Goal: Communication & Community: Answer question/provide support

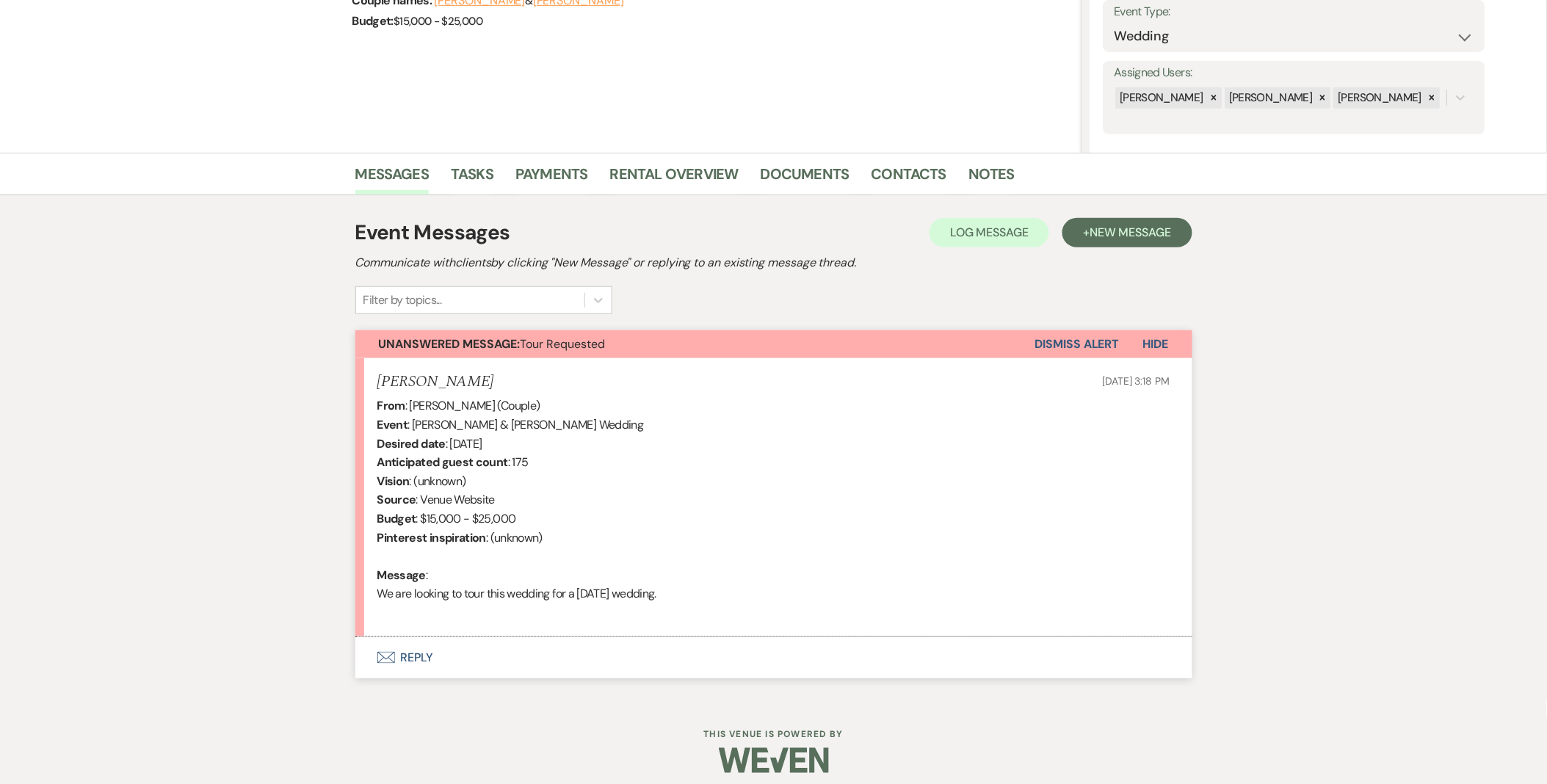
click at [437, 652] on button "Envelope Reply" at bounding box center [774, 657] width 837 height 41
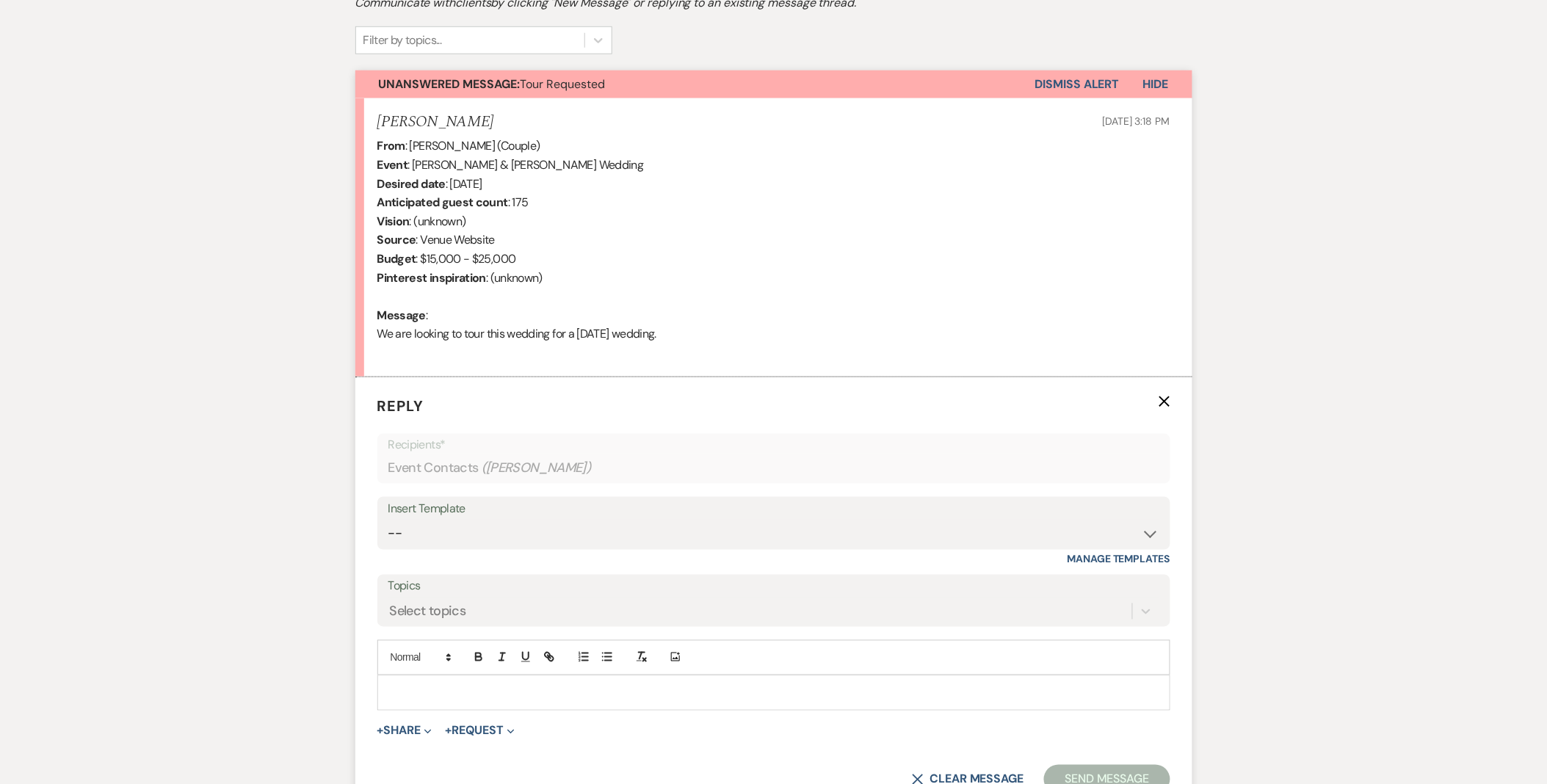
scroll to position [542, 0]
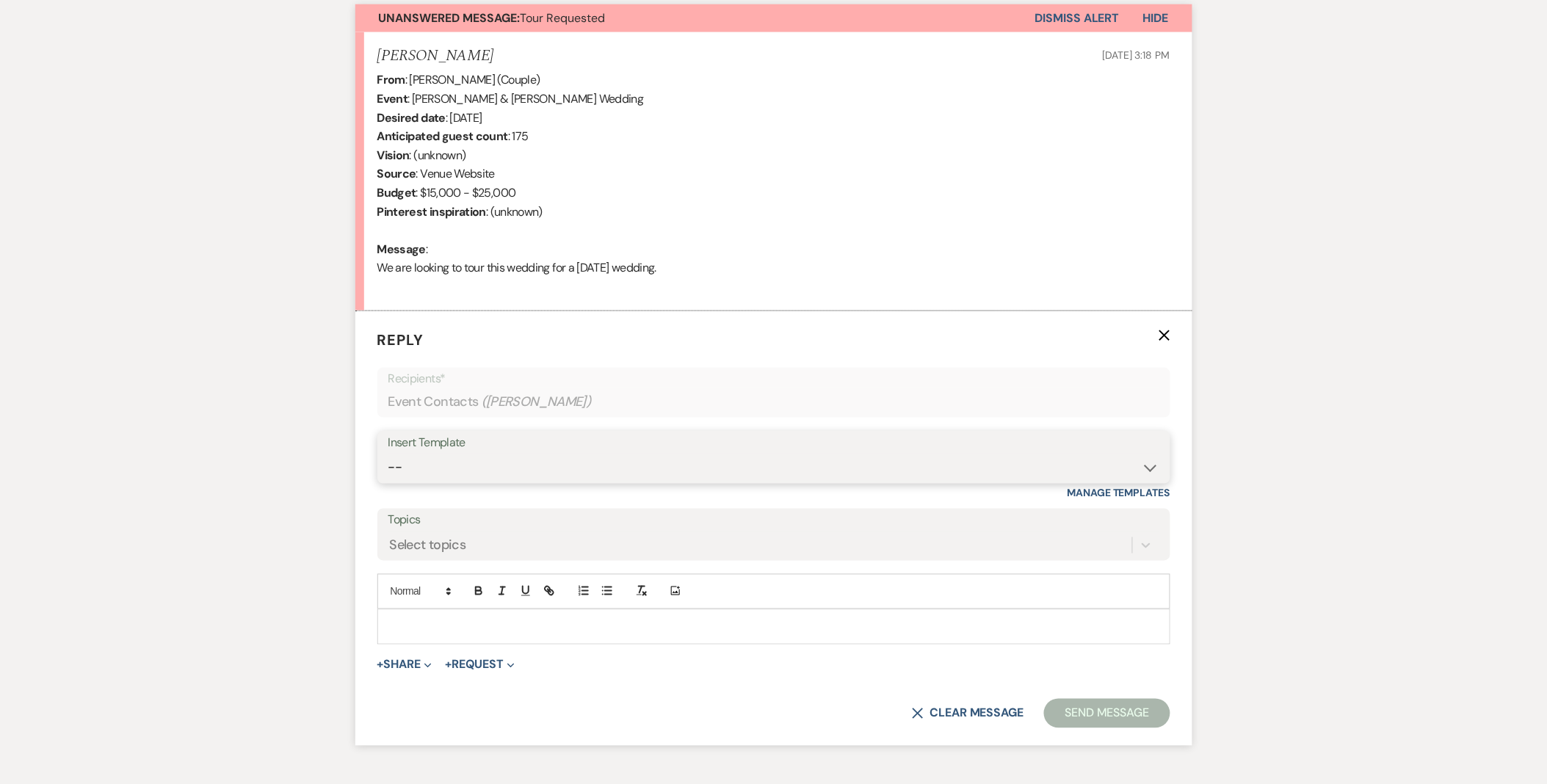
click at [445, 457] on select "-- Weven Planning Portal Introduction (Booked Events) Initial Inquiry Response …" at bounding box center [774, 468] width 771 height 29
select select "5515"
click at [388, 453] on select "-- Weven Planning Portal Introduction (Booked Events) Initial Inquiry Response …" at bounding box center [774, 468] width 771 height 29
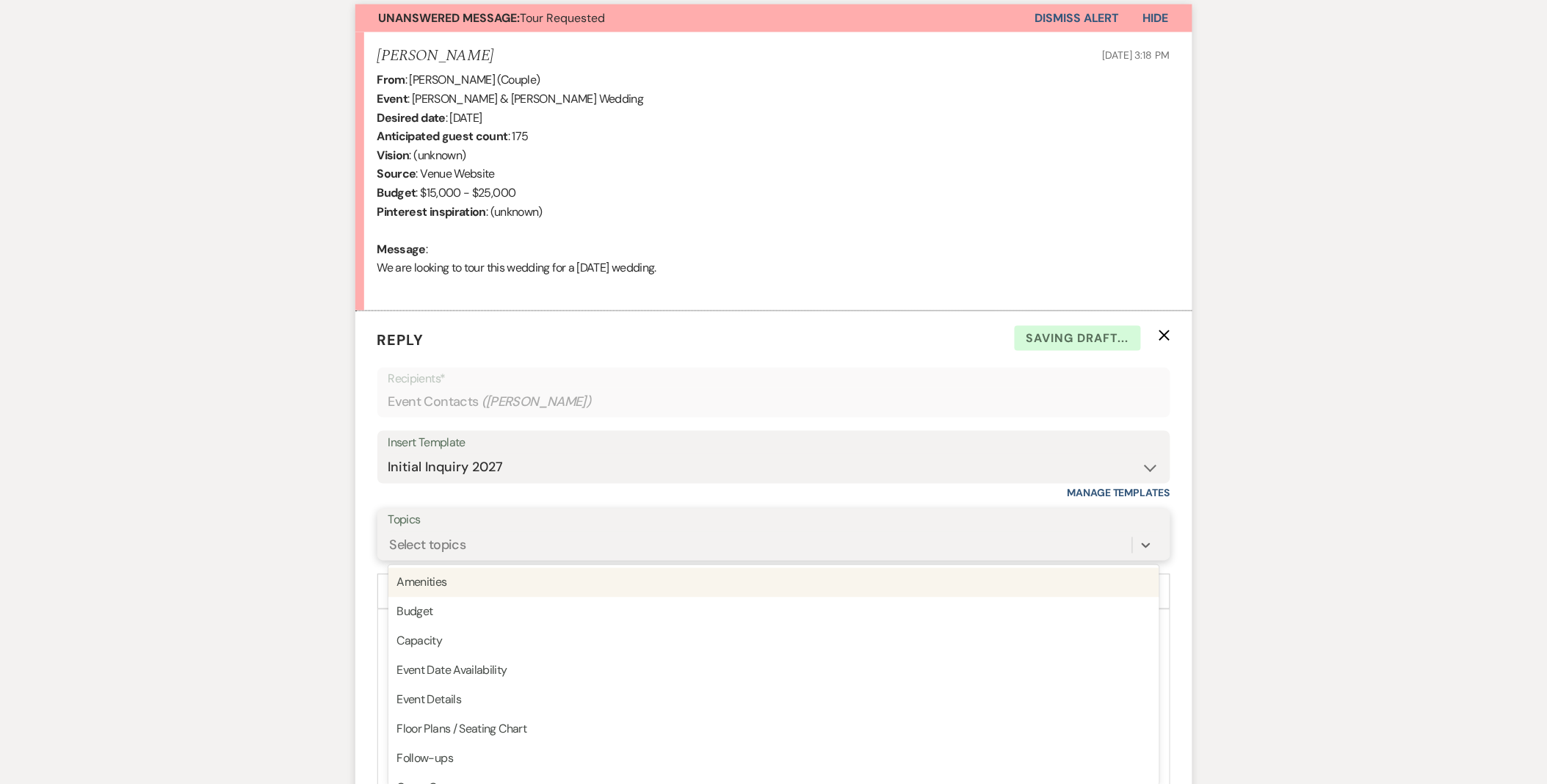
click at [419, 542] on div "Select topics" at bounding box center [428, 545] width 76 height 20
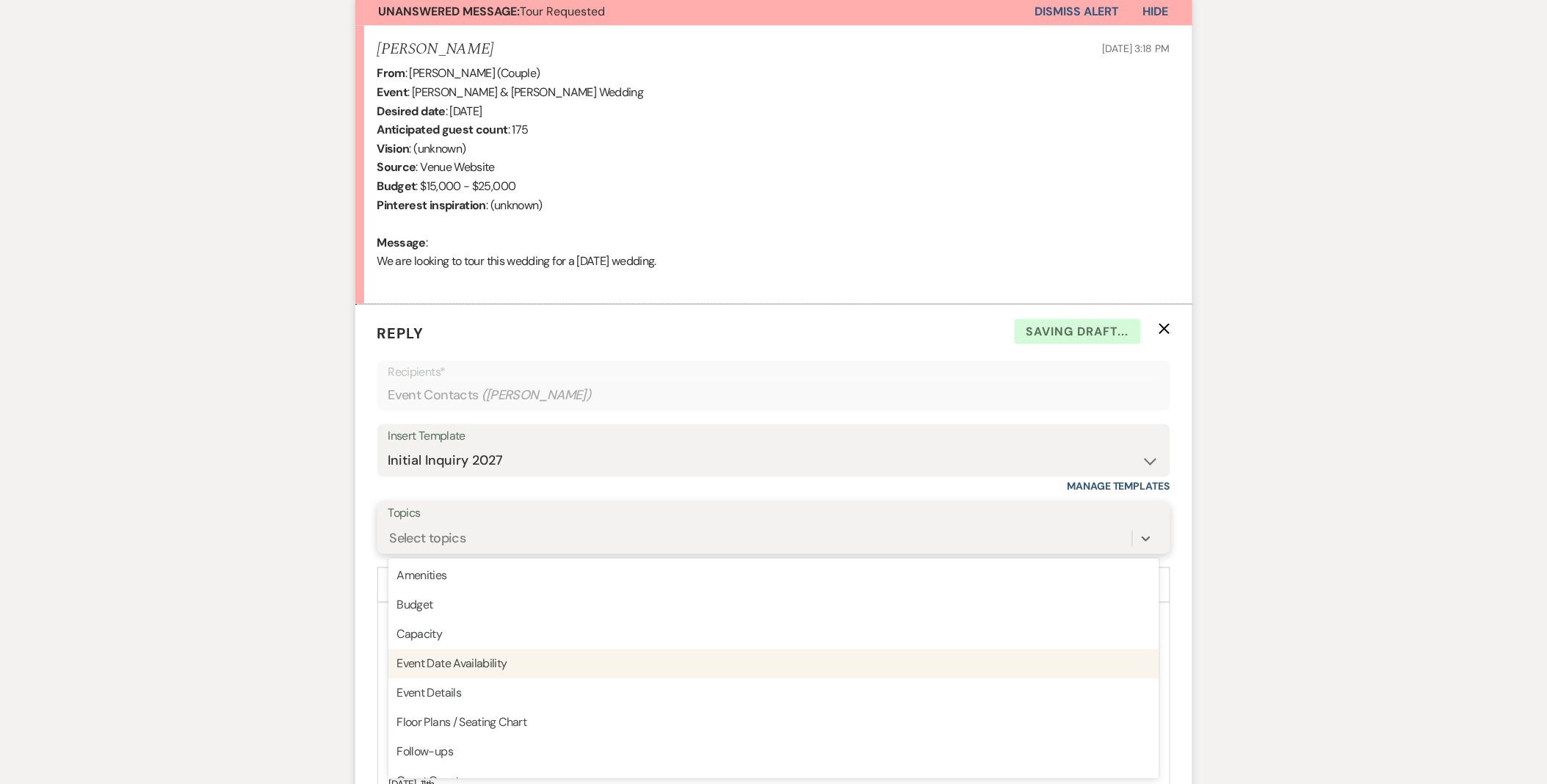
click at [467, 661] on div "Event Date Availability" at bounding box center [774, 664] width 771 height 30
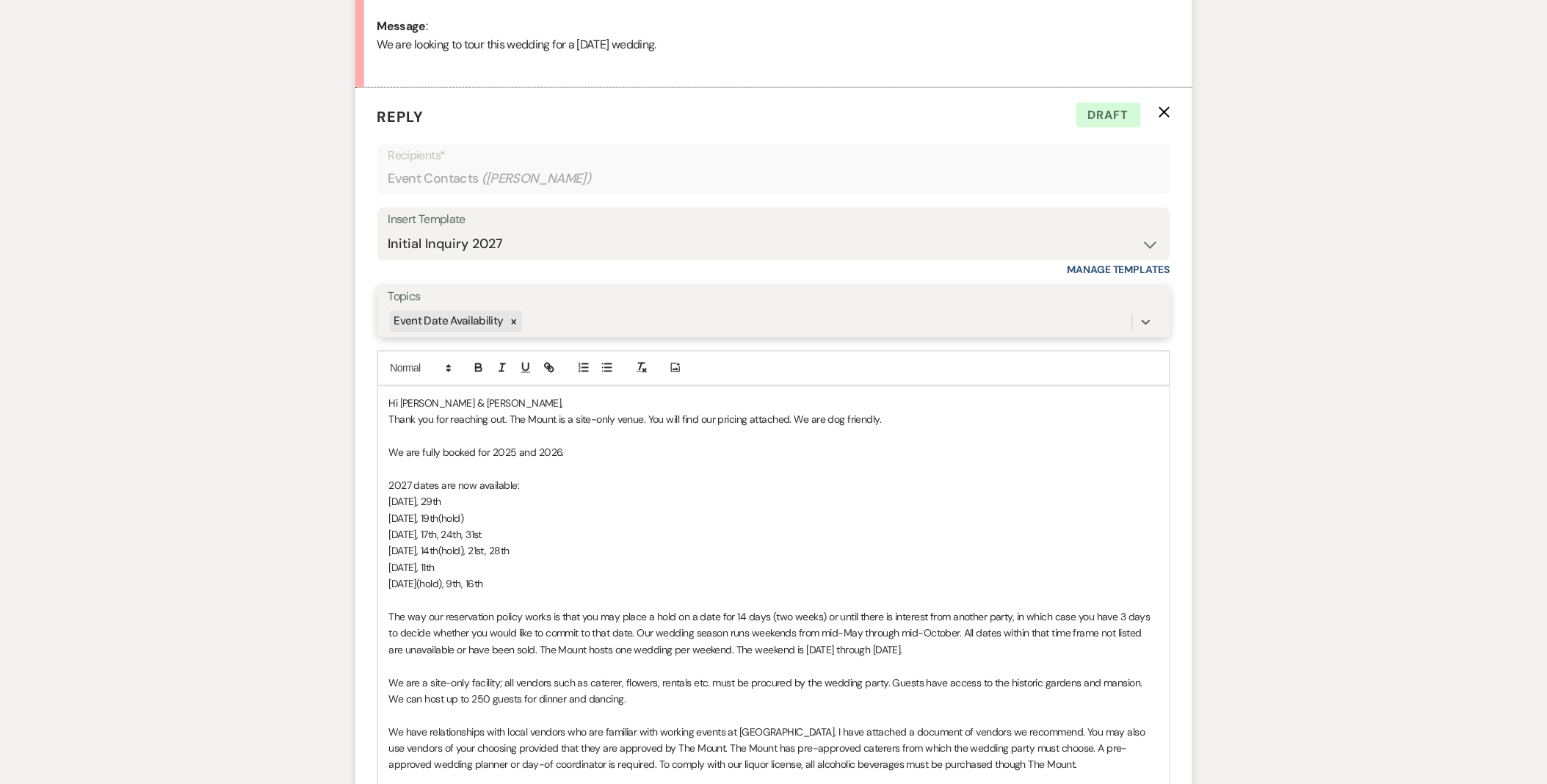
scroll to position [794, 0]
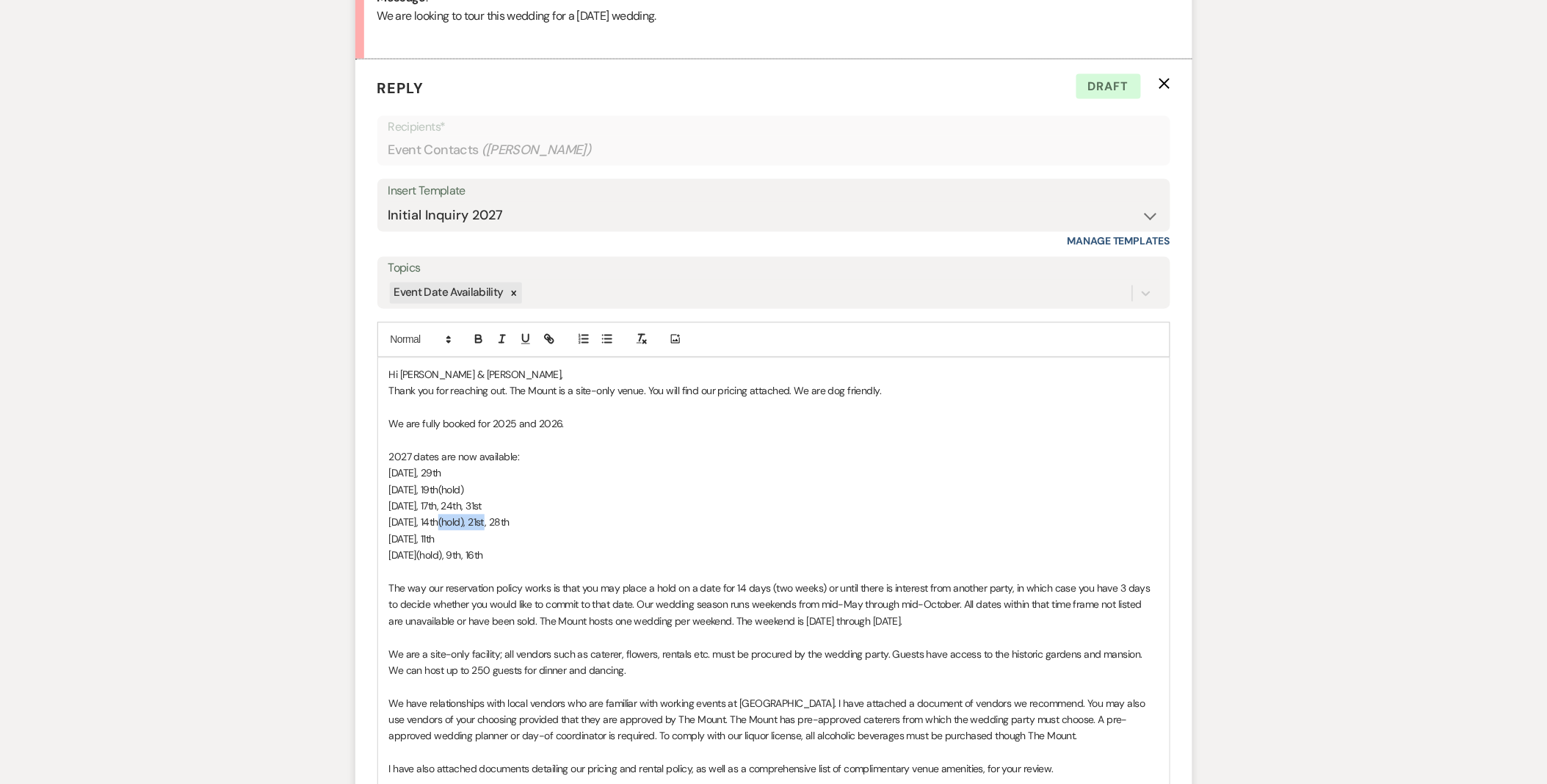
drag, startPoint x: 441, startPoint y: 522, endPoint x: 488, endPoint y: 524, distance: 47.0
click at [490, 522] on span "[DATE], 14th(hold), 21st, 28th" at bounding box center [449, 523] width 120 height 13
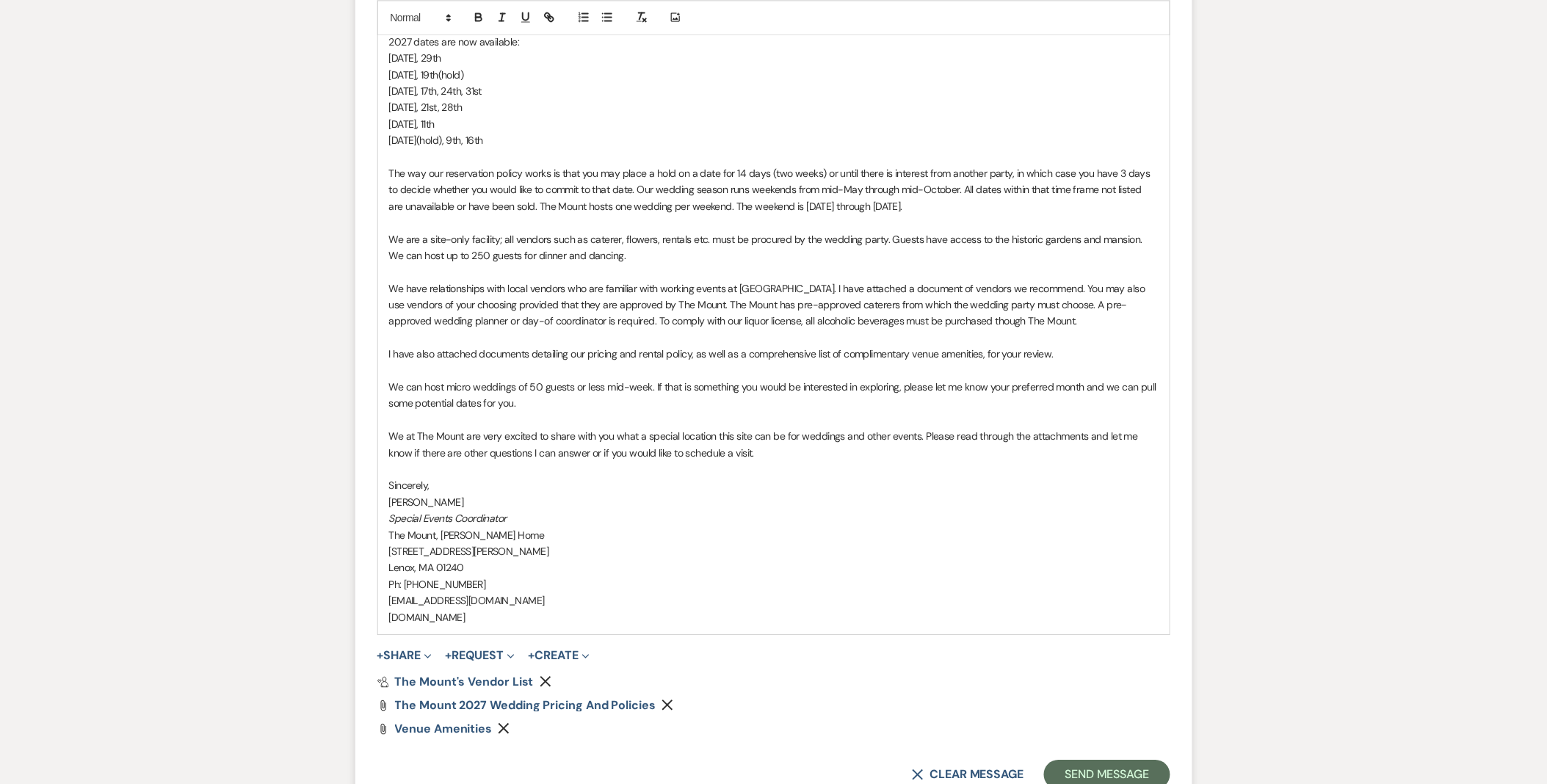
scroll to position [1283, 0]
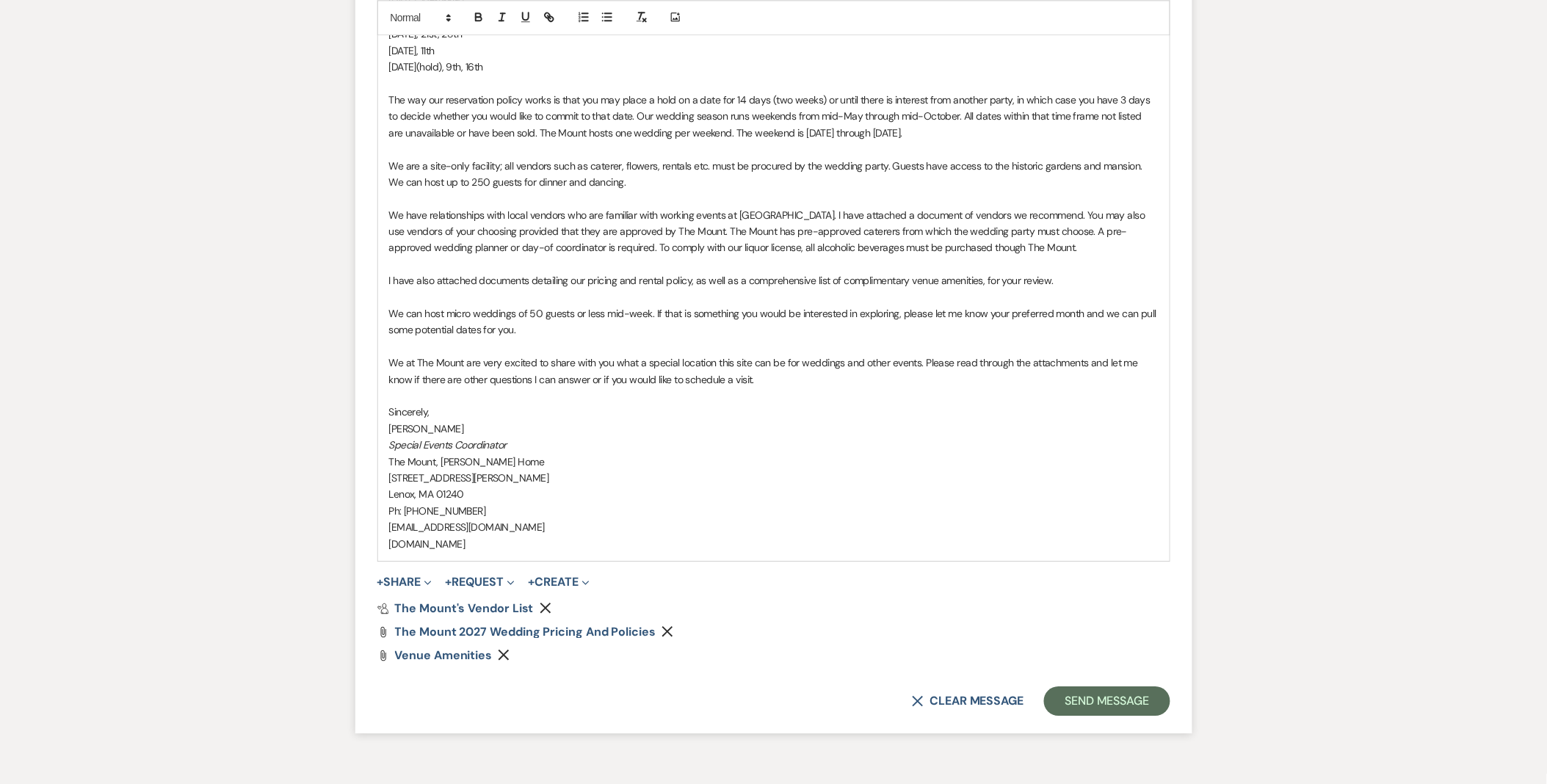
click at [868, 385] on p "We at The Mount are very excited to share with you what a special location this…" at bounding box center [774, 371] width 770 height 33
drag, startPoint x: 758, startPoint y: 377, endPoint x: 1100, endPoint y: 398, distance: 342.6
click at [1100, 398] on div "Hi Jaden & Gianna, Thank you for reaching out. The Mount is a site-only venue. …" at bounding box center [774, 215] width 792 height 692
click at [786, 380] on p "We at The Mount are very excited to share with you what a special location this…" at bounding box center [774, 371] width 770 height 33
click at [1078, 702] on button "Send Message" at bounding box center [1107, 701] width 126 height 30
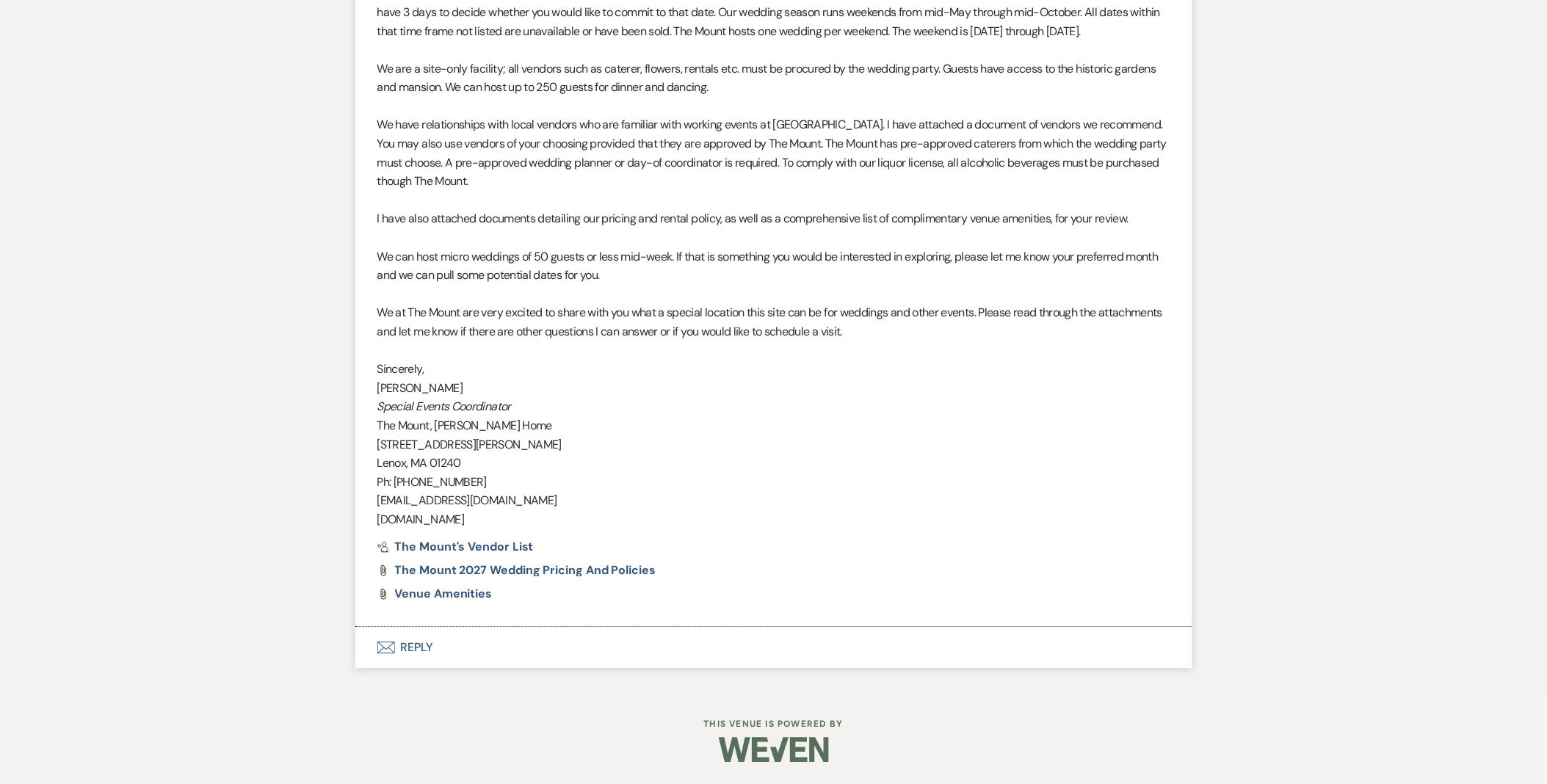
scroll to position [1192, 0]
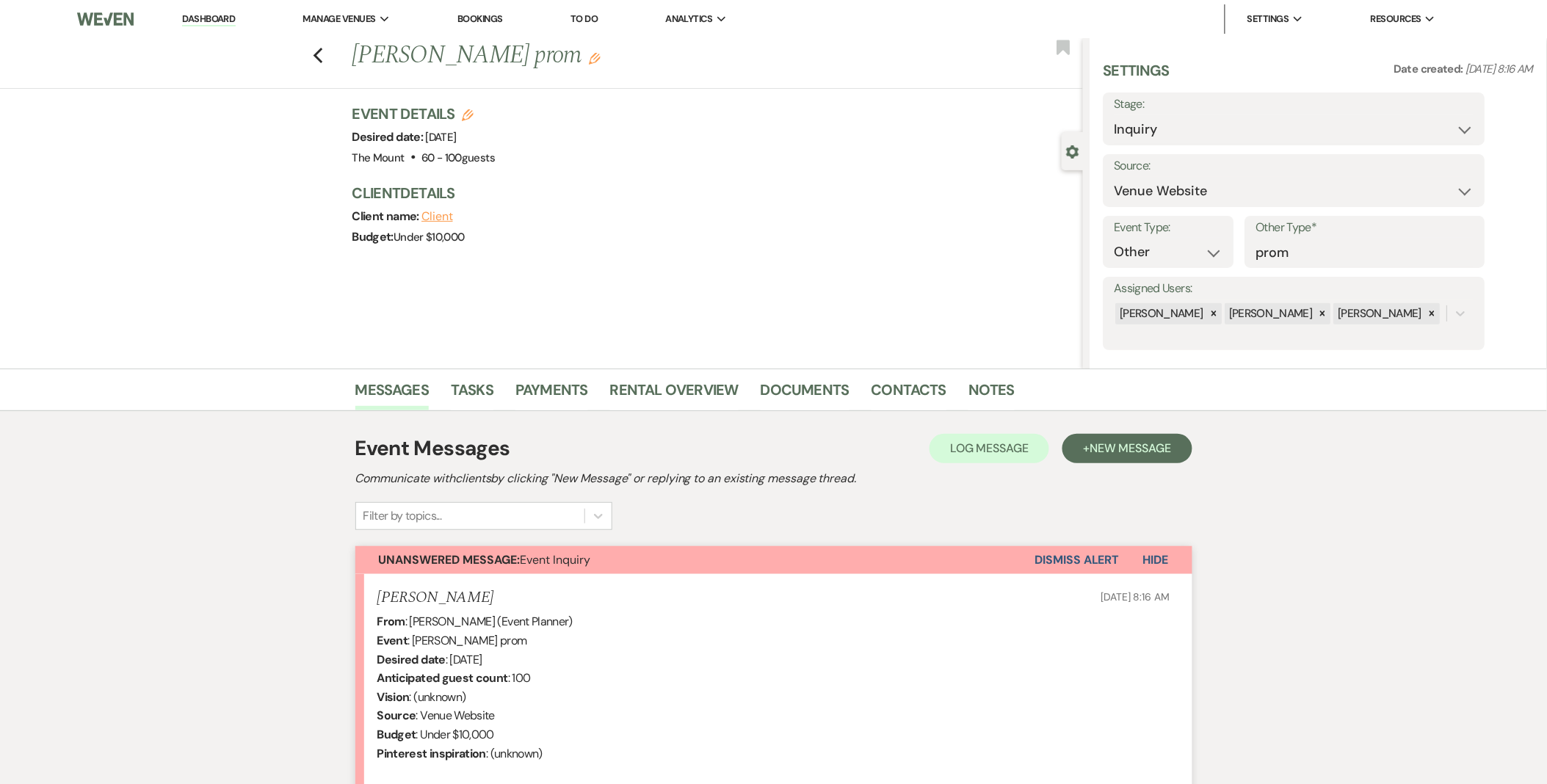
scroll to position [282, 0]
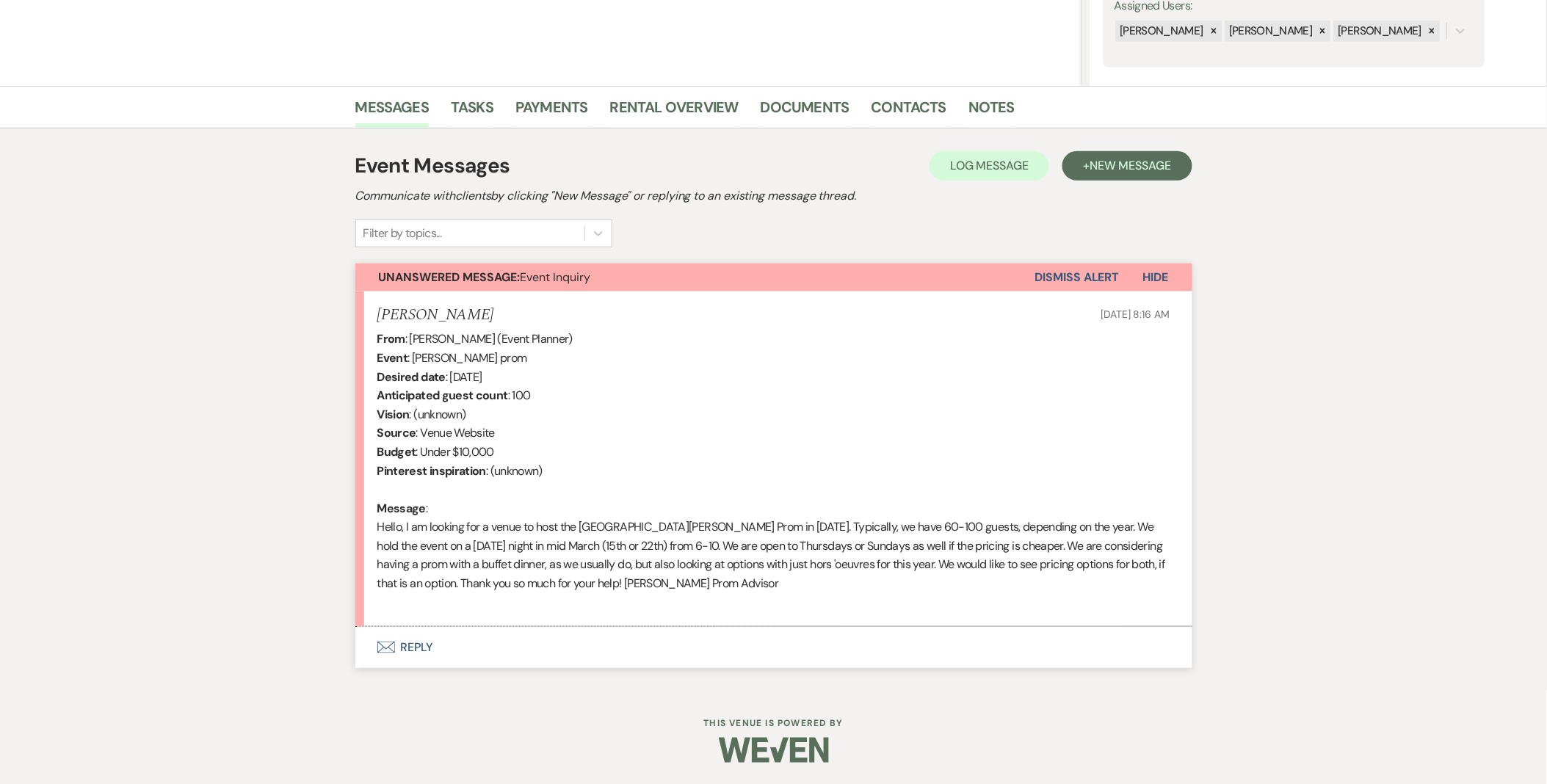
click at [401, 640] on button "Envelope Reply" at bounding box center [774, 648] width 837 height 41
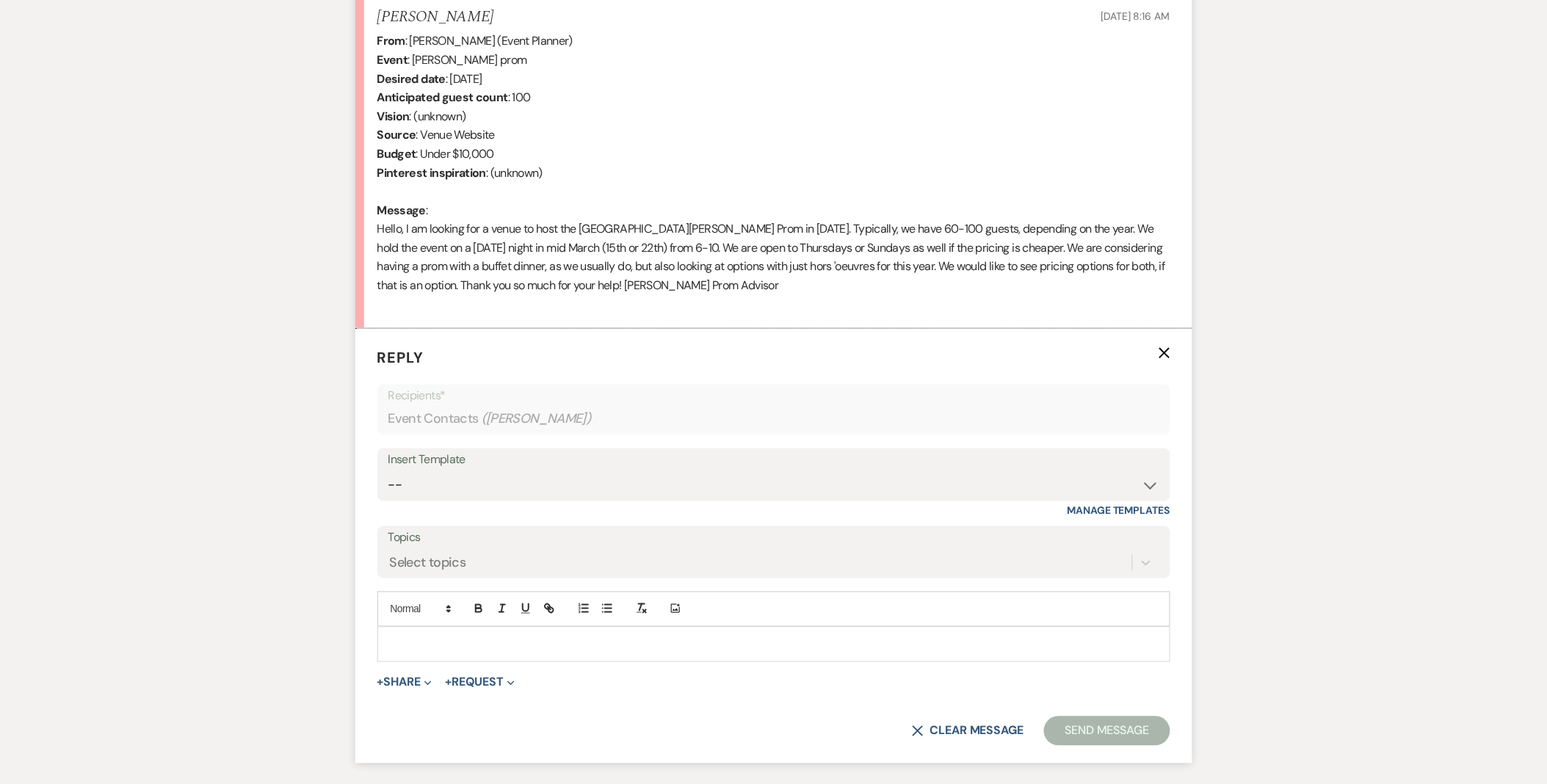
scroll to position [609, 0]
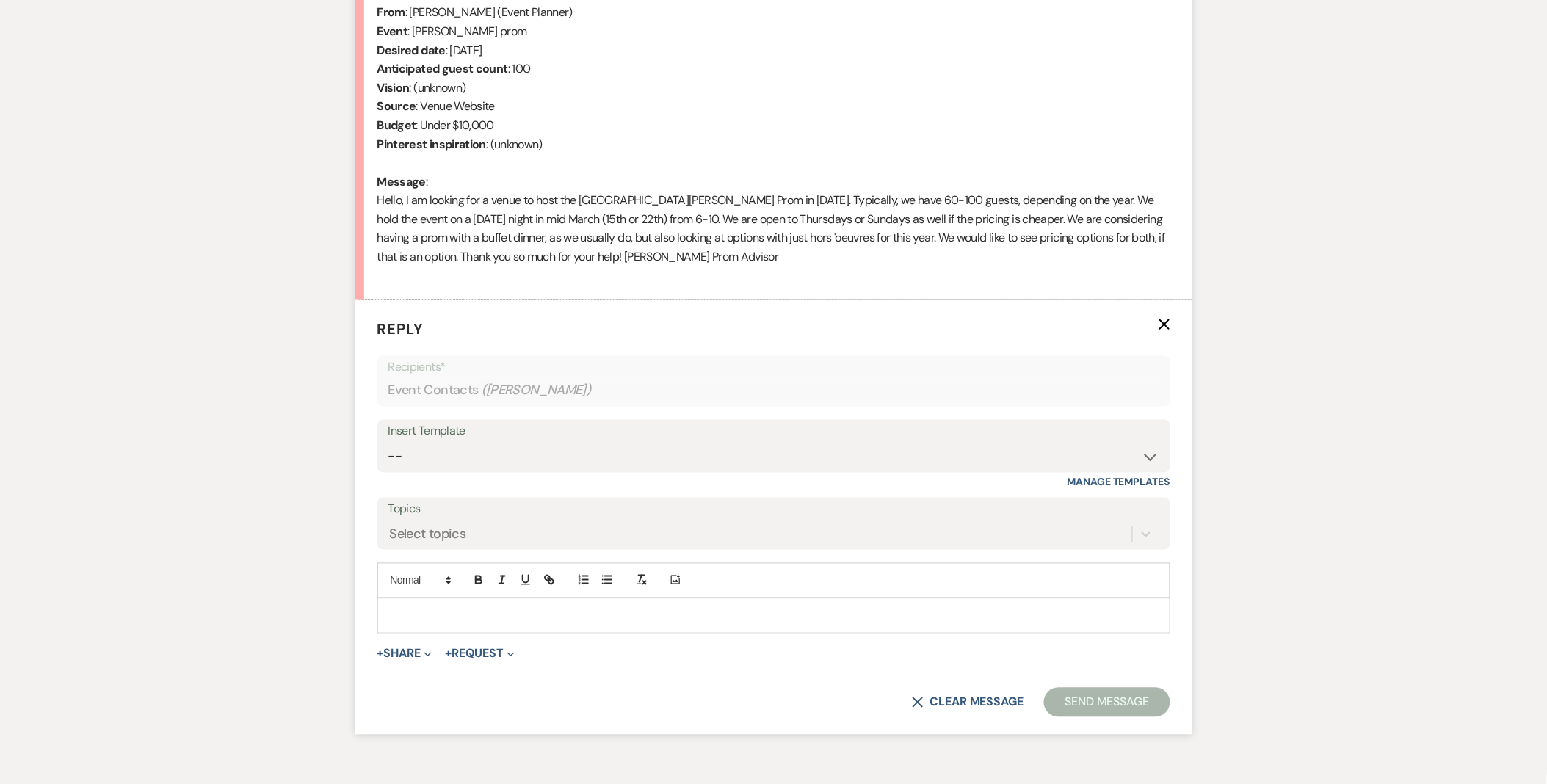
click at [412, 600] on div at bounding box center [774, 616] width 792 height 34
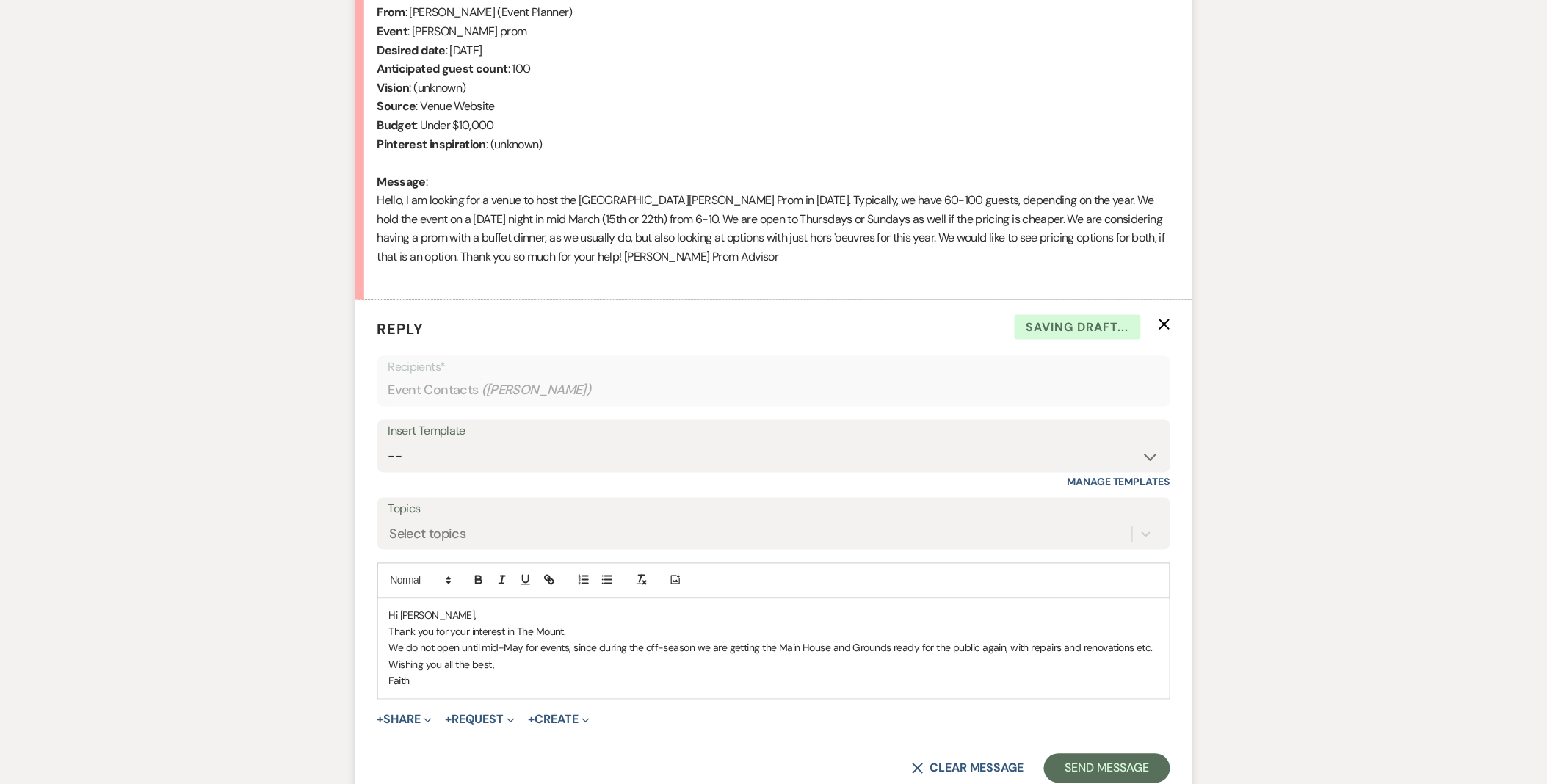
click at [428, 637] on p "Thank you for your interest in The Mount." at bounding box center [774, 632] width 770 height 16
click at [423, 633] on p "Thank you for your interest in The Mount." at bounding box center [774, 632] width 770 height 16
click at [590, 630] on p "Thanks for your interest in The Mount." at bounding box center [774, 632] width 770 height 16
click at [1155, 645] on p "We do not open until mid-May for events, since during the off-season we are get…" at bounding box center [774, 648] width 770 height 16
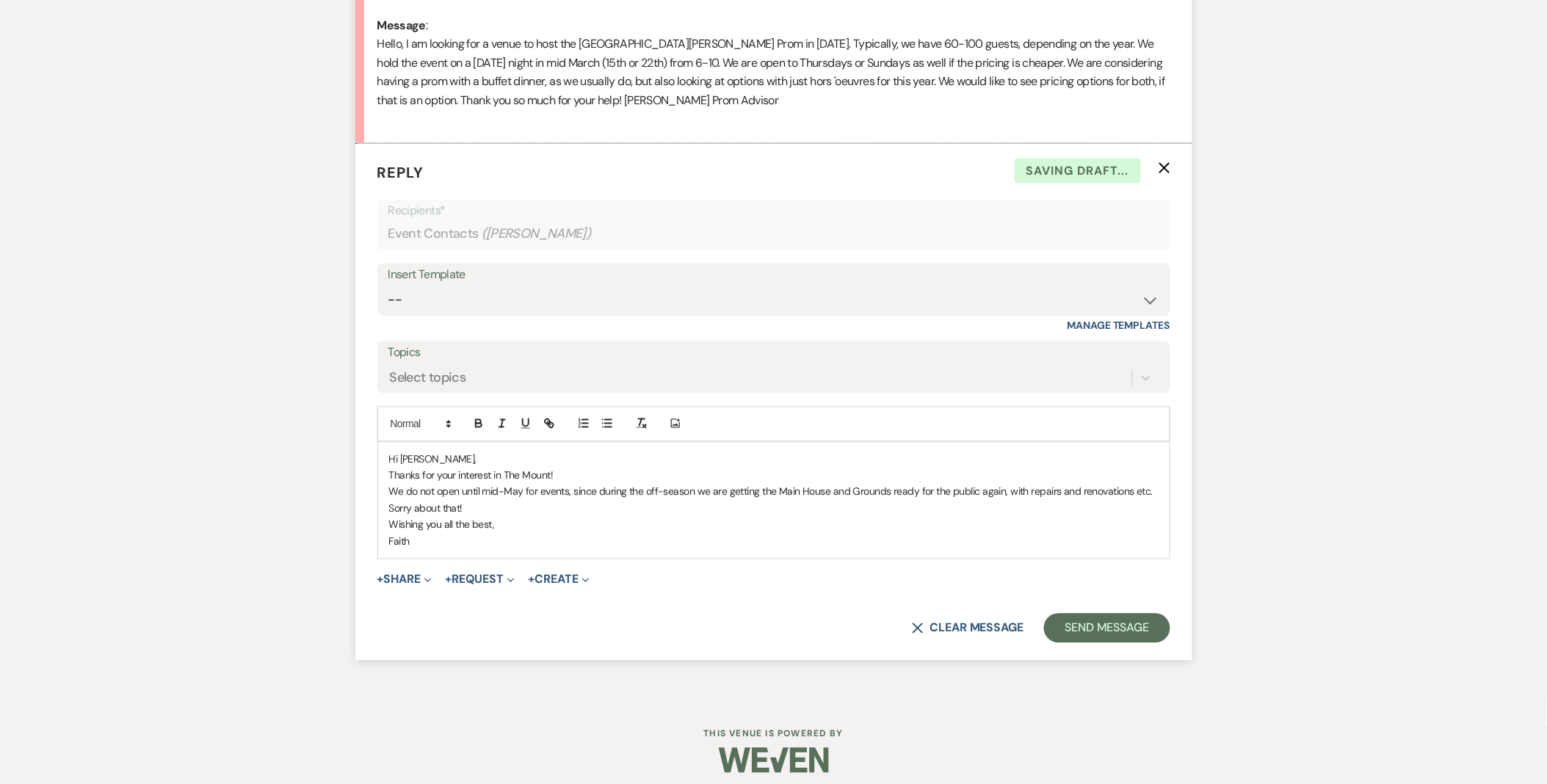
scroll to position [776, 0]
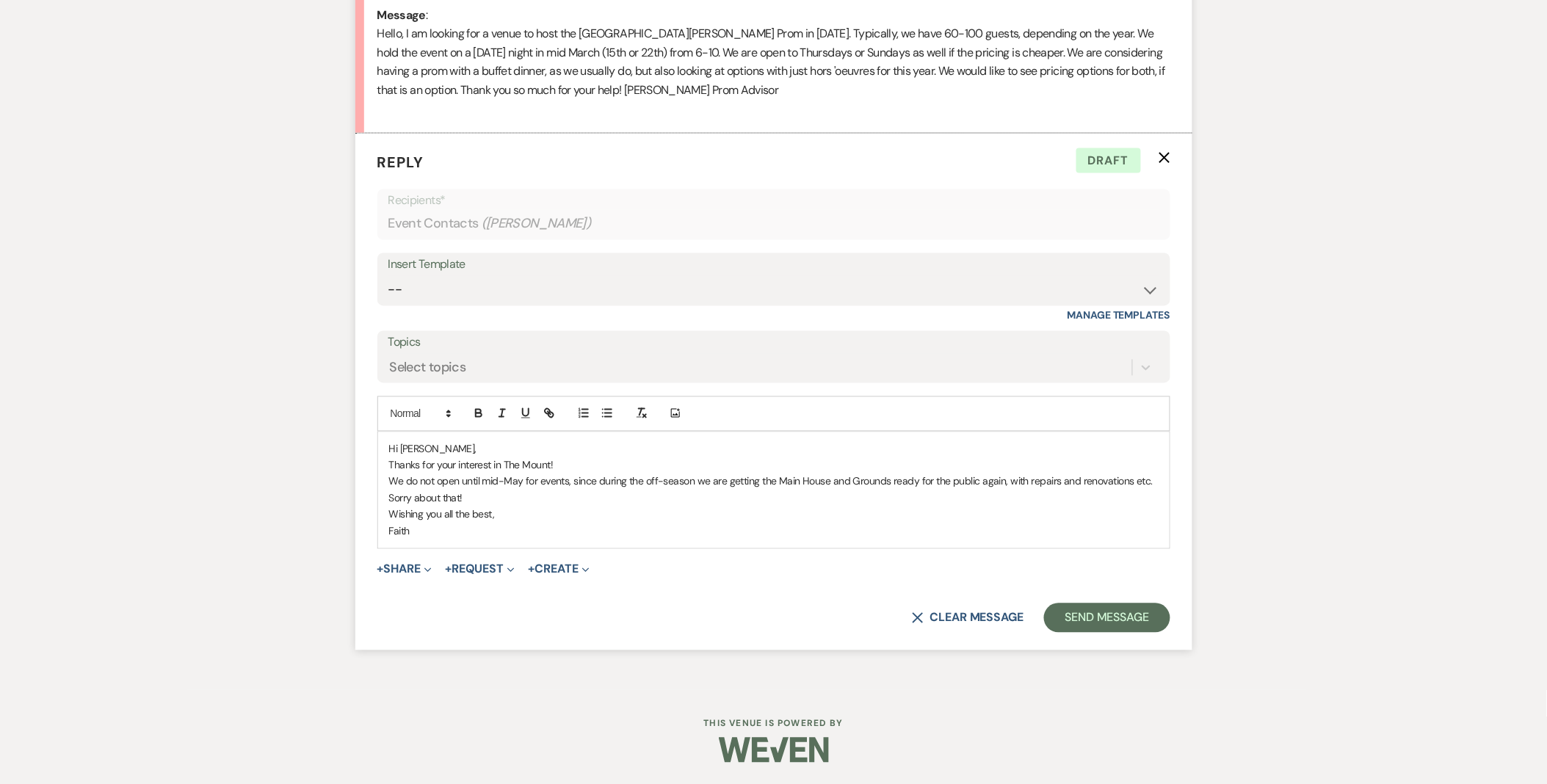
click at [391, 480] on p "We do not open until mid-May for events, since during the off-season we are get…" at bounding box center [774, 490] width 770 height 33
click at [527, 487] on p "Unfortunately, we are not open in March. We do not open until mid-May for event…" at bounding box center [774, 490] width 770 height 33
click at [525, 487] on p "Unfortunately, we are not open in March. We do not open until mid-May for event…" at bounding box center [774, 490] width 770 height 33
click at [756, 493] on p "Unfortunately, we are not open for events in March. We do not open until mid-Ma…" at bounding box center [774, 490] width 770 height 33
click at [1105, 627] on button "Send Message" at bounding box center [1107, 618] width 126 height 30
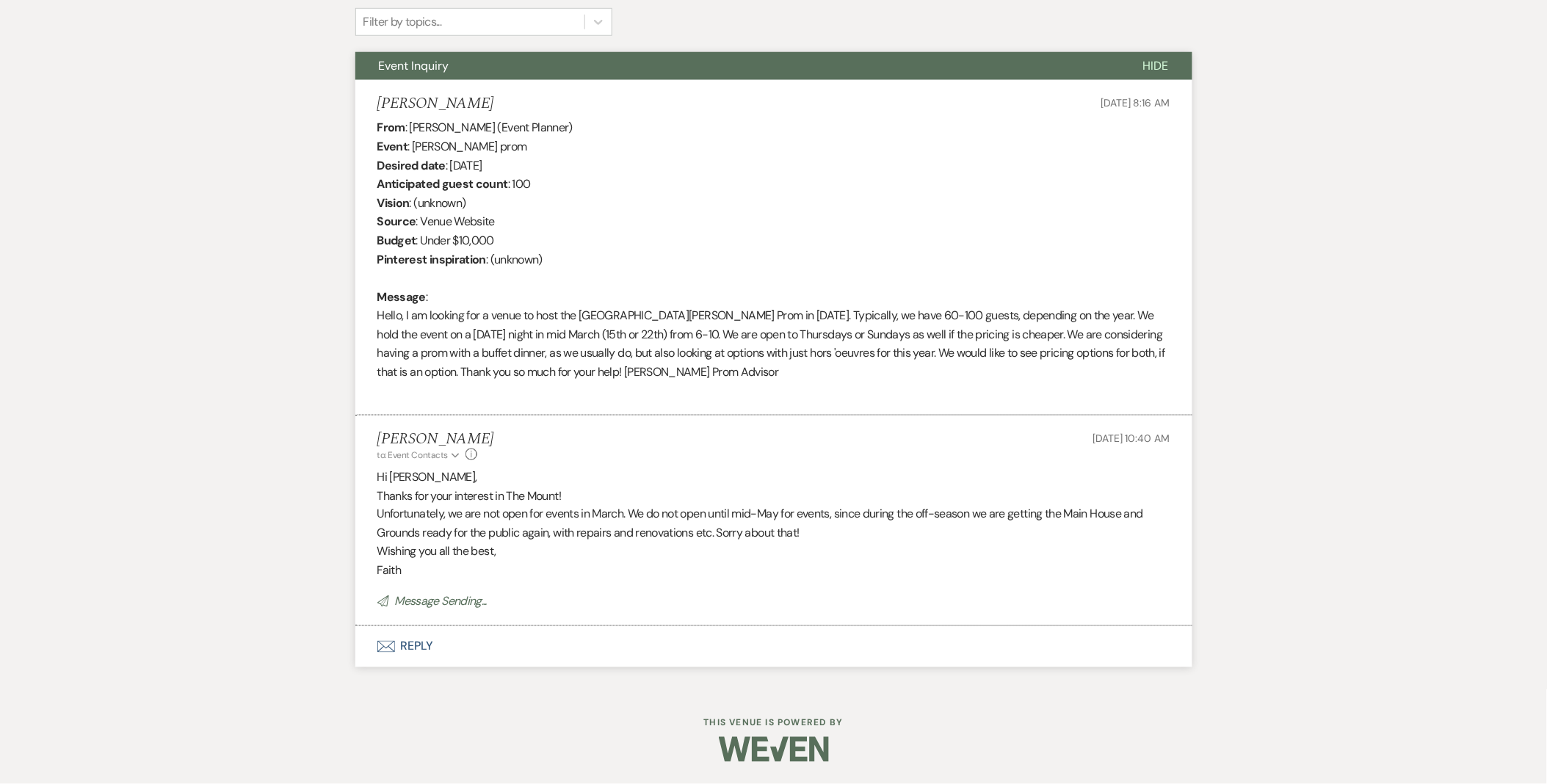
scroll to position [494, 0]
click at [409, 783] on html "Dashboard Manage Venues Expand The Mount Bookings To Do Analytics Expand The Mo…" at bounding box center [774, 145] width 1547 height 1278
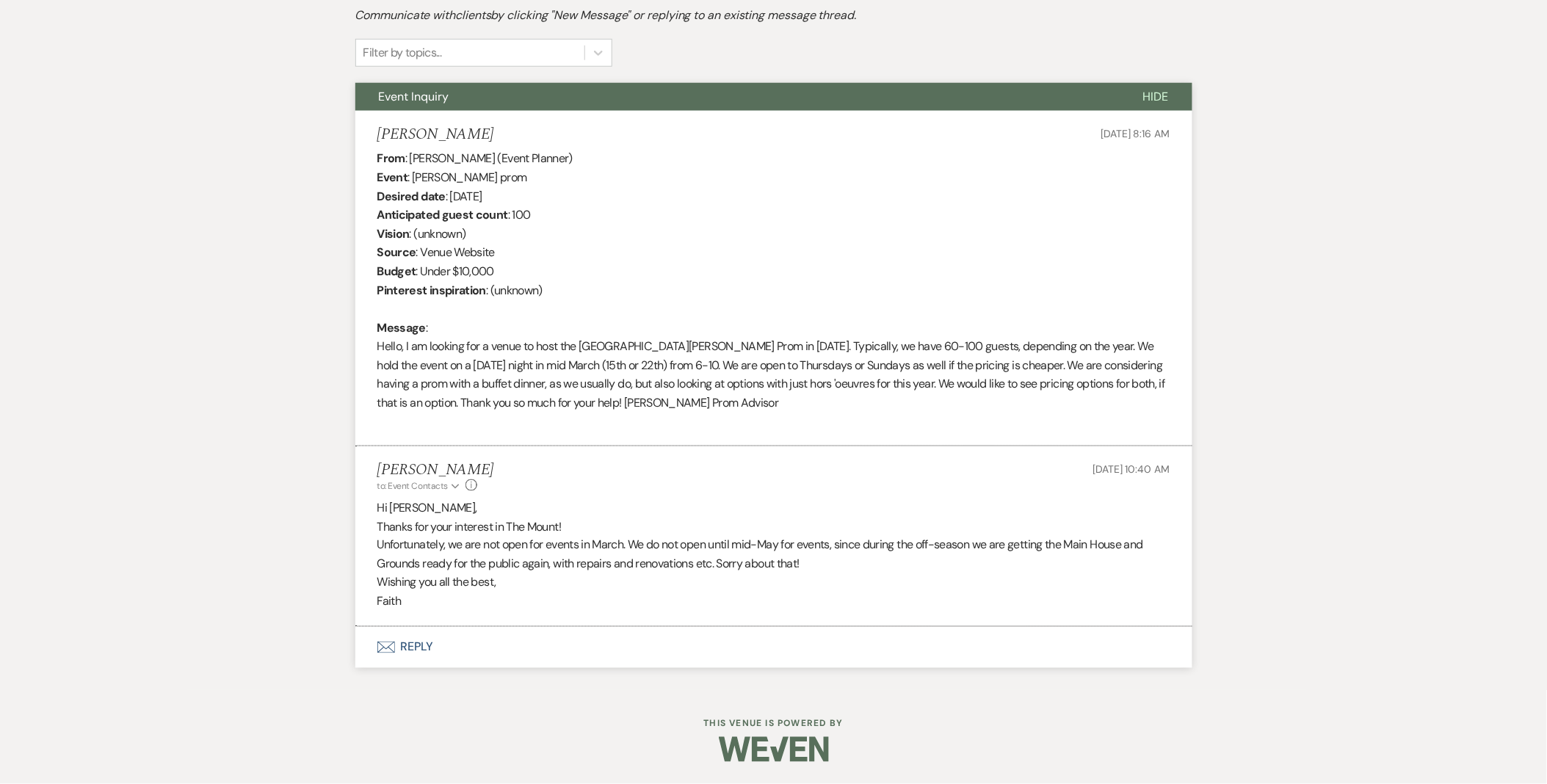
scroll to position [463, 0]
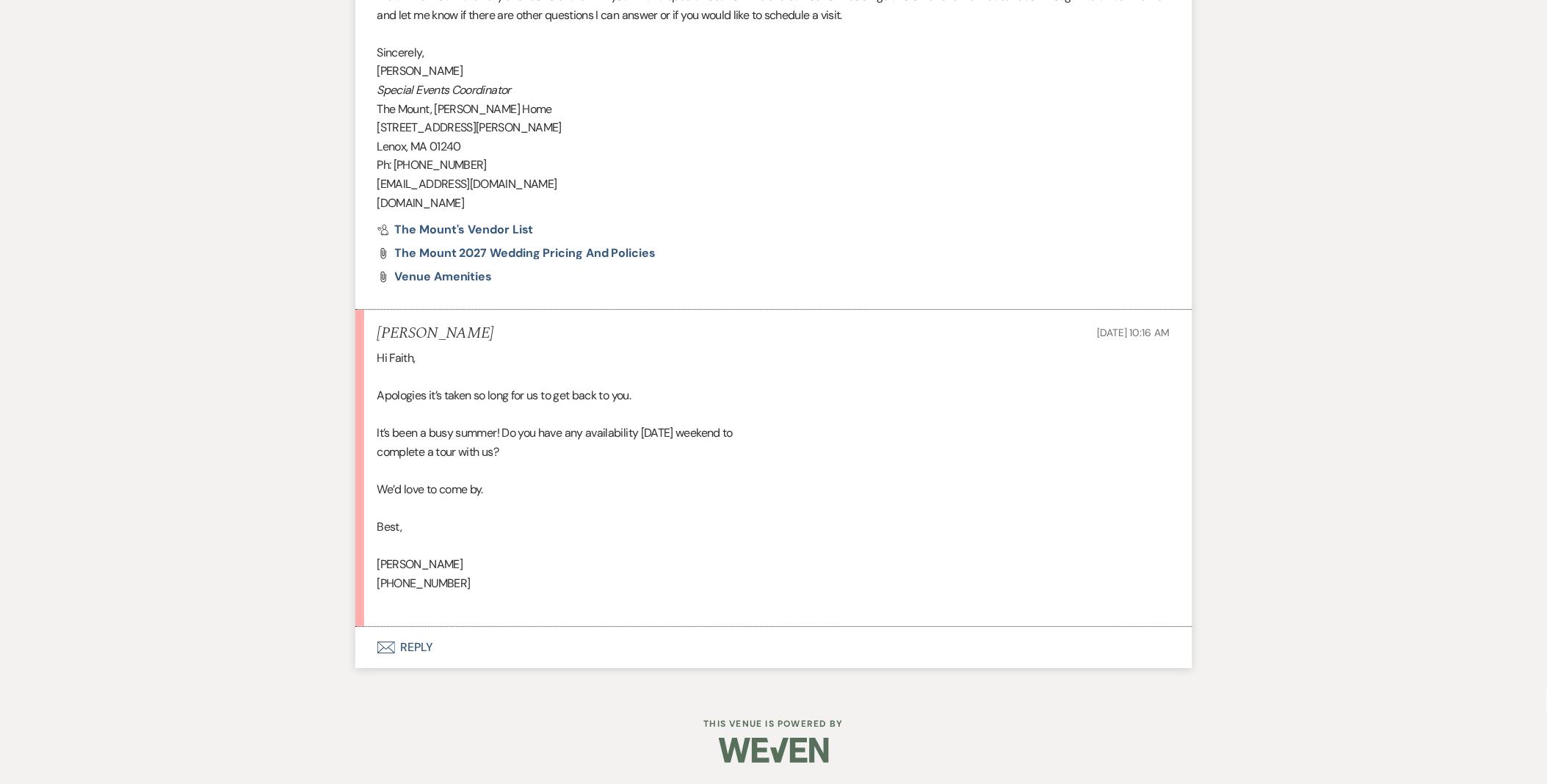
scroll to position [1529, 0]
click at [429, 651] on button "Envelope Reply" at bounding box center [774, 647] width 837 height 41
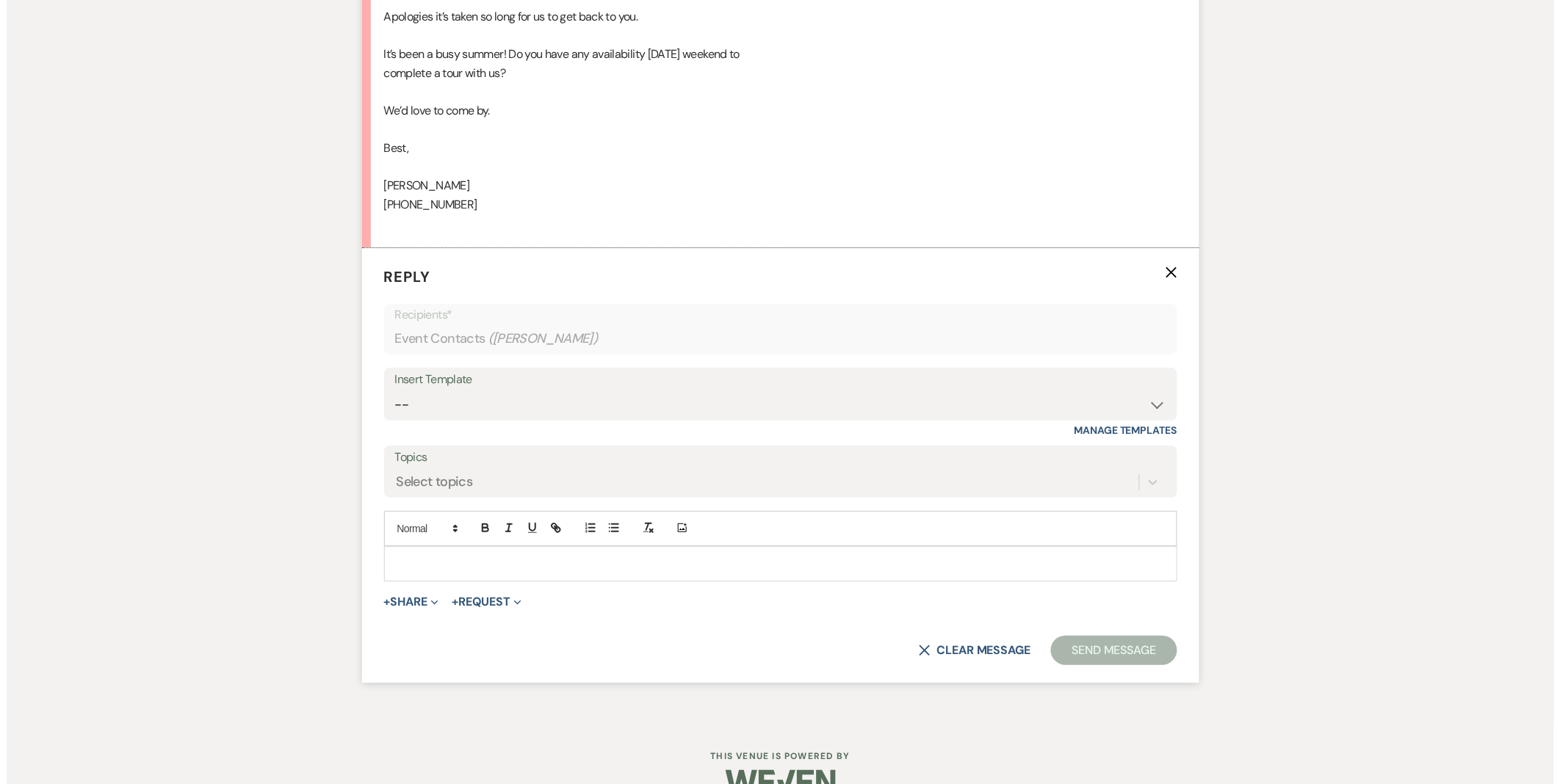
scroll to position [1936, 0]
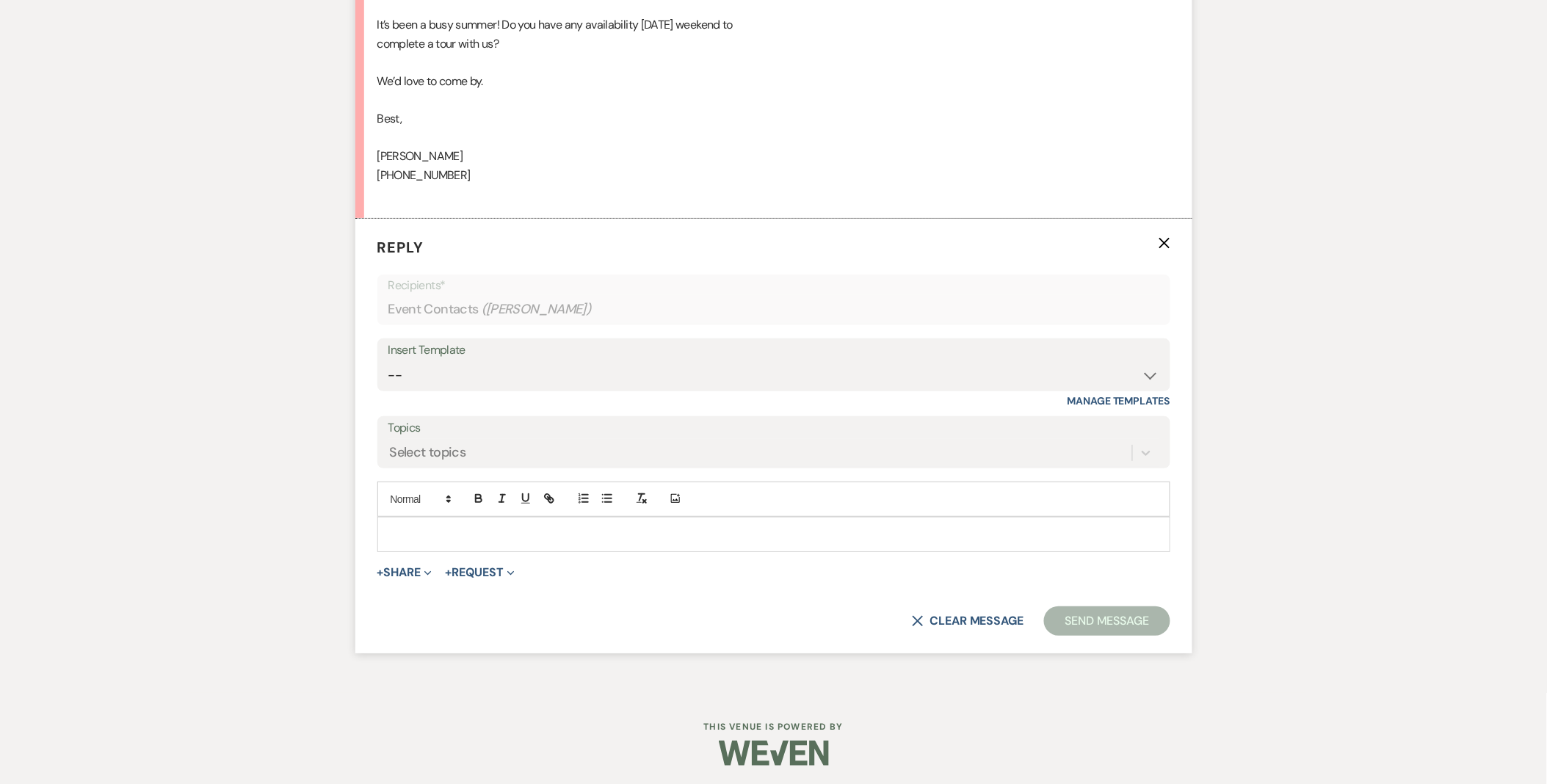
click at [433, 533] on p at bounding box center [774, 534] width 770 height 16
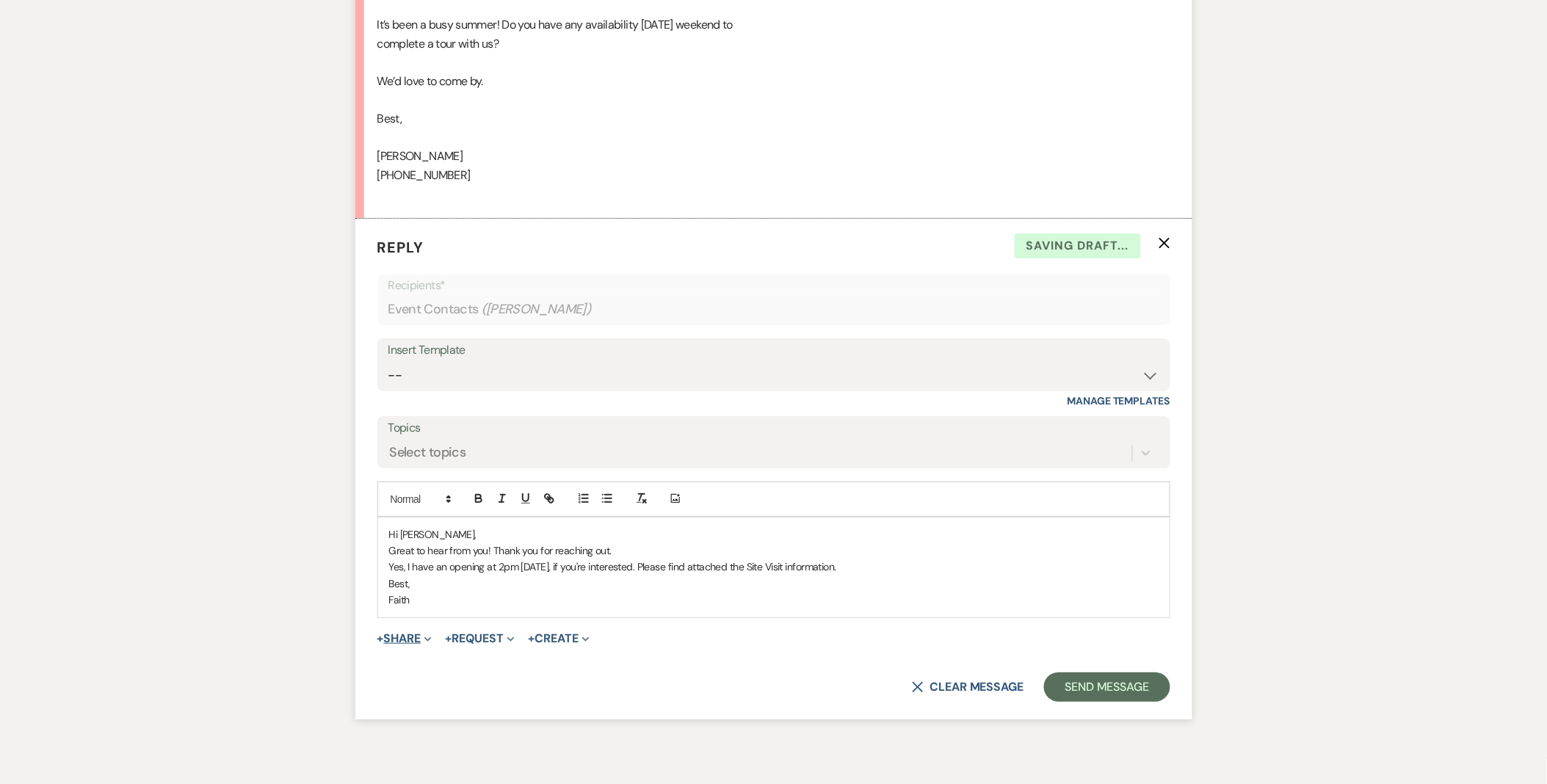
click at [405, 634] on button "+ Share Expand" at bounding box center [405, 639] width 55 height 12
click at [474, 664] on span "Doc Upload Documents" at bounding box center [436, 668] width 84 height 15
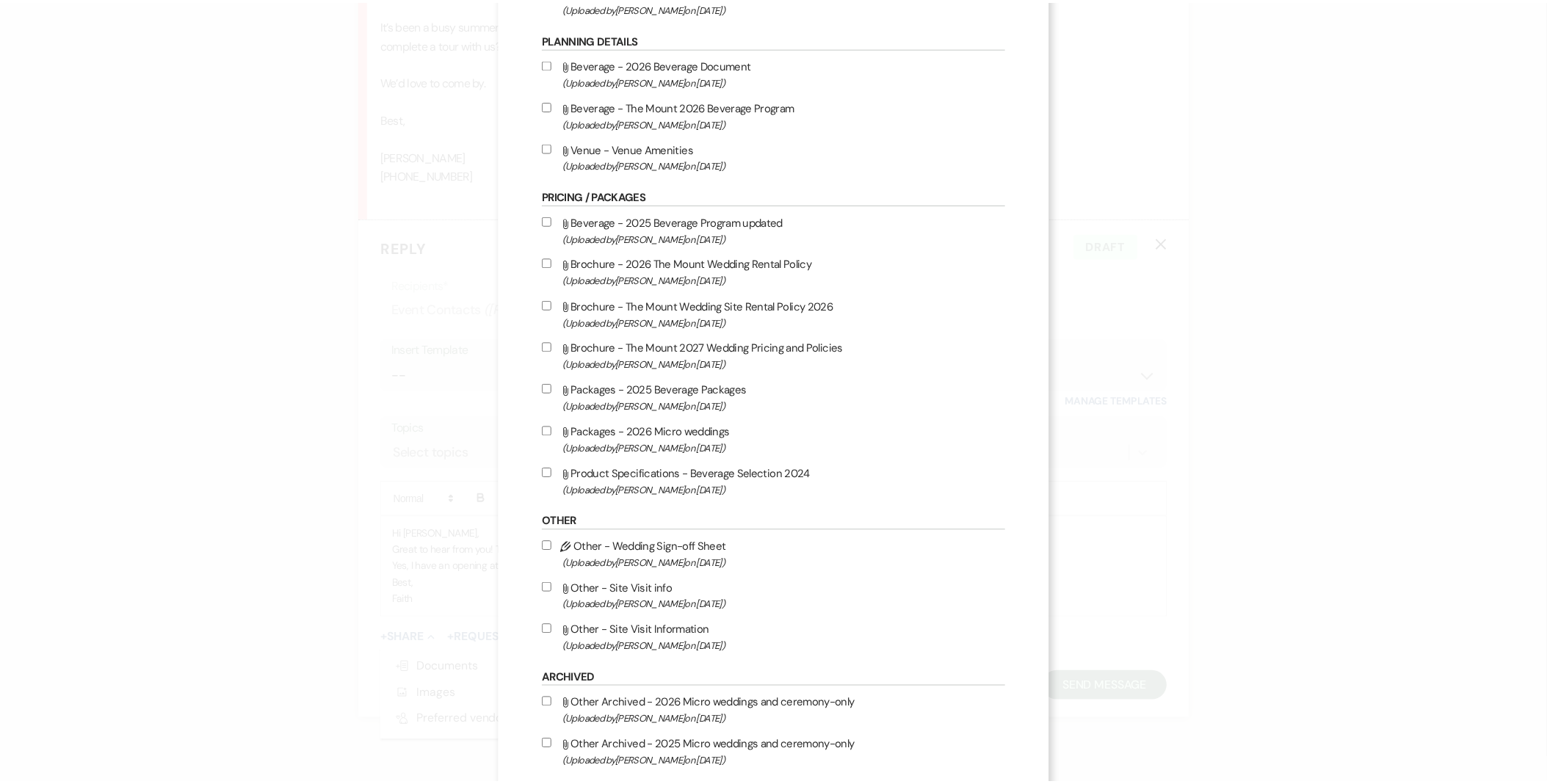
scroll to position [1122, 0]
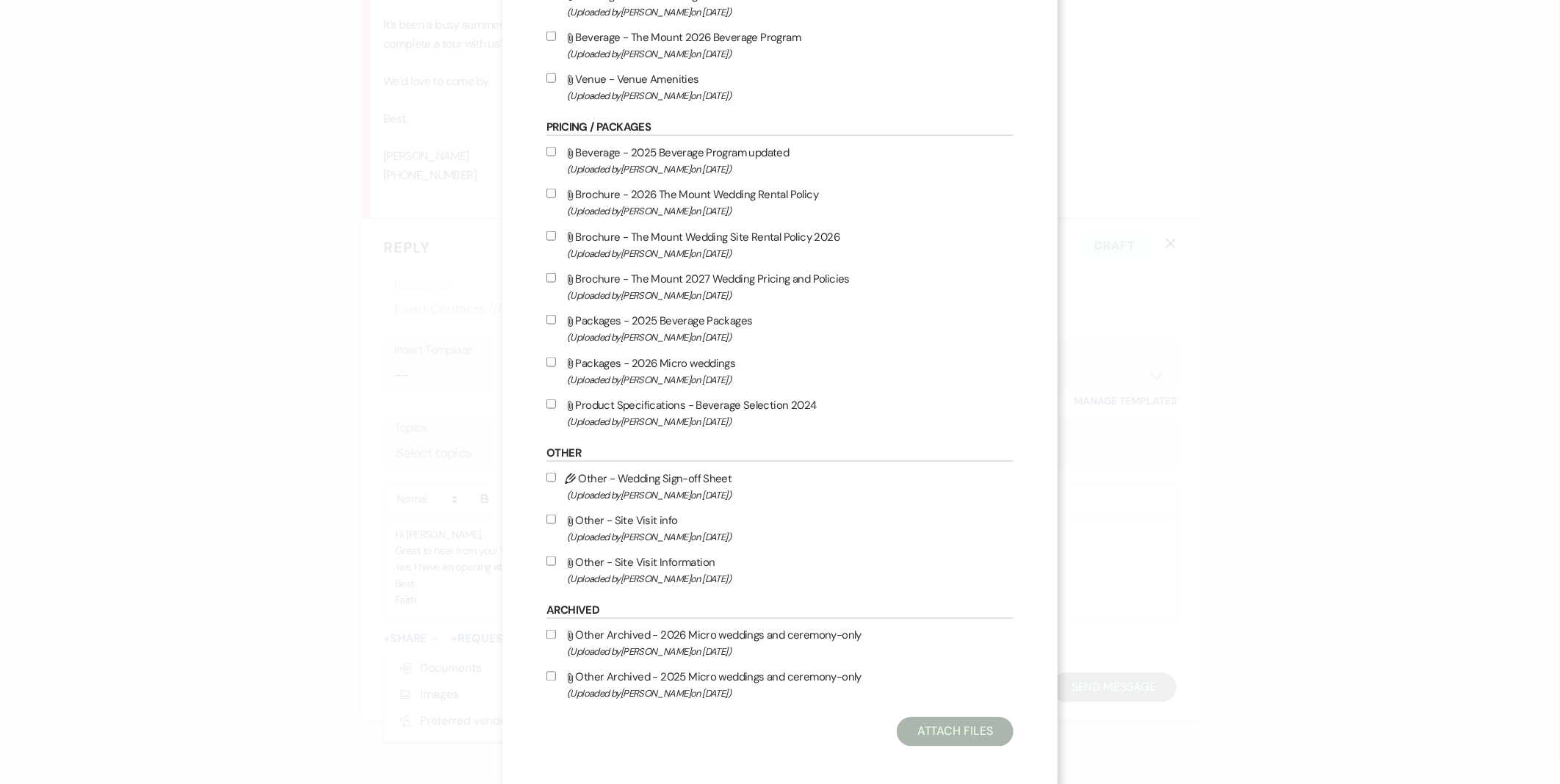
click at [714, 561] on label "Attach File Other - Site Visit Information (Uploaded by Faith Linz on Mar 19th,…" at bounding box center [780, 570] width 467 height 35
click at [556, 561] on input "Attach File Other - Site Visit Information (Uploaded by Faith Linz on Mar 19th,…" at bounding box center [552, 561] width 10 height 10
checkbox input "true"
click at [902, 718] on button "Attach Files" at bounding box center [955, 732] width 117 height 30
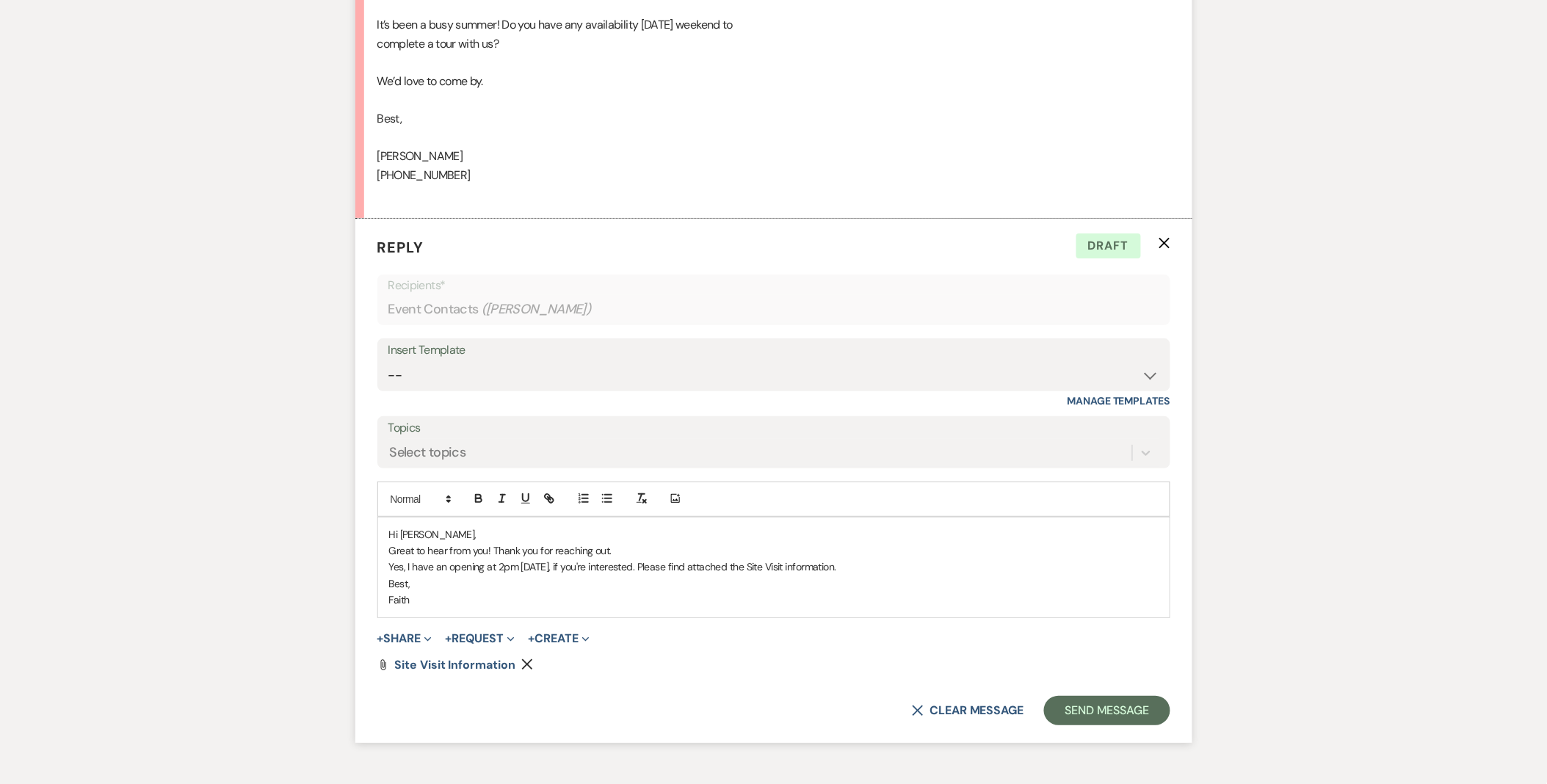
click at [391, 564] on p "Yes, I have an opening at 2pm Friday, August 29th, if you're interested. Please…" at bounding box center [774, 567] width 770 height 16
click at [385, 565] on div "Hi Hannah, Great to hear from you! Thank you for reaching out. Yes, I have an o…" at bounding box center [774, 568] width 792 height 100
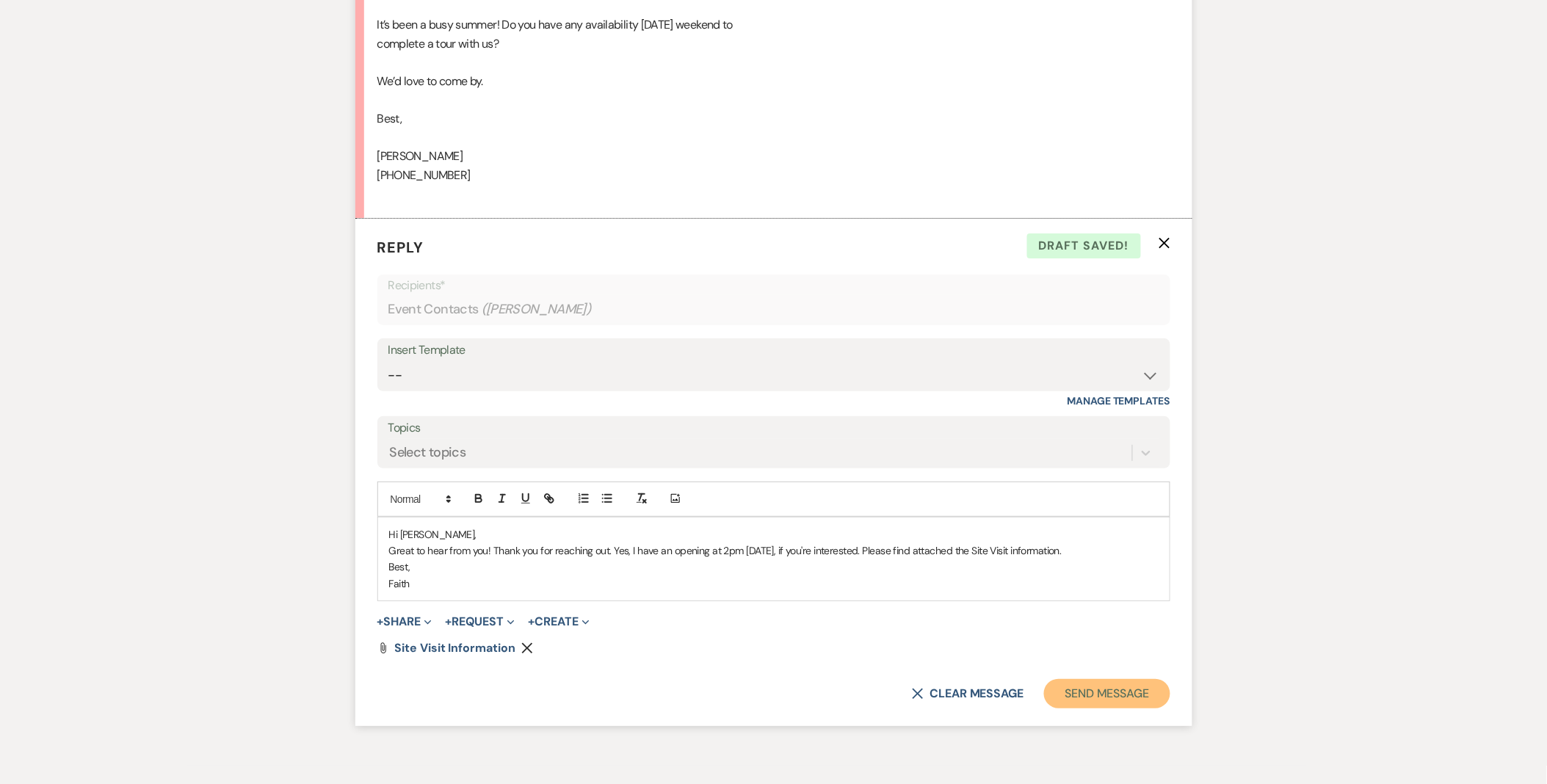
click at [1093, 708] on button "Send Message" at bounding box center [1107, 694] width 126 height 30
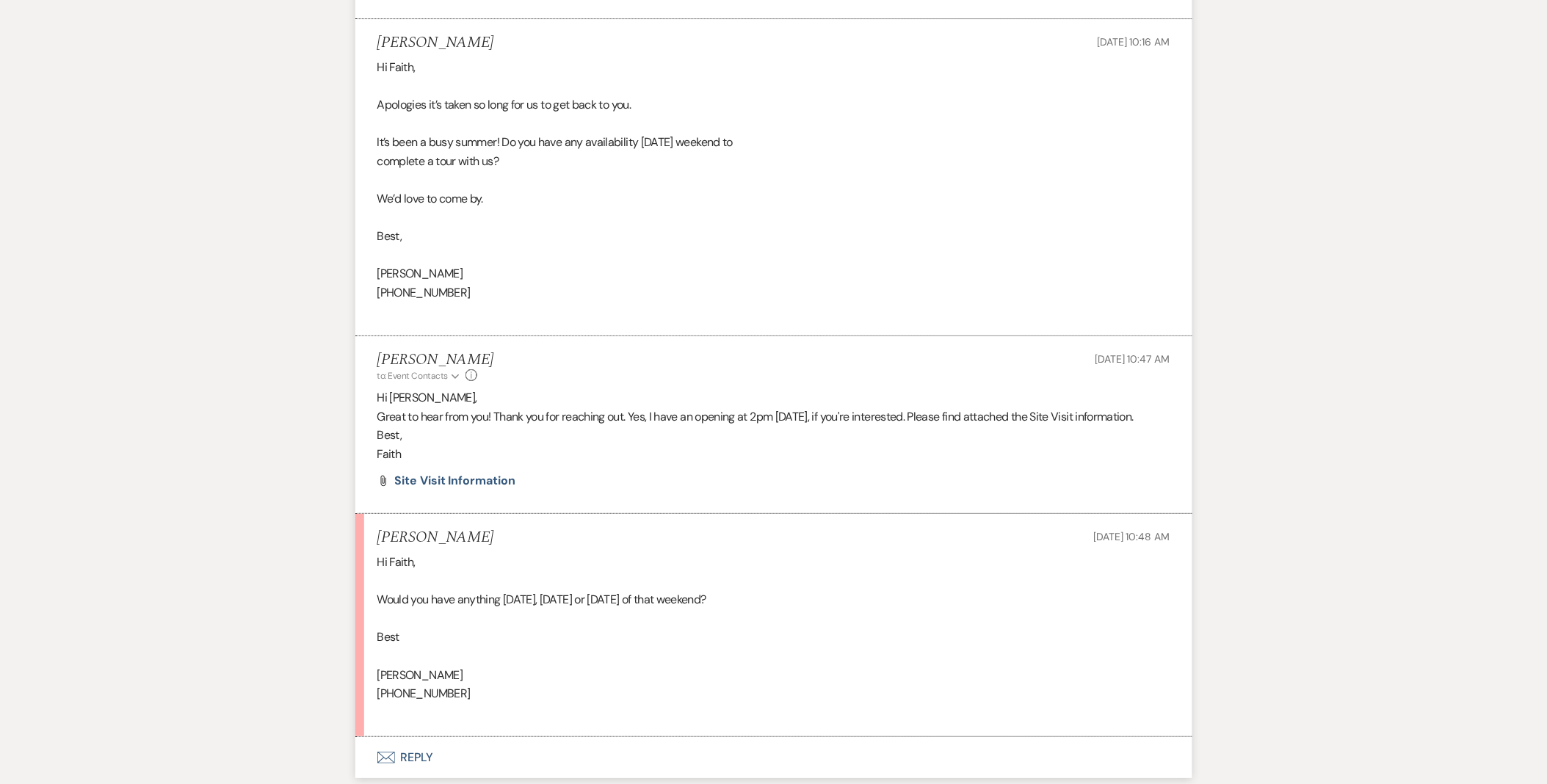
scroll to position [1948, 0]
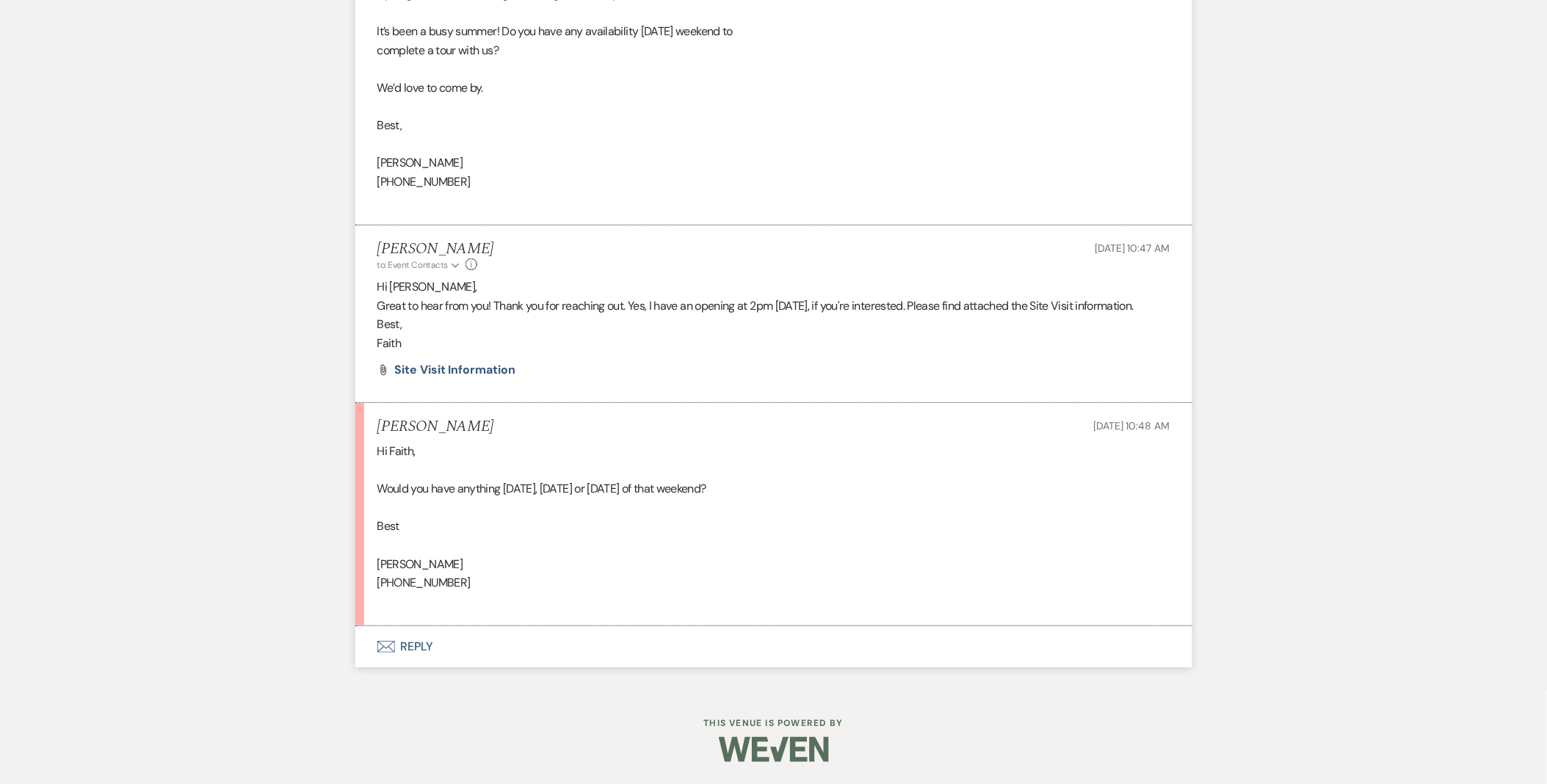
click at [423, 640] on button "Envelope Reply" at bounding box center [774, 647] width 837 height 41
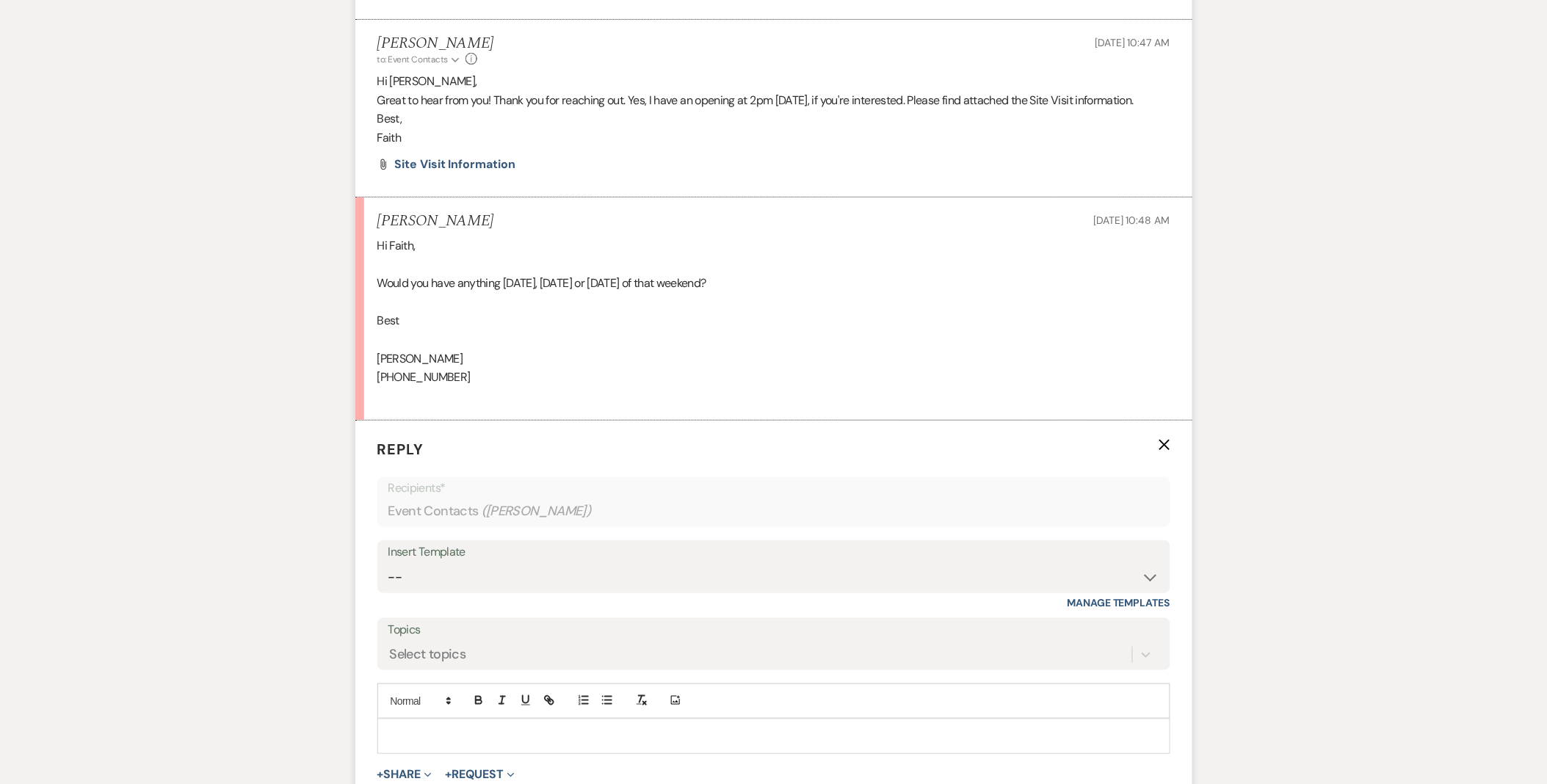
scroll to position [2193, 0]
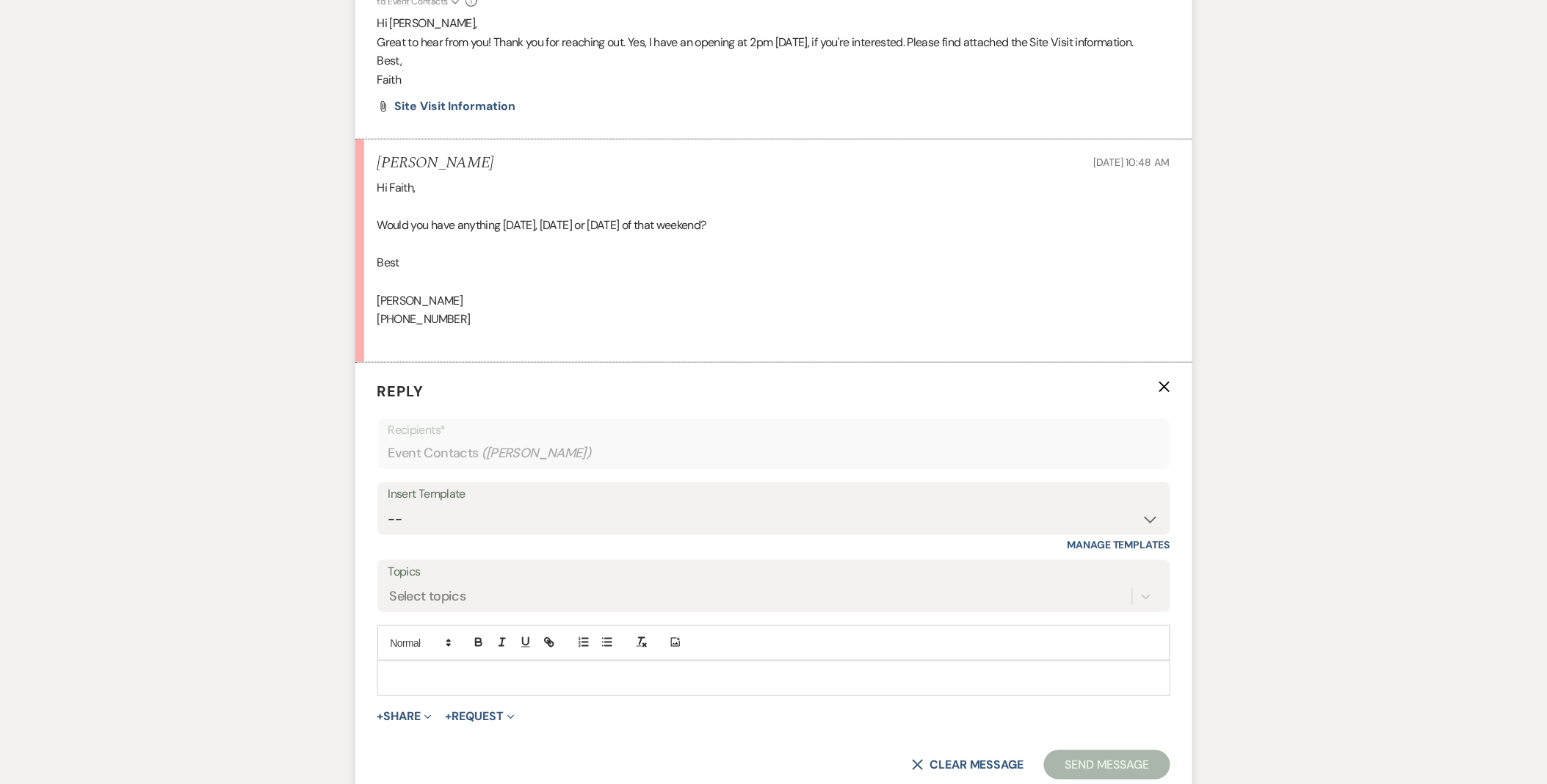
click at [430, 661] on div "Add Photo" at bounding box center [774, 643] width 793 height 36
click at [449, 716] on form "Reply X Recipients* Event Contacts ( Hannah Stenberg ) Insert Template -- Weven…" at bounding box center [774, 580] width 837 height 434
click at [427, 716] on form "Reply X Recipients* Event Contacts ( Hannah Stenberg ) Insert Template -- Weven…" at bounding box center [774, 580] width 837 height 434
click at [429, 696] on div at bounding box center [774, 678] width 792 height 34
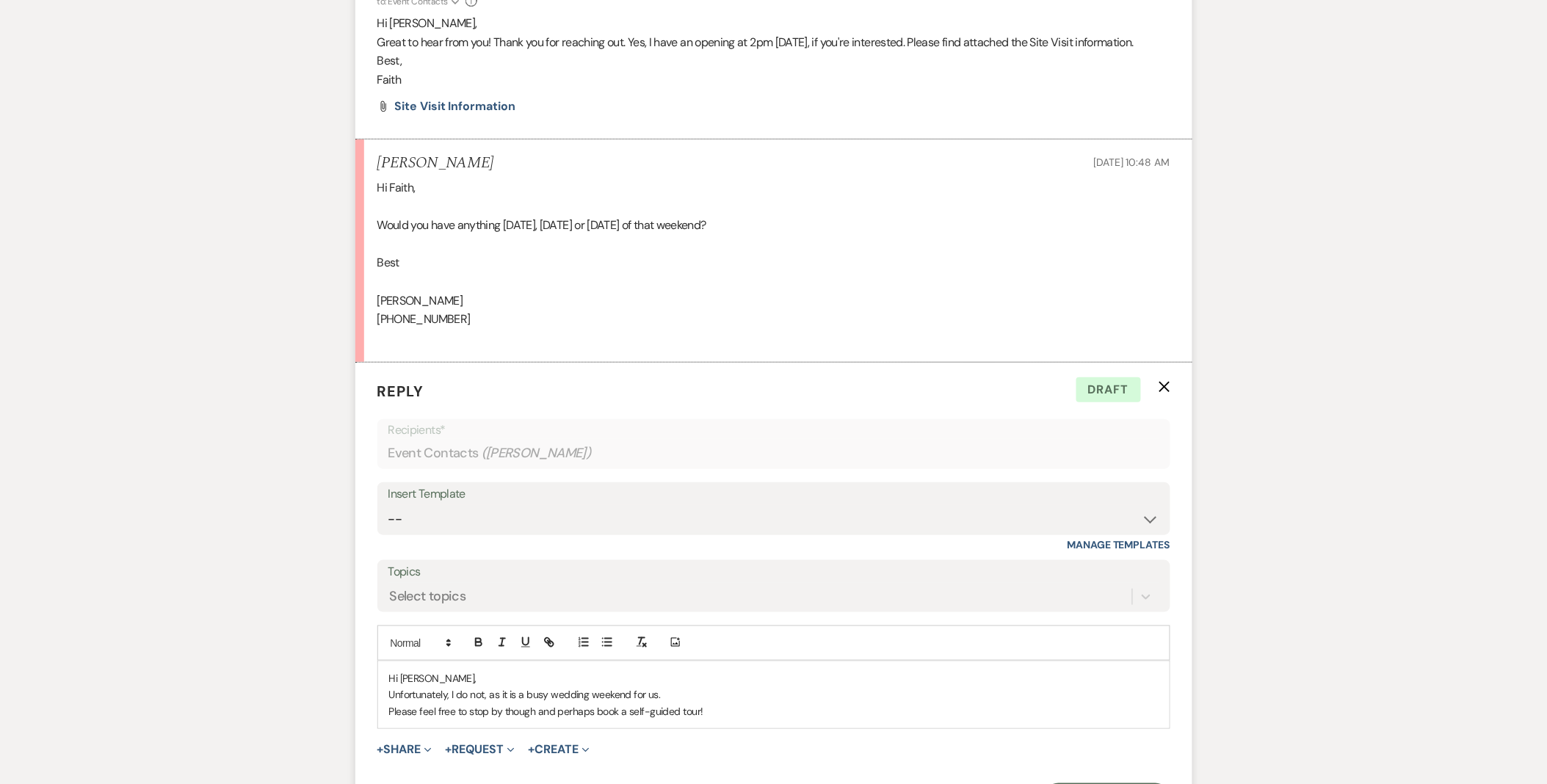
scroll to position [2392, 0]
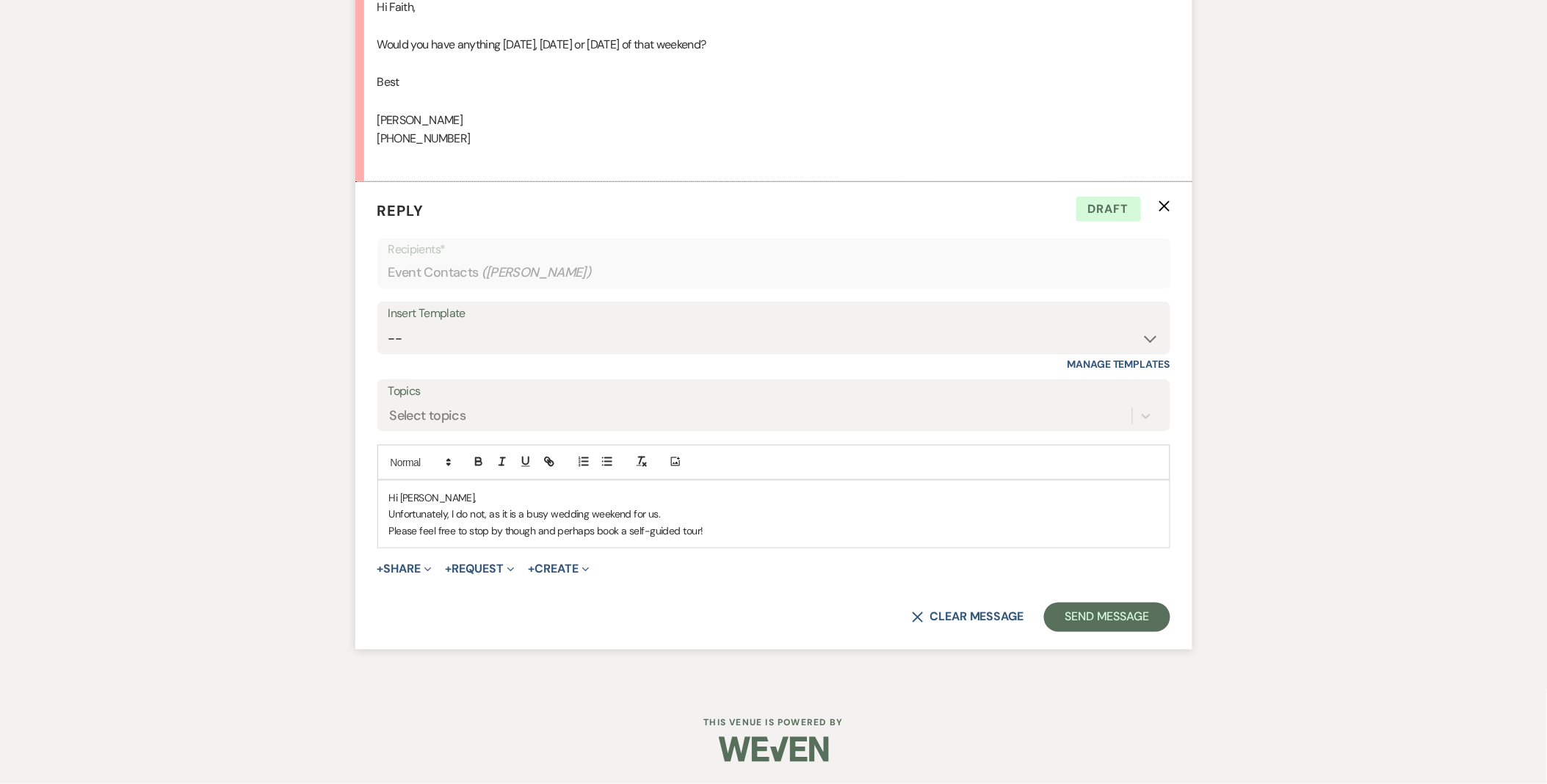
drag, startPoint x: 486, startPoint y: 515, endPoint x: 708, endPoint y: 516, distance: 222.0
click at [708, 516] on p "Unfortunately, I do not, as it is a busy wedding weekend for us." at bounding box center [774, 514] width 770 height 16
click at [728, 538] on p "Please feel free to stop by though and perhaps book a self-guided tour!" at bounding box center [774, 530] width 770 height 16
click at [782, 529] on p "Please feel free to stop by though and perhaps book a self-guided tour though!" at bounding box center [774, 530] width 770 height 16
drag, startPoint x: 596, startPoint y: 534, endPoint x: 702, endPoint y: 541, distance: 106.2
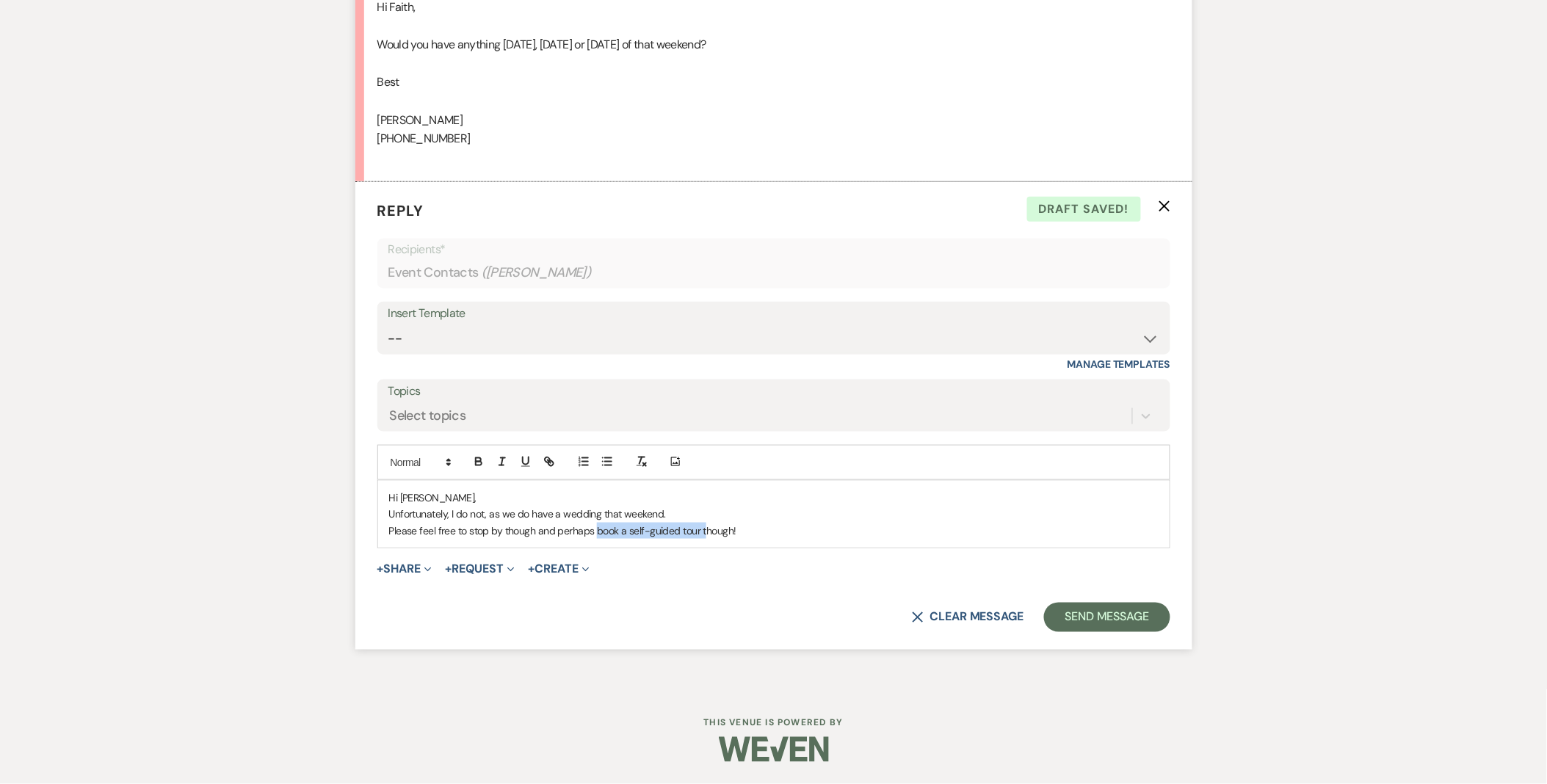
click at [702, 541] on div "Hi Hannah, Unfortunately, I do not, as we do have a wedding that weekend. Pleas…" at bounding box center [774, 515] width 792 height 67
click at [702, 540] on div "Hi Hannah, Unfortunately, I do not, as we do have a wedding that weekend. Pleas…" at bounding box center [774, 515] width 792 height 67
click at [628, 527] on p "Please feel free to stop by though and perhaps book a self-guided tour though!" at bounding box center [774, 530] width 770 height 16
drag, startPoint x: 597, startPoint y: 531, endPoint x: 700, endPoint y: 540, distance: 103.4
click at [700, 540] on div "Hi Hannah, Unfortunately, I do not, as we do have a wedding that weekend. Pleas…" at bounding box center [774, 515] width 792 height 67
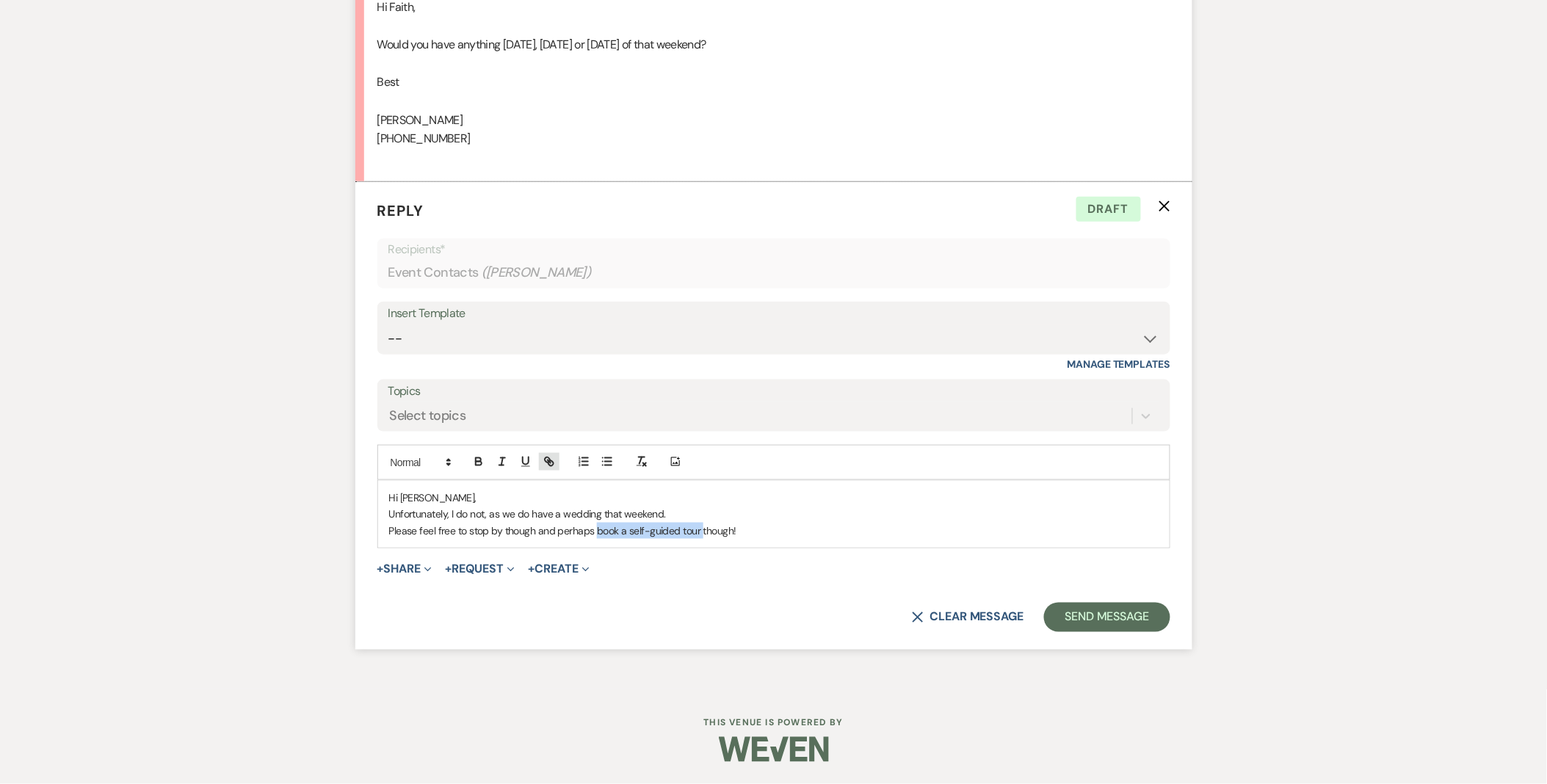
click at [552, 468] on icon "button" at bounding box center [550, 462] width 13 height 13
paste input "https://edithwharton.org/visit/plan-your-visit/"
type input "https://edithwharton.org/visit/plan-your-visit/"
click at [743, 559] on link at bounding box center [731, 558] width 32 height 11
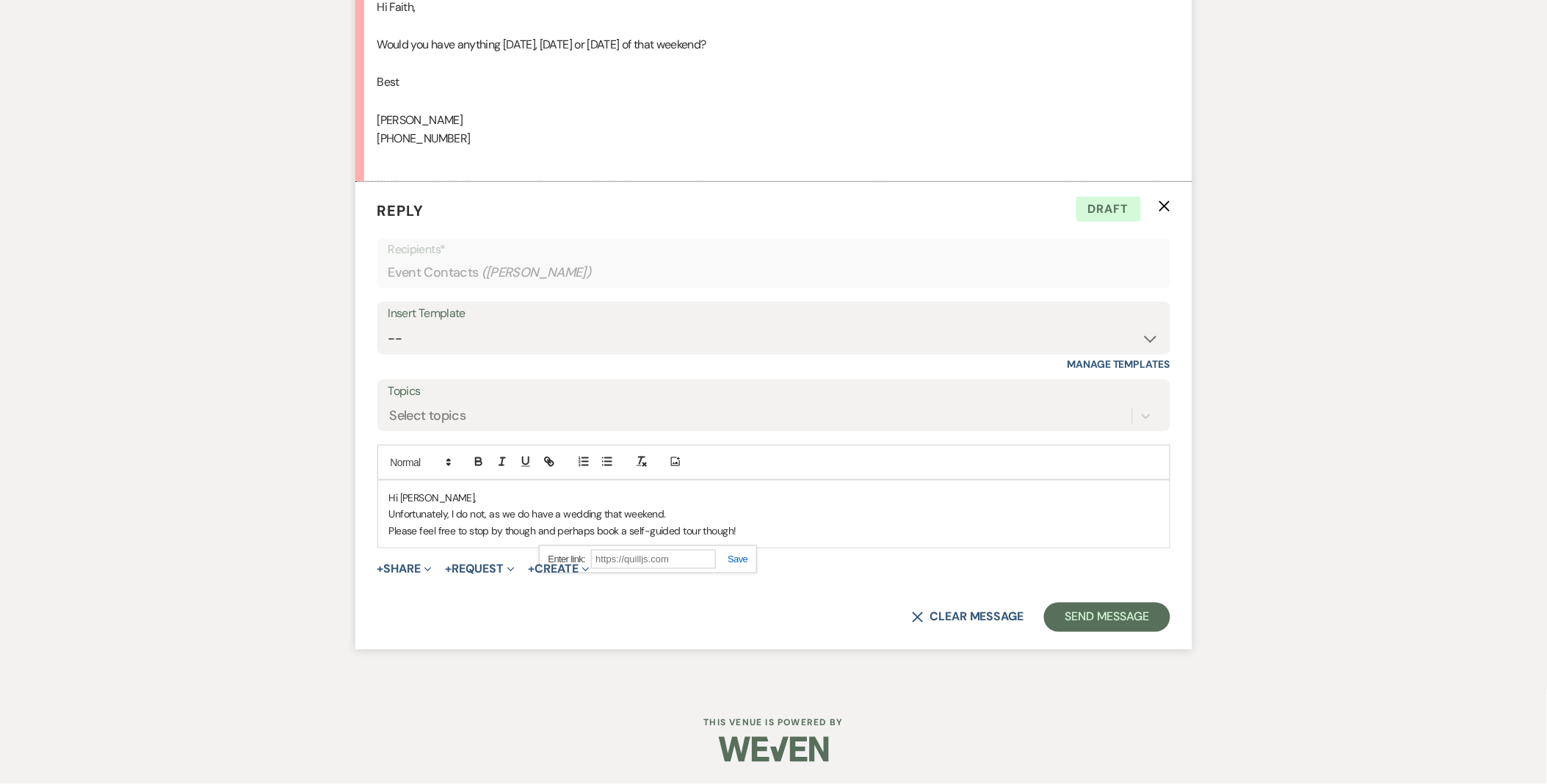
scroll to position [0, 0]
click at [771, 527] on p "Please feel free to stop by though and perhaps book a self-guided tour though!" at bounding box center [774, 530] width 770 height 16
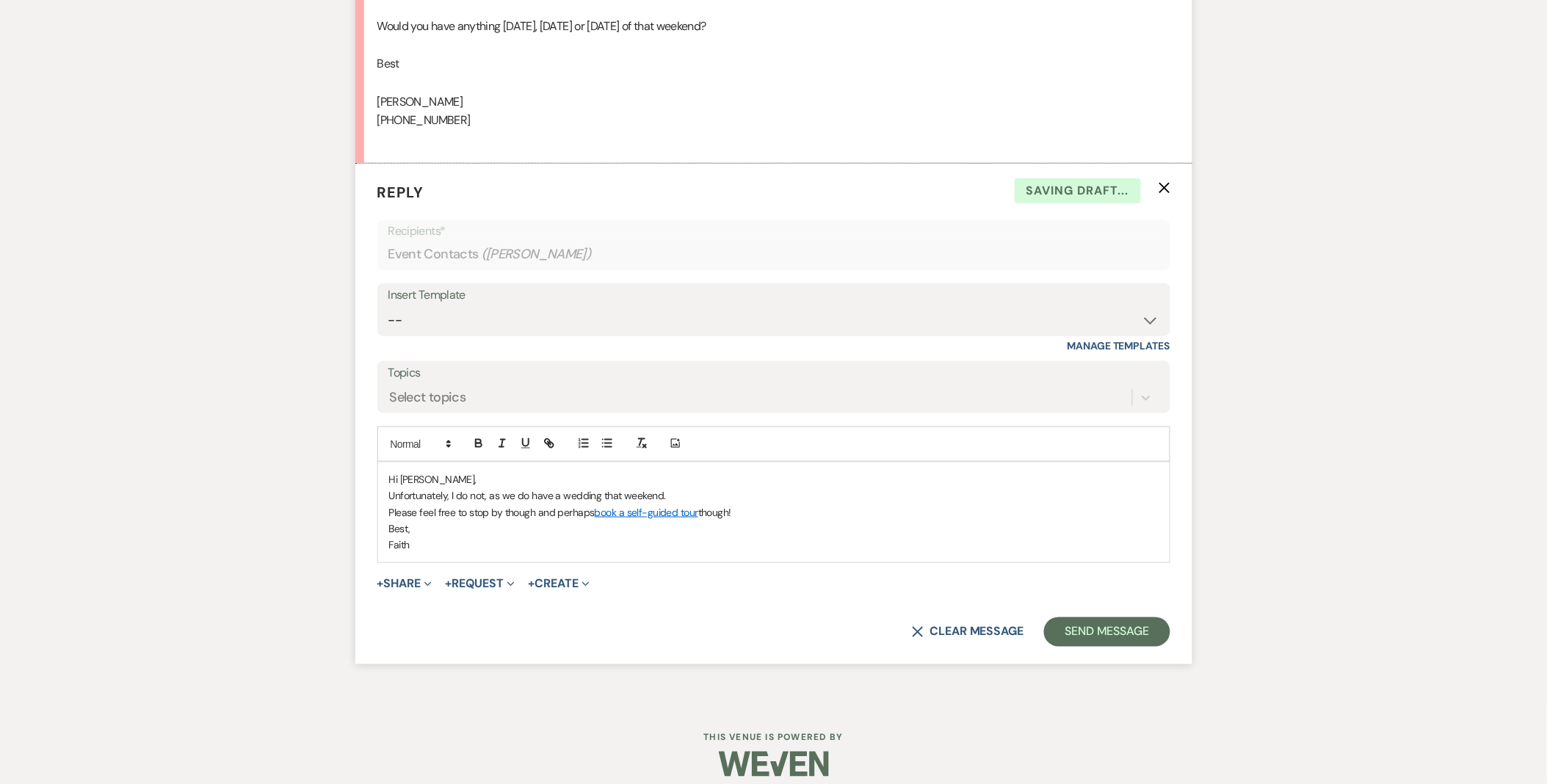
click at [677, 503] on p "Unfortunately, I do not, as we do have a wedding that weekend." at bounding box center [774, 495] width 770 height 16
click at [659, 503] on p "Unfortunately, I do not, as we do have a wedding that weekend. Friday afternoon…" at bounding box center [774, 495] width 770 height 16
click at [968, 521] on p "Please feel free to stop by though and perhaps book a self-guided tour though!" at bounding box center [774, 512] width 770 height 16
drag, startPoint x: 952, startPoint y: 518, endPoint x: 934, endPoint y: 527, distance: 20.1
click at [948, 503] on p "Unfortunately, I do not, as we do have a wedding that weekend, as well as other…" at bounding box center [774, 495] width 770 height 16
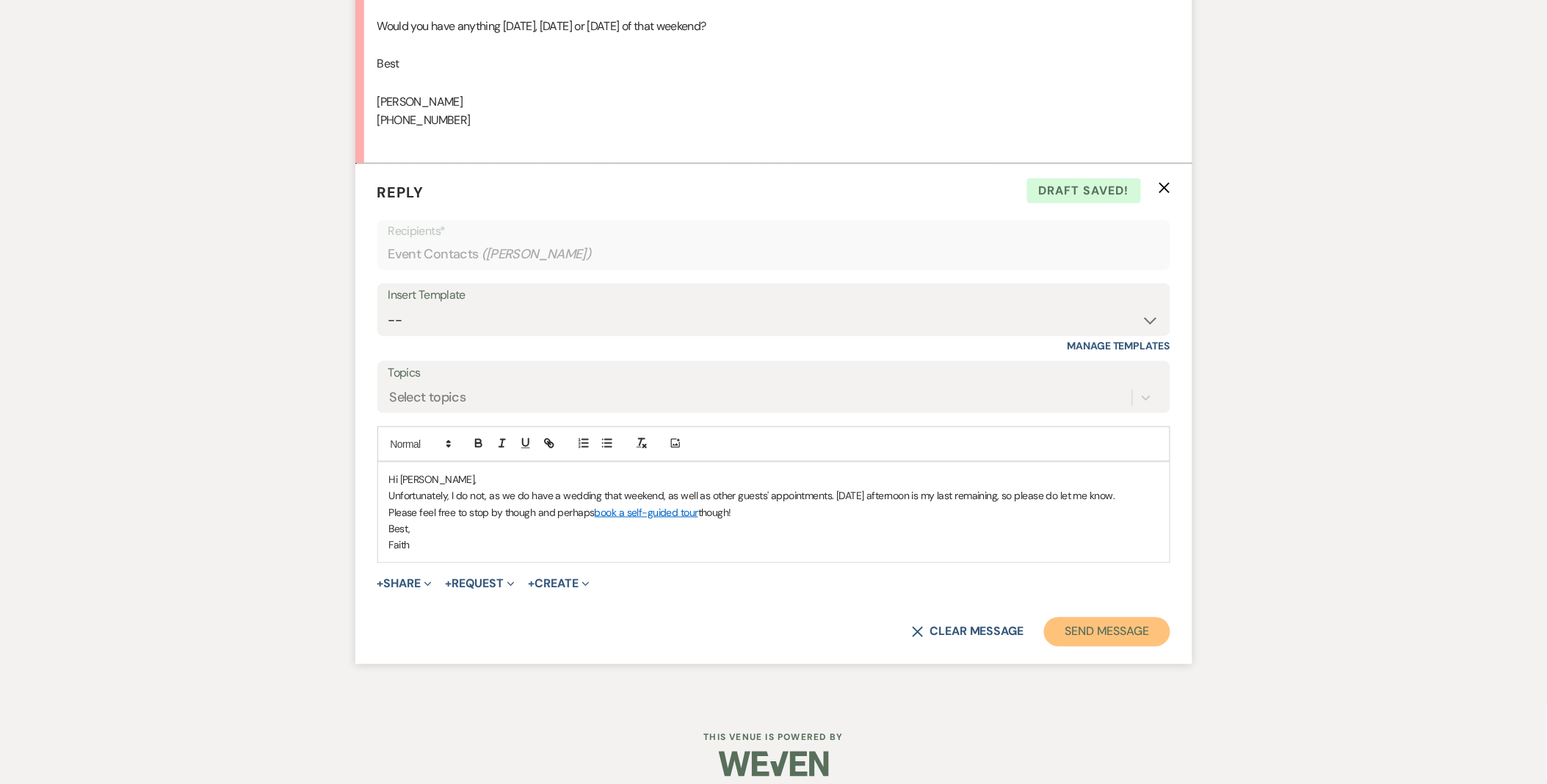
click at [1101, 641] on button "Send Message" at bounding box center [1107, 632] width 126 height 30
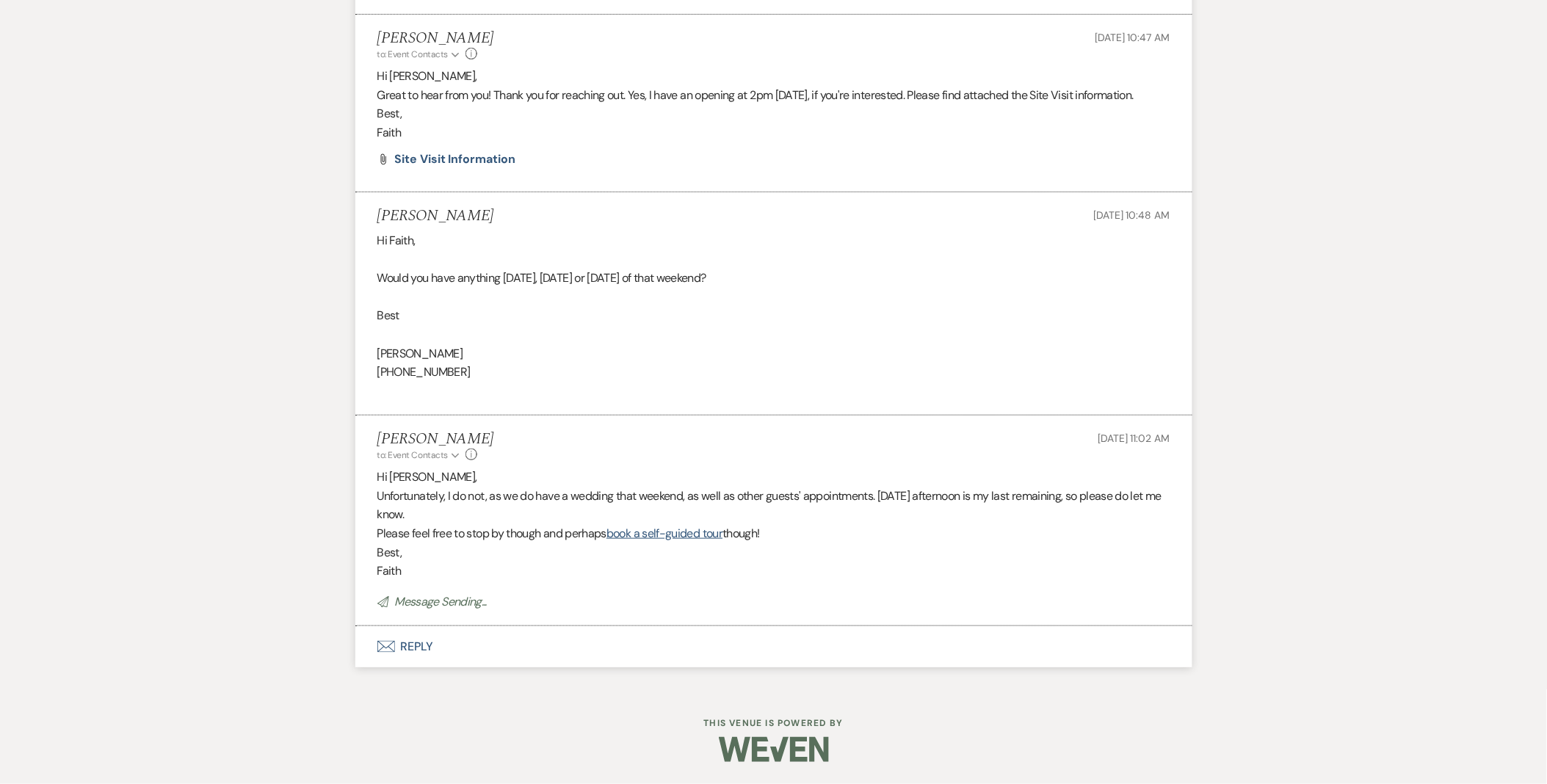
scroll to position [2129, 0]
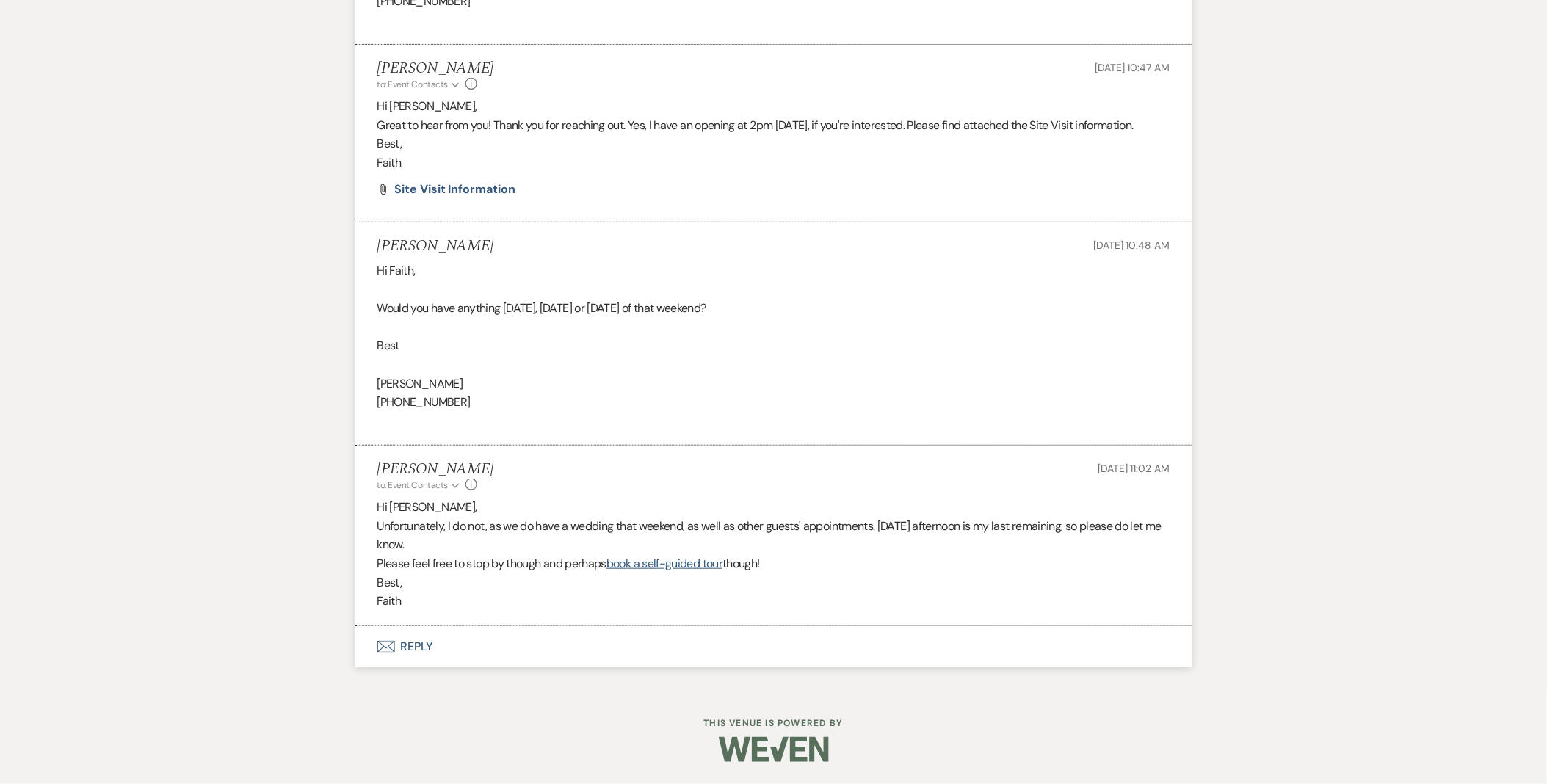
click at [1098, 462] on p "Aug 15, 2025, 11:02 AM" at bounding box center [1134, 468] width 72 height 16
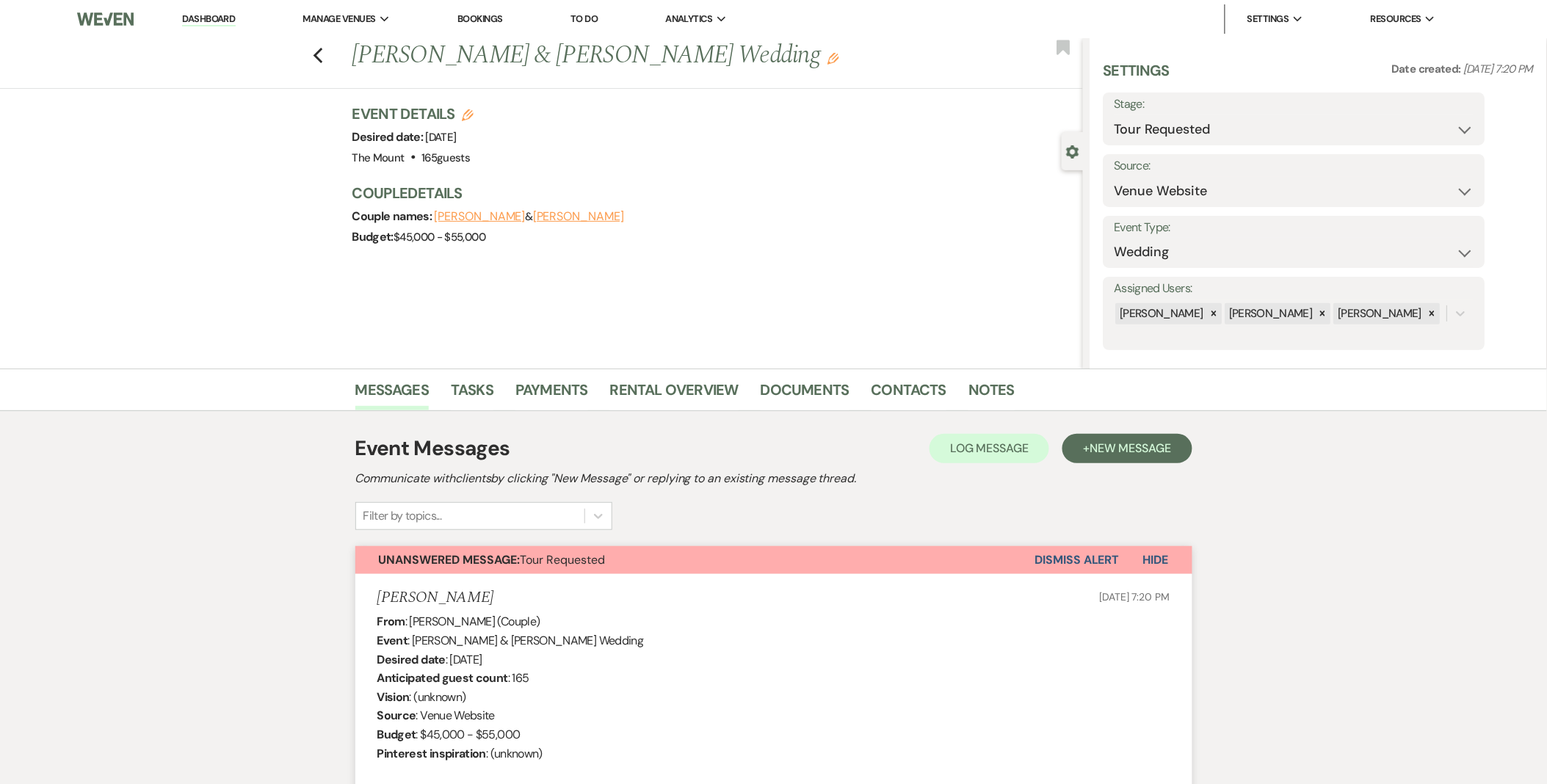
drag, startPoint x: 810, startPoint y: 394, endPoint x: 871, endPoint y: 420, distance: 66.3
click at [750, 492] on div "Event Messages Log Log Message + New Message Communicate with clients by clicki…" at bounding box center [774, 481] width 837 height 97
click at [886, 379] on link "Contacts" at bounding box center [909, 395] width 76 height 33
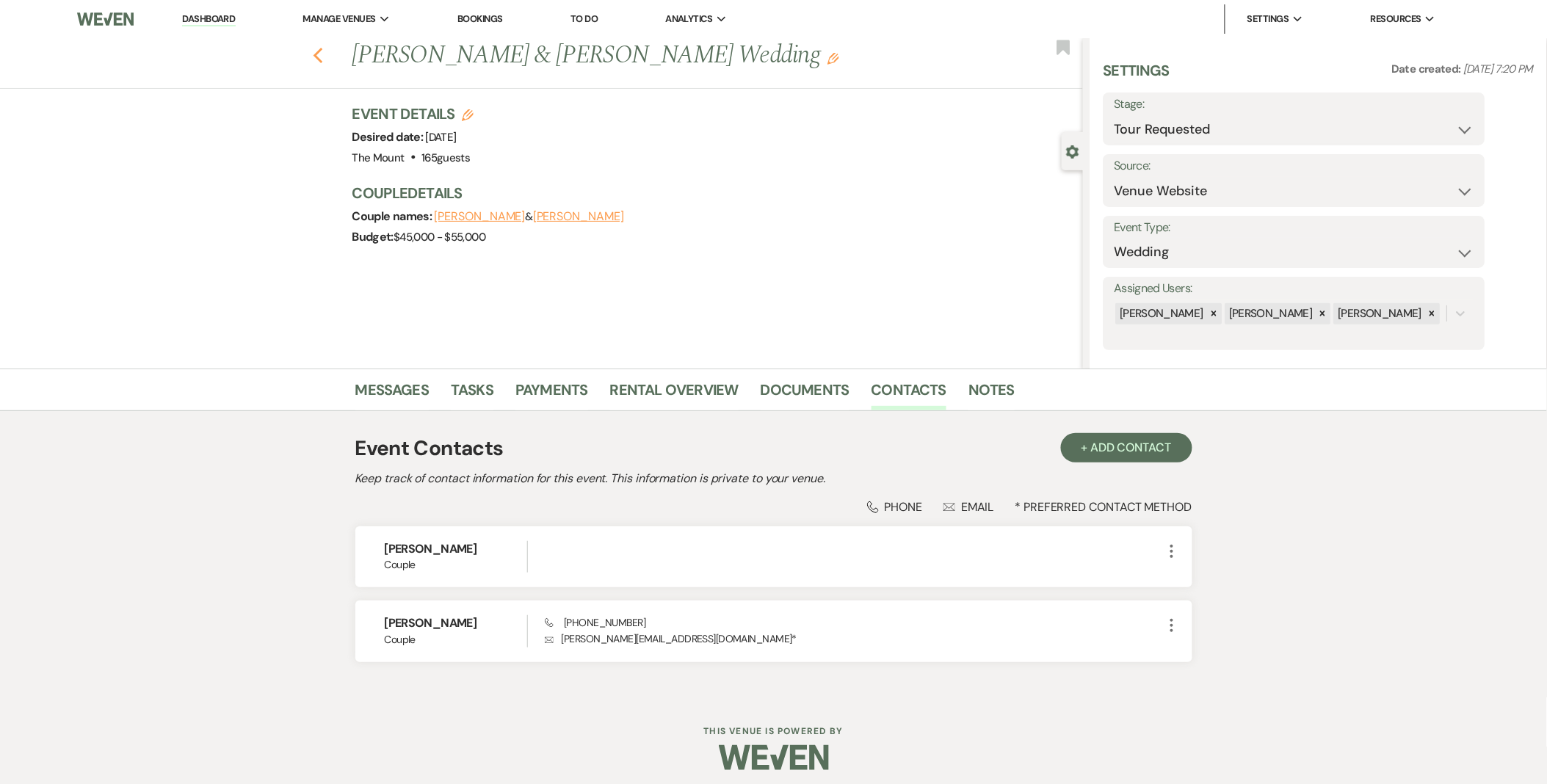
click at [322, 48] on icon "Previous" at bounding box center [318, 56] width 11 height 17
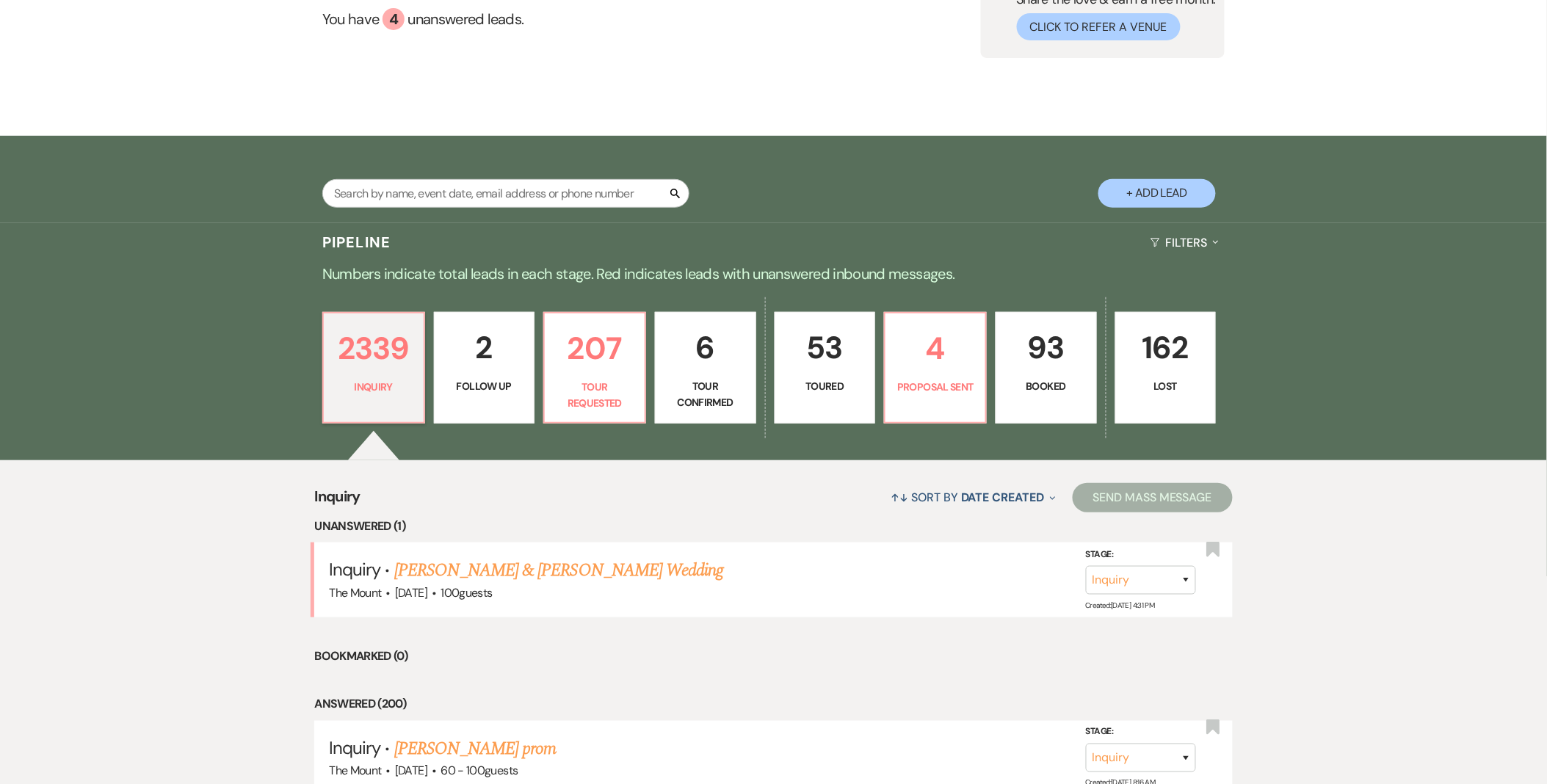
scroll to position [244, 0]
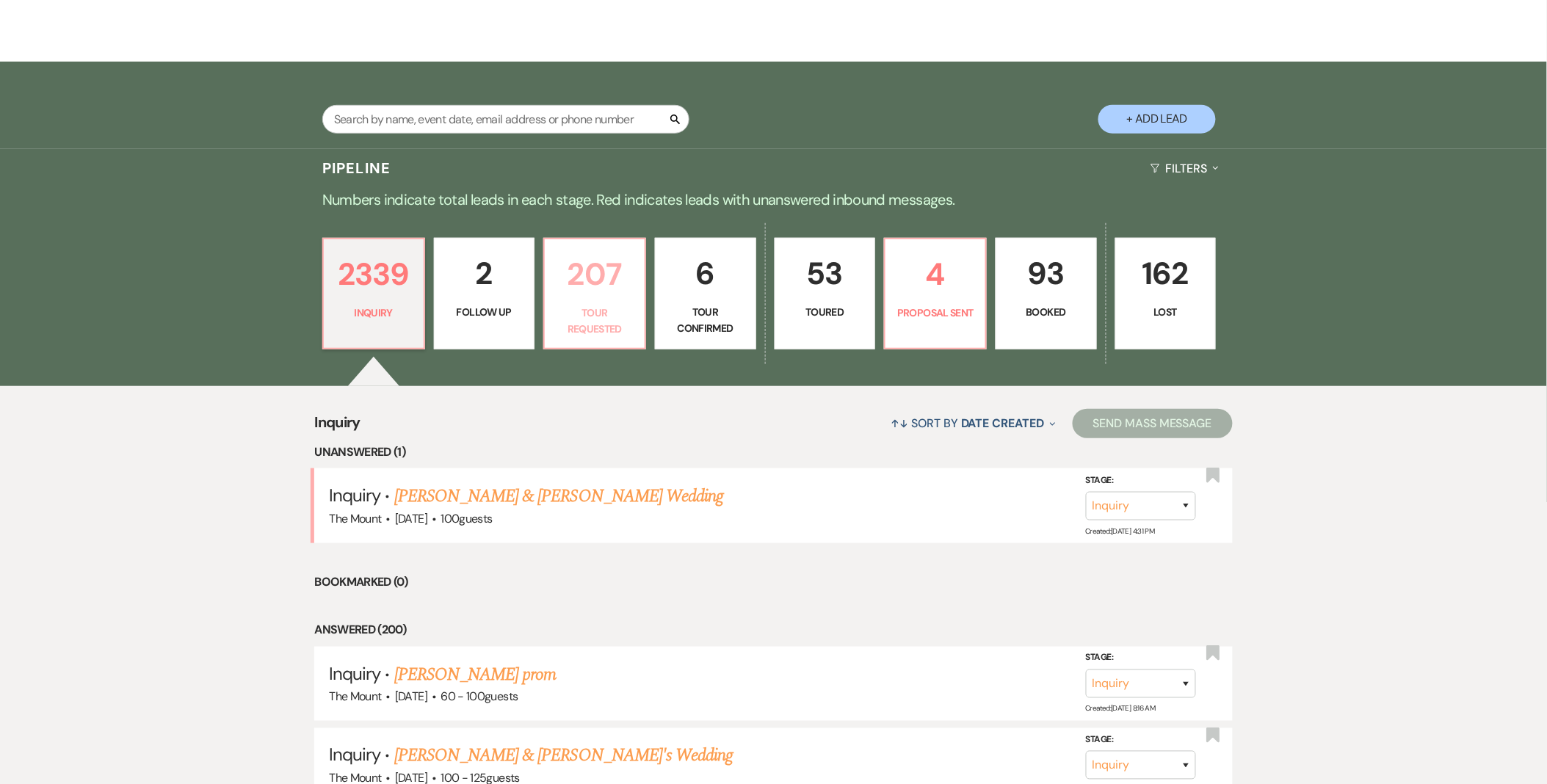
click at [610, 305] on p "Tour Requested" at bounding box center [595, 321] width 83 height 33
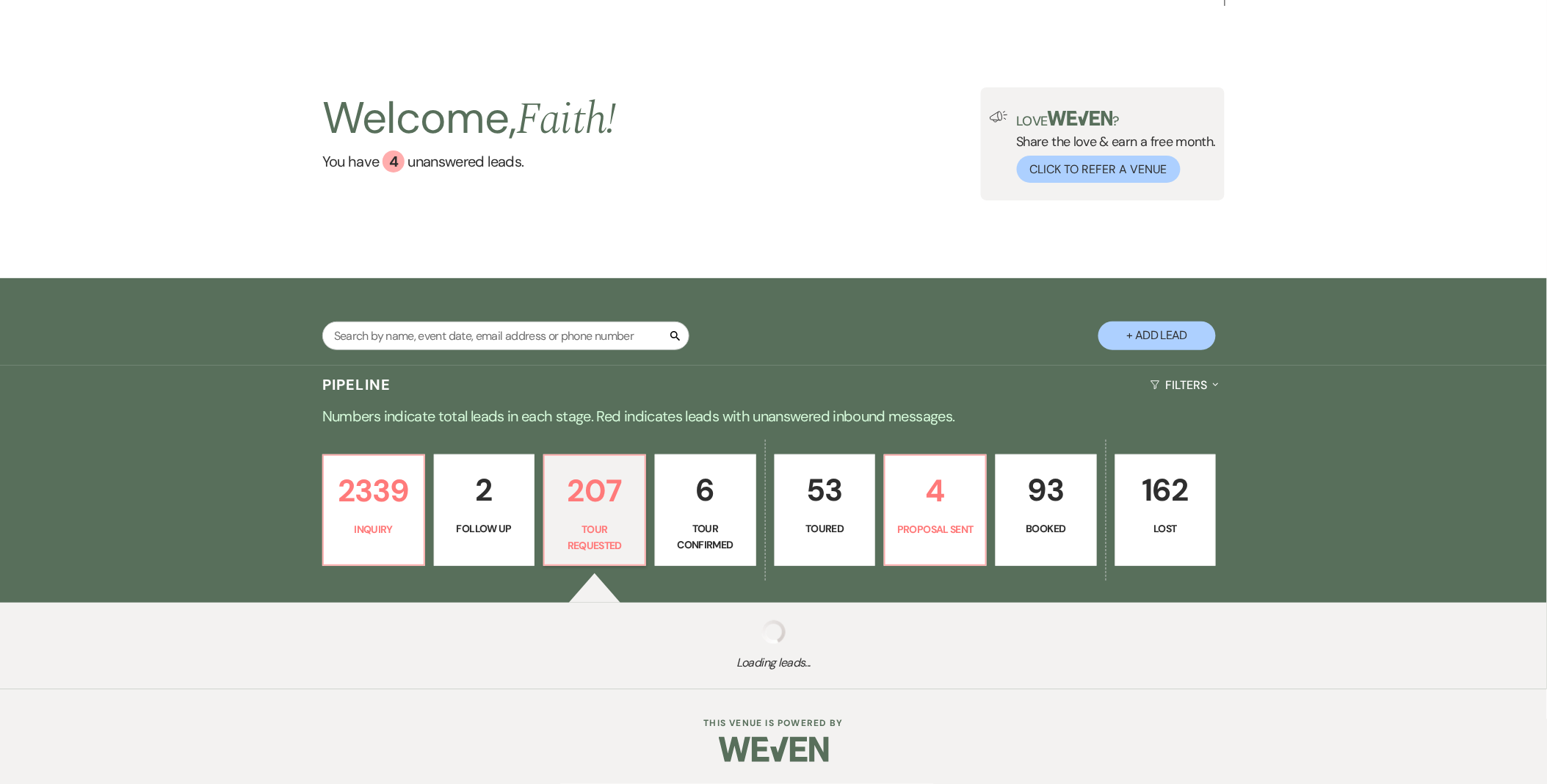
scroll to position [26, 0]
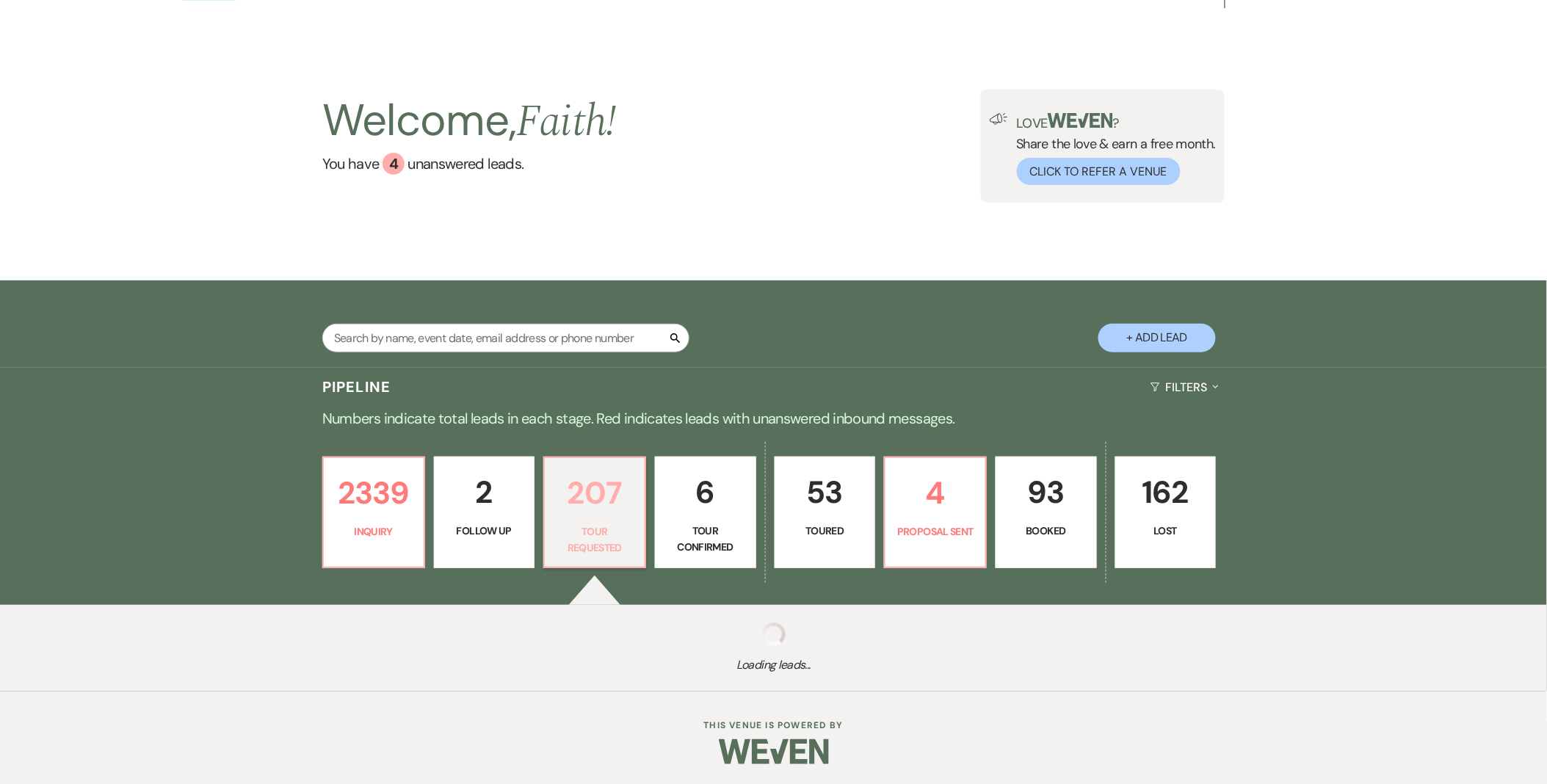
select select "2"
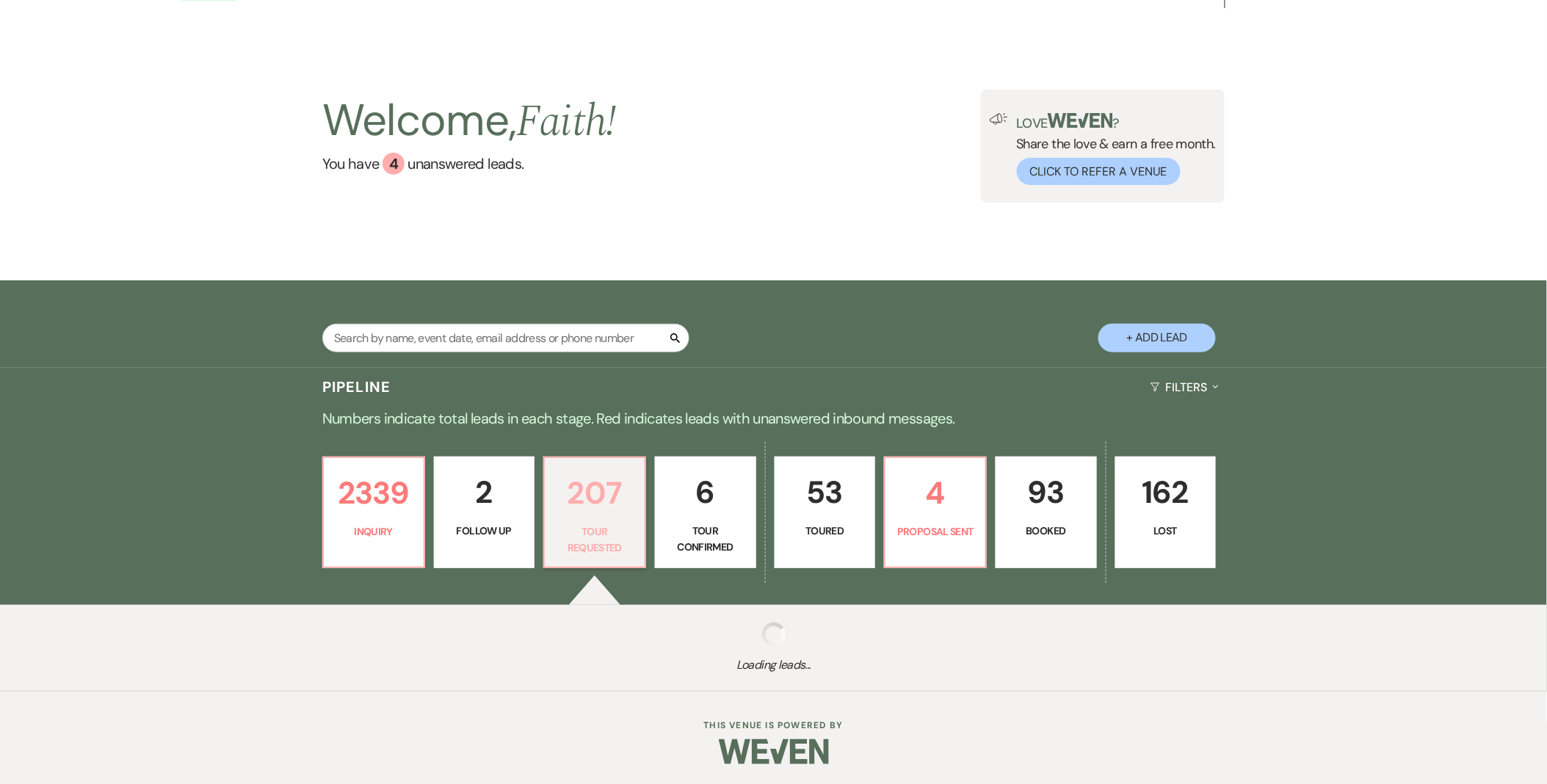
select select "2"
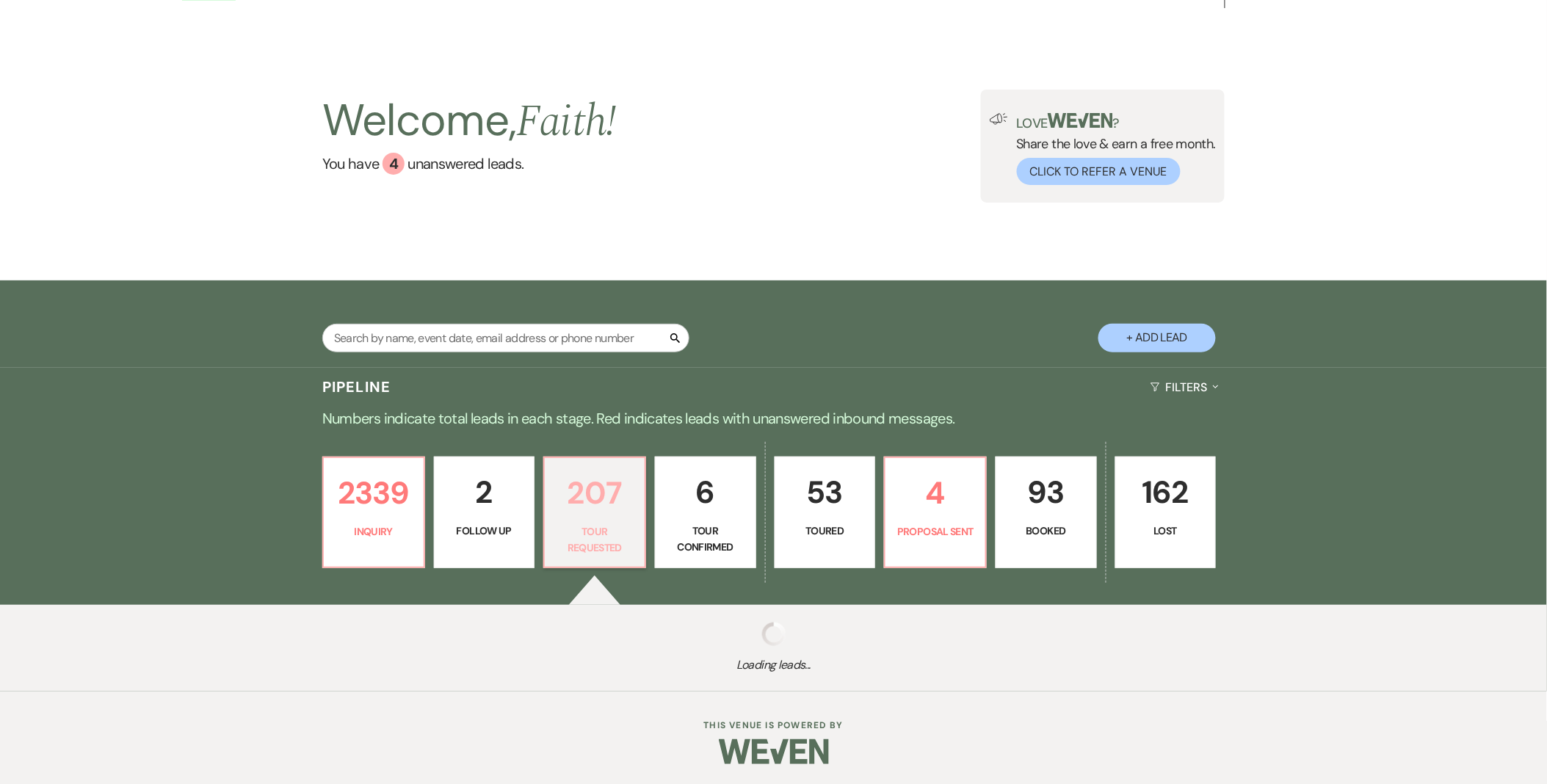
select select "2"
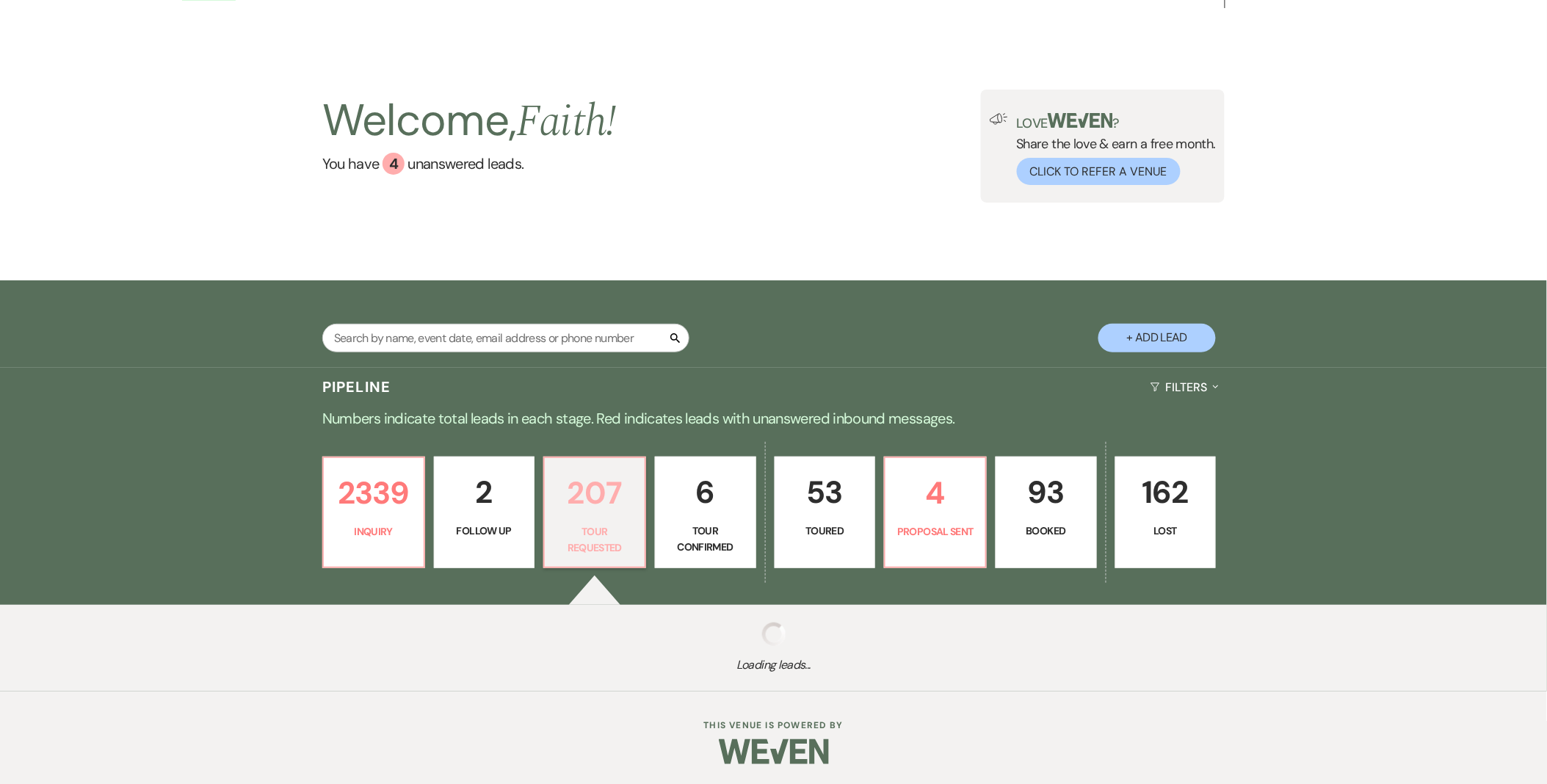
select select "2"
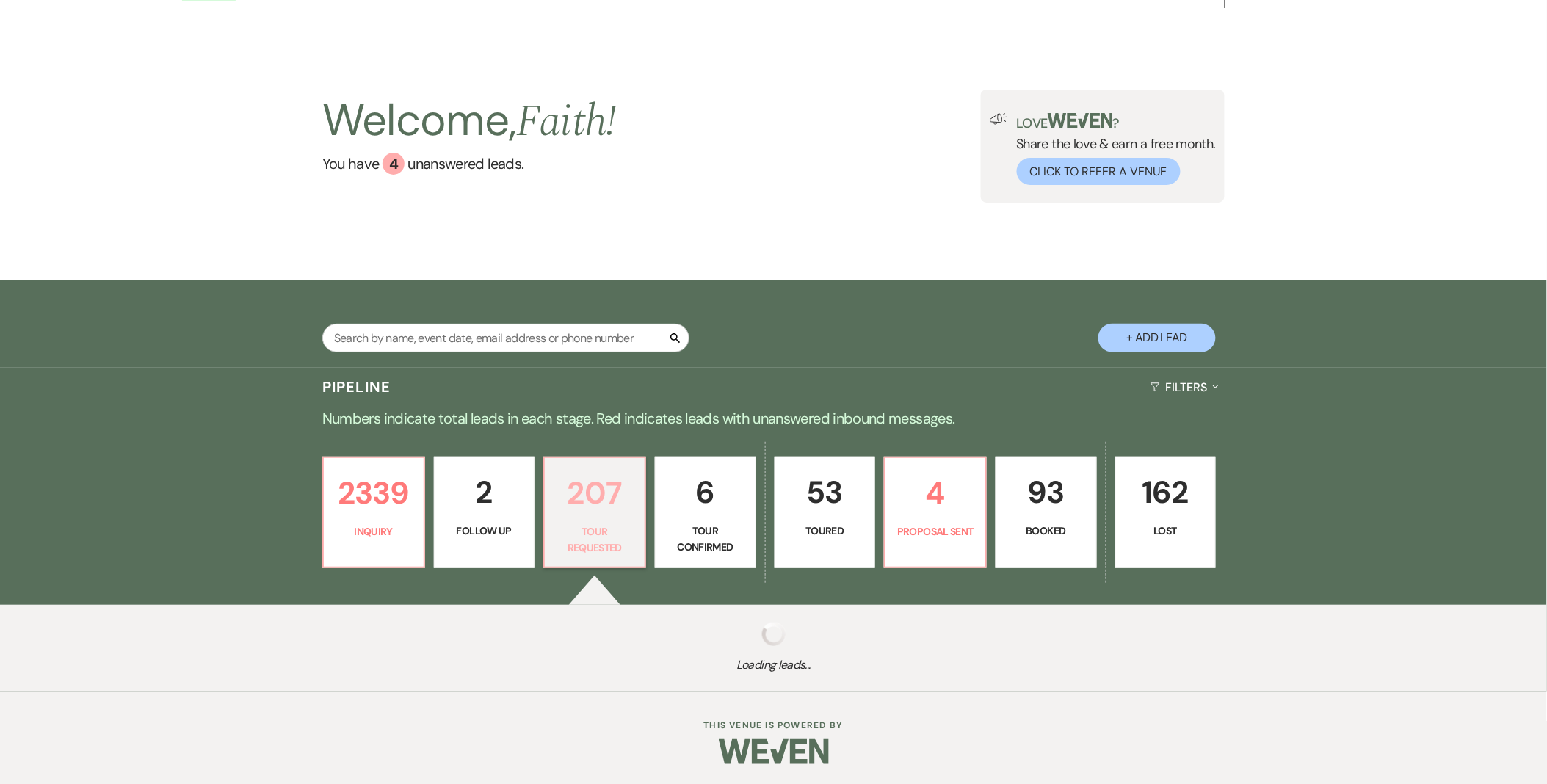
select select "2"
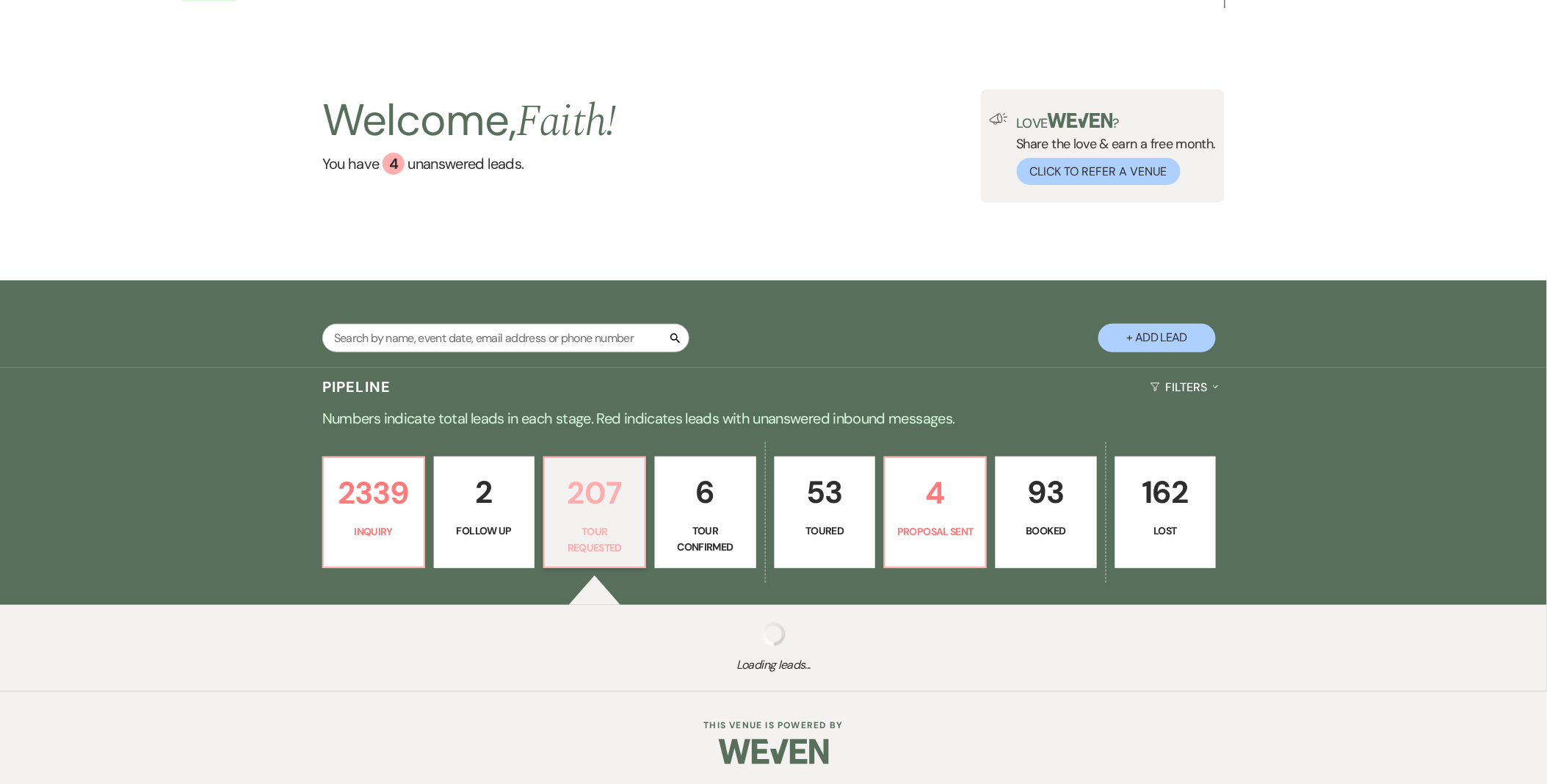
select select "2"
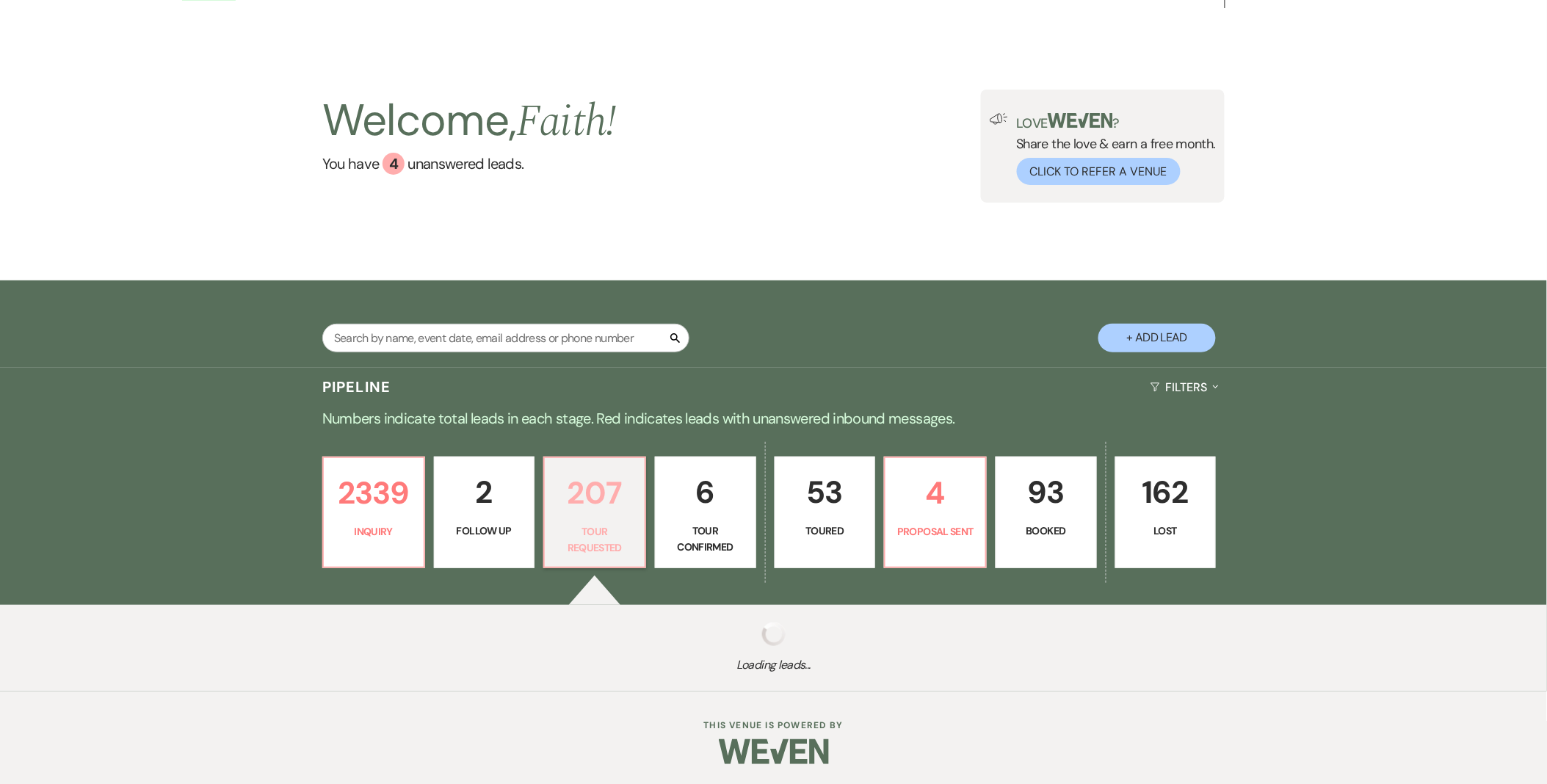
select select "2"
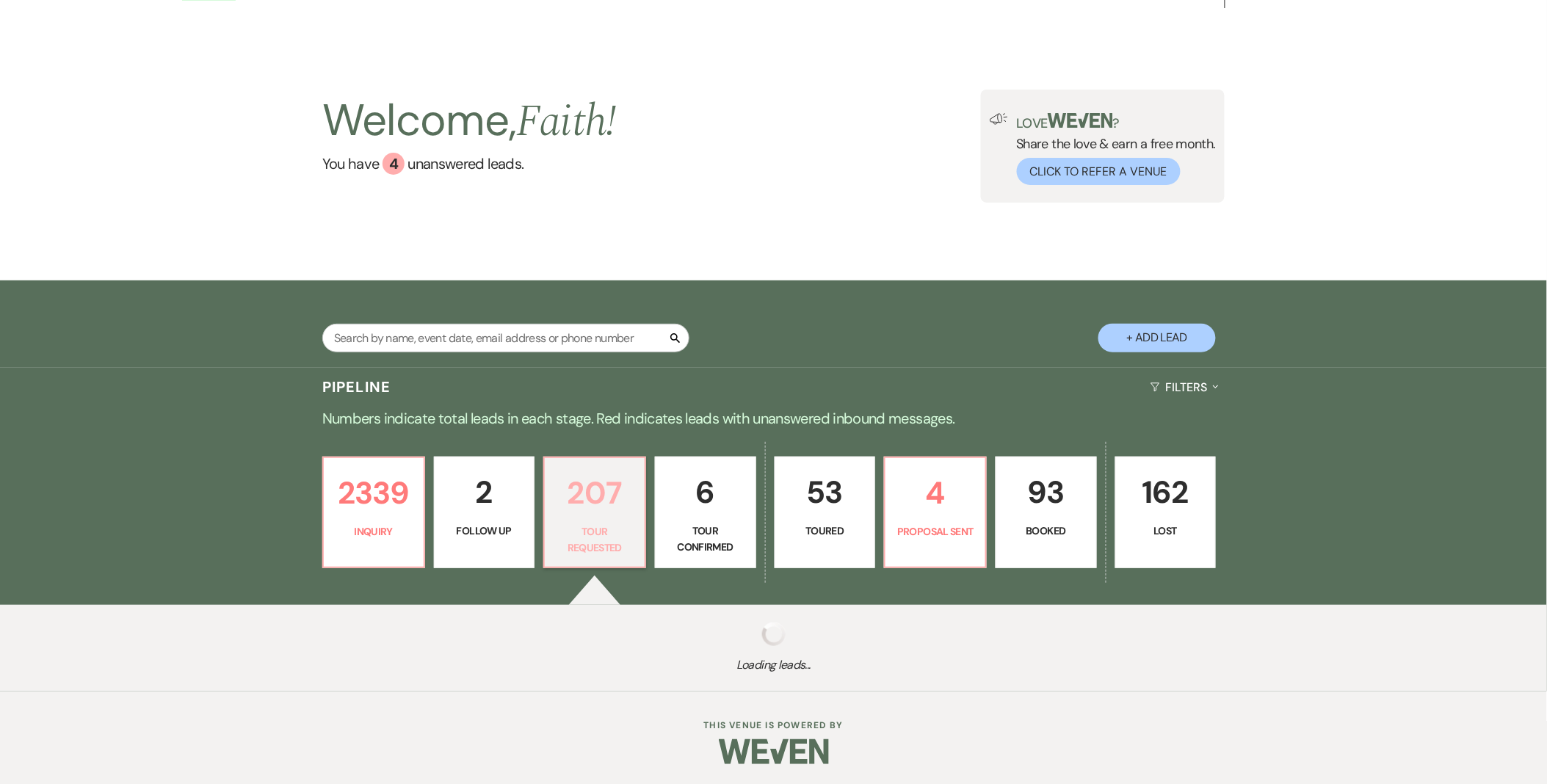
select select "2"
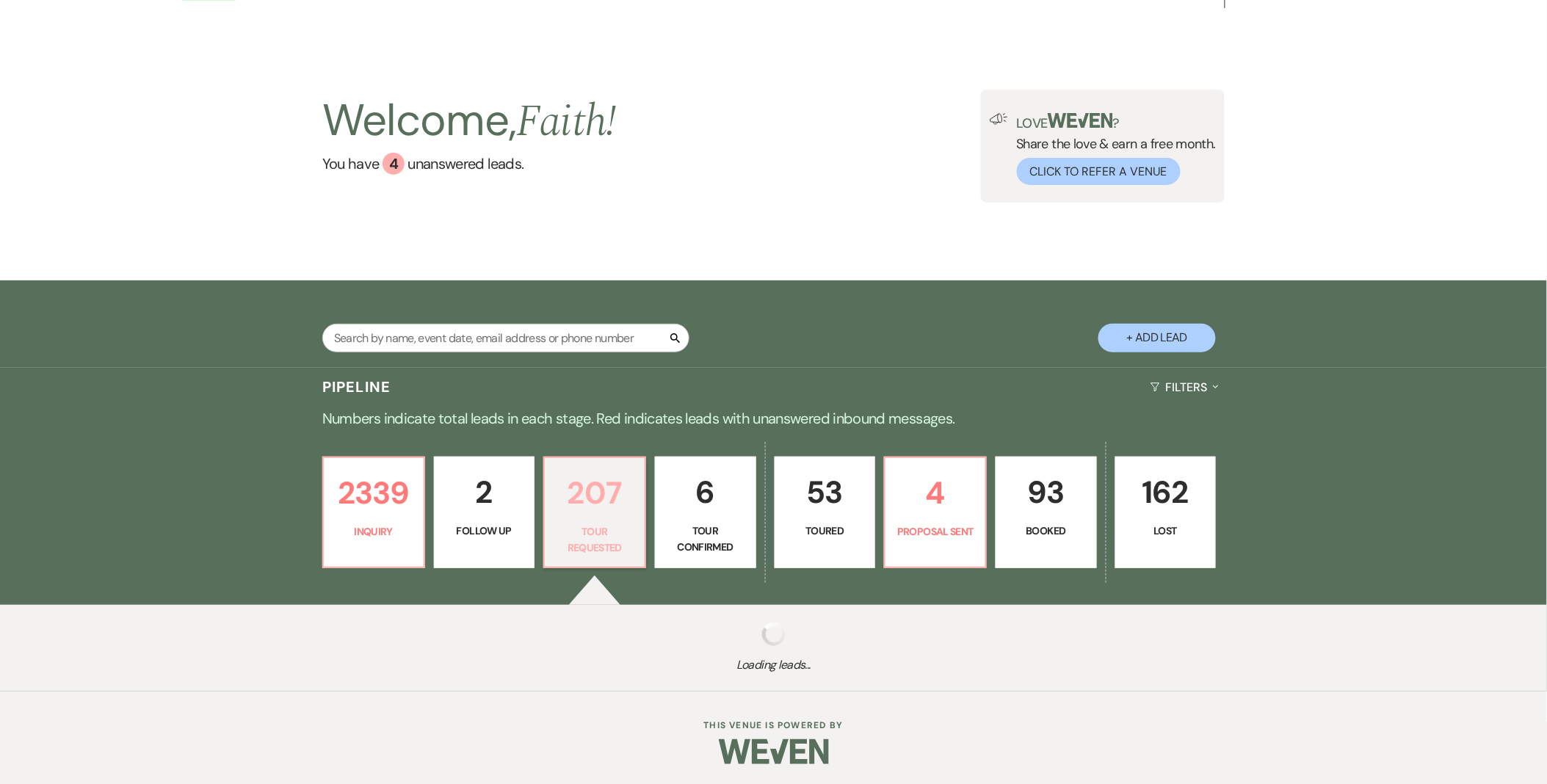
select select "2"
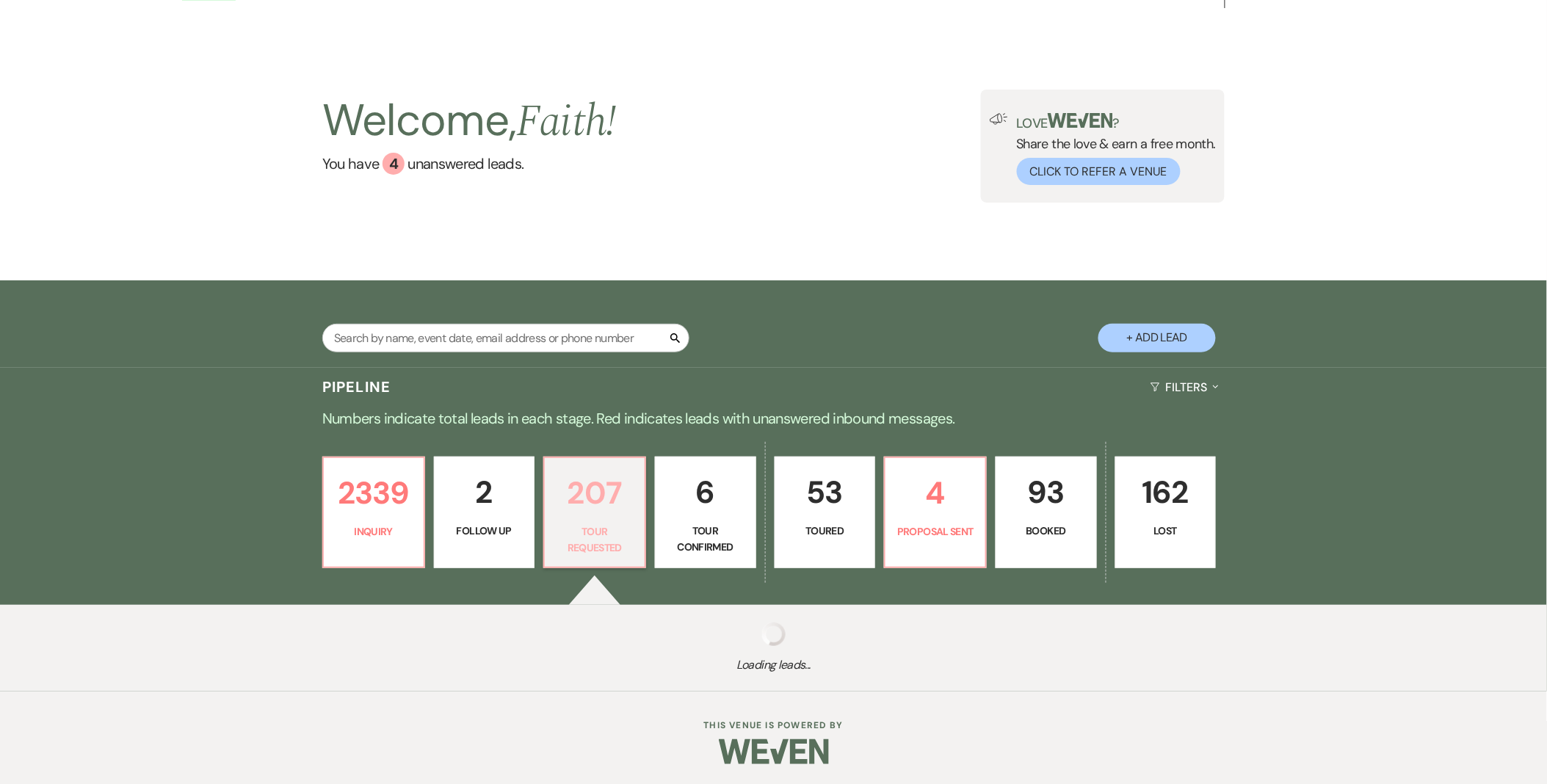
select select "2"
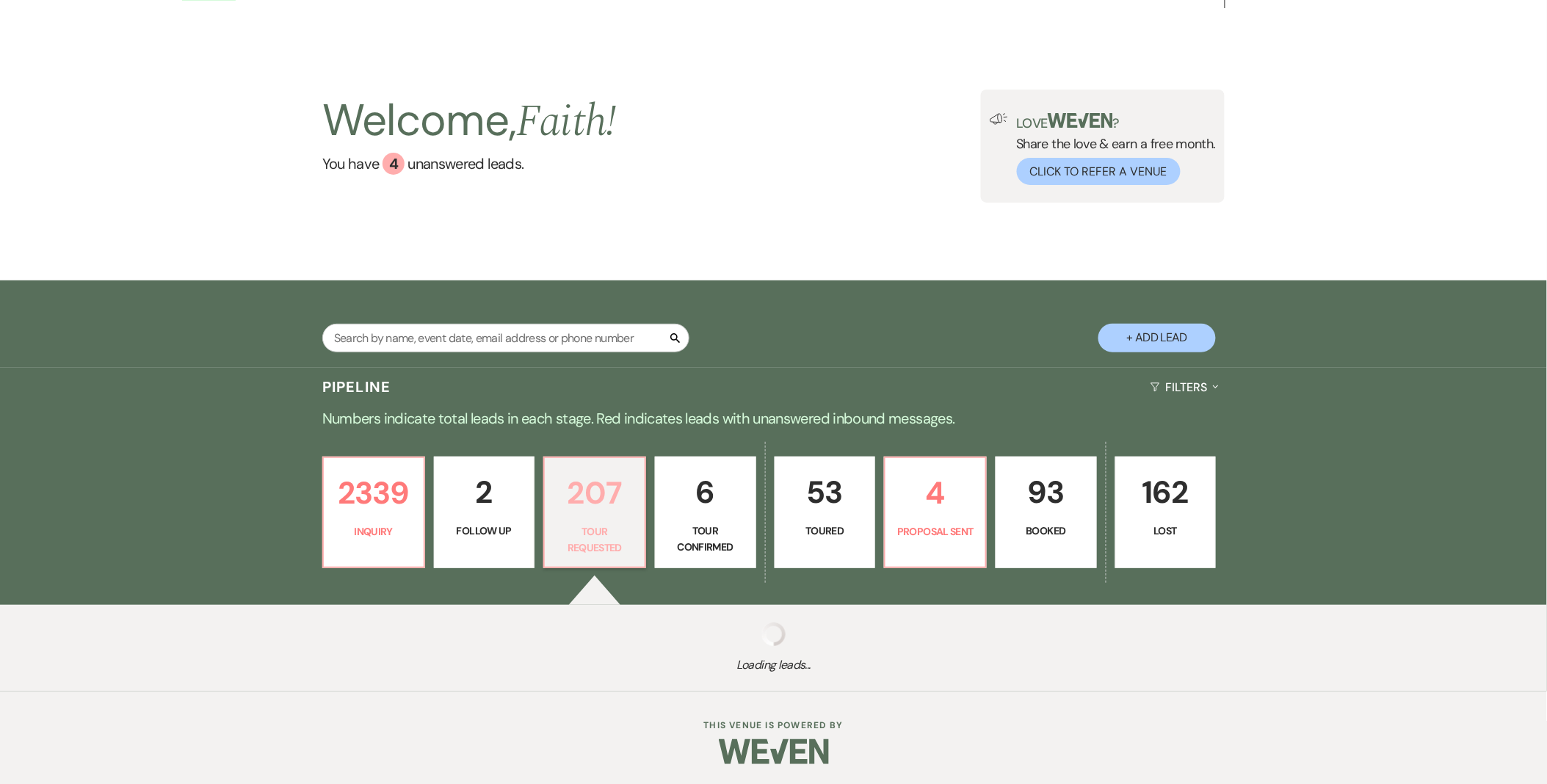
select select "2"
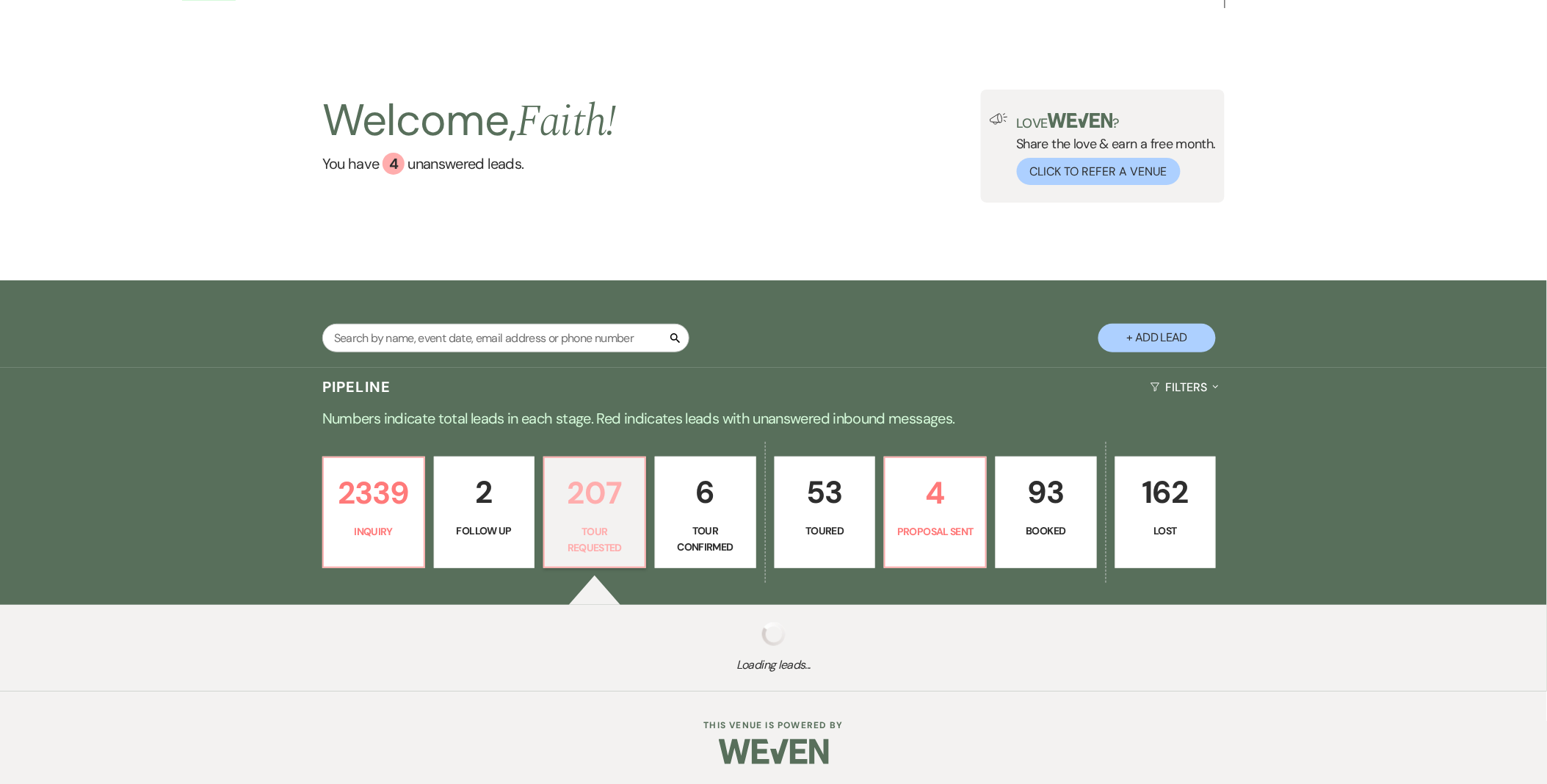
select select "2"
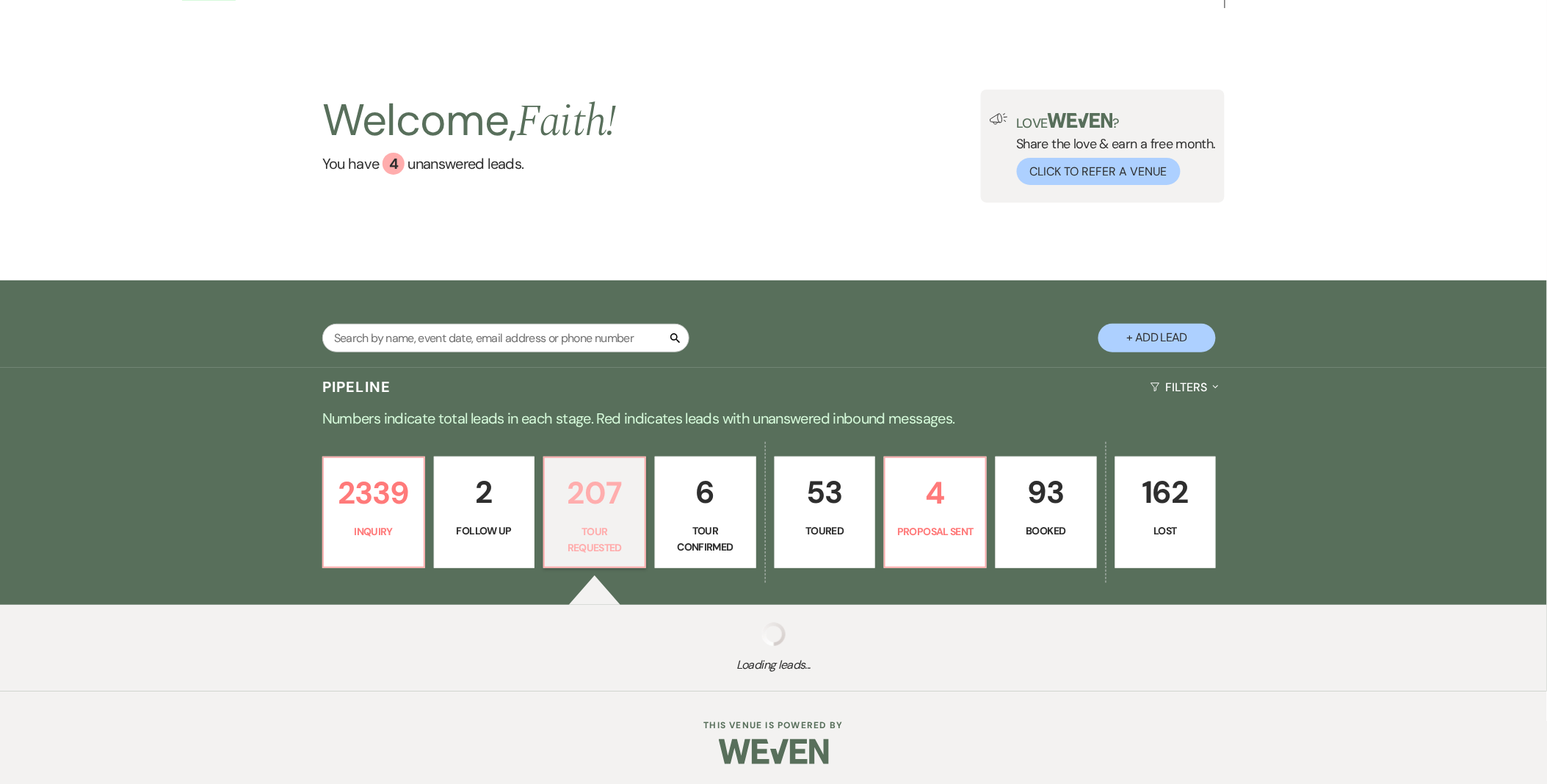
select select "2"
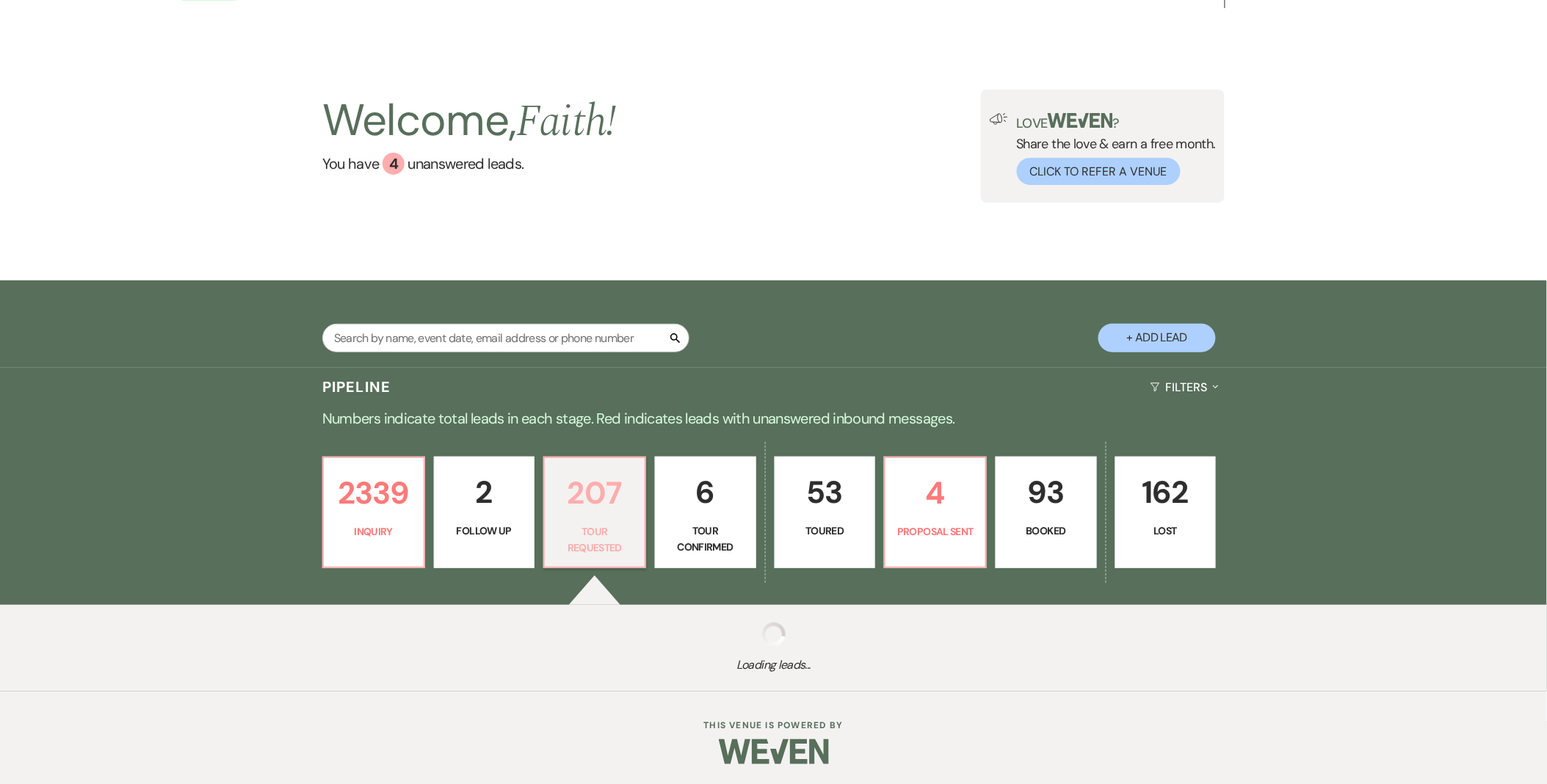
select select "2"
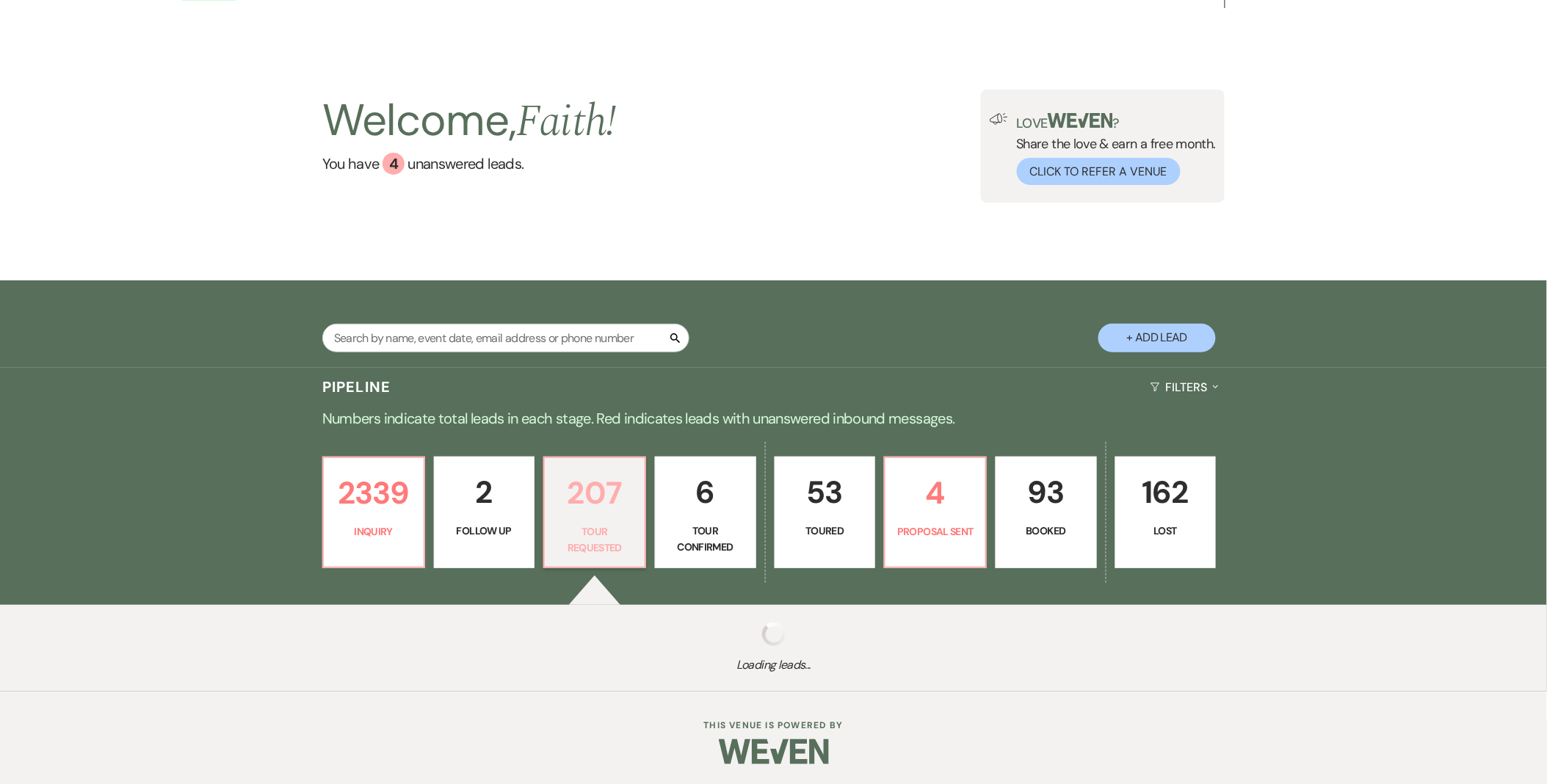
select select "2"
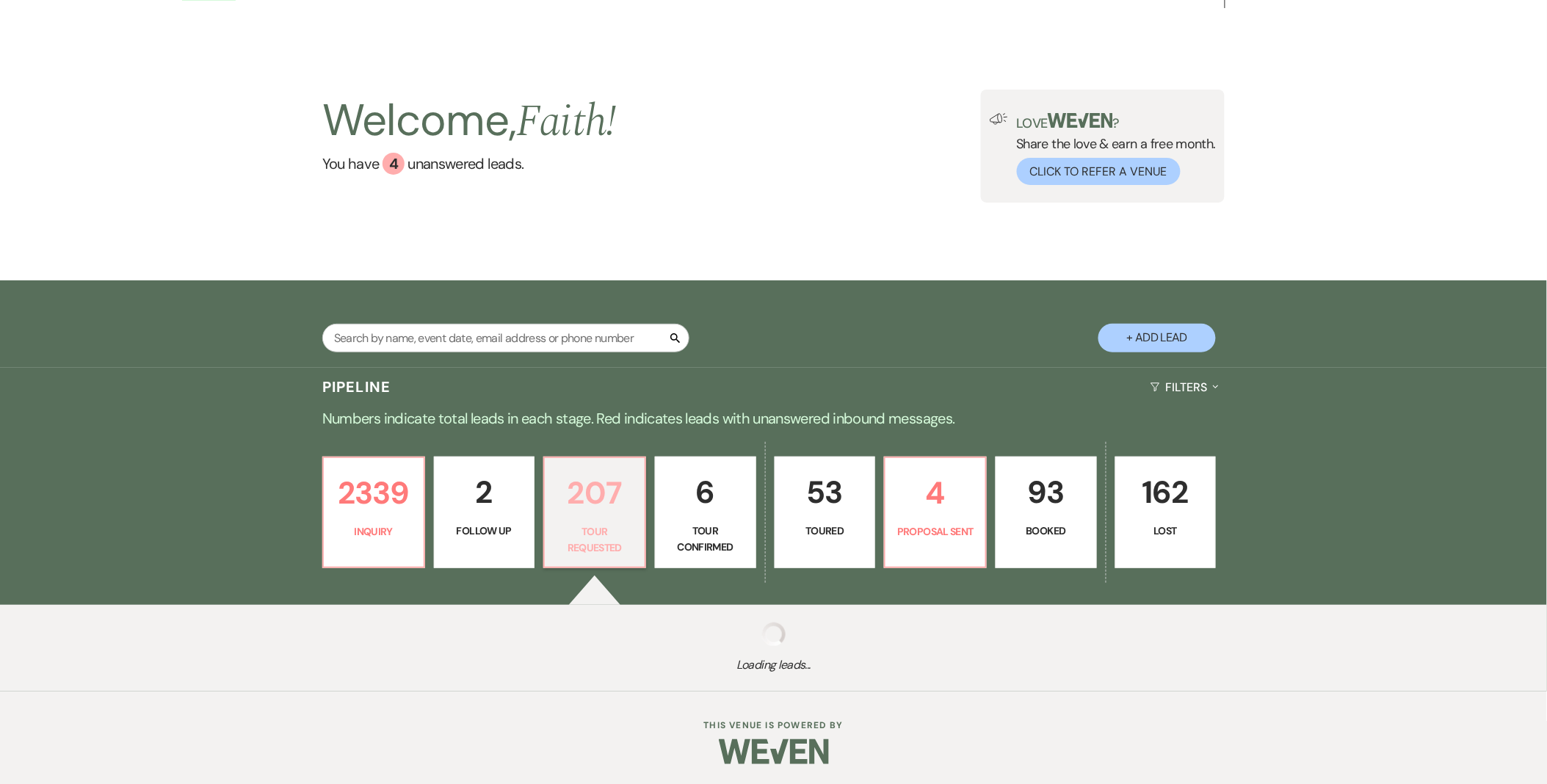
select select "2"
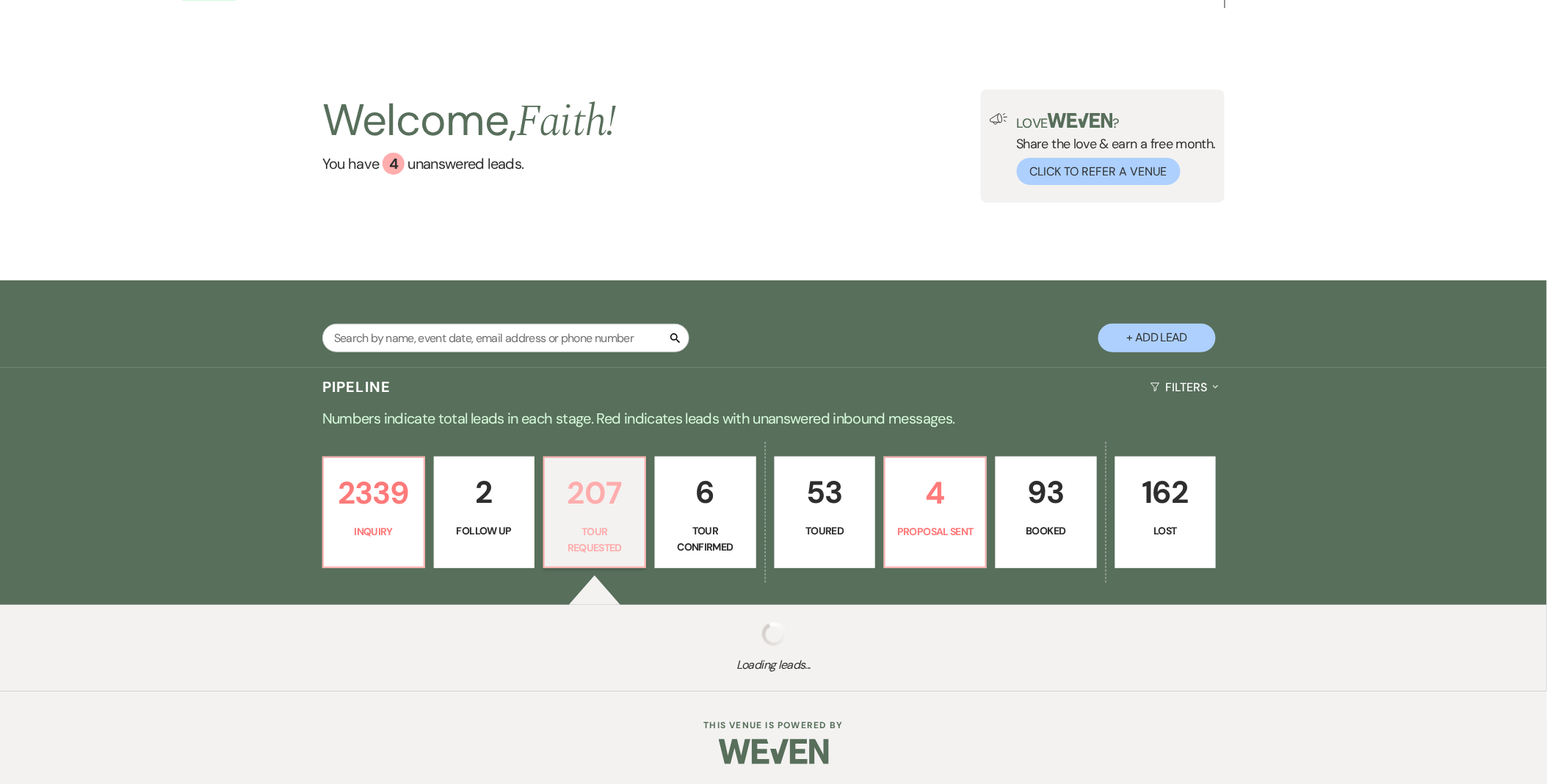
select select "2"
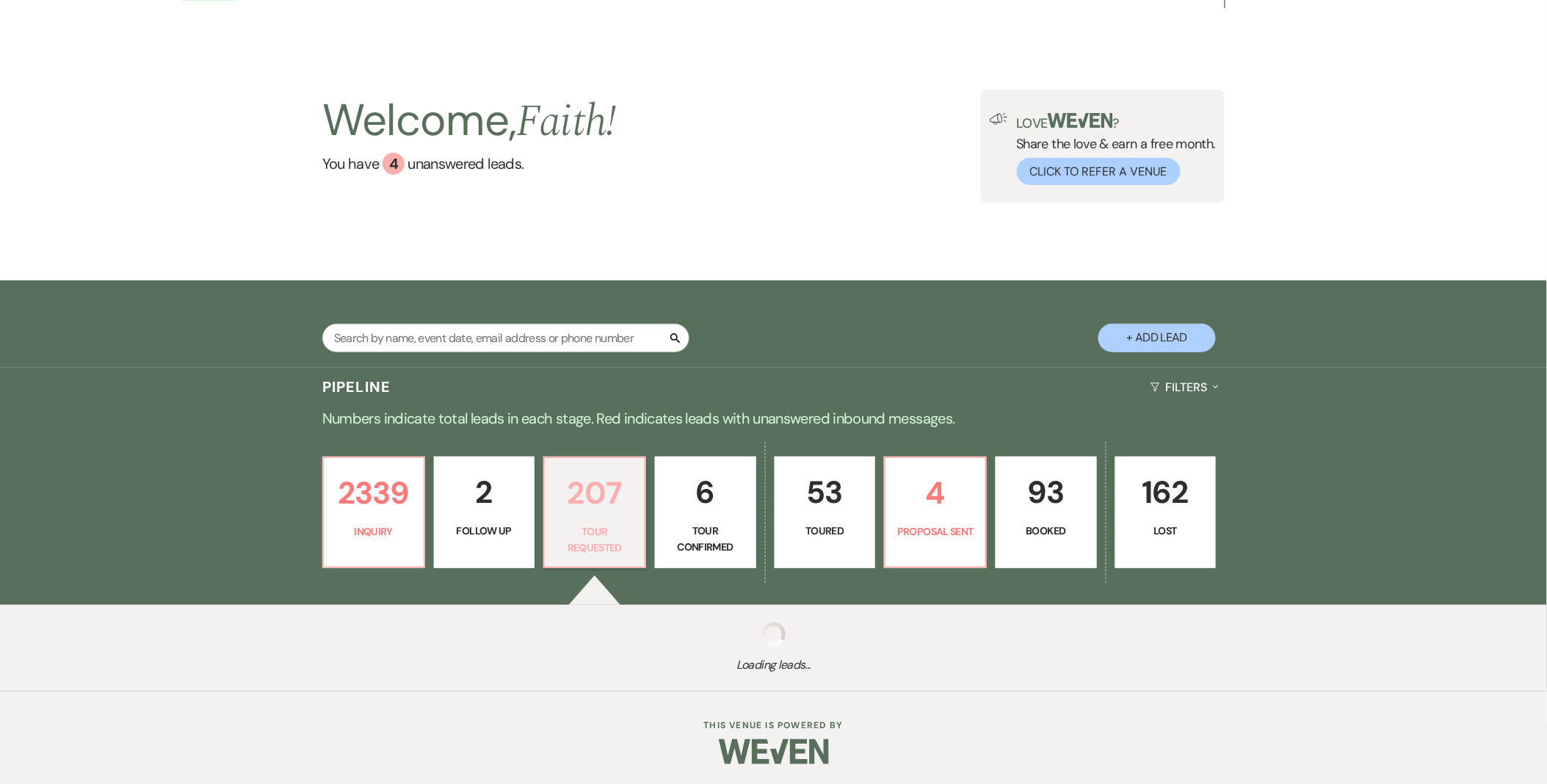
select select "2"
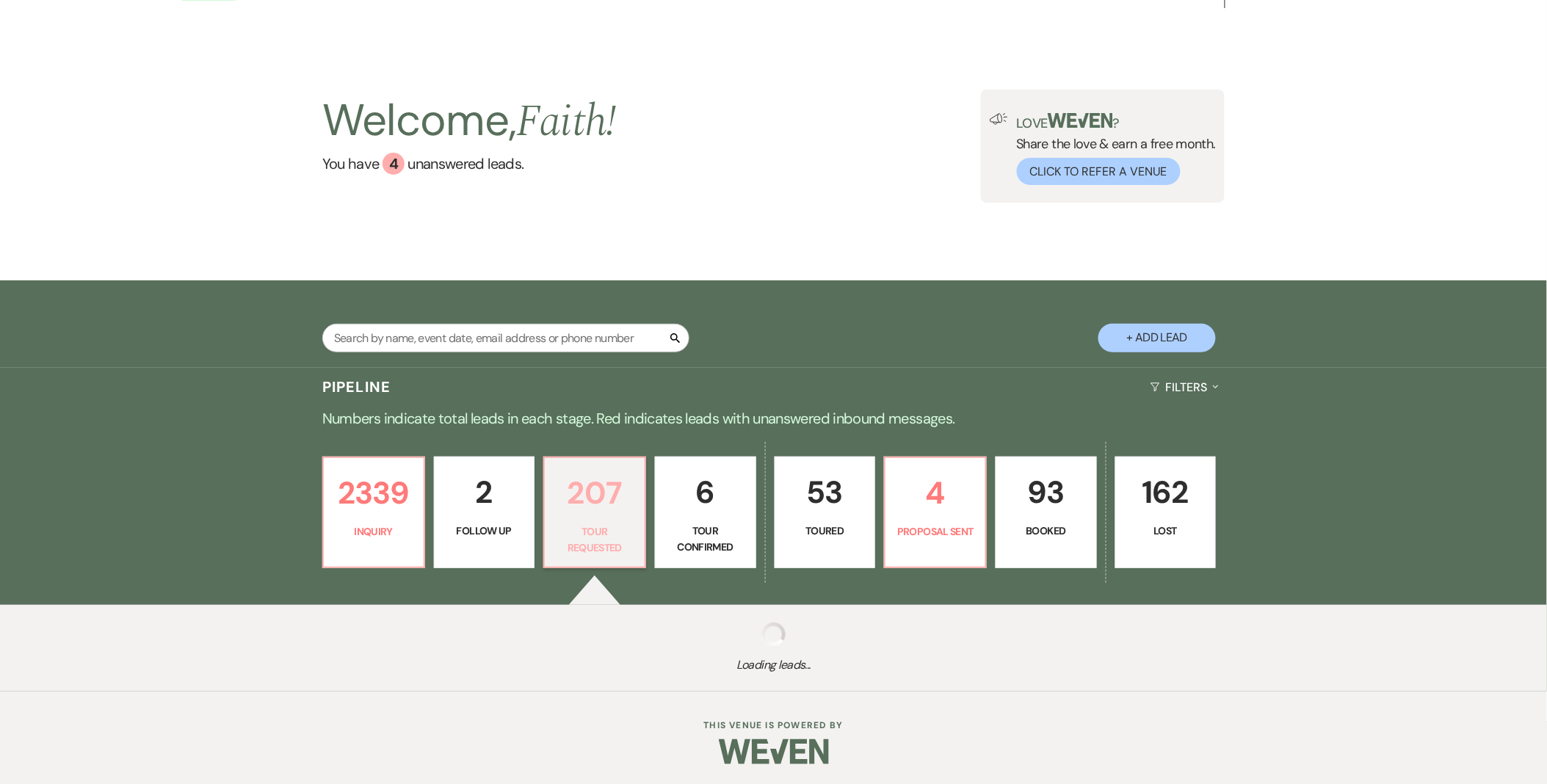
select select "2"
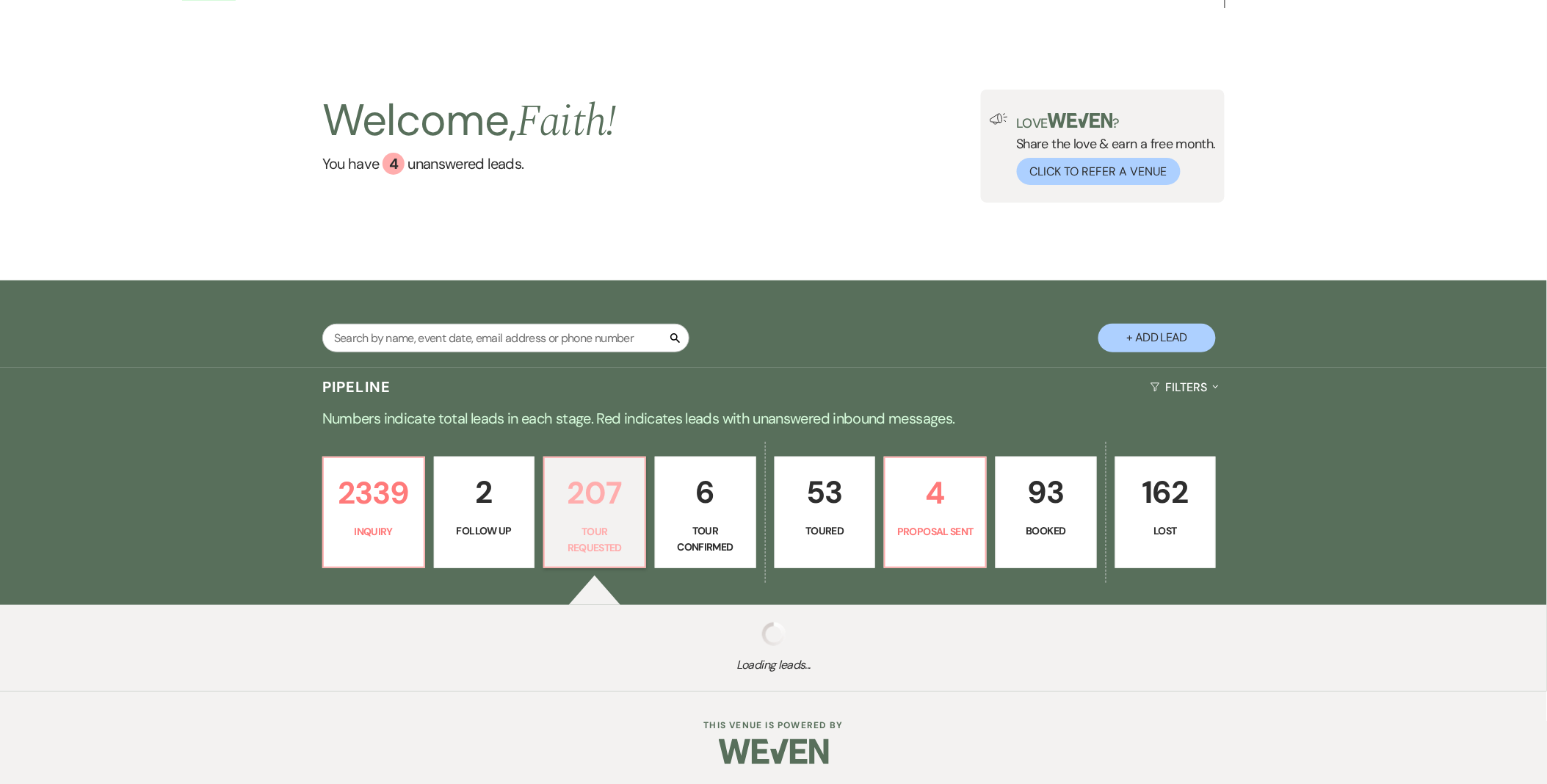
select select "2"
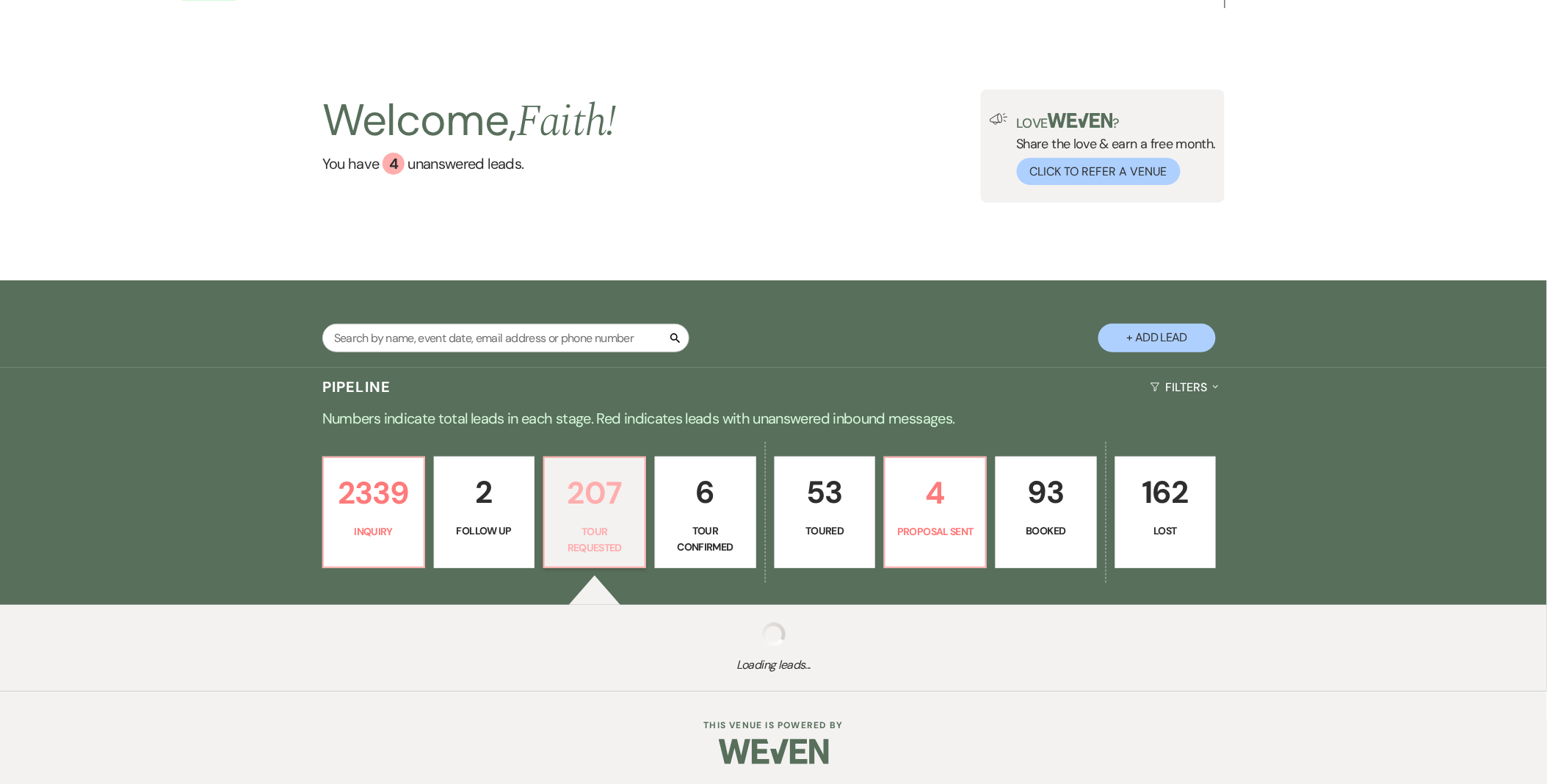
select select "2"
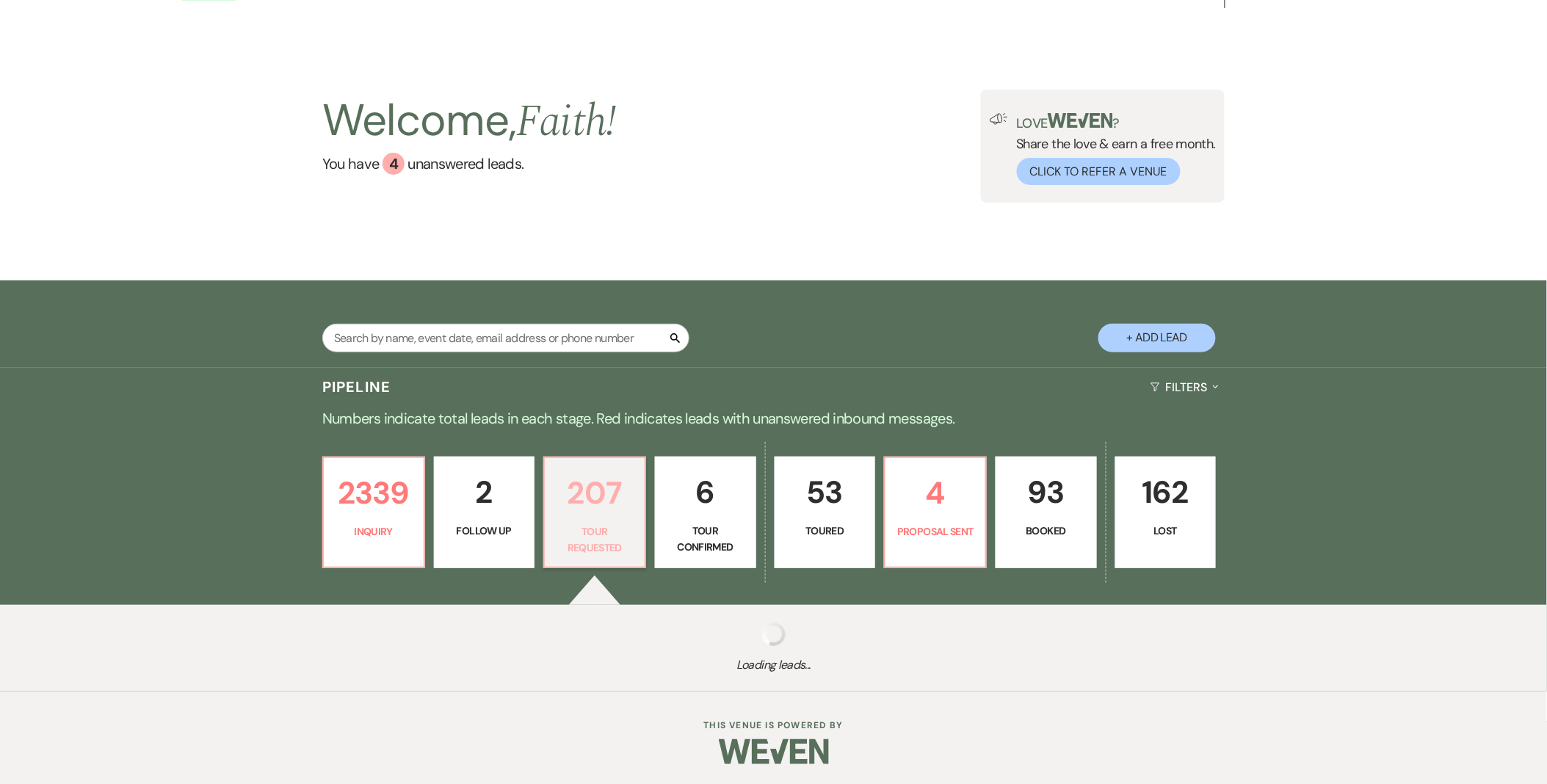
select select "2"
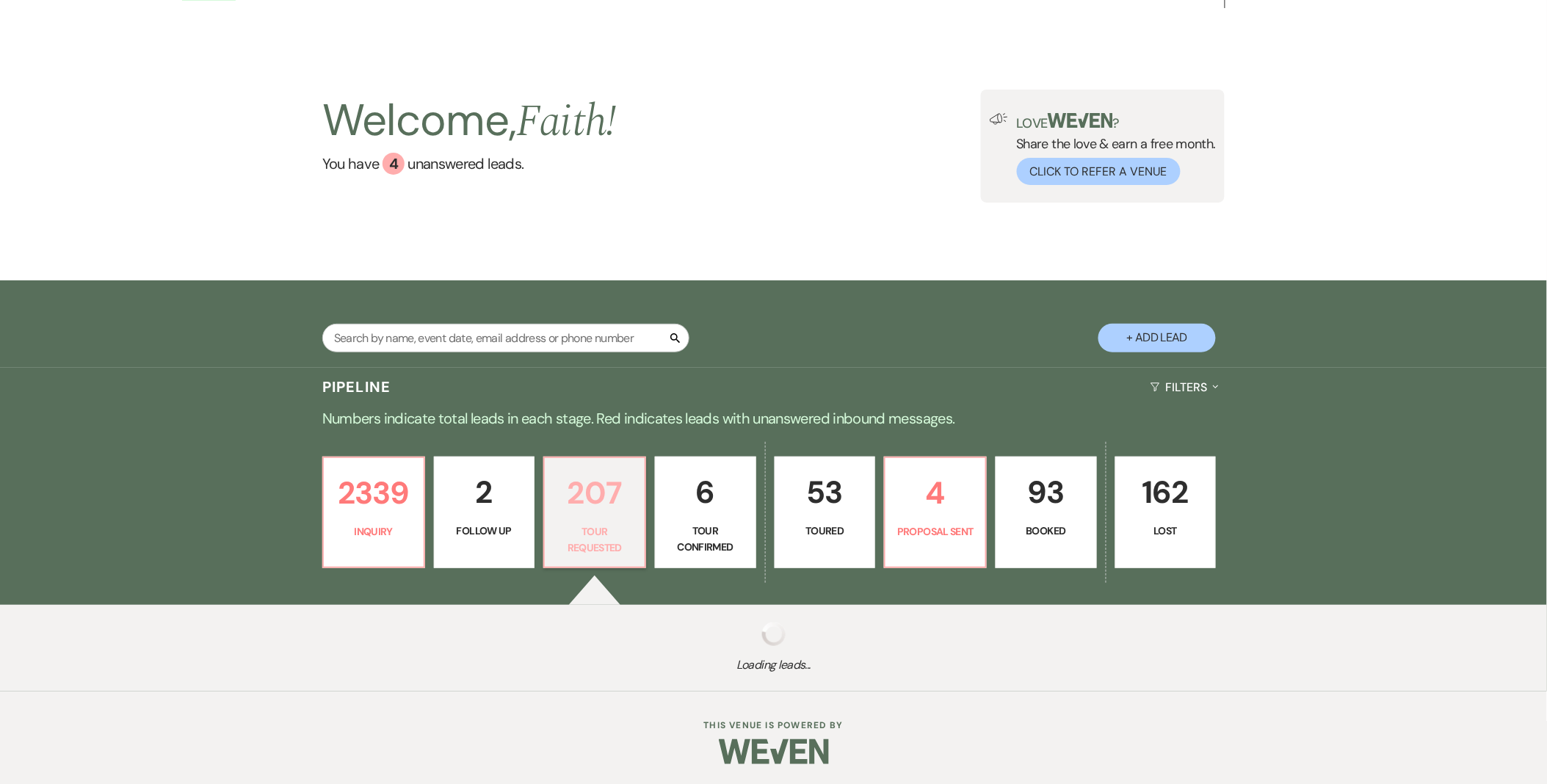
select select "2"
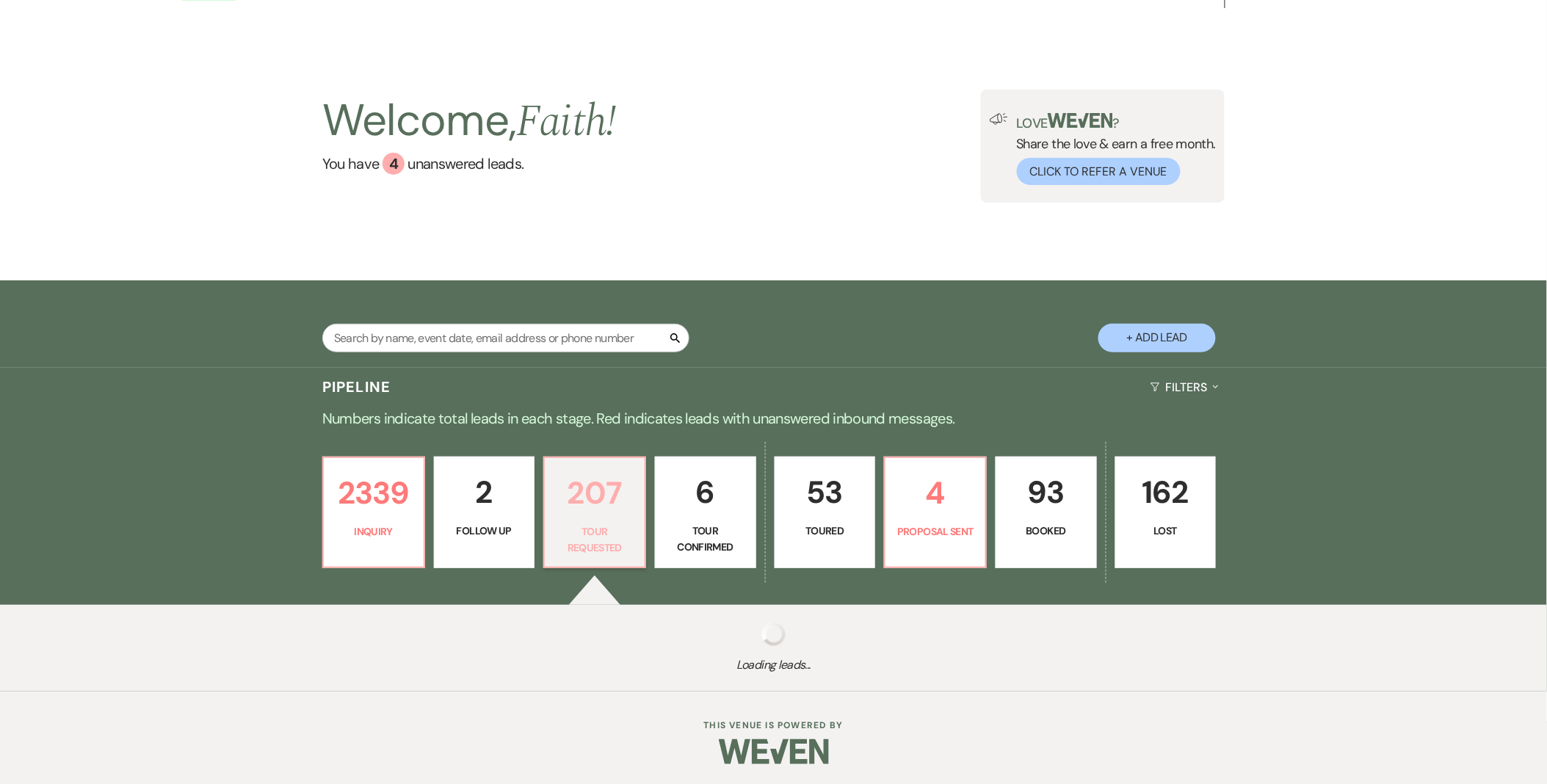
select select "2"
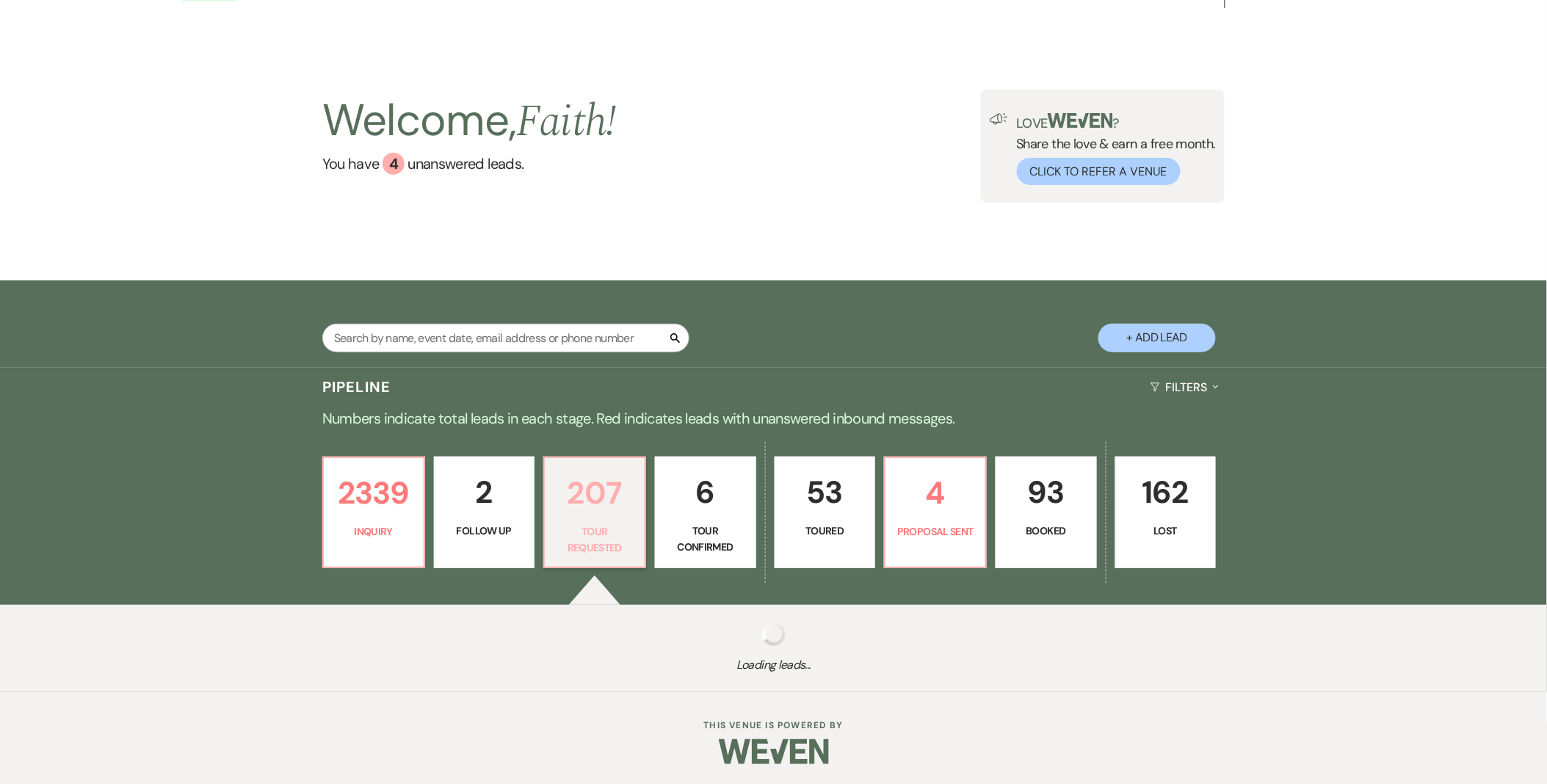
select select "2"
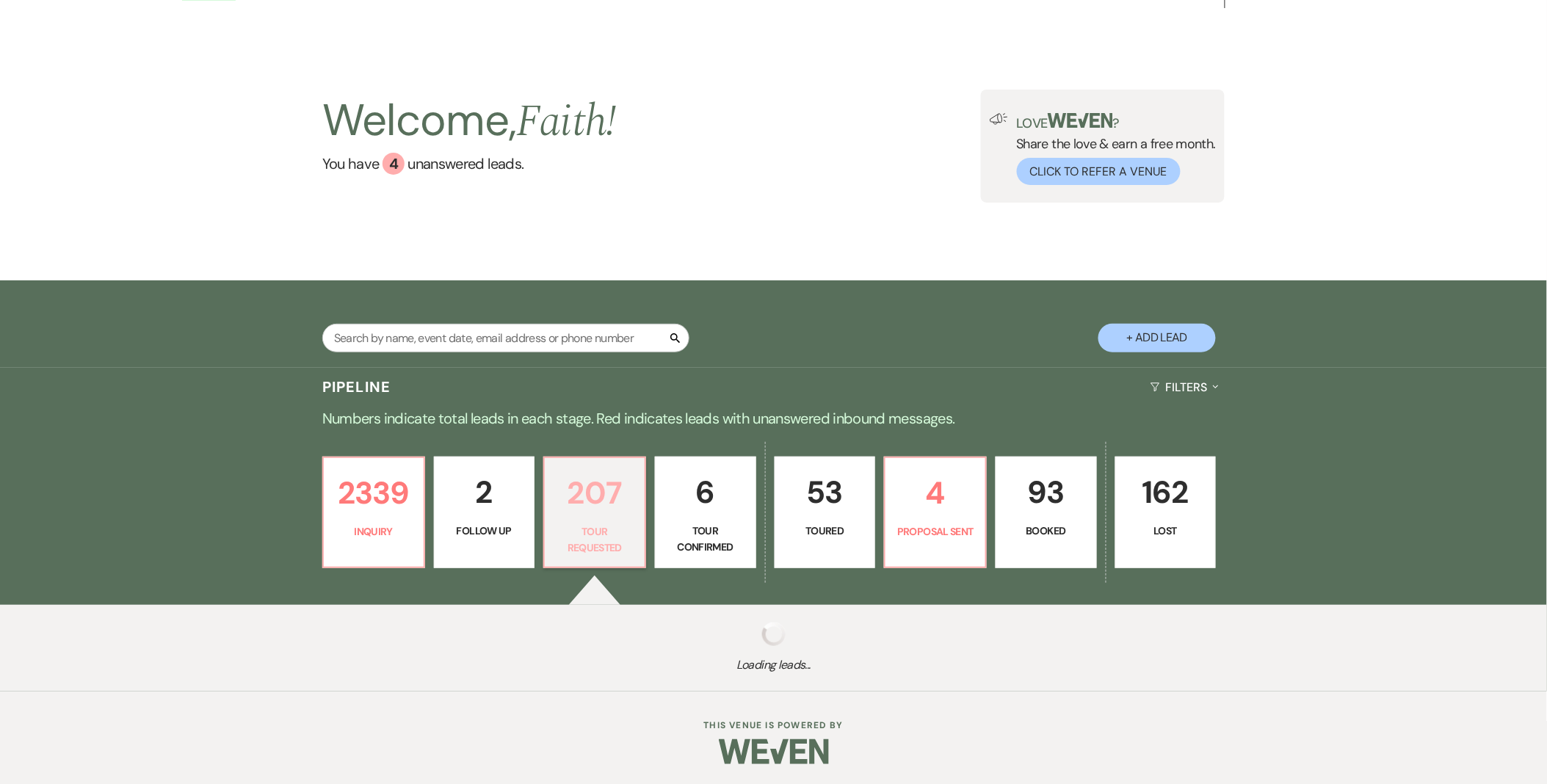
select select "2"
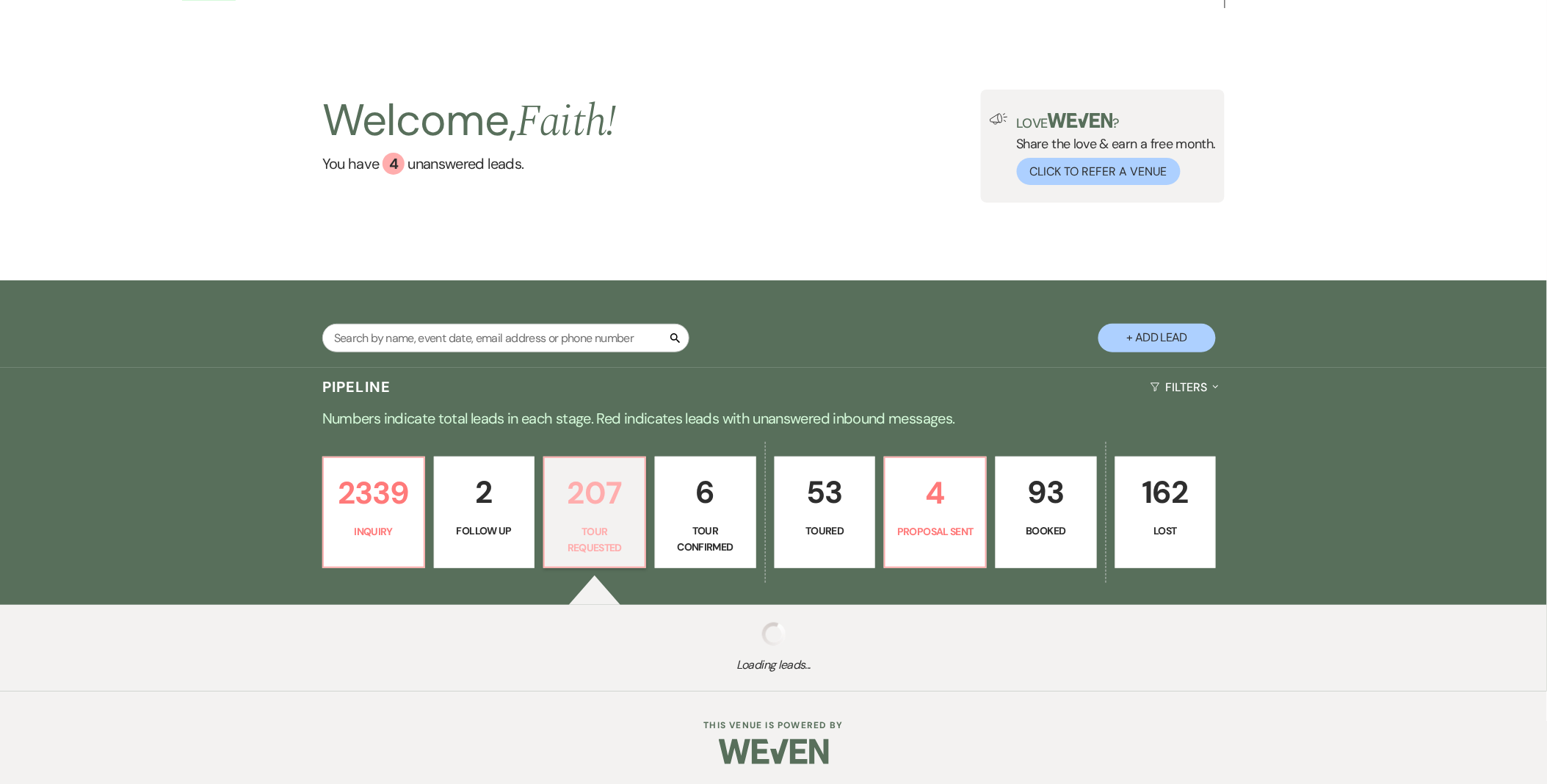
select select "2"
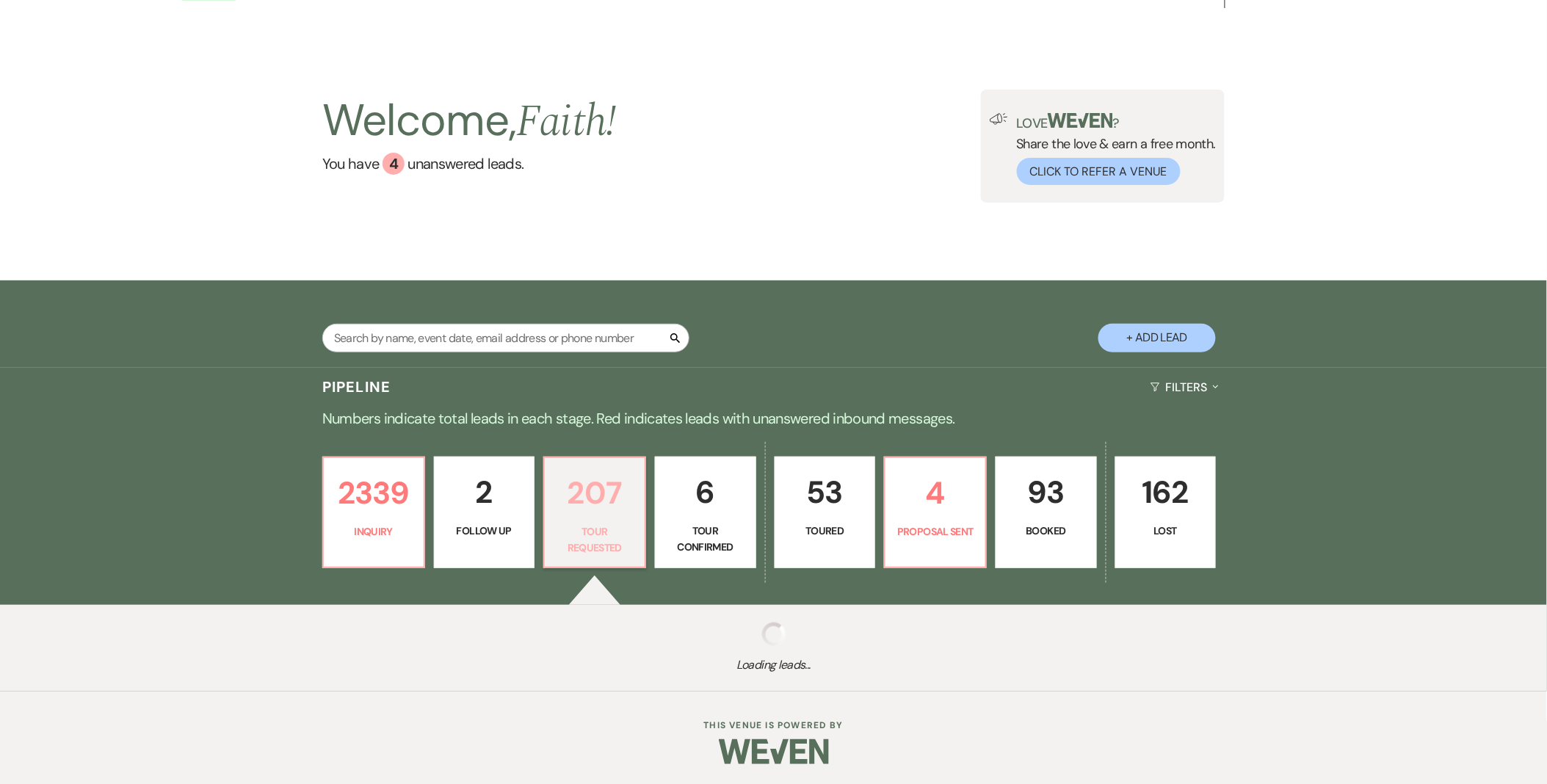
select select "2"
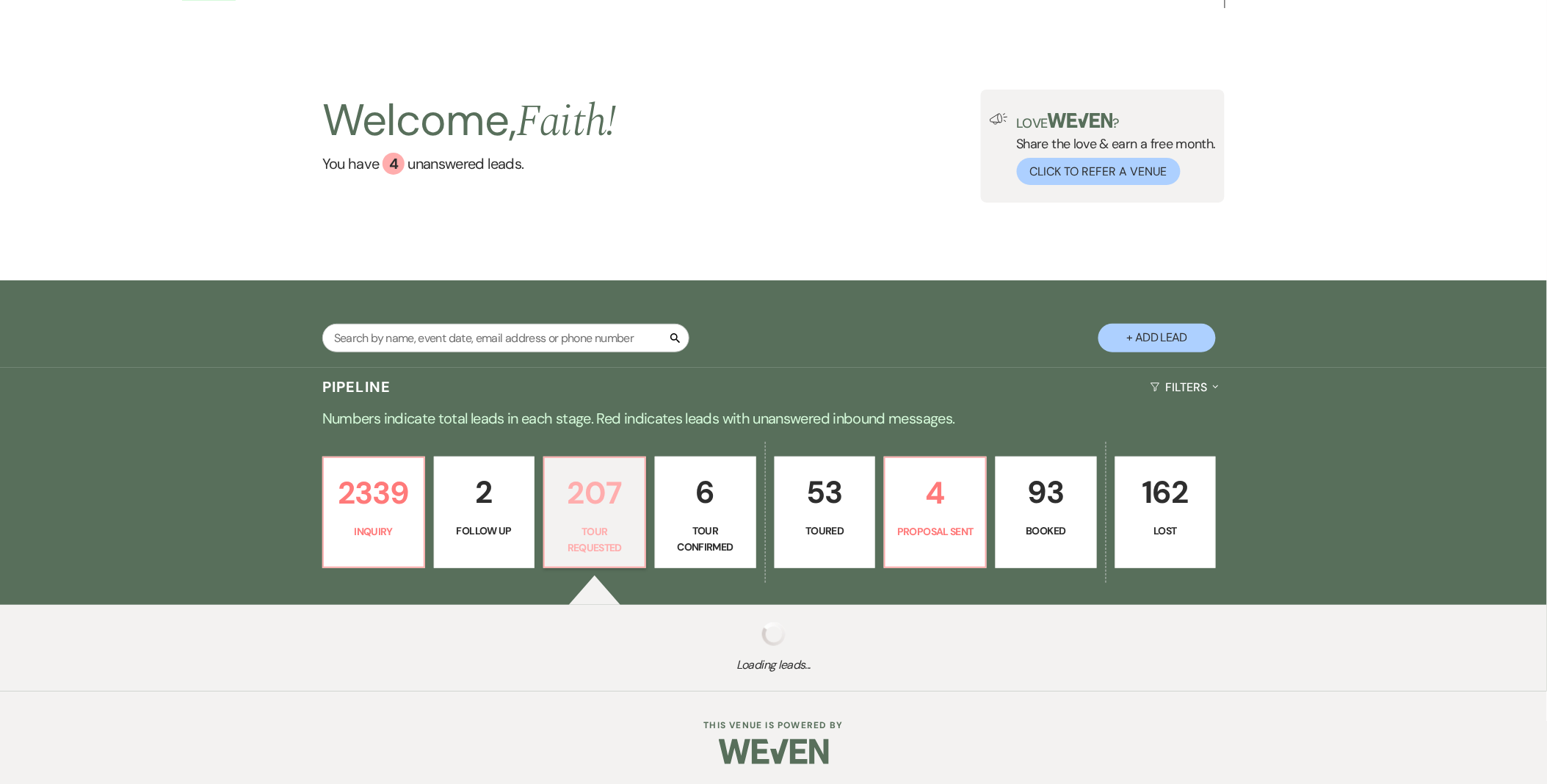
select select "2"
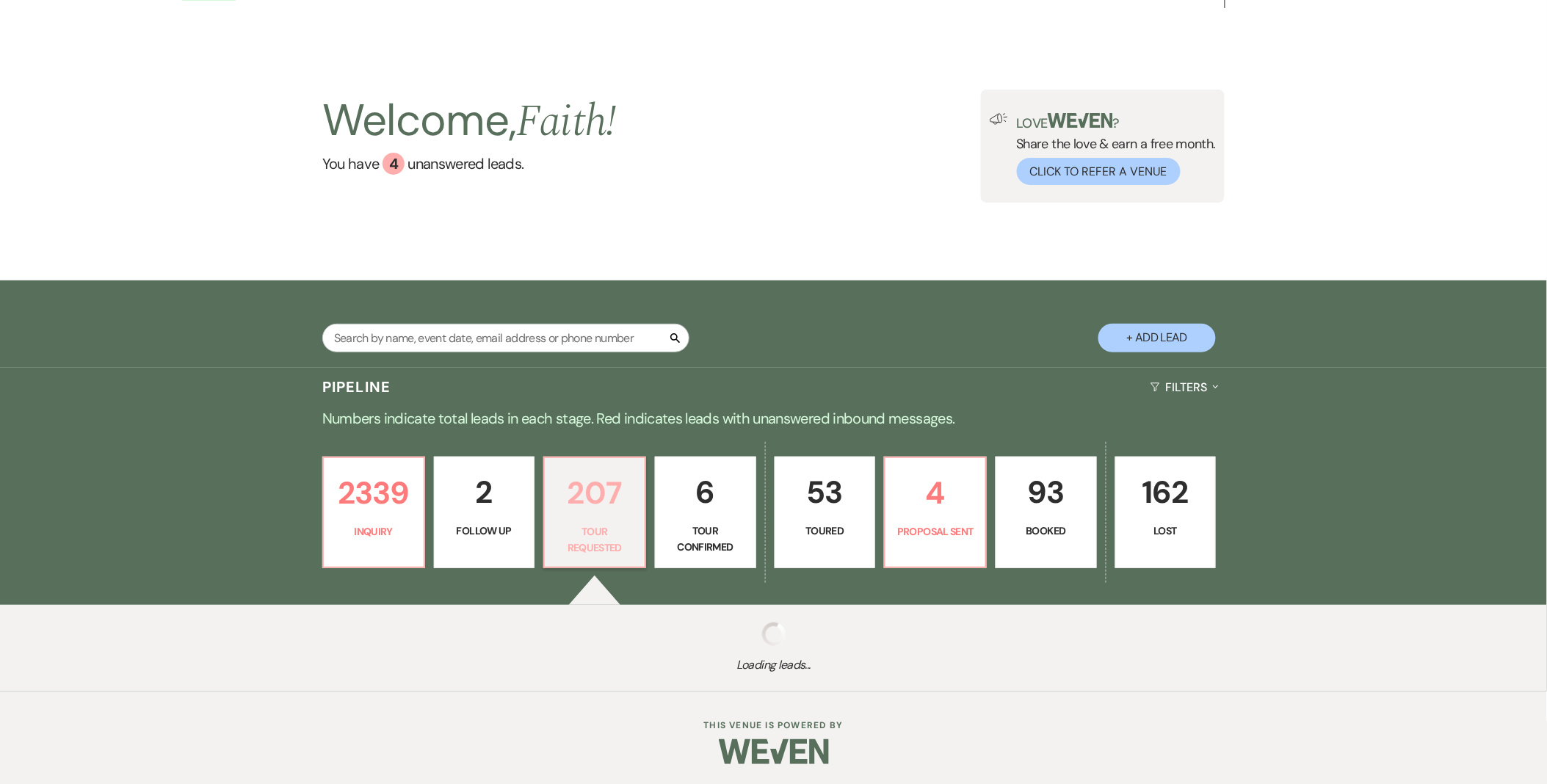
select select "2"
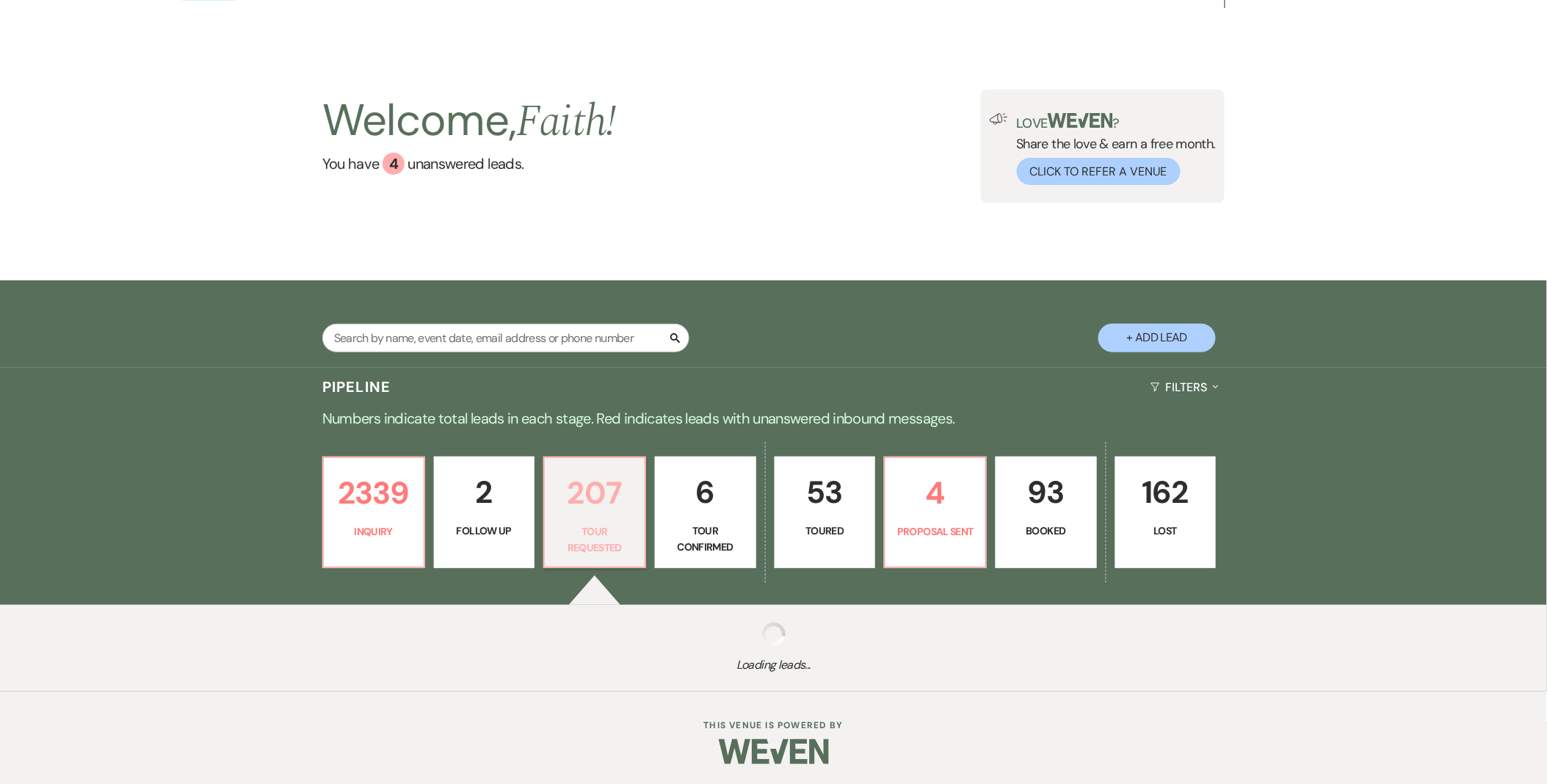
select select "2"
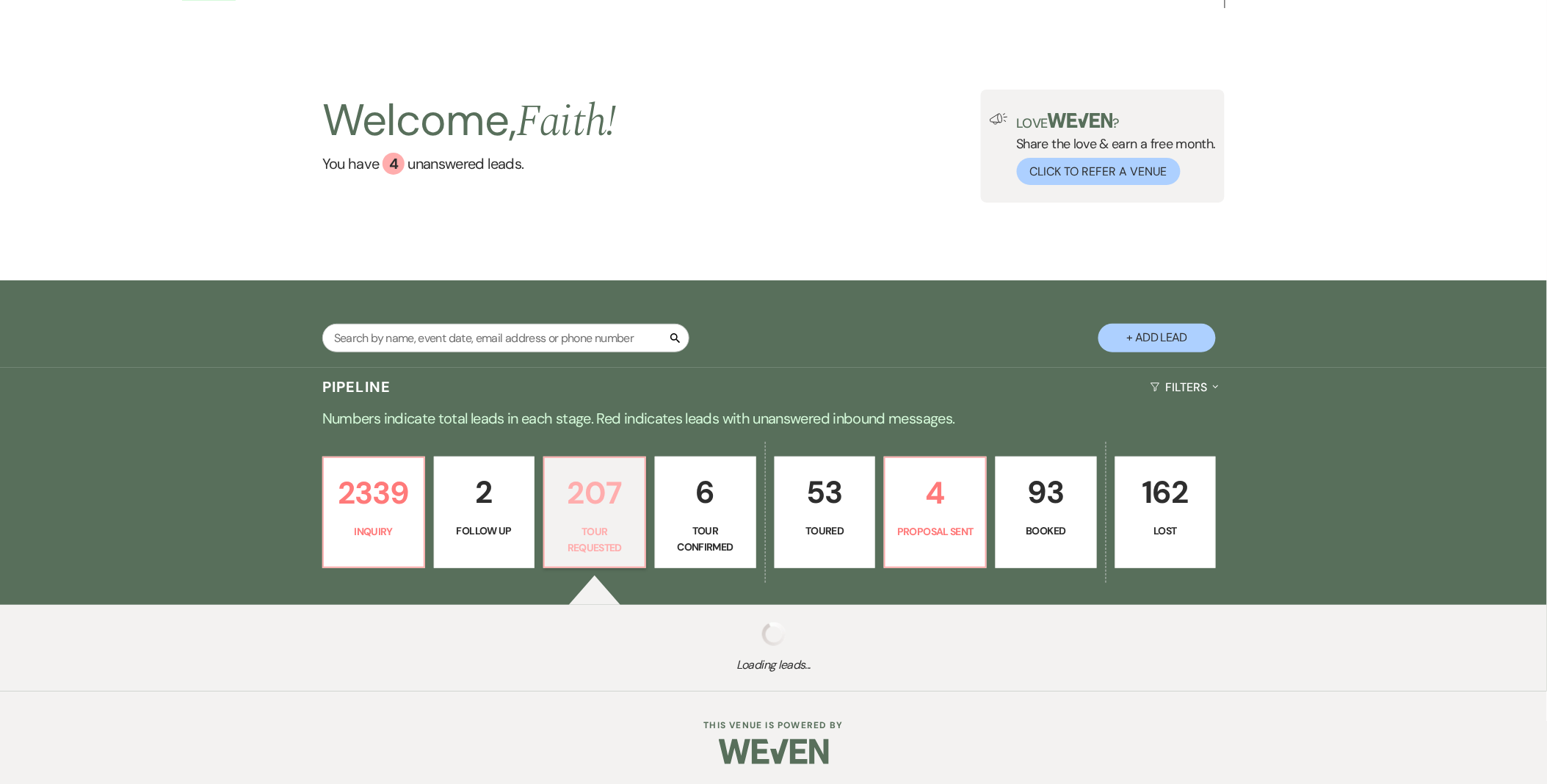
select select "2"
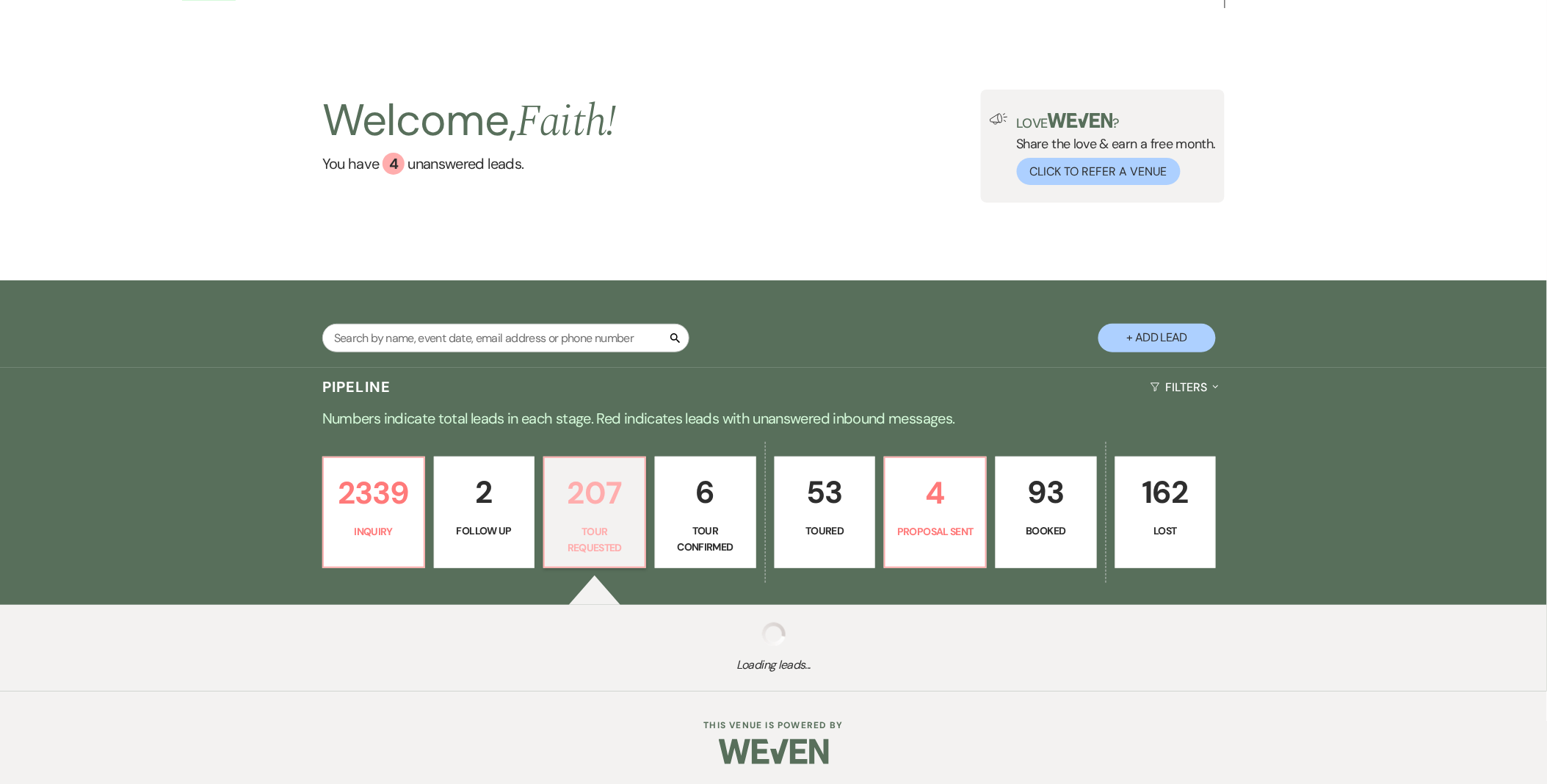
select select "2"
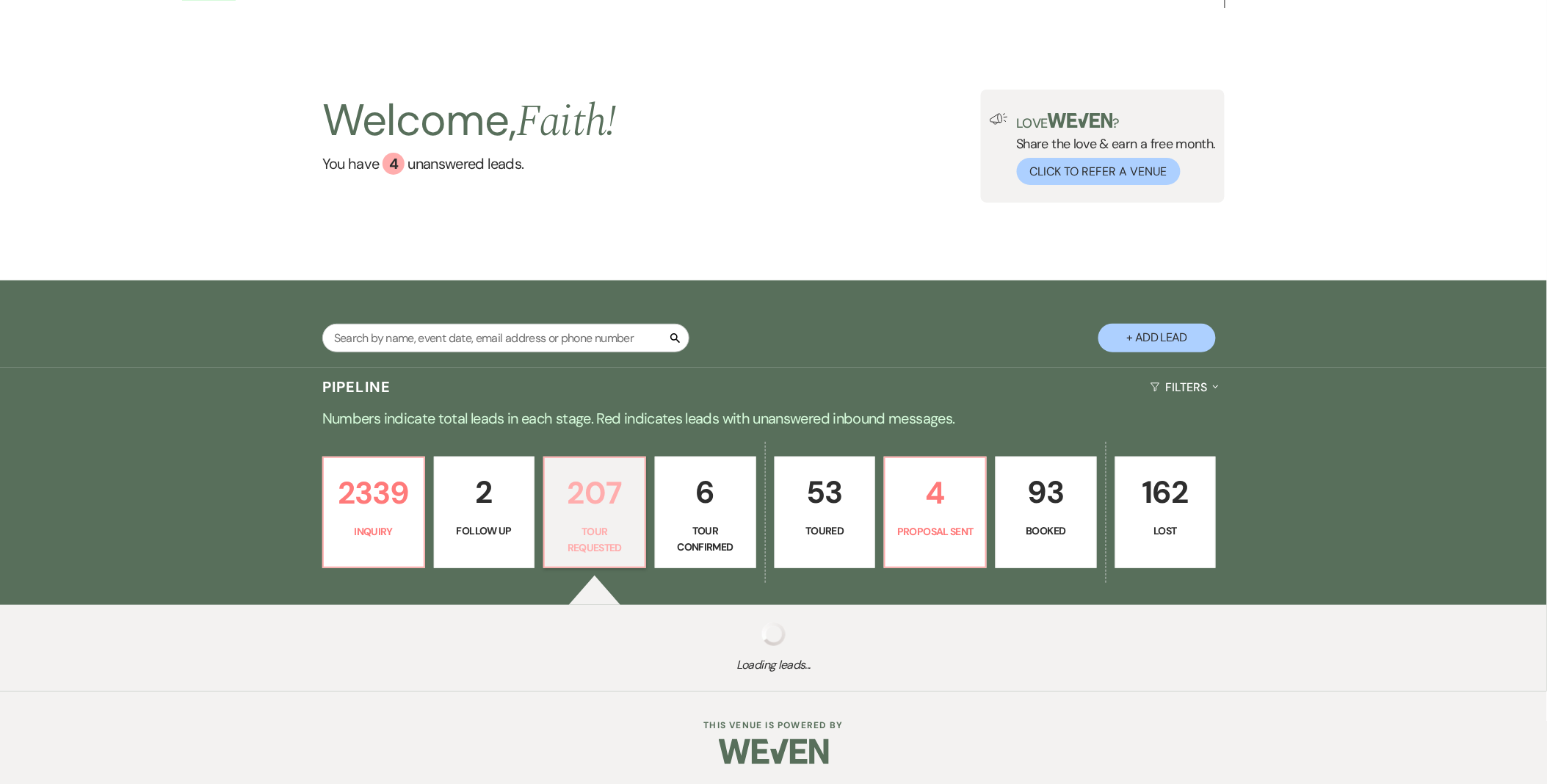
select select "2"
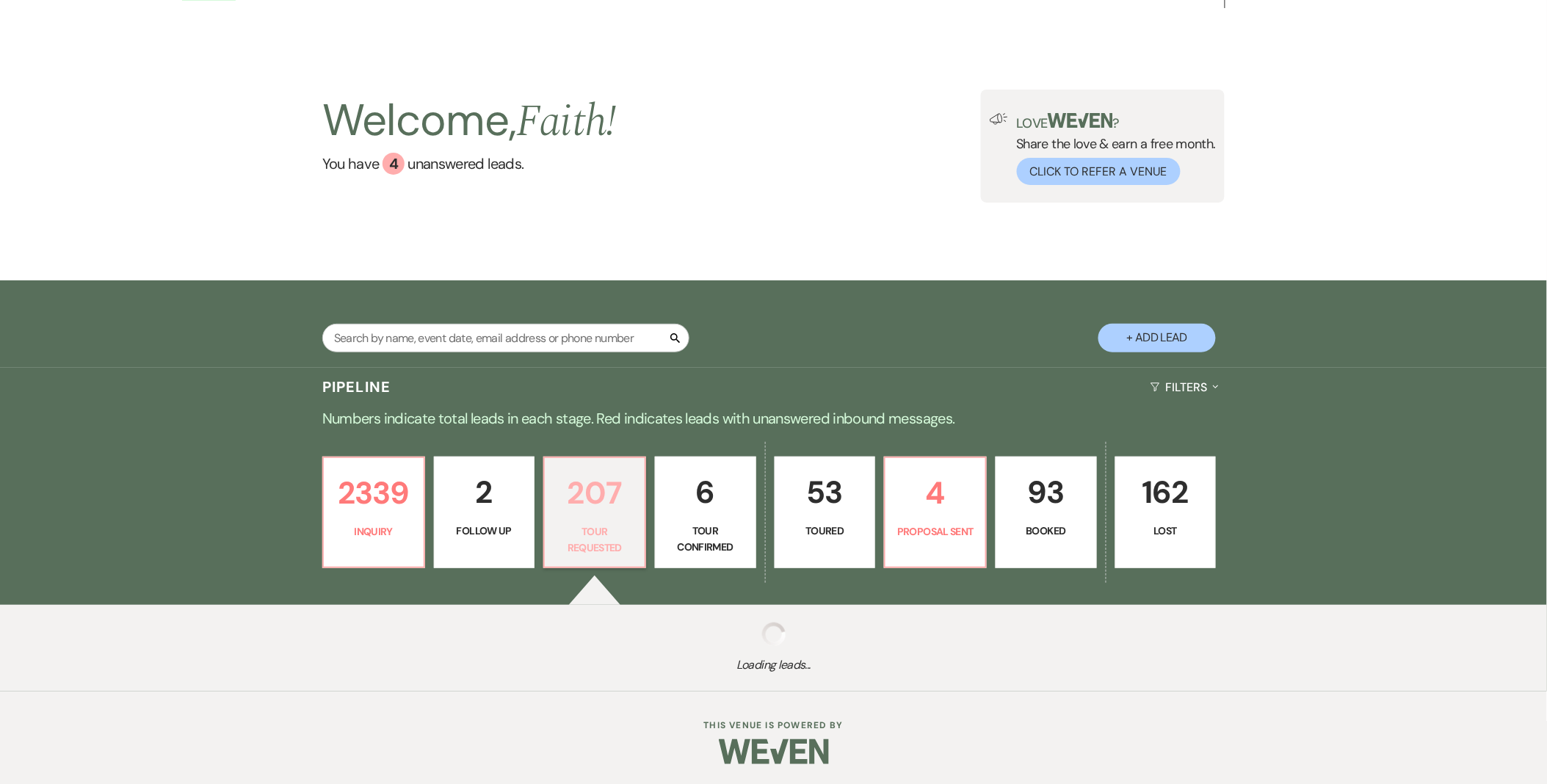
select select "2"
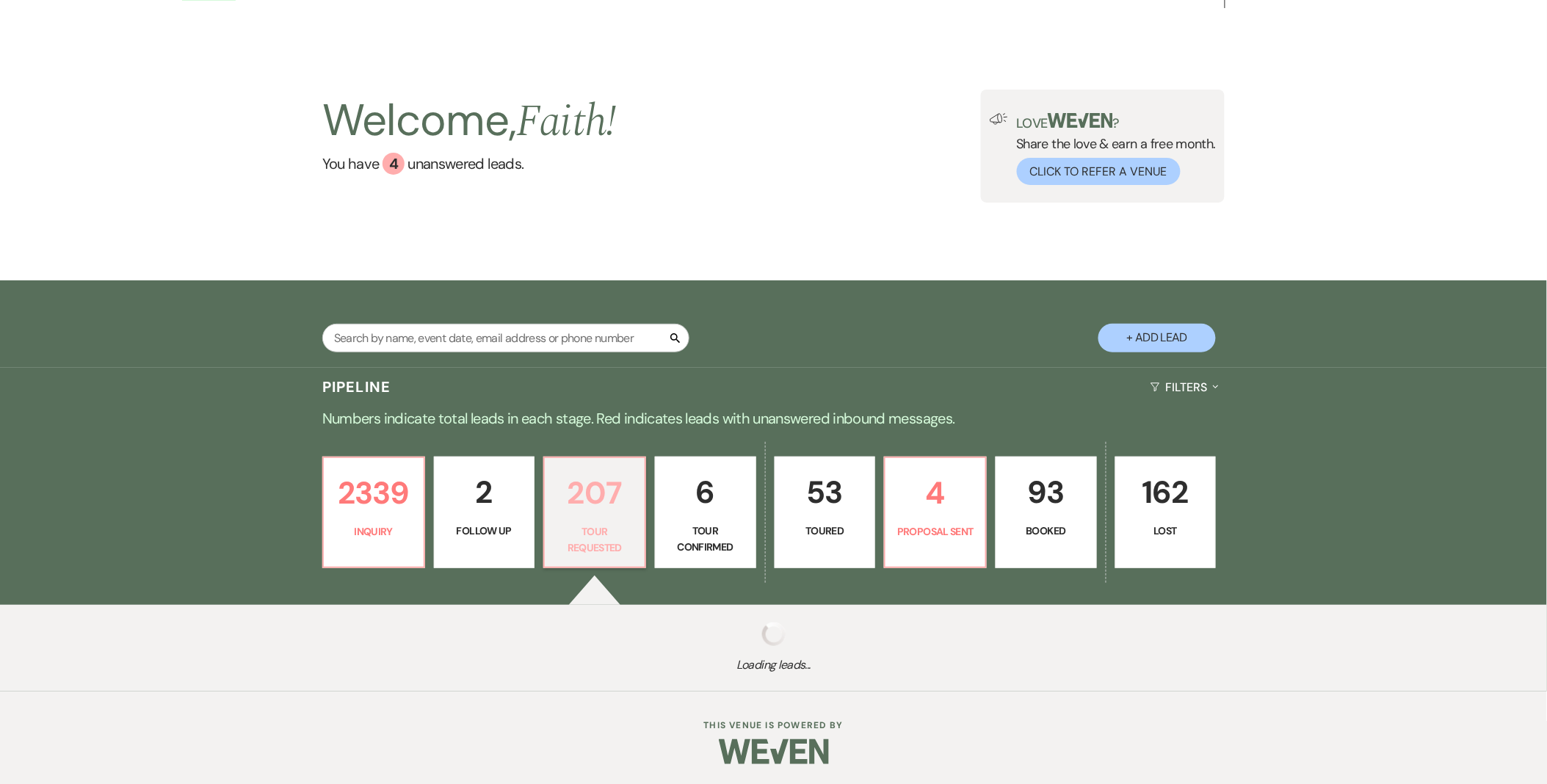
select select "2"
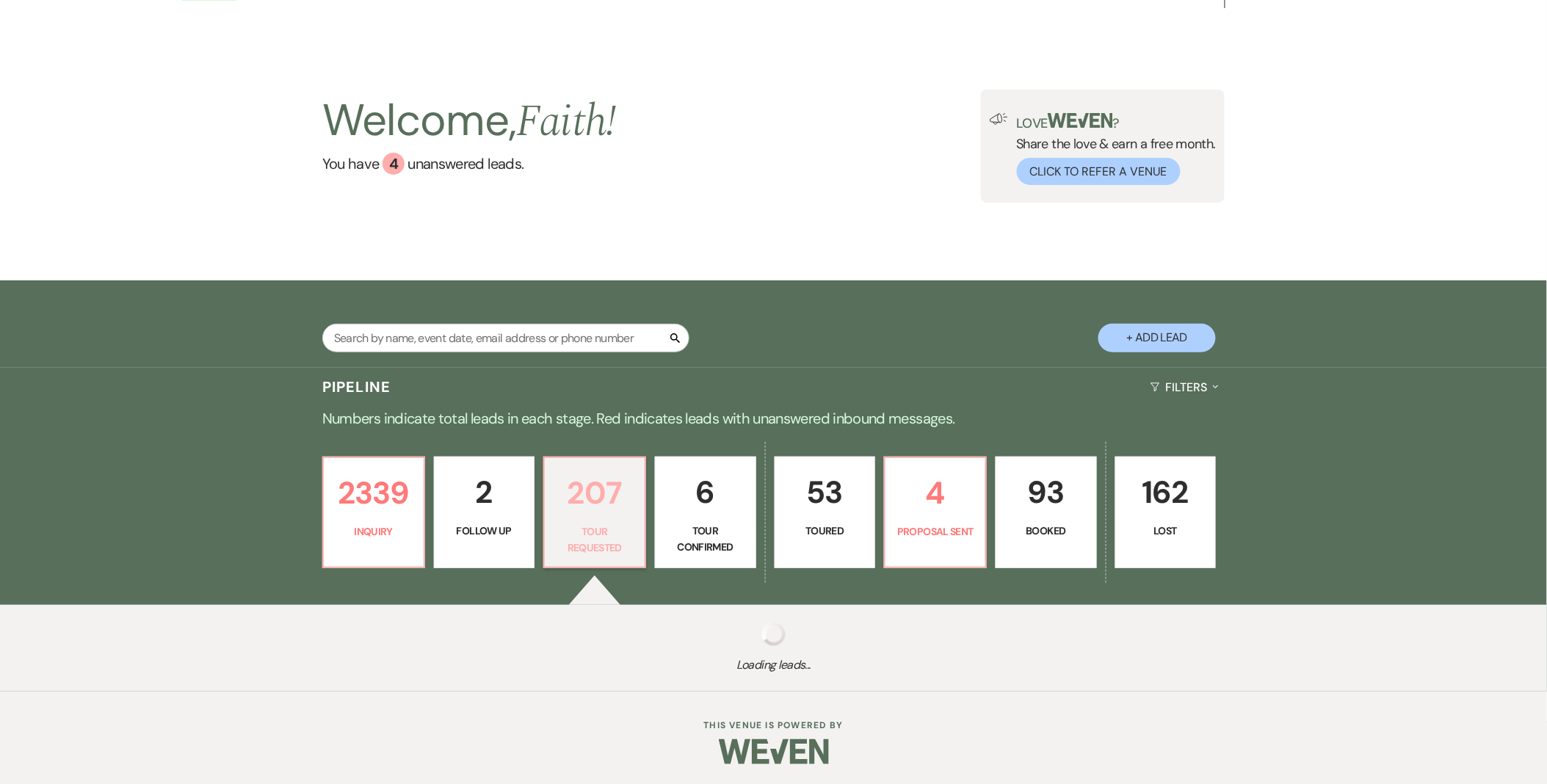
select select "2"
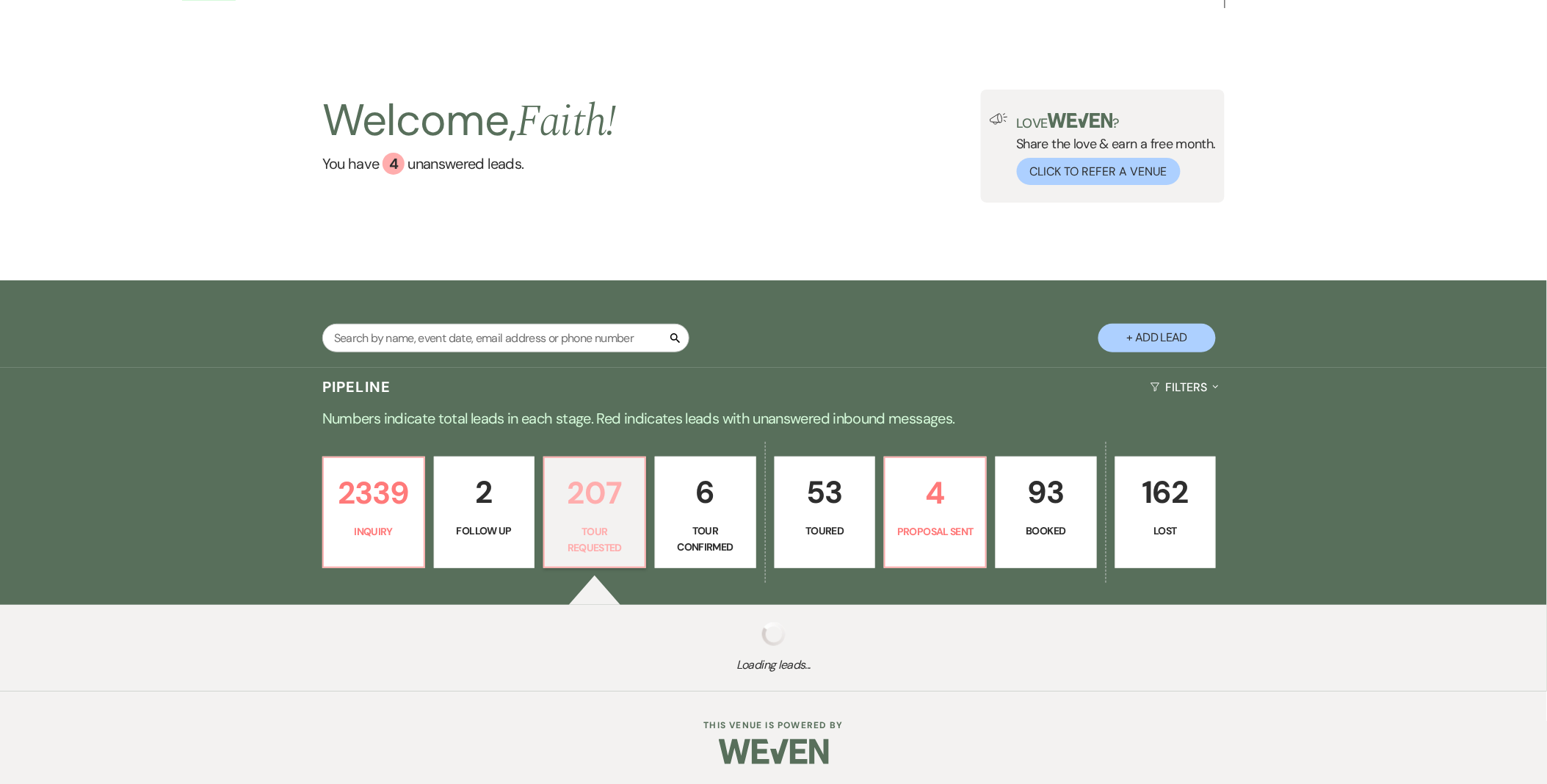
select select "2"
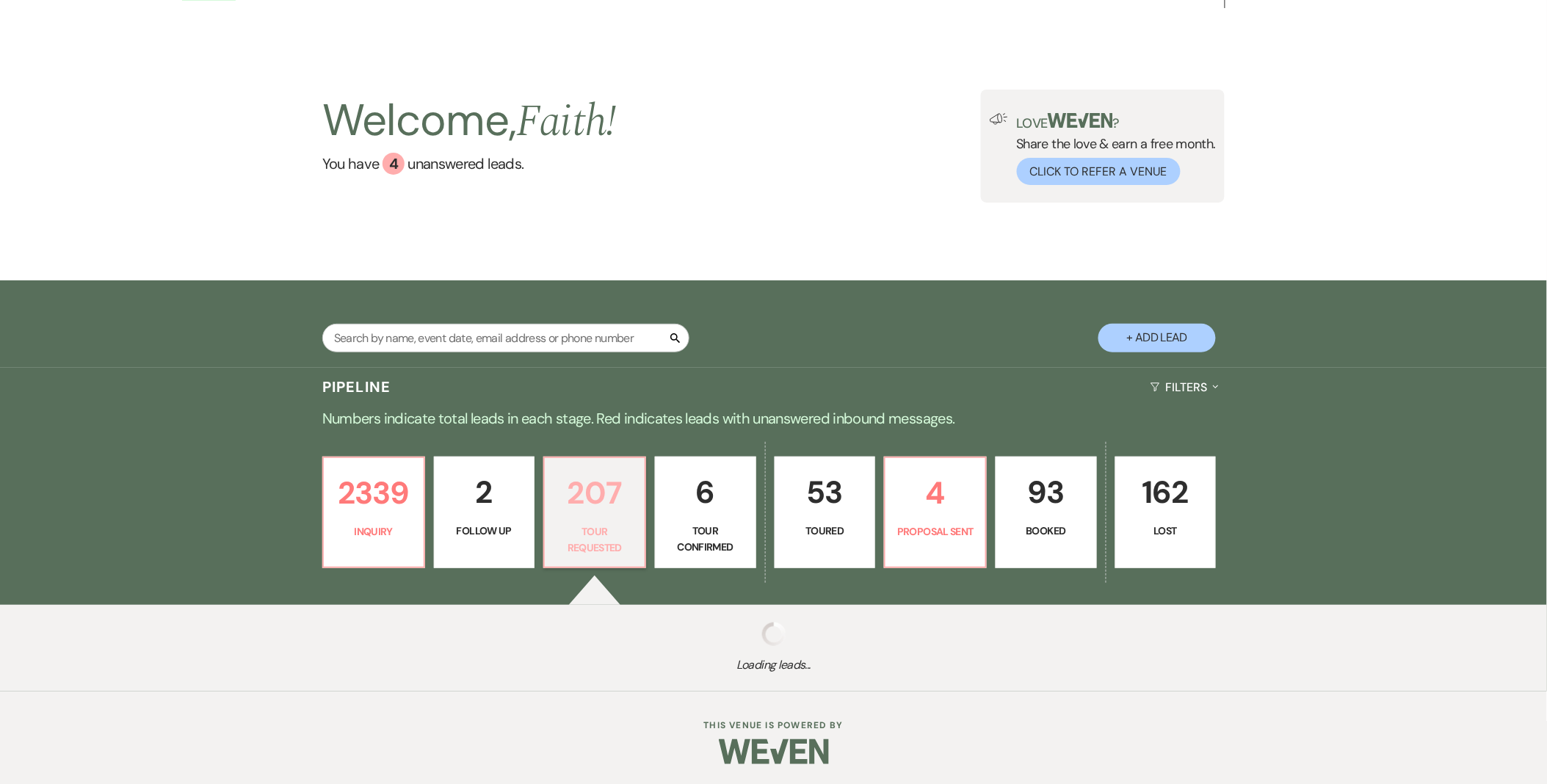
select select "2"
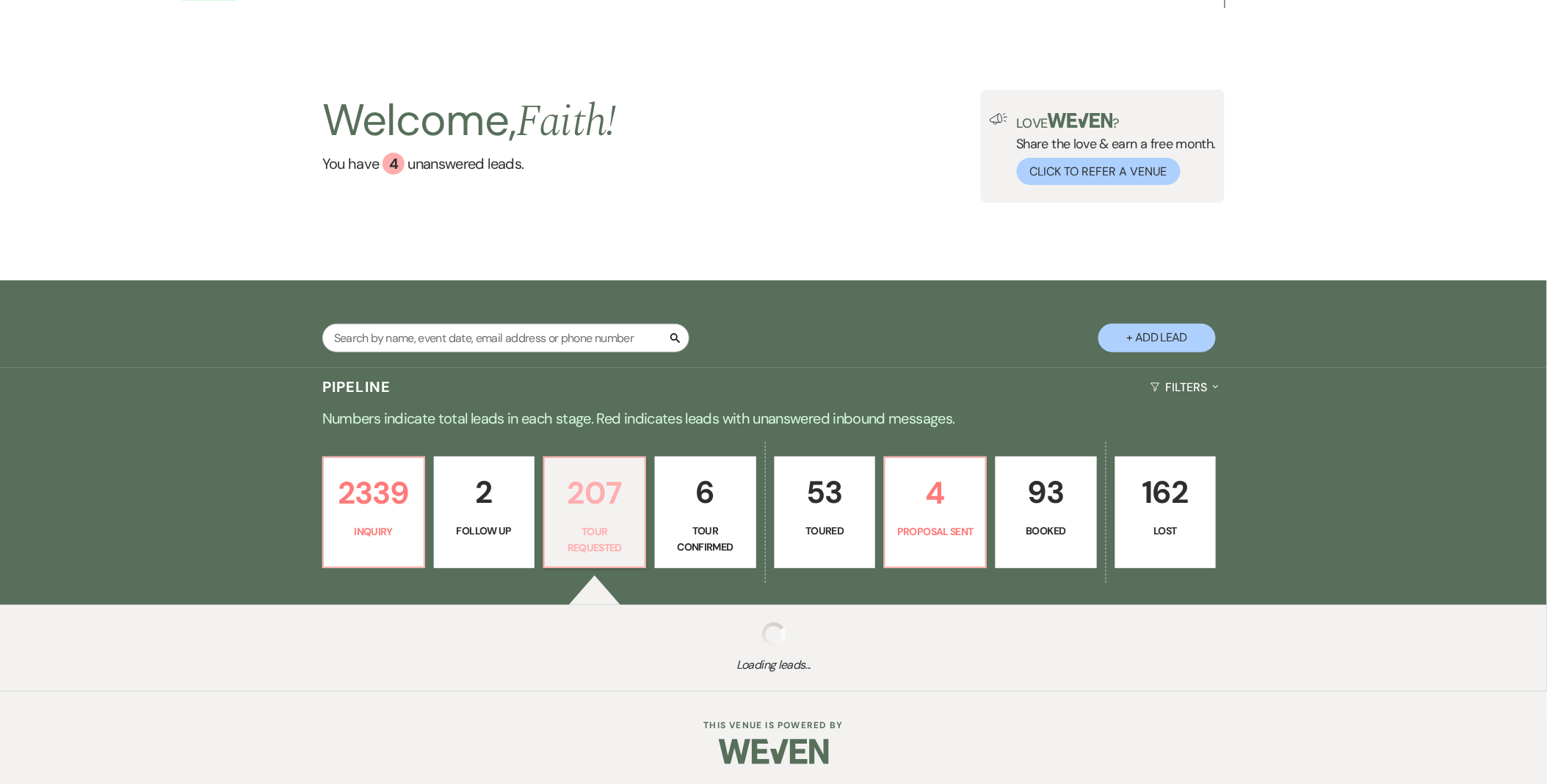
select select "2"
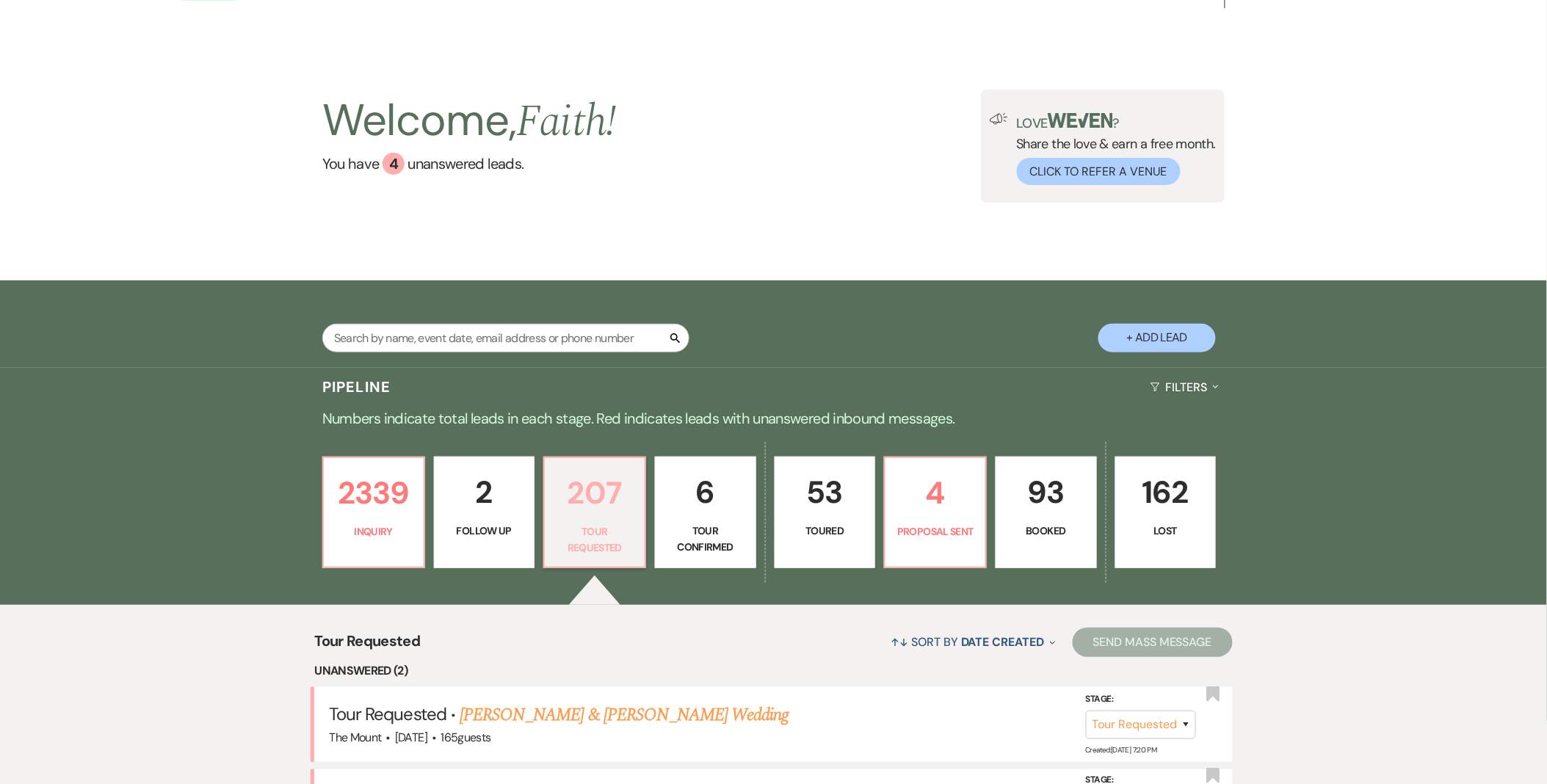
scroll to position [244, 0]
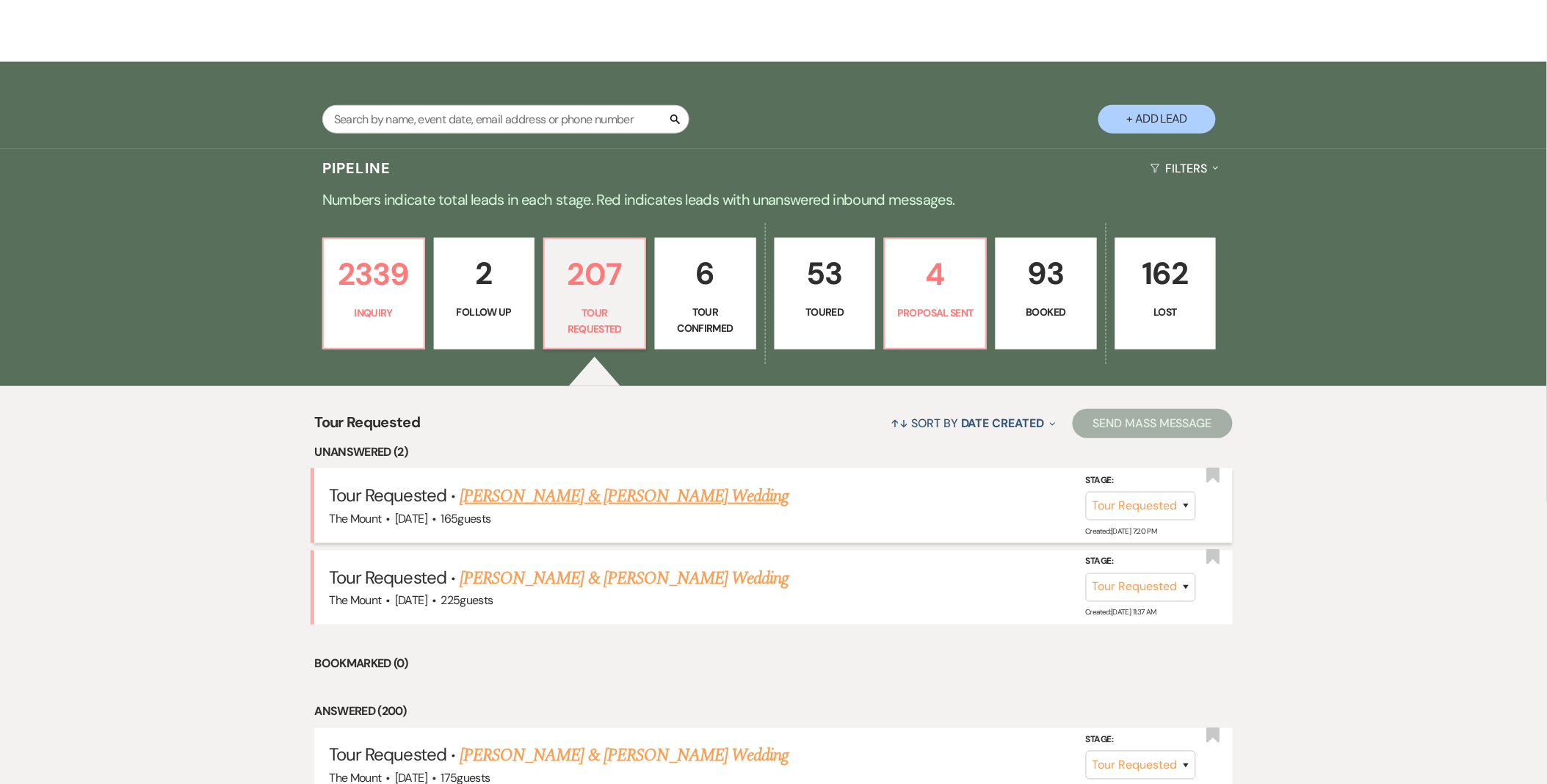
click at [655, 494] on link "Marc Lauzon & Emily Cofsky's Wedding" at bounding box center [624, 497] width 329 height 27
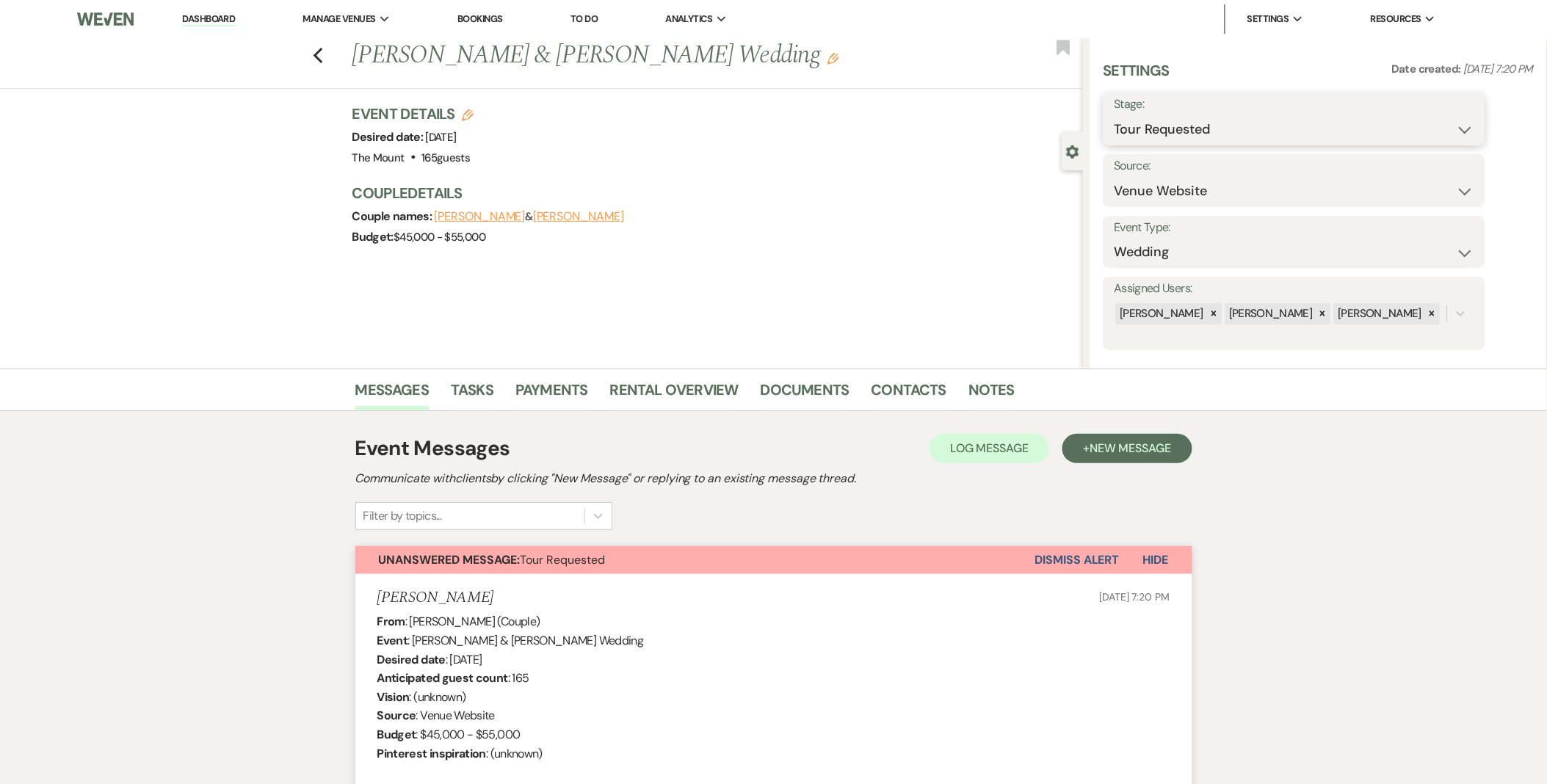
click at [1191, 129] on select "Inquiry Follow Up Tour Requested Tour Confirmed Toured Proposal Sent Booked Lost" at bounding box center [1294, 130] width 359 height 29
click at [1115, 115] on select "Inquiry Follow Up Tour Requested Tour Confirmed Toured Proposal Sent Booked Lost" at bounding box center [1294, 130] width 359 height 29
click at [1440, 116] on button "Save" at bounding box center [1444, 119] width 83 height 30
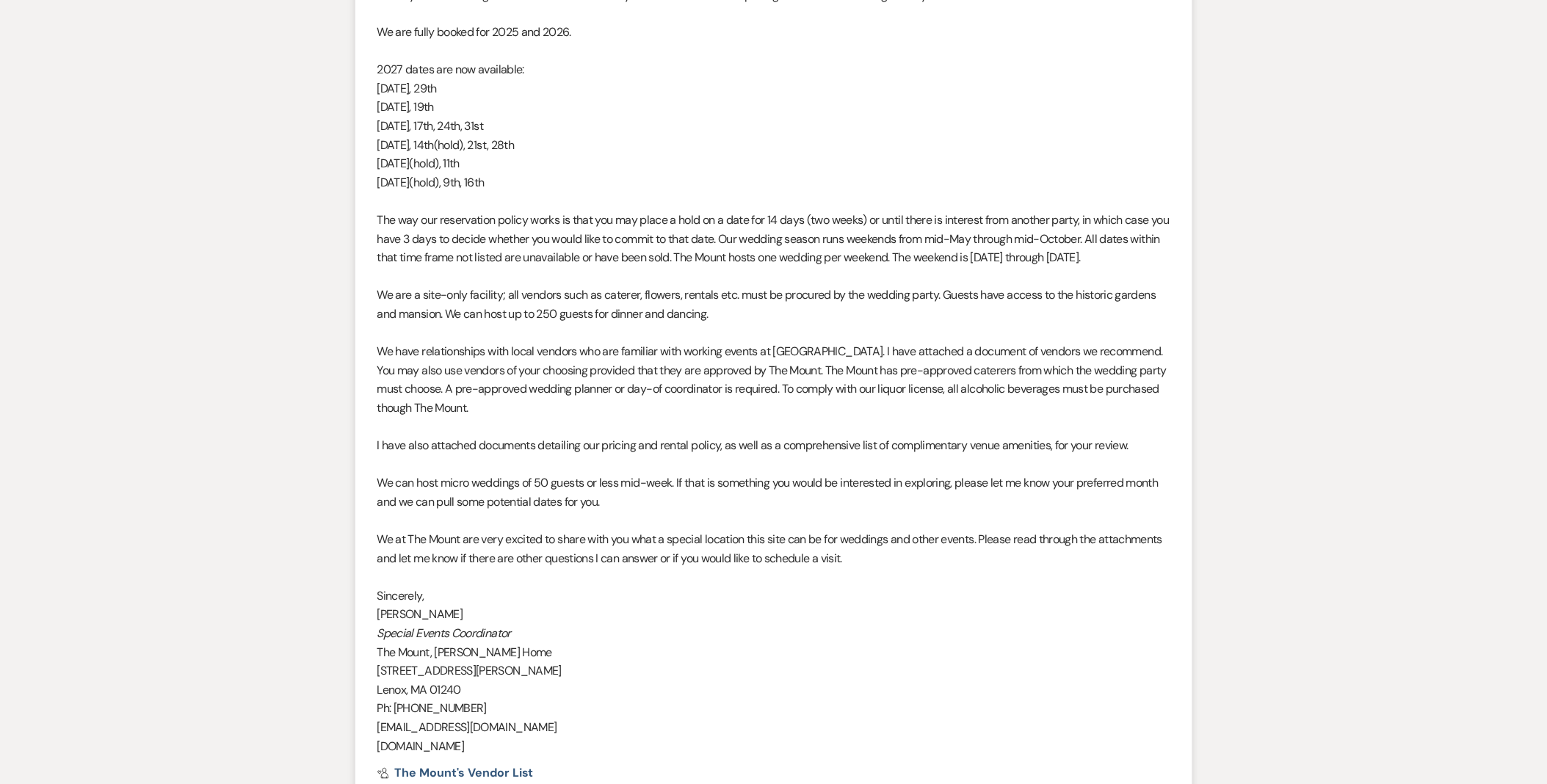
scroll to position [1378, 0]
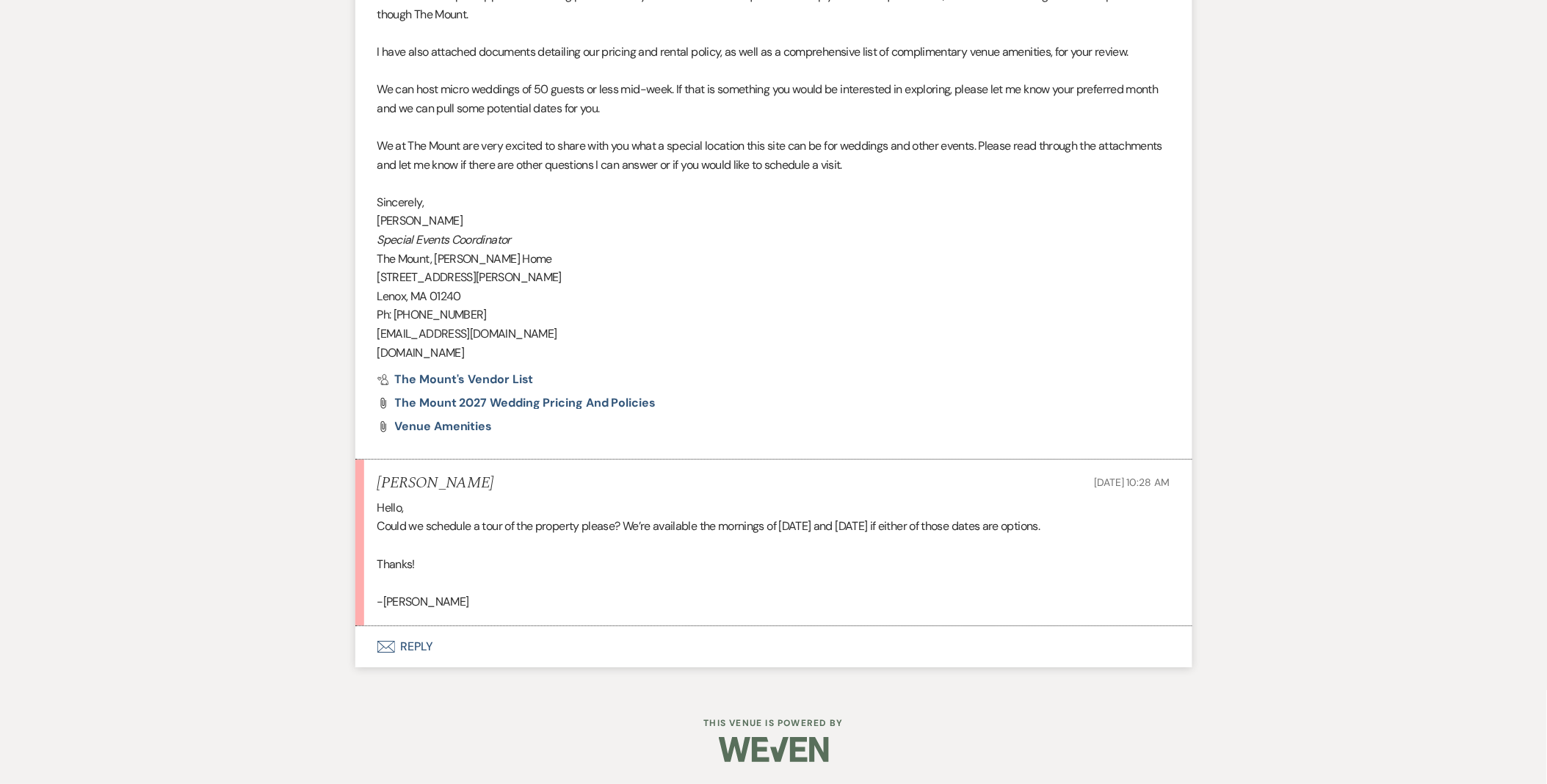
click at [413, 658] on button "Envelope Reply" at bounding box center [774, 647] width 837 height 41
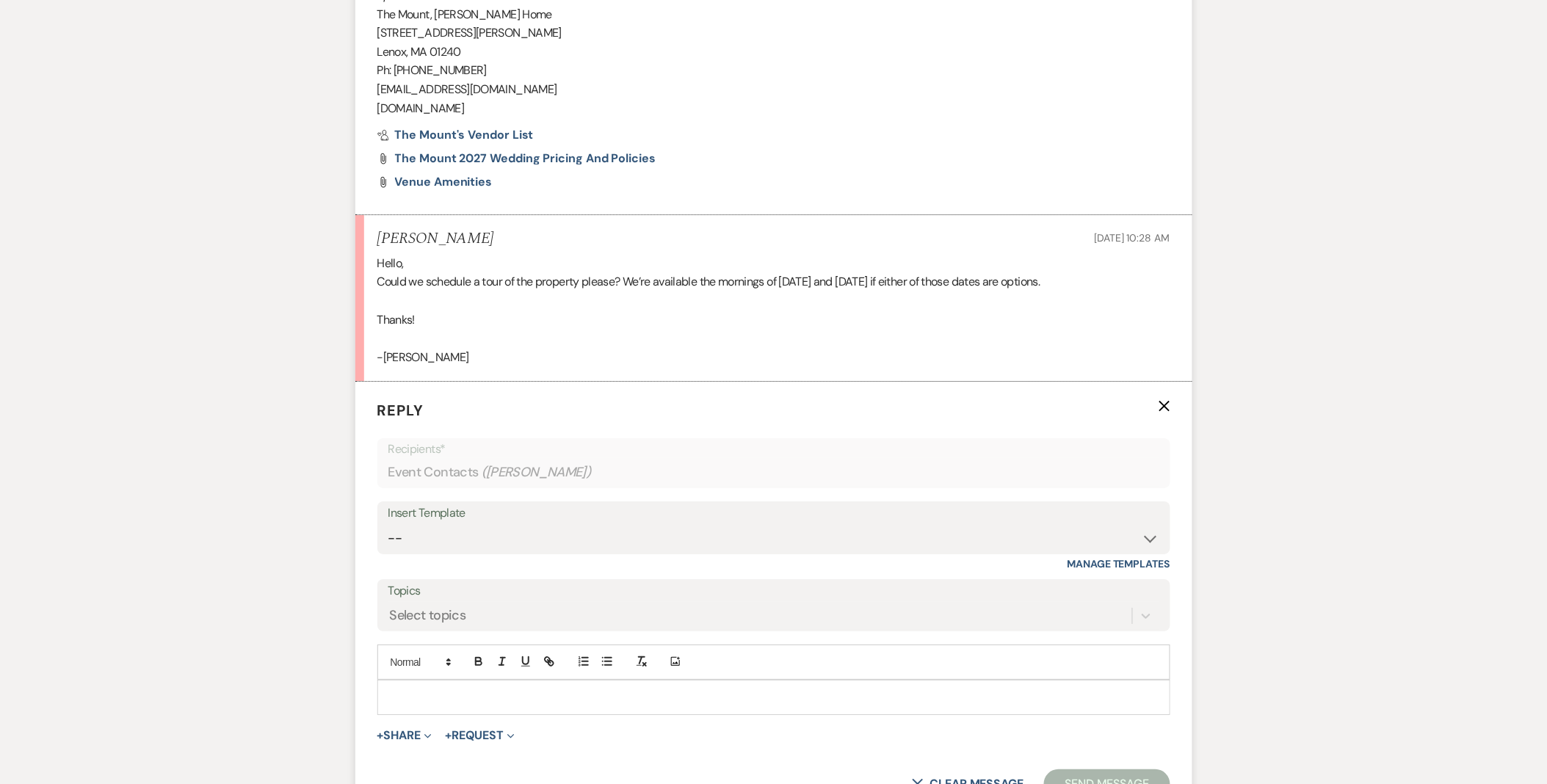
scroll to position [1624, 0]
click at [471, 680] on div at bounding box center [774, 697] width 792 height 34
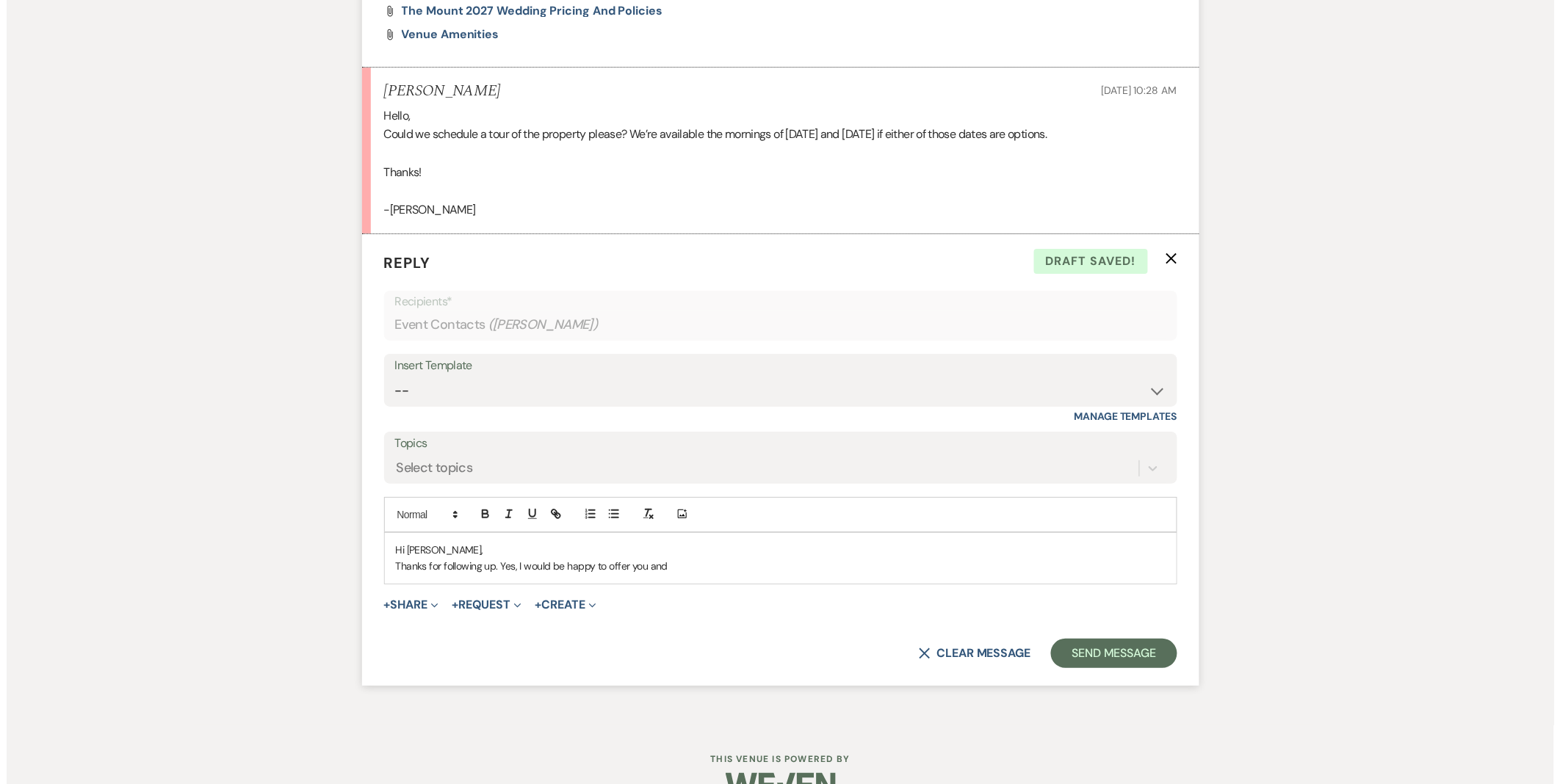
scroll to position [1806, 0]
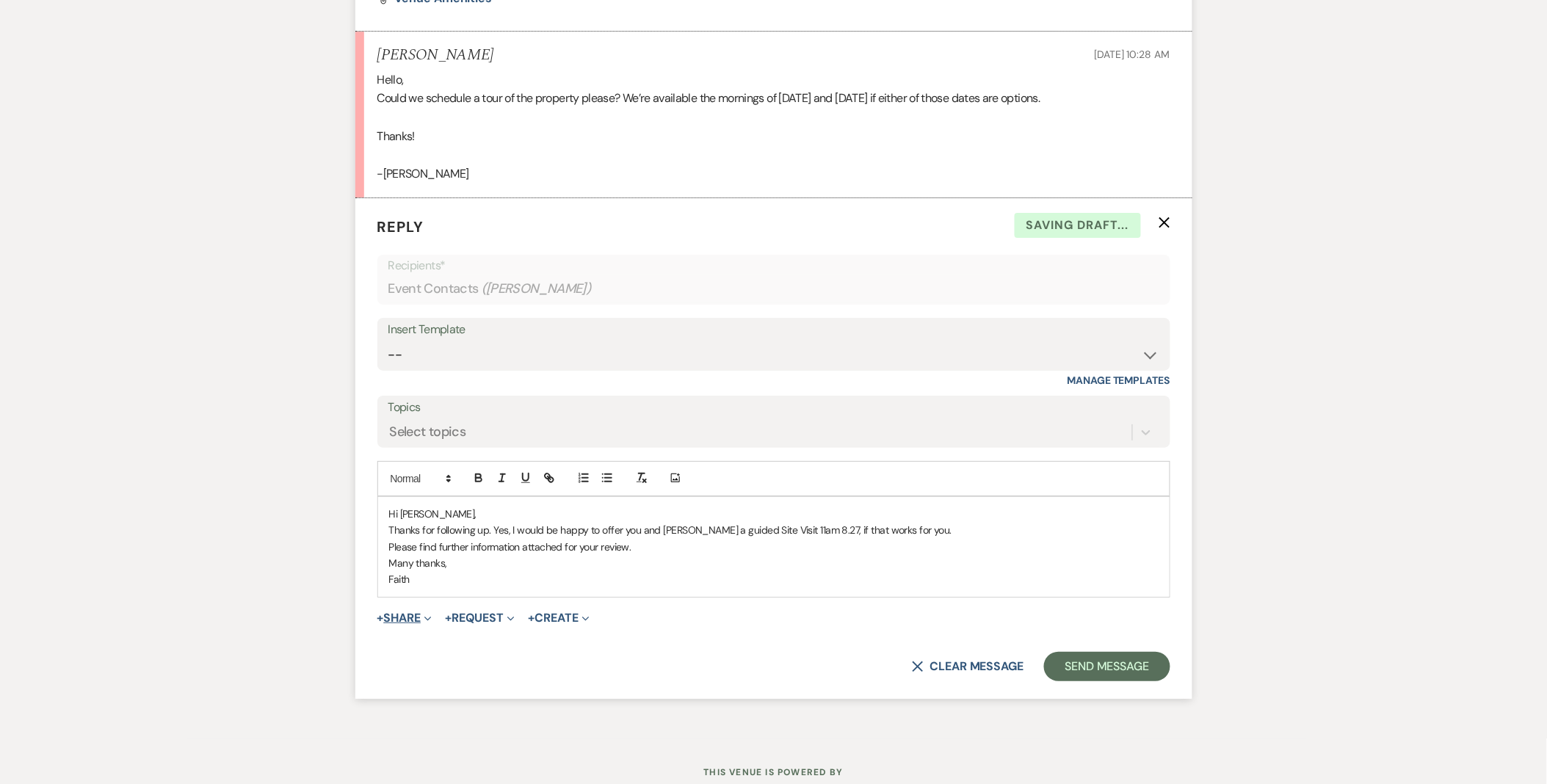
click at [419, 613] on button "+ Share Expand" at bounding box center [405, 618] width 55 height 12
click at [427, 630] on ul "Doc Upload Documents Add Photo Images Pref Vendors Preferred vendors" at bounding box center [480, 674] width 206 height 94
click at [413, 612] on button "+ Share Expand" at bounding box center [405, 618] width 55 height 12
click at [419, 649] on span "Doc Upload Documents" at bounding box center [436, 648] width 84 height 15
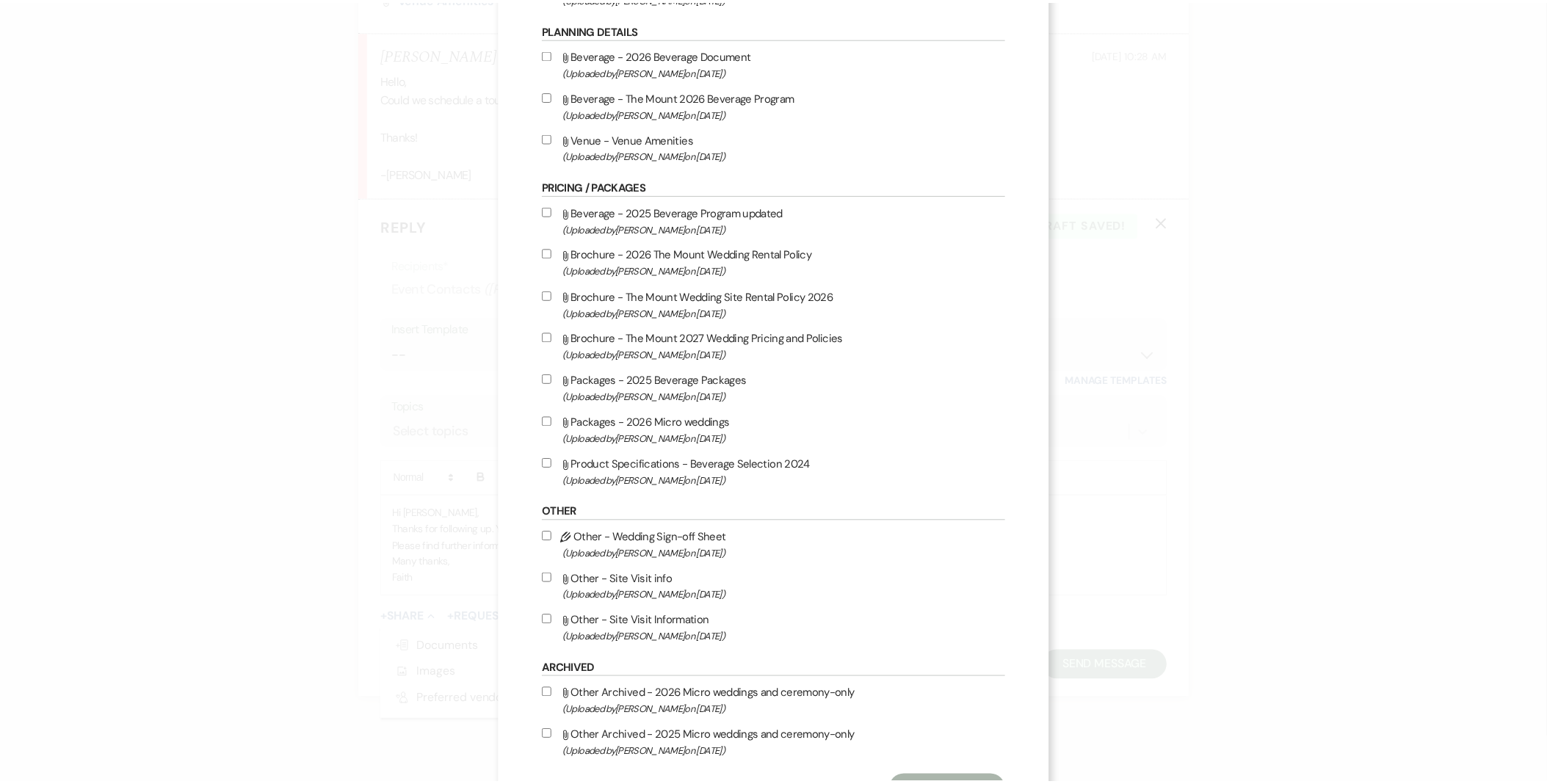
scroll to position [1122, 0]
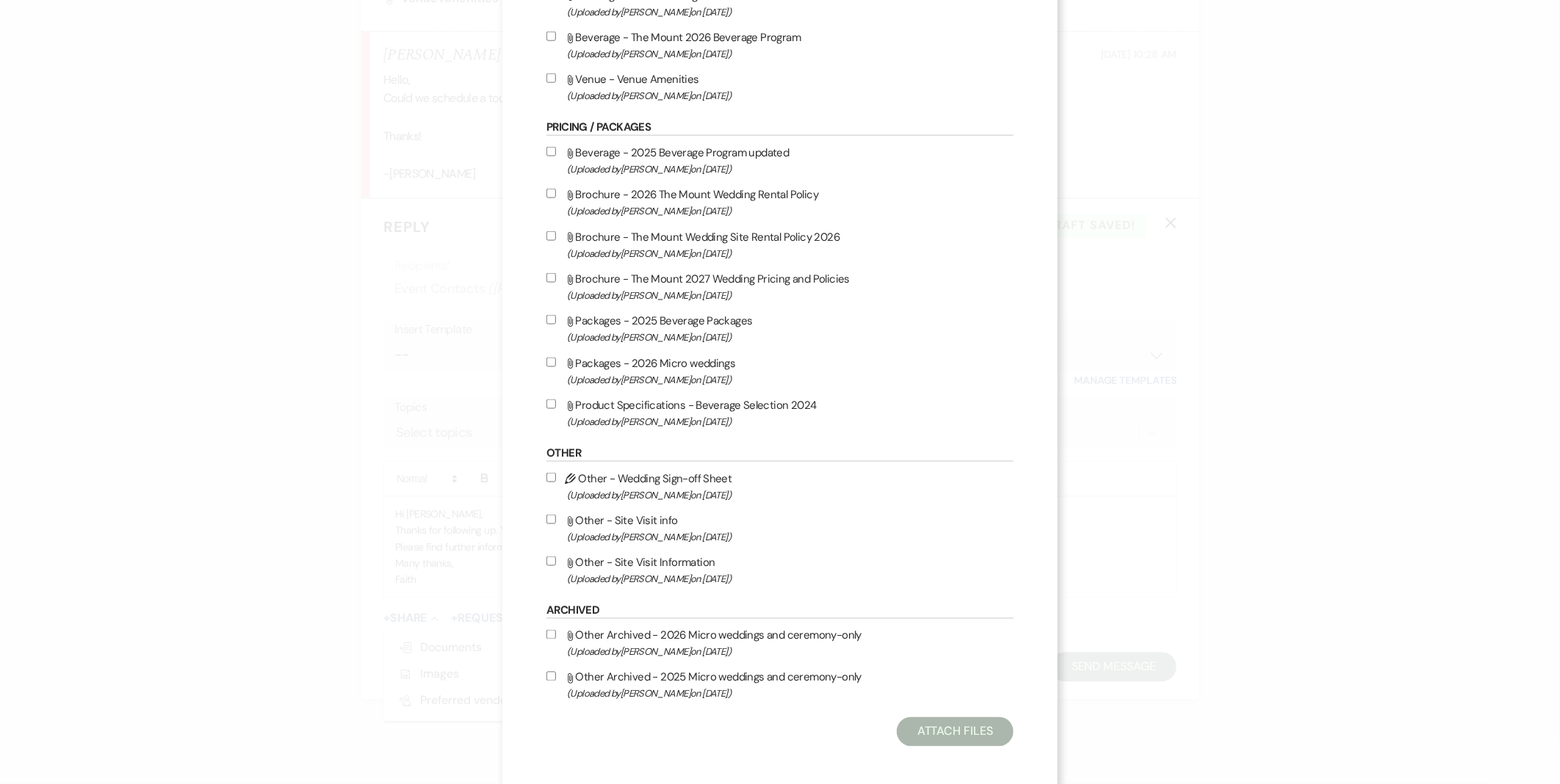
click at [600, 552] on label "Attach File Other - Site Visit Information (Uploaded by Faith Linz on Mar 19th,…" at bounding box center [780, 570] width 467 height 35
click at [556, 556] on input "Attach File Other - Site Visit Information (Uploaded by Faith Linz on Mar 19th,…" at bounding box center [552, 561] width 10 height 10
click at [897, 721] on button "Attach Files" at bounding box center [955, 732] width 117 height 30
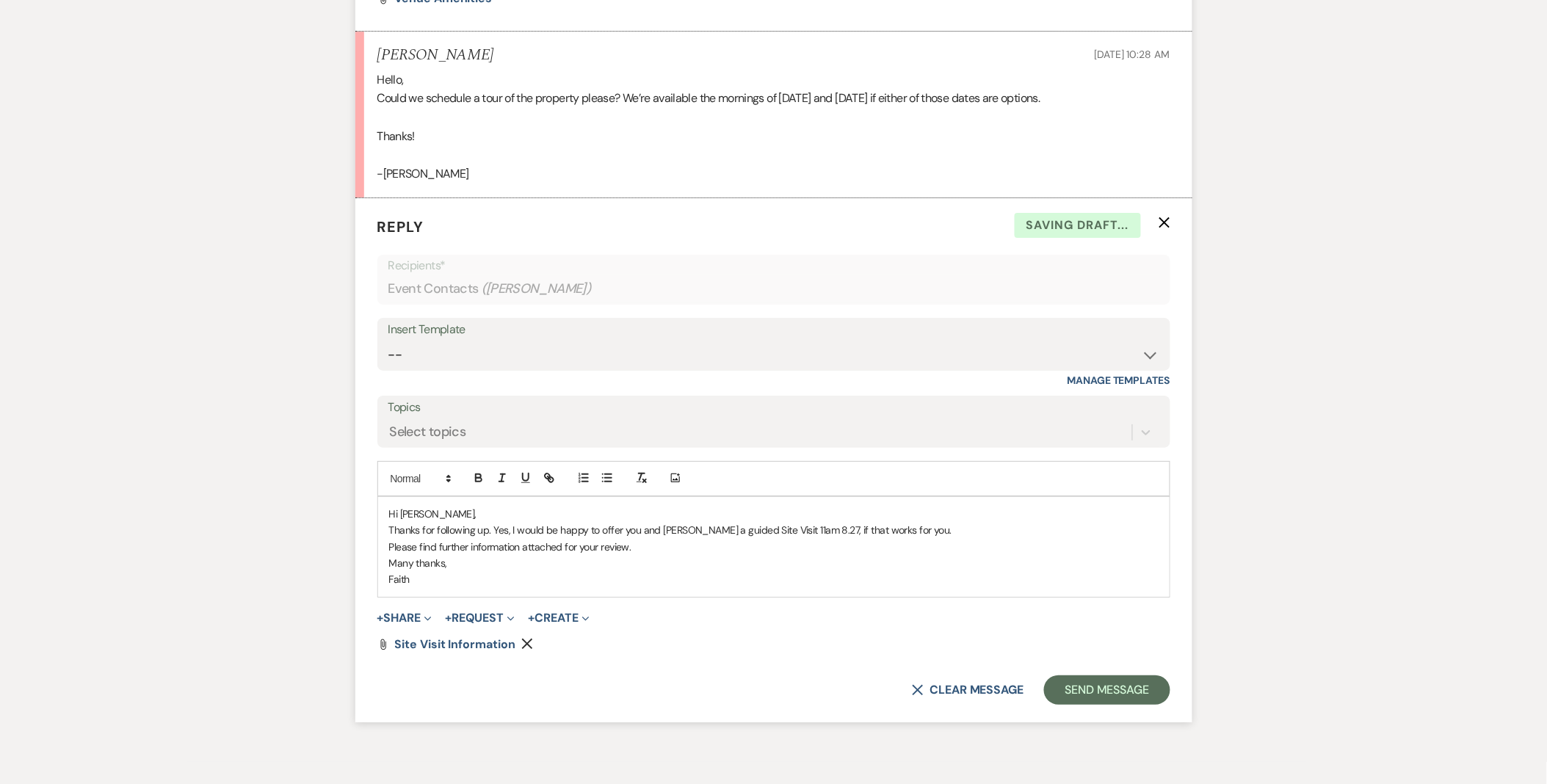
click at [666, 555] on p "Many thanks," at bounding box center [774, 563] width 770 height 16
click at [972, 527] on p "Thanks for following up. Yes, I would be happy to offer you and Marc a guided S…" at bounding box center [774, 529] width 770 height 16
click at [1055, 696] on button "Send Message" at bounding box center [1107, 690] width 126 height 30
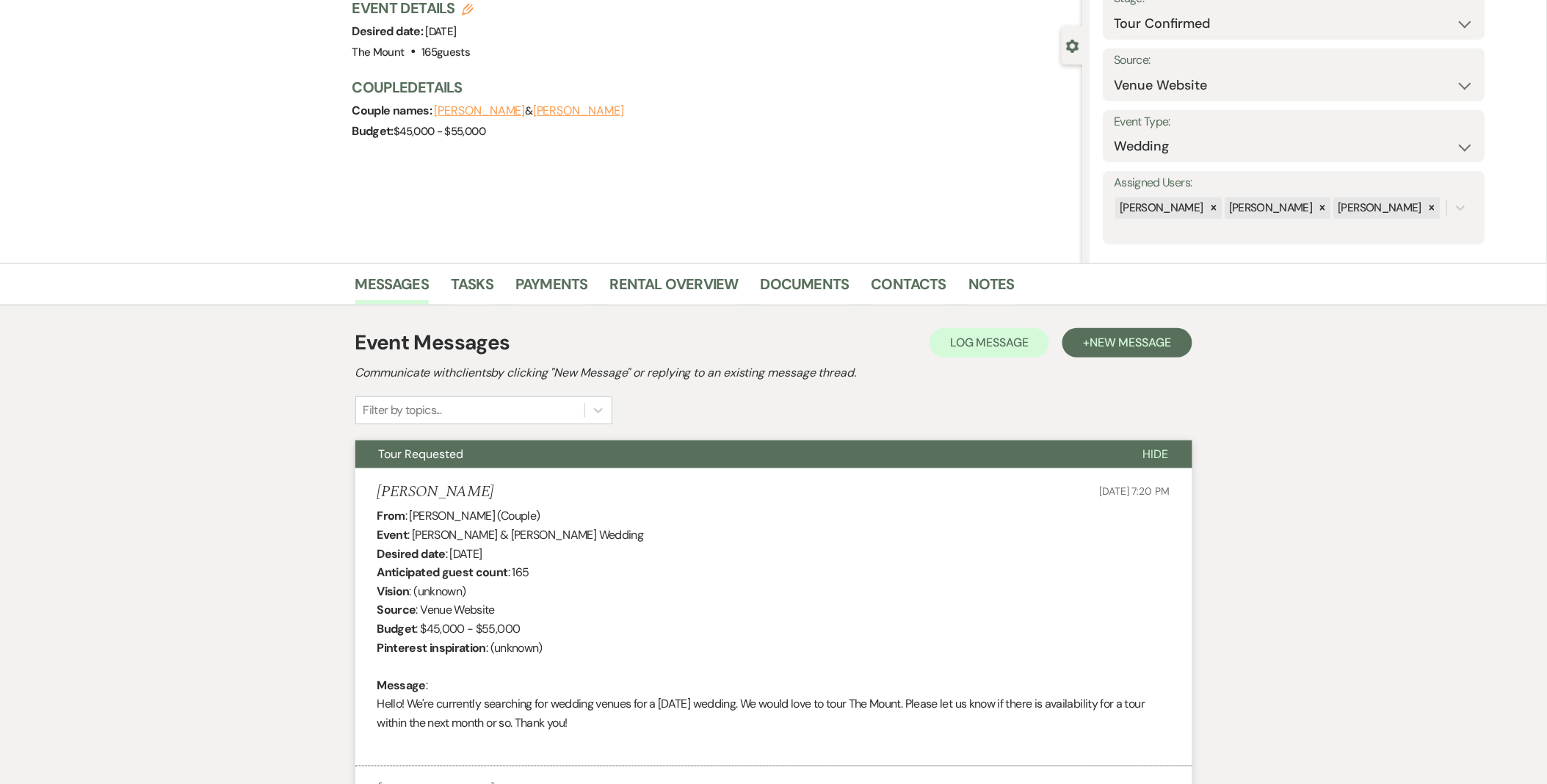
scroll to position [244, 0]
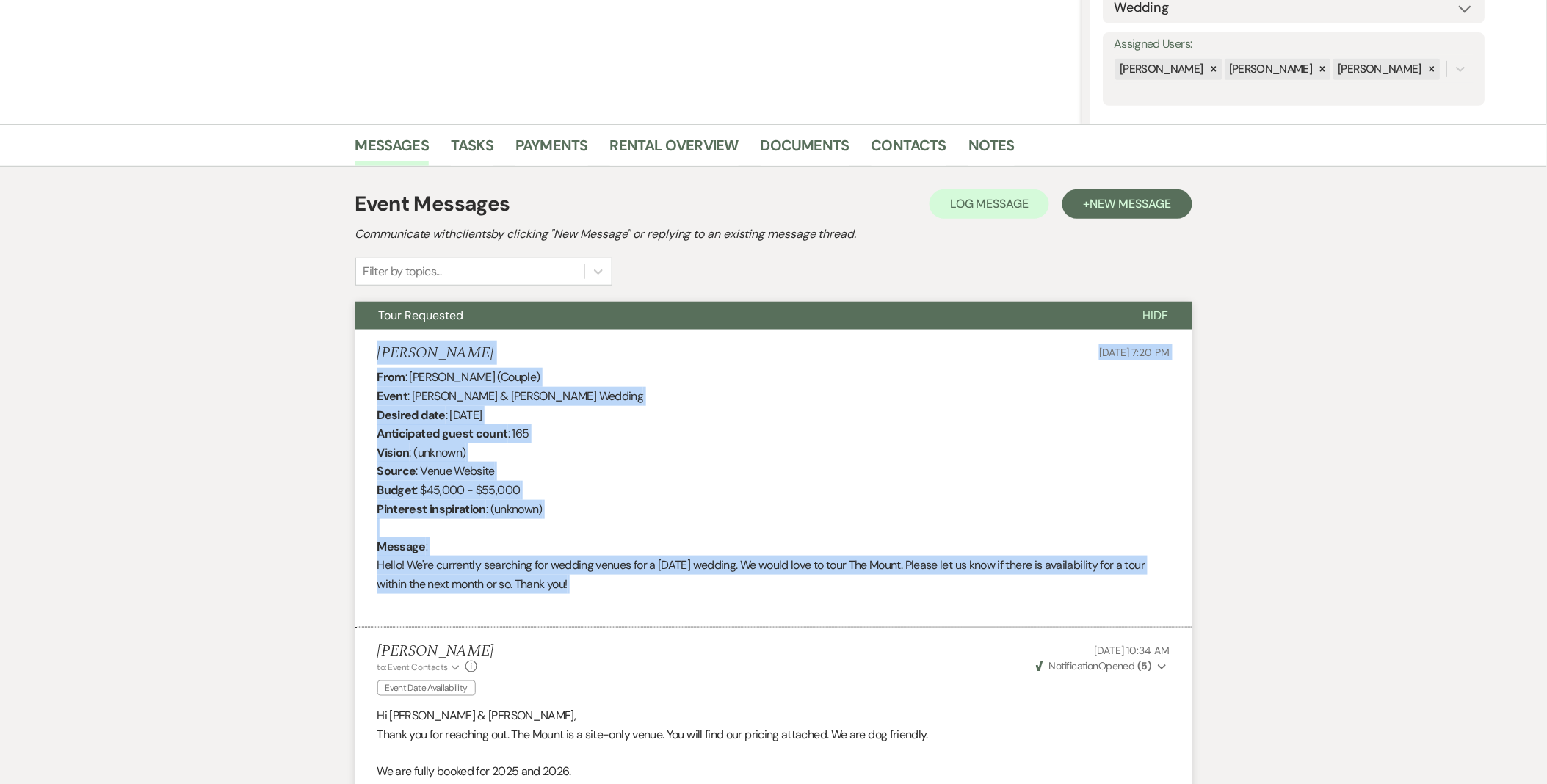
drag, startPoint x: 372, startPoint y: 348, endPoint x: 661, endPoint y: 606, distance: 387.4
click at [661, 606] on li "Emily Cofsky Aug 10, 2025, 7:20 PM From : Emily Cofsky (Couple) Event : Marc La…" at bounding box center [774, 478] width 837 height 298
copy li "Emily Cofsky Aug 10, 2025, 7:20 PM From : Emily Cofsky (Couple) Event : Marc La…"
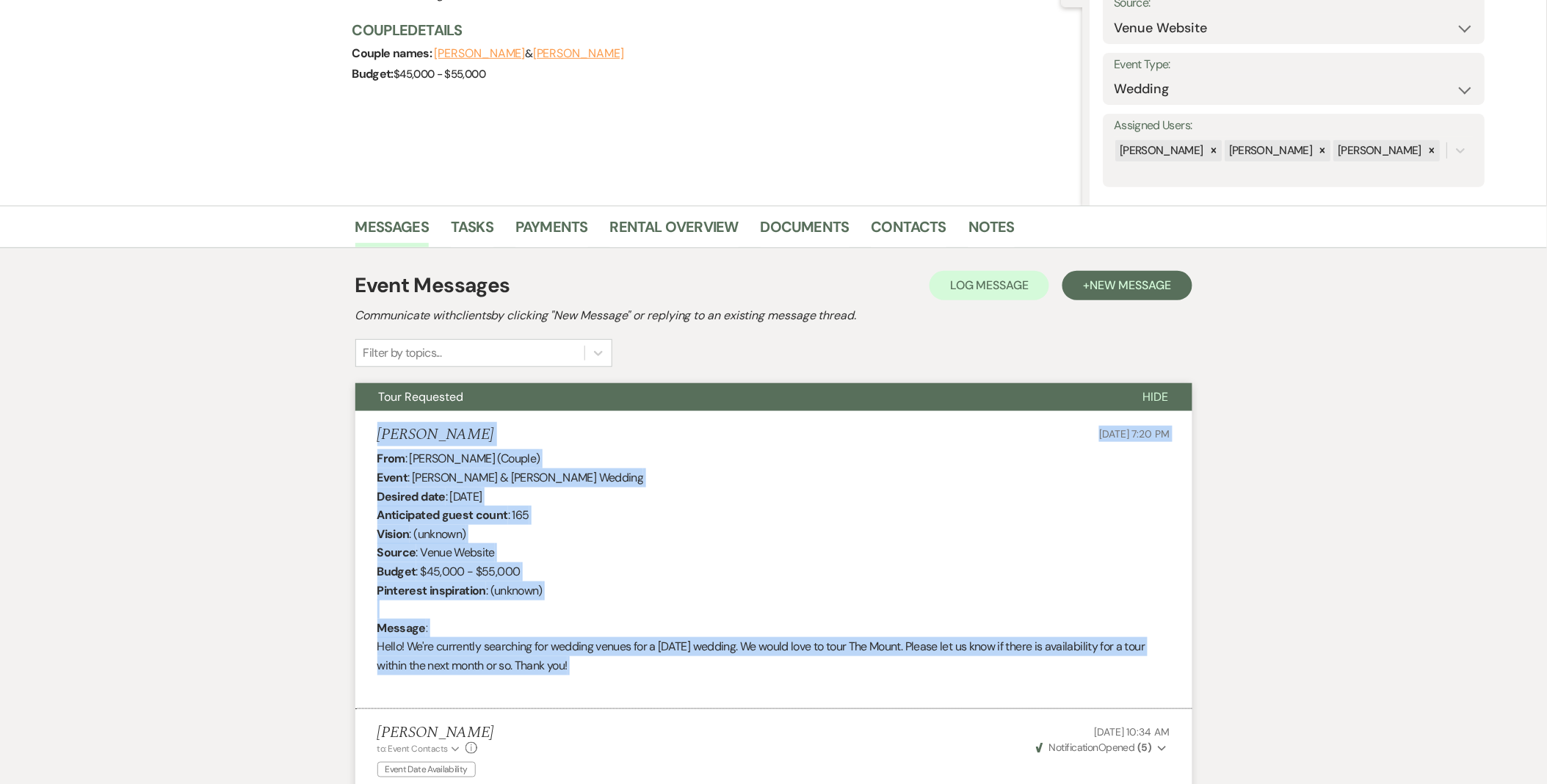
scroll to position [0, 0]
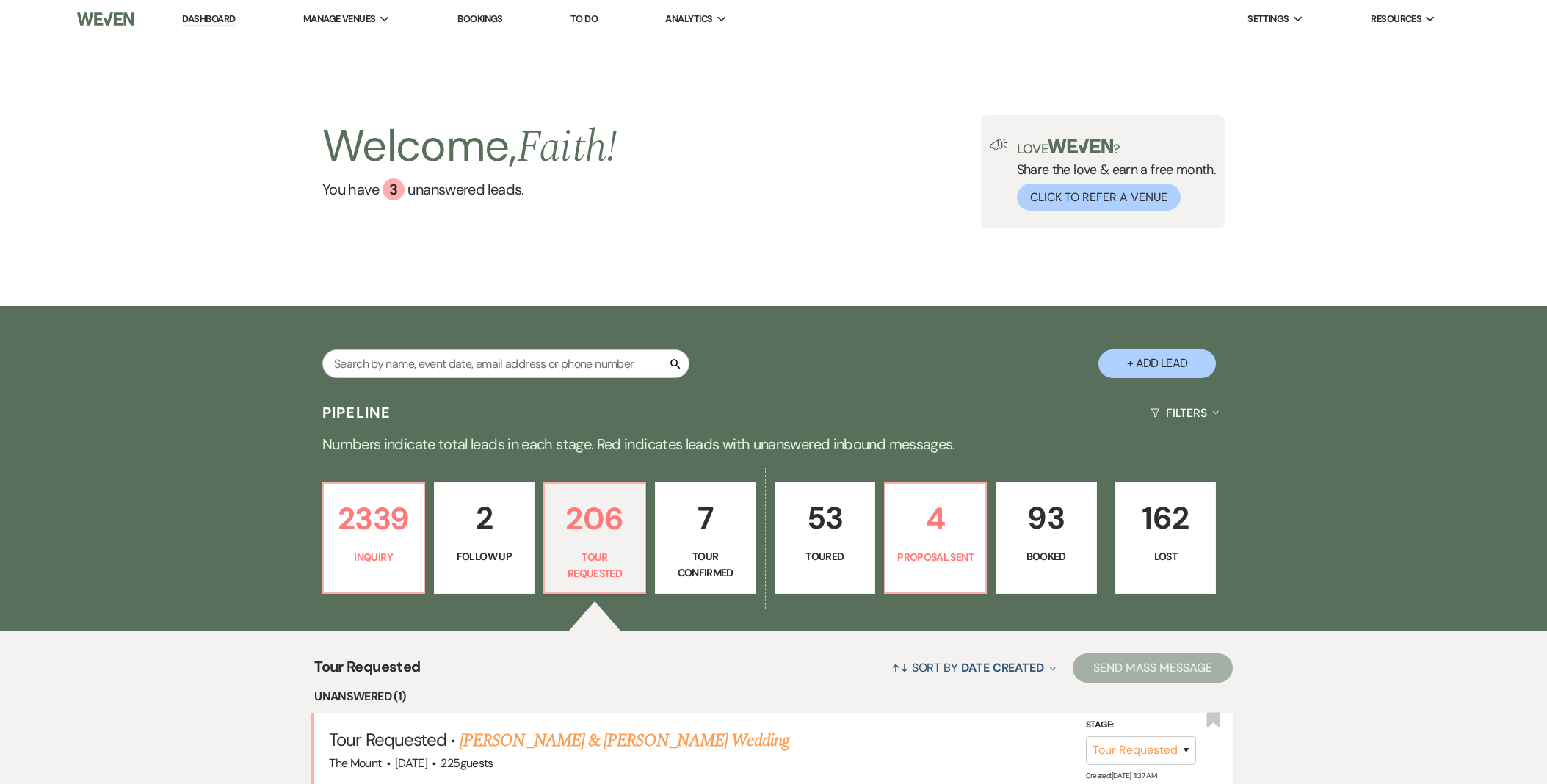
select select "2"
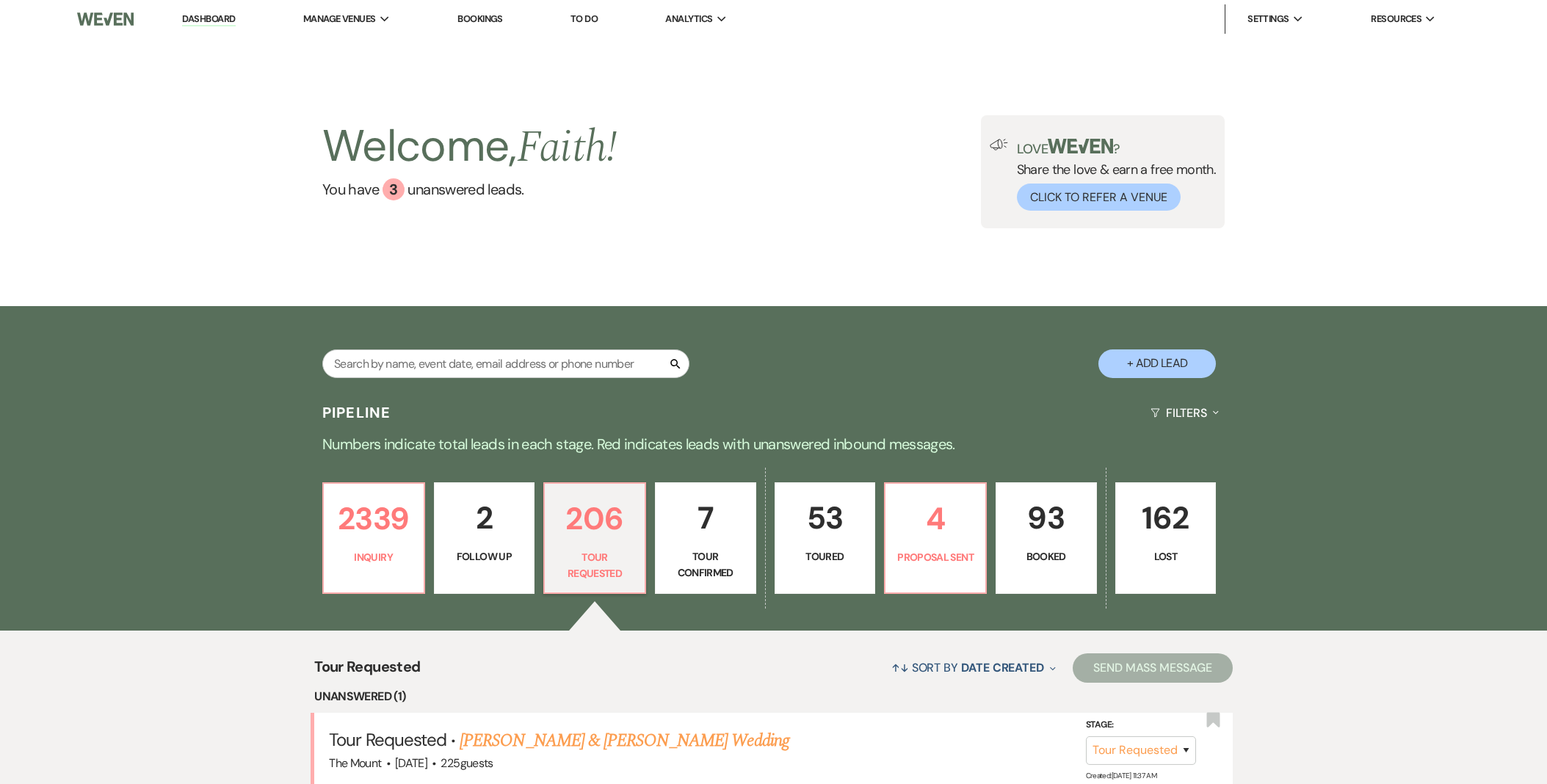
select select "2"
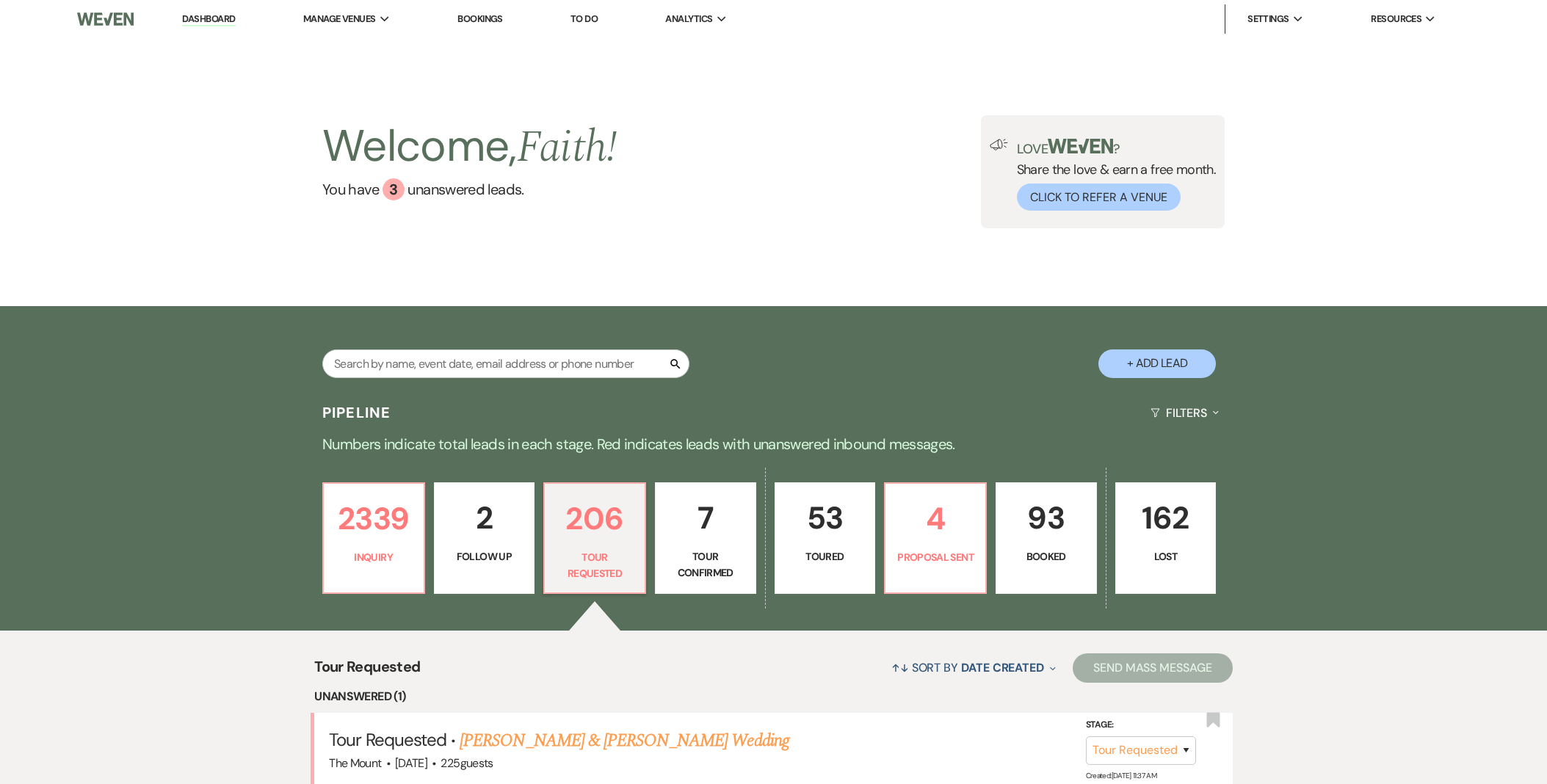
select select "2"
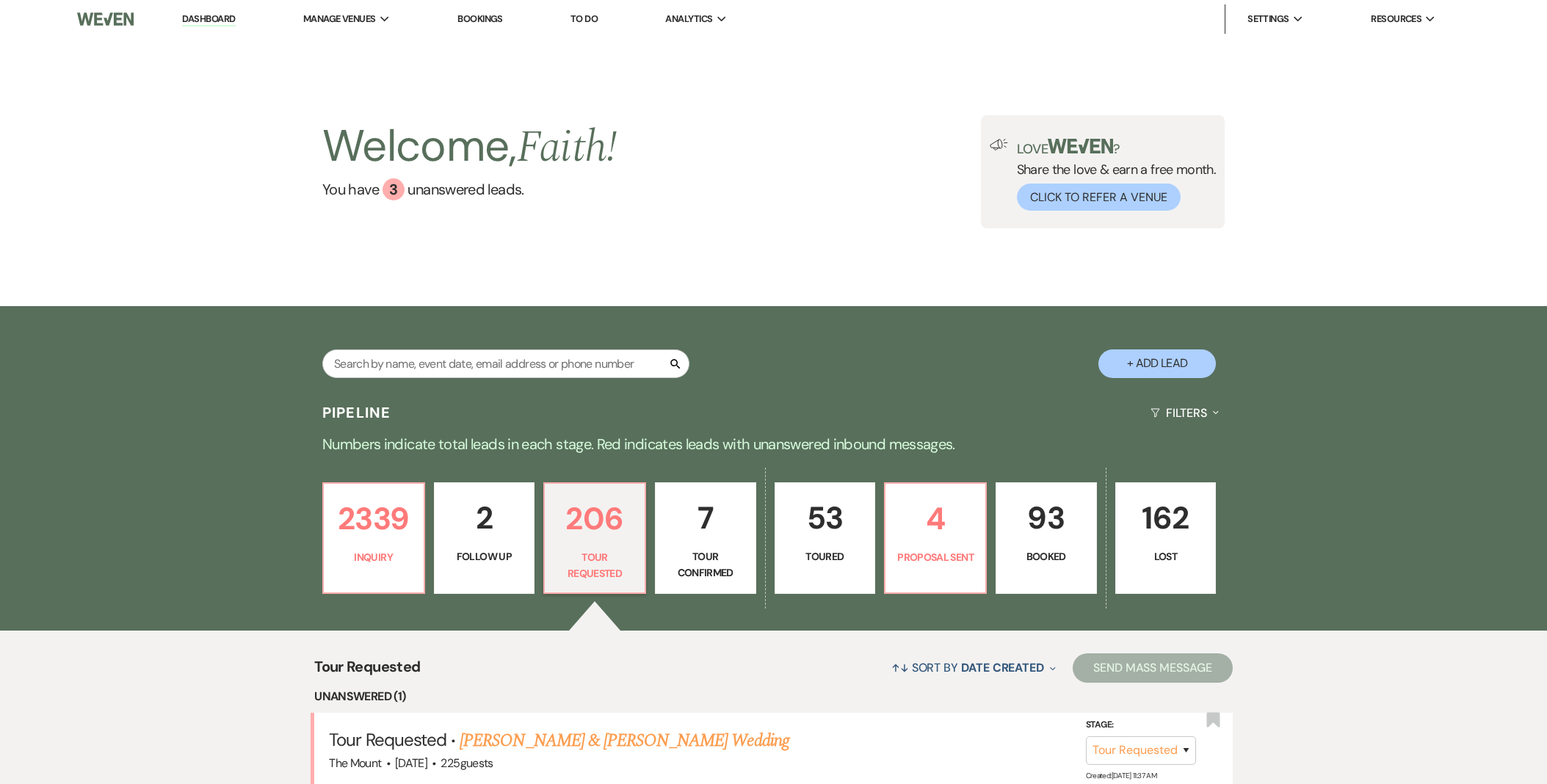
select select "2"
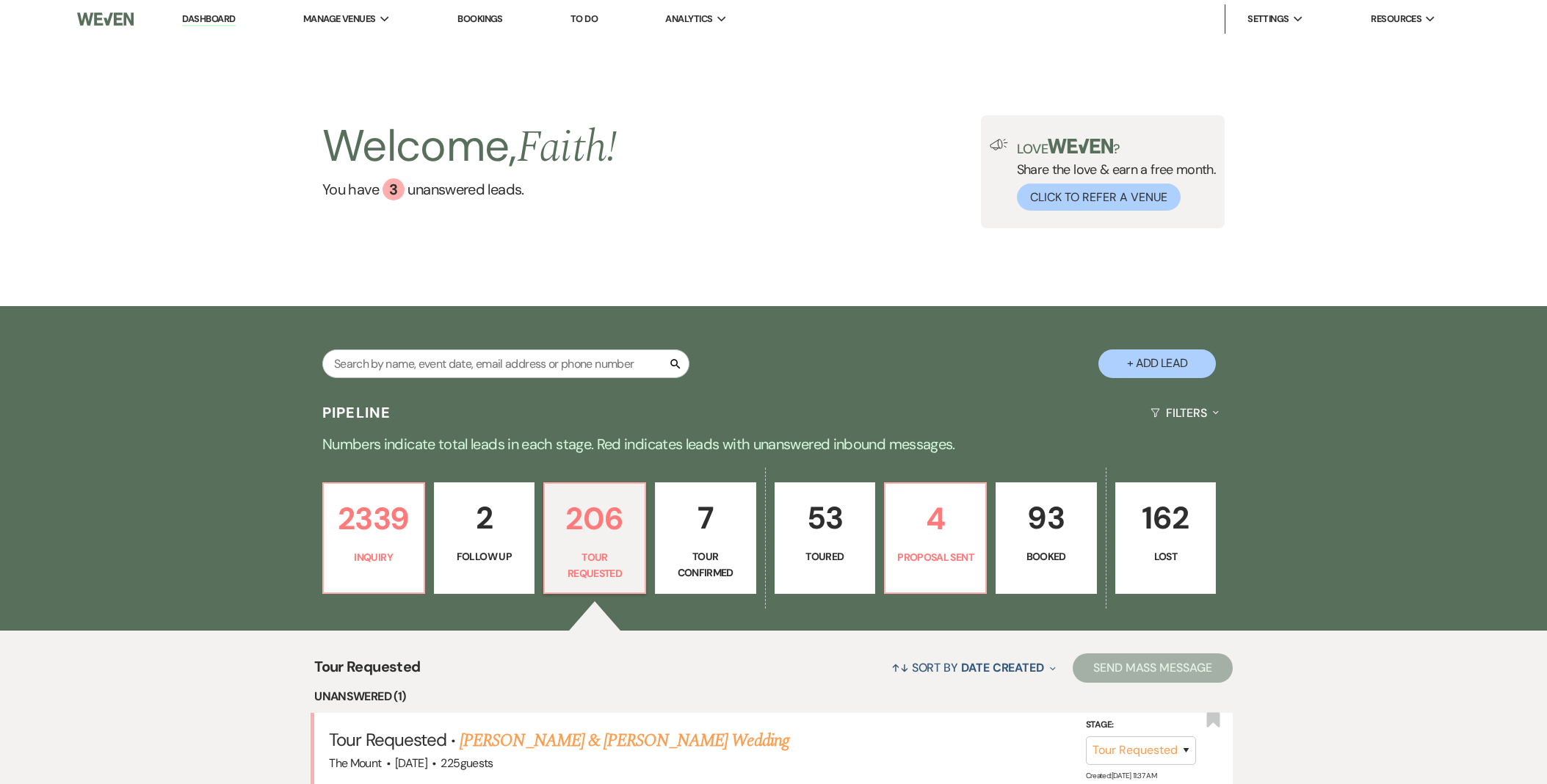
select select "2"
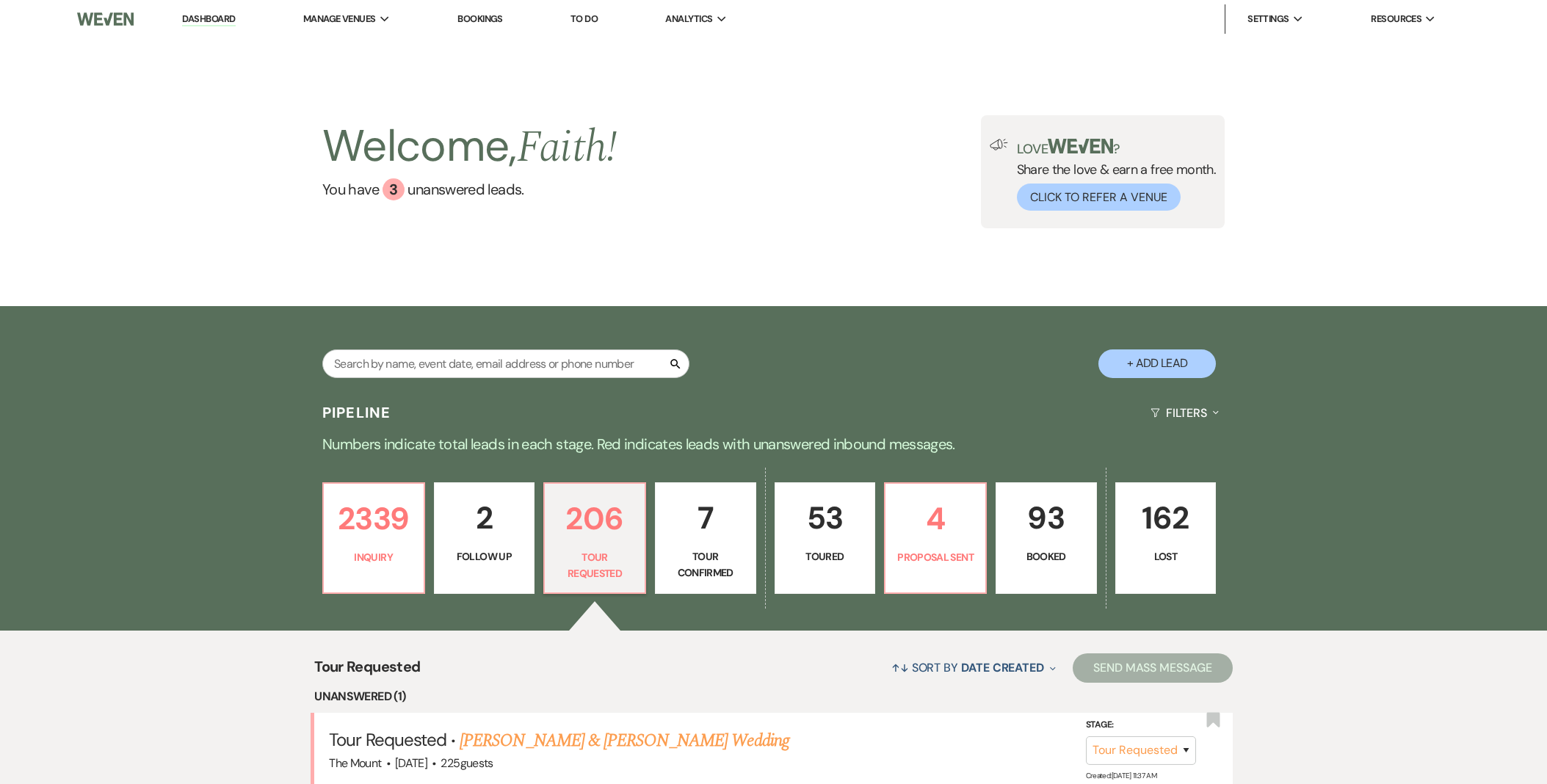
select select "2"
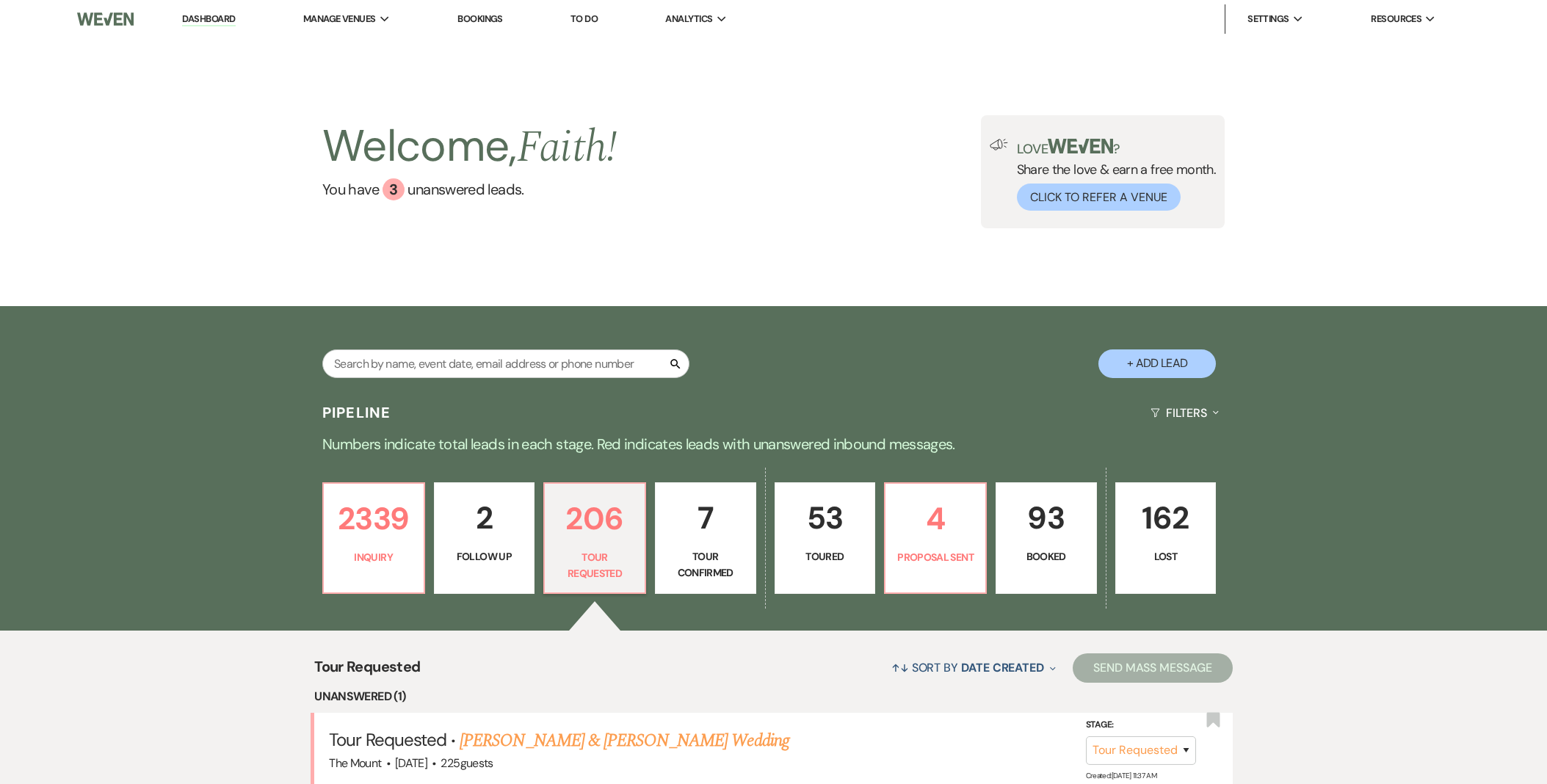
select select "2"
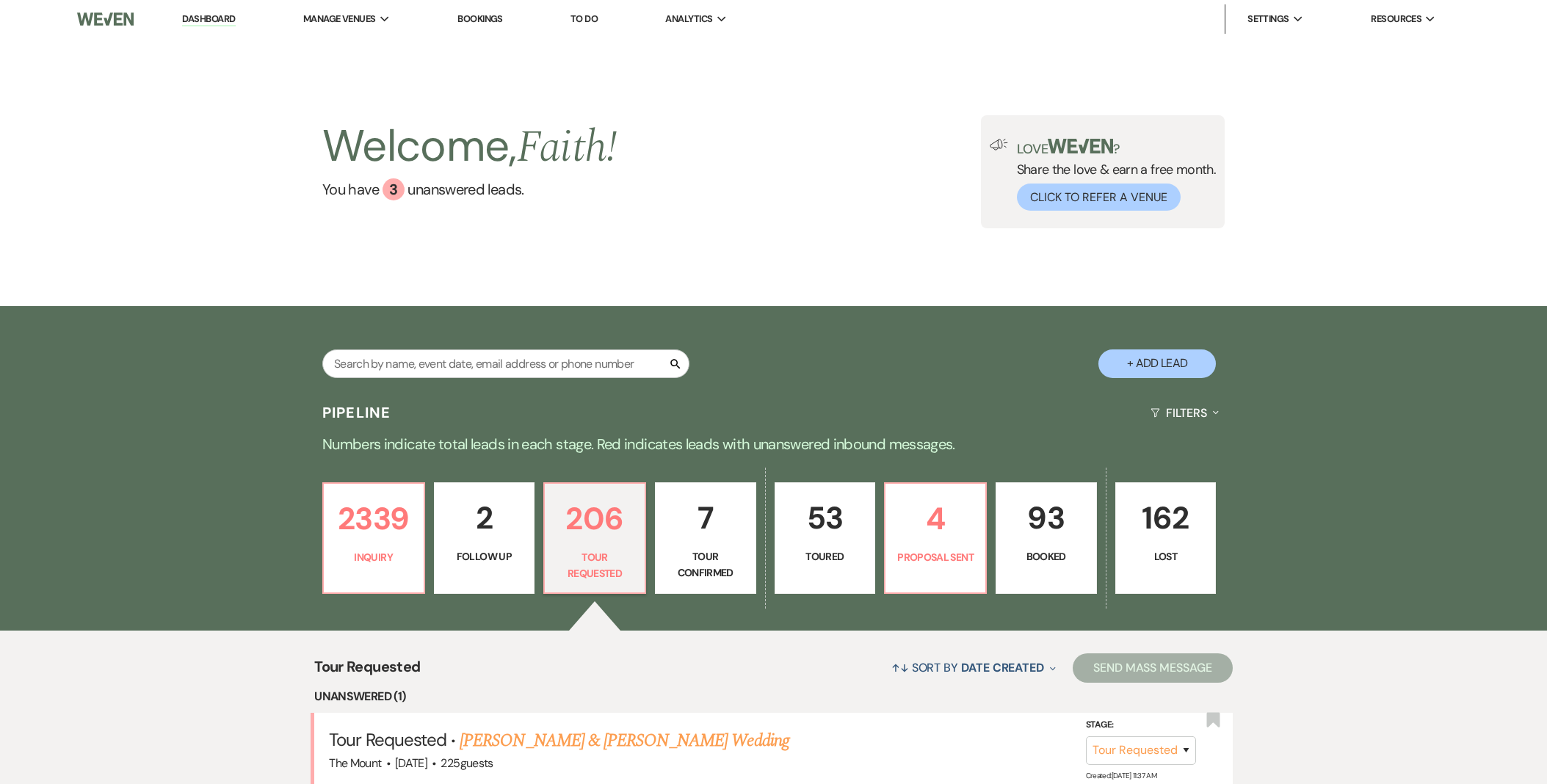
select select "2"
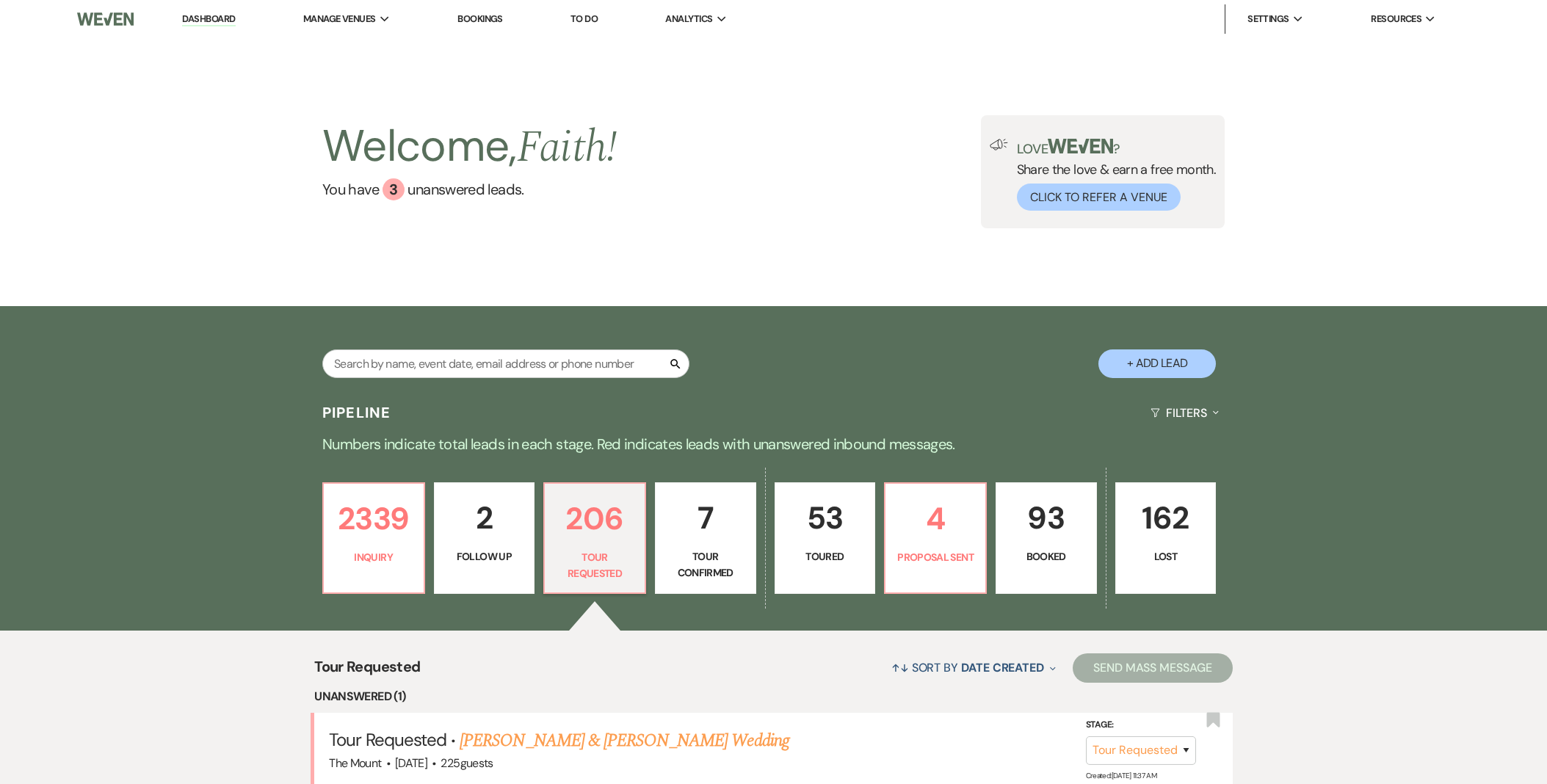
select select "2"
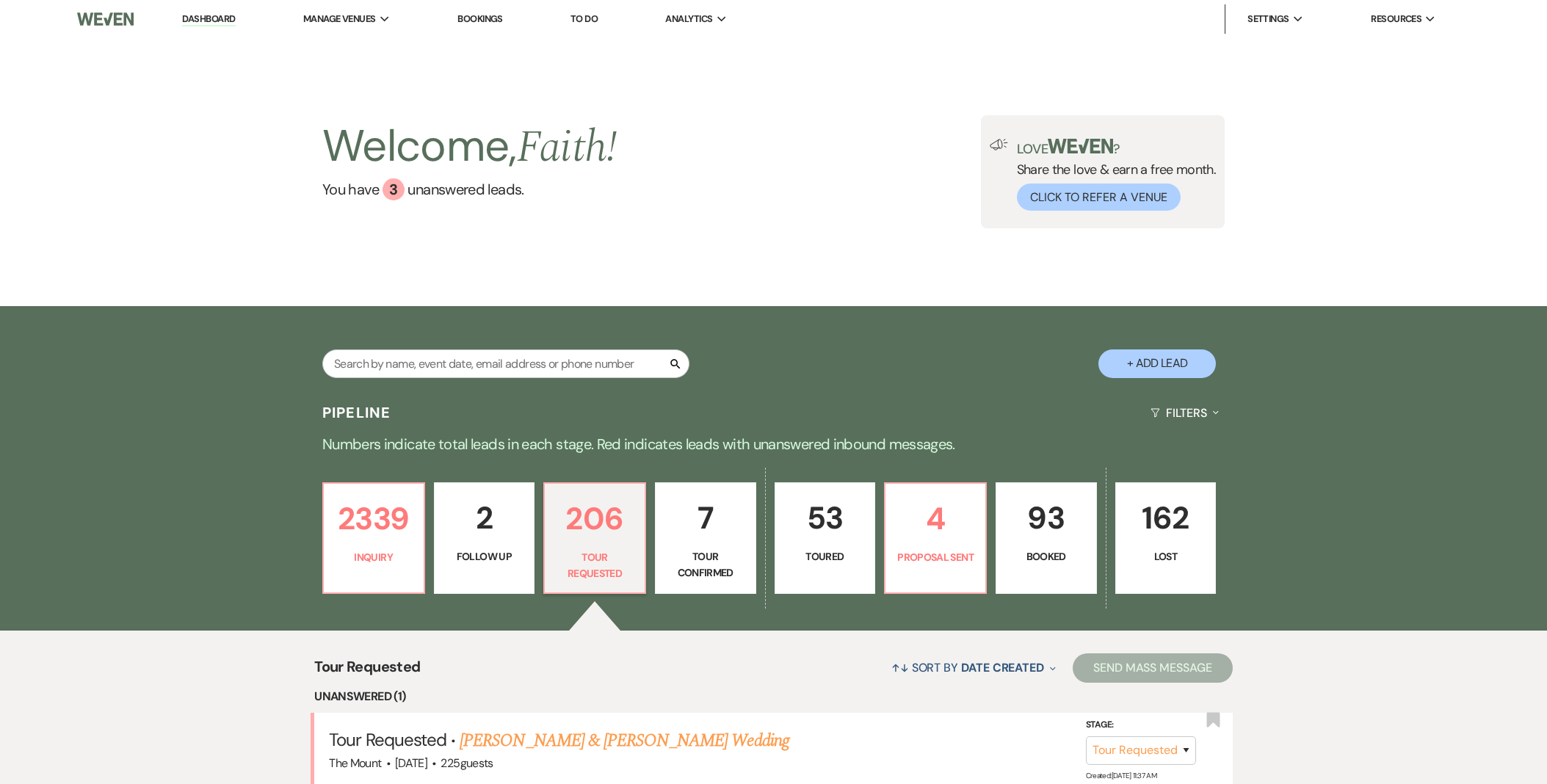
select select "2"
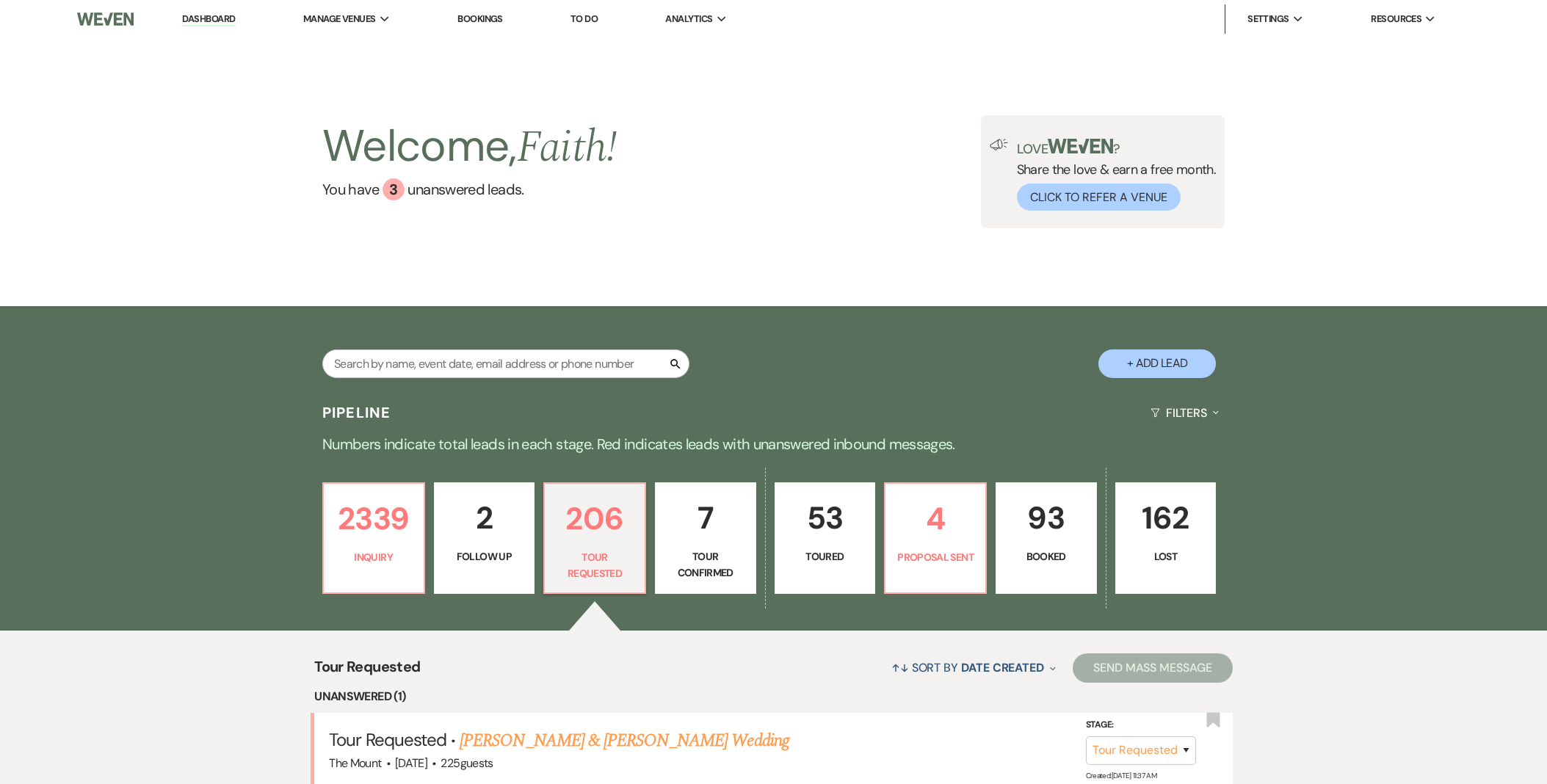
select select "2"
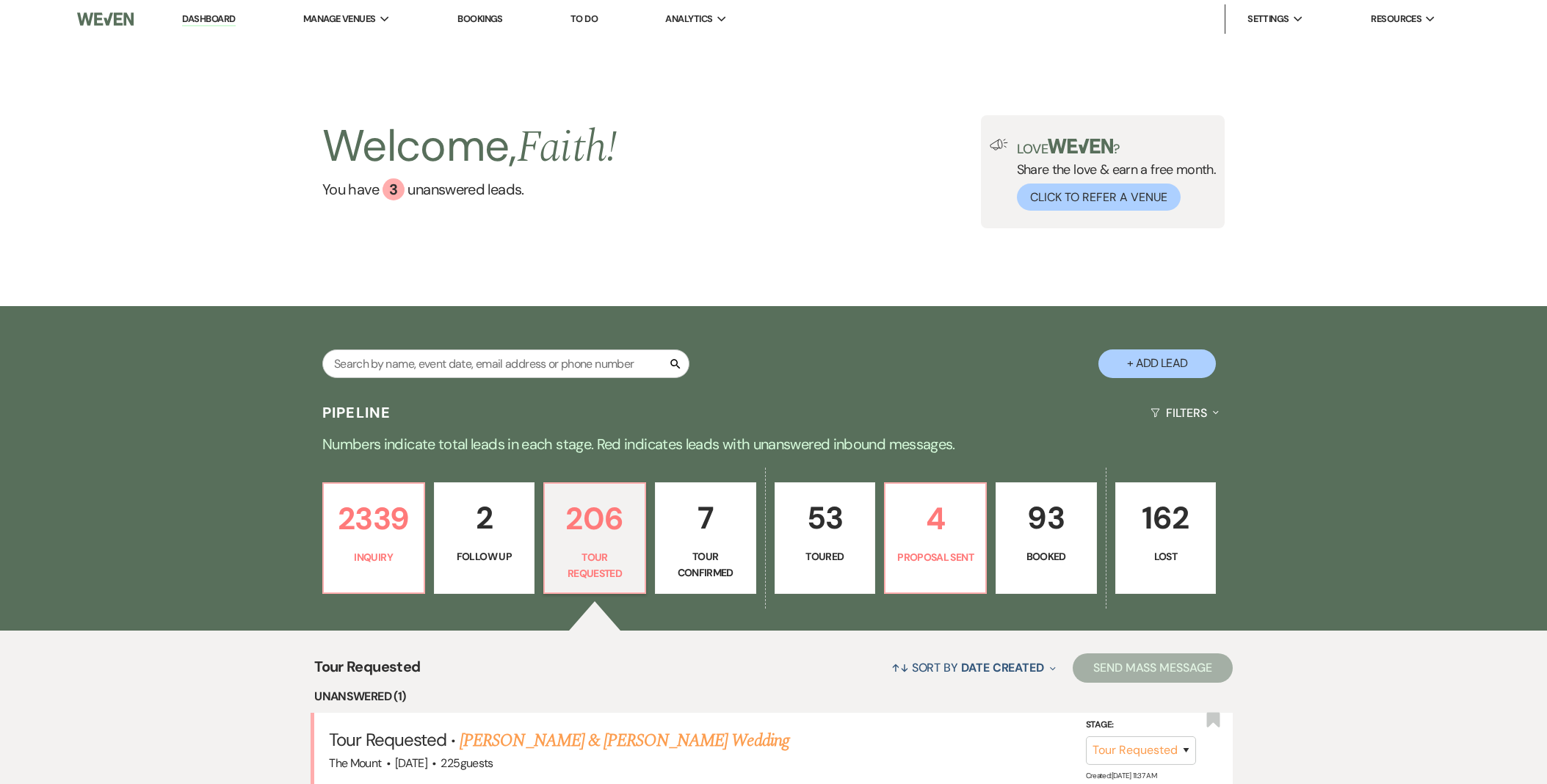
select select "2"
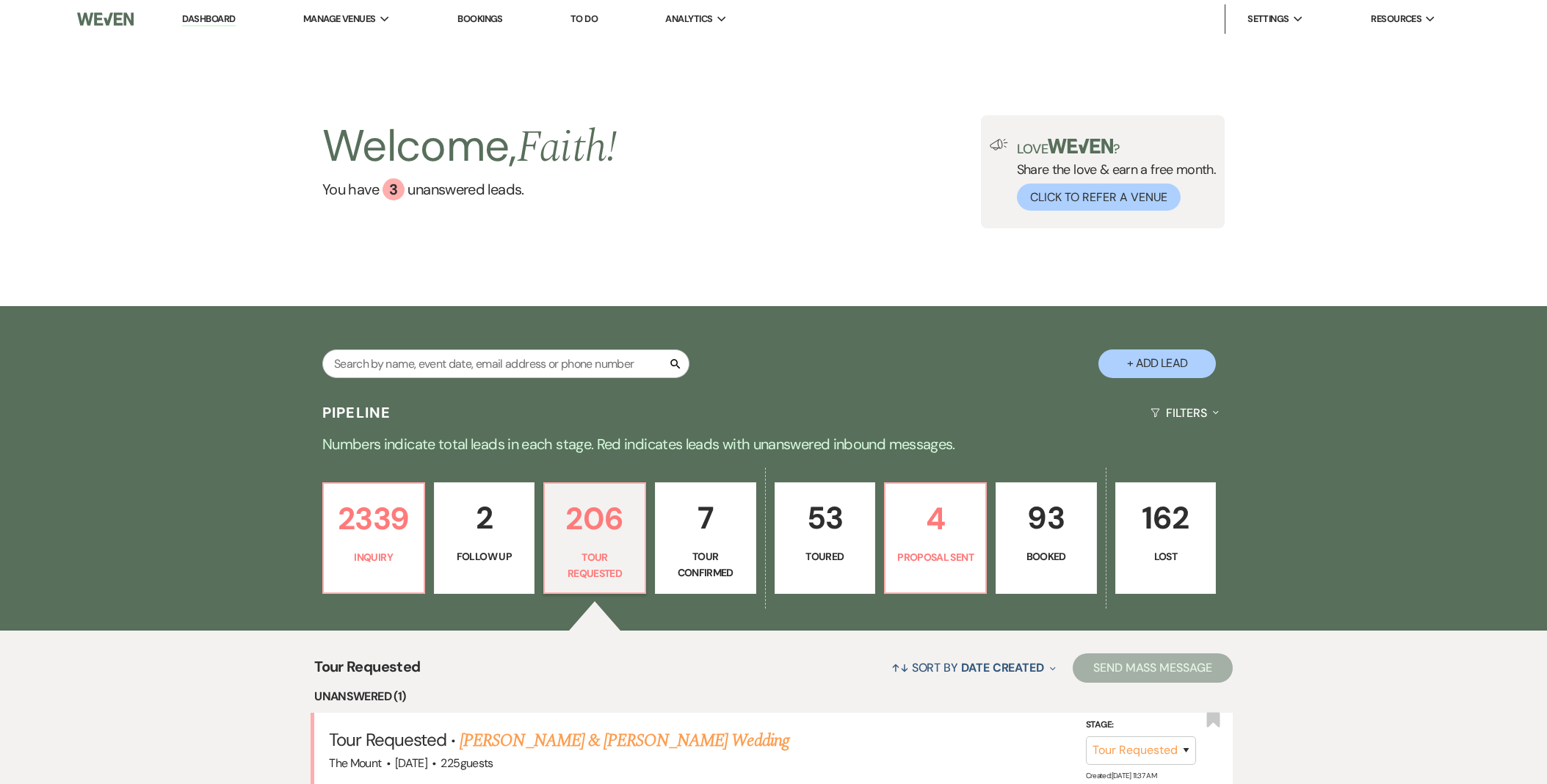
select select "2"
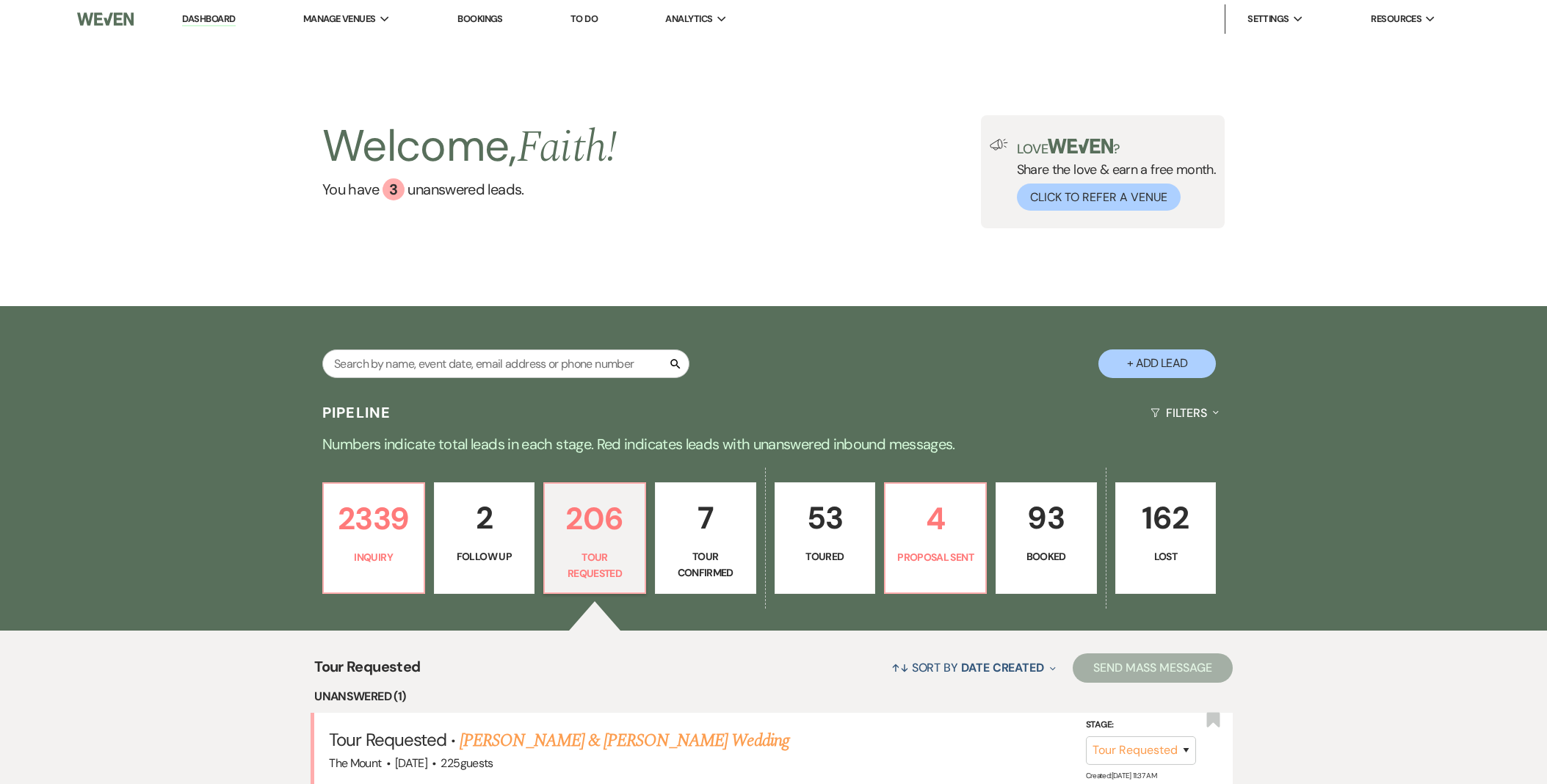
select select "2"
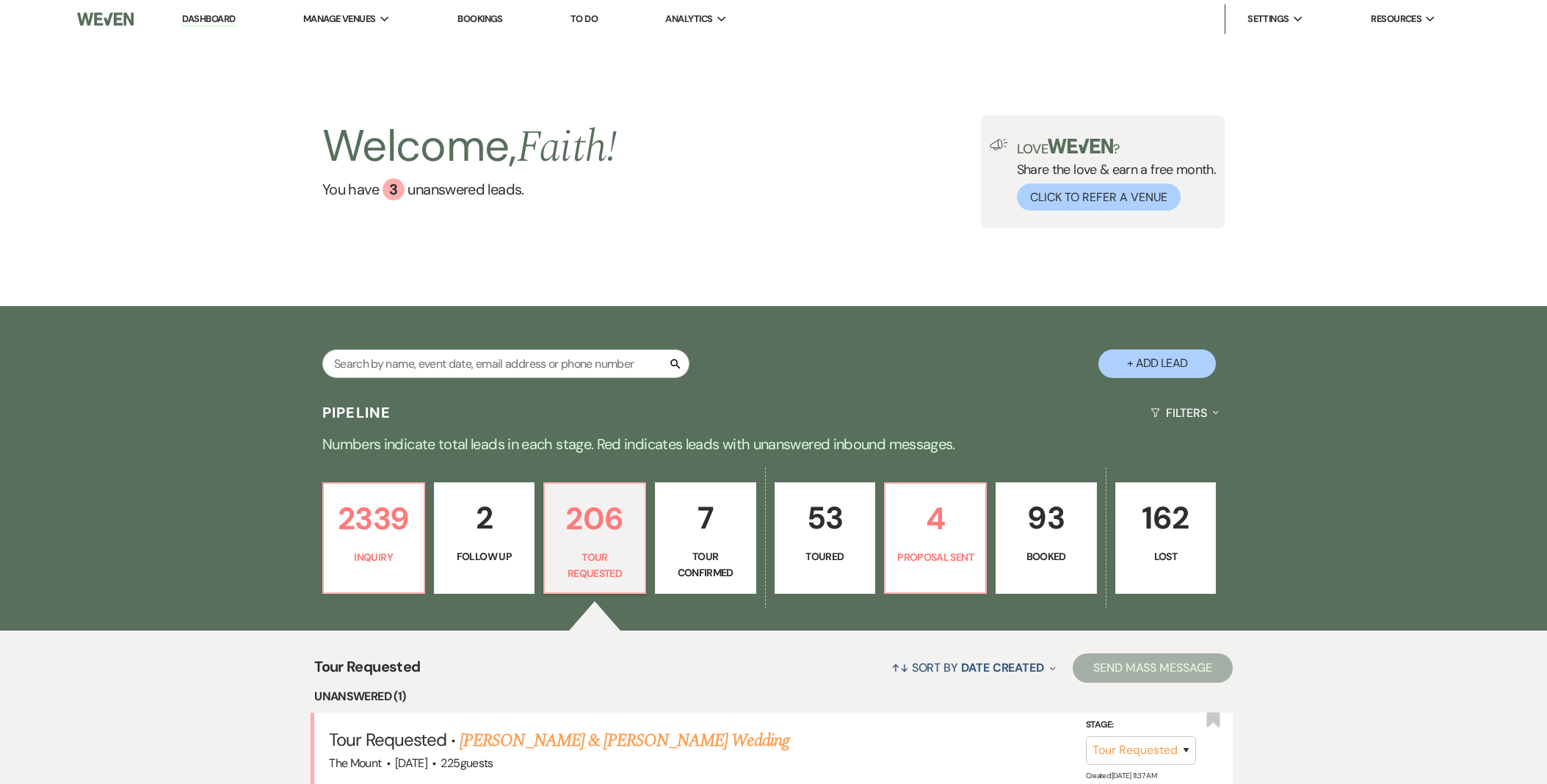
select select "2"
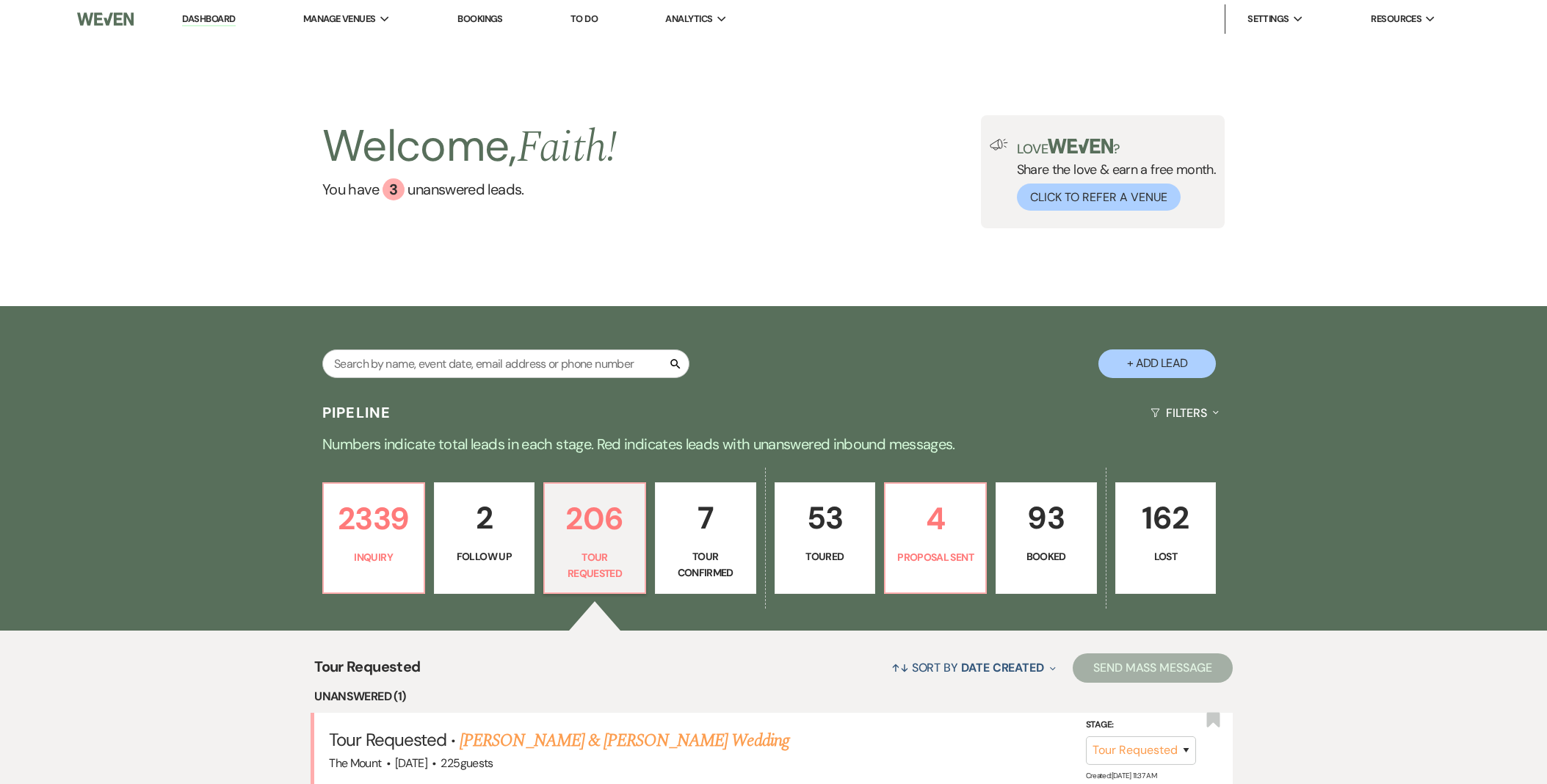
select select "2"
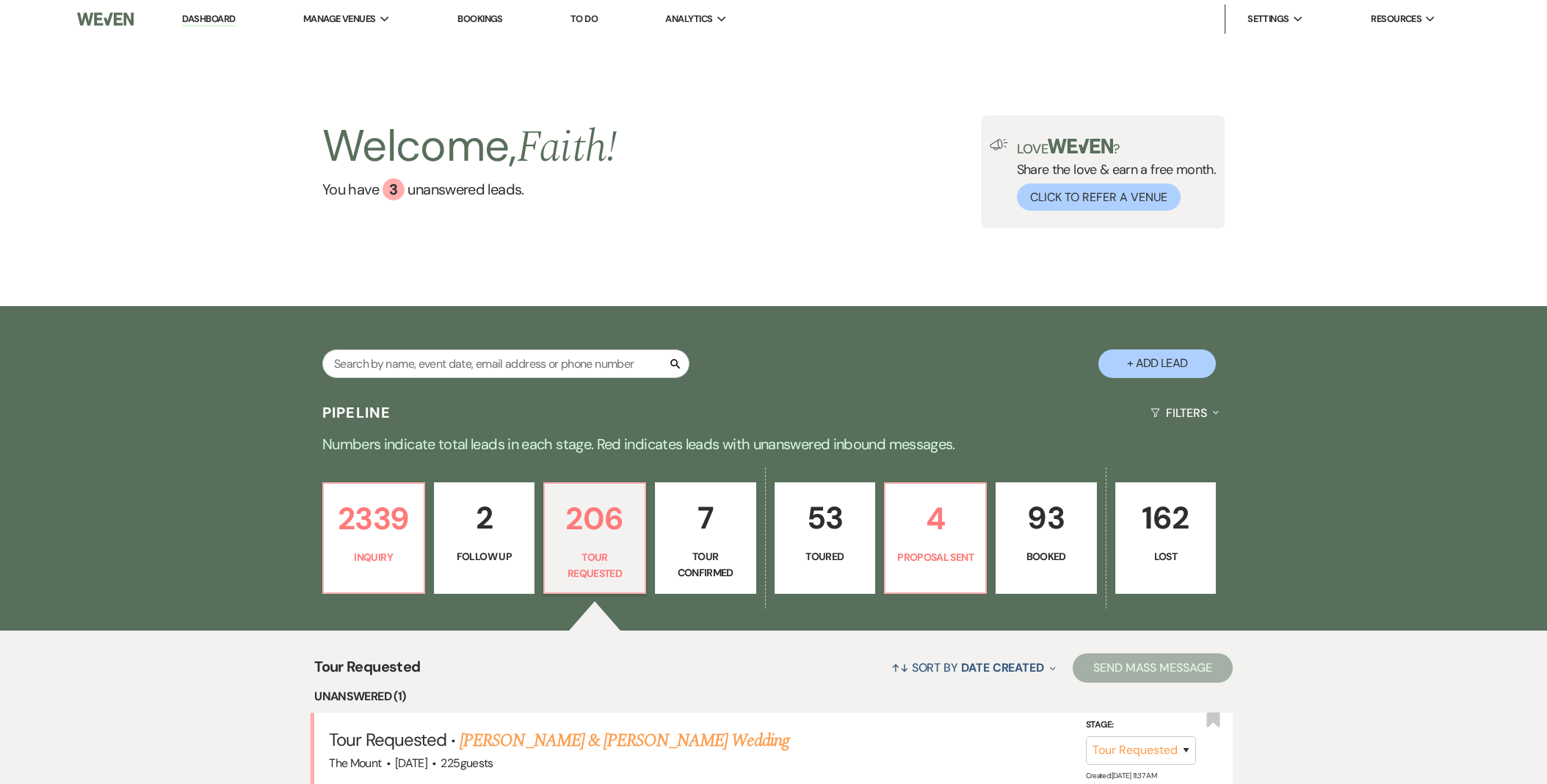
select select "2"
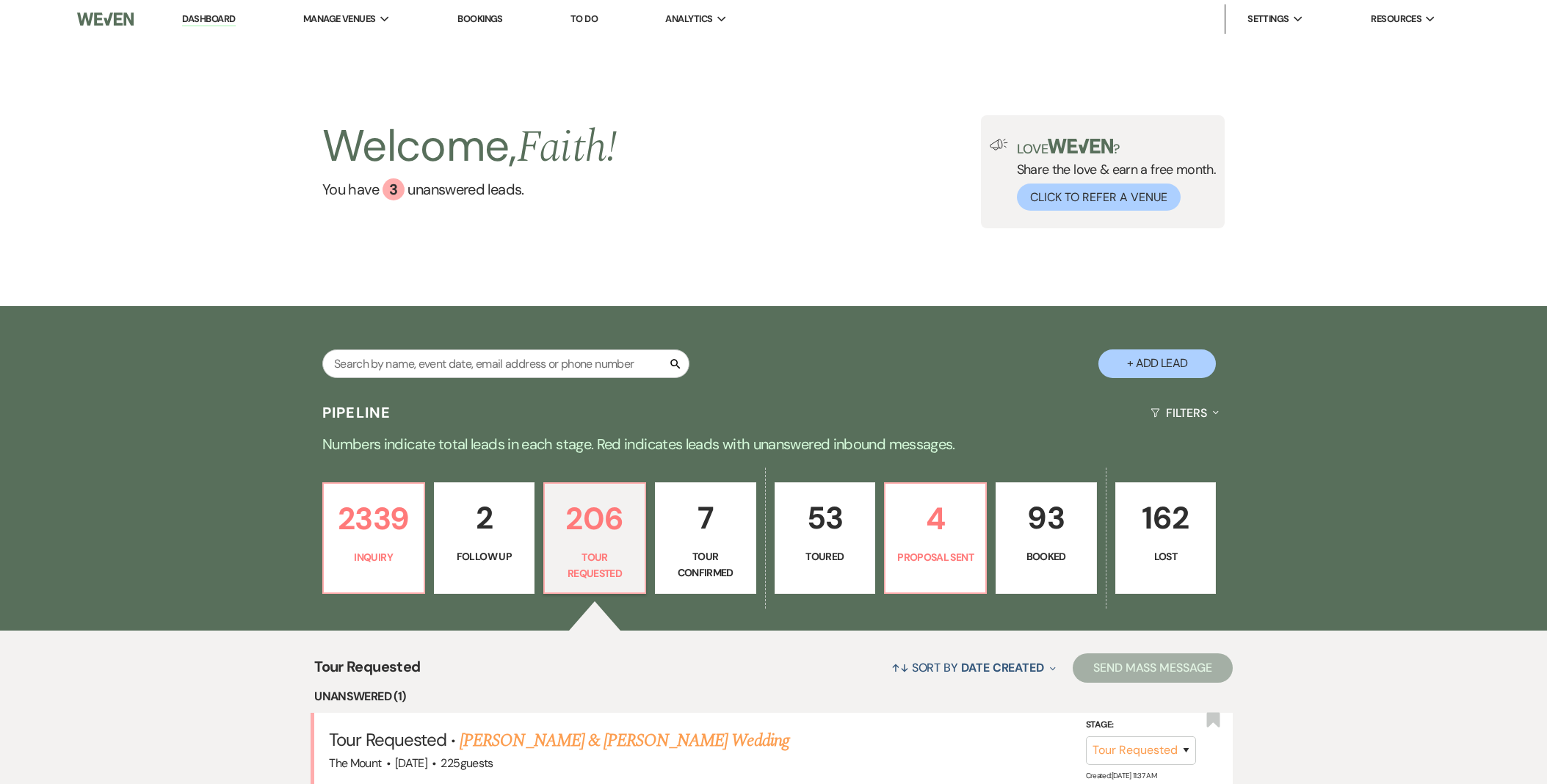
select select "2"
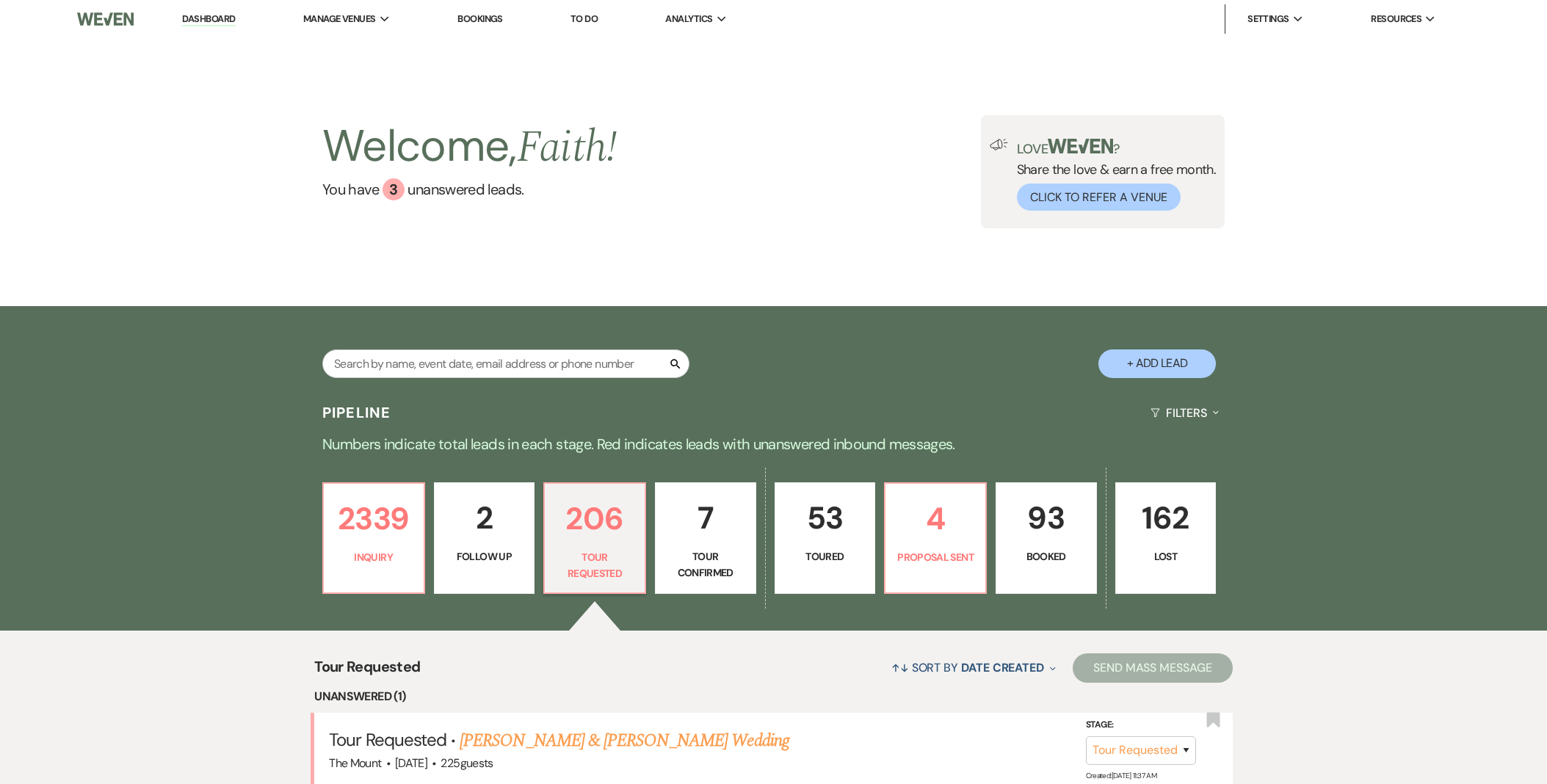
select select "2"
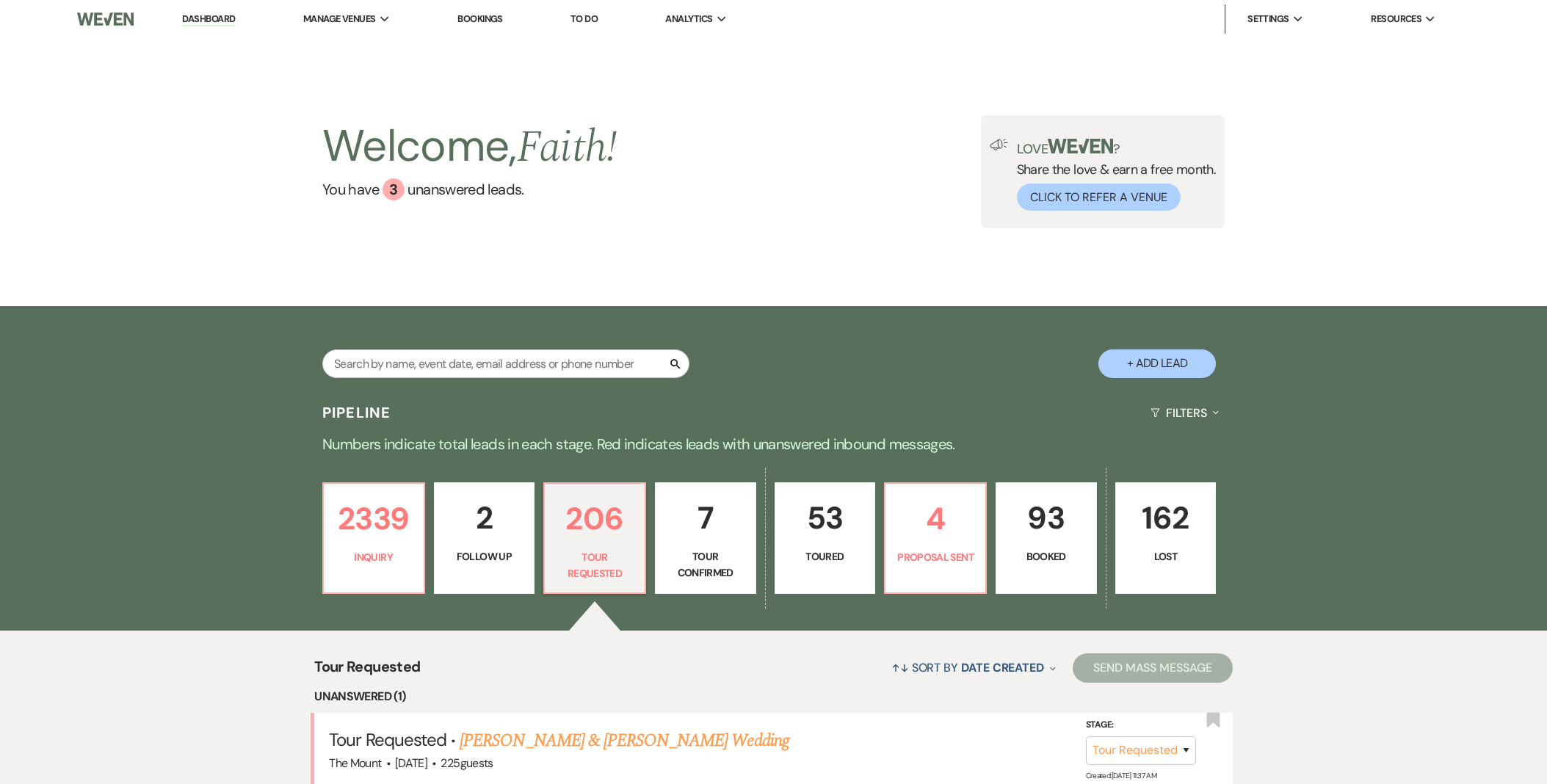
select select "2"
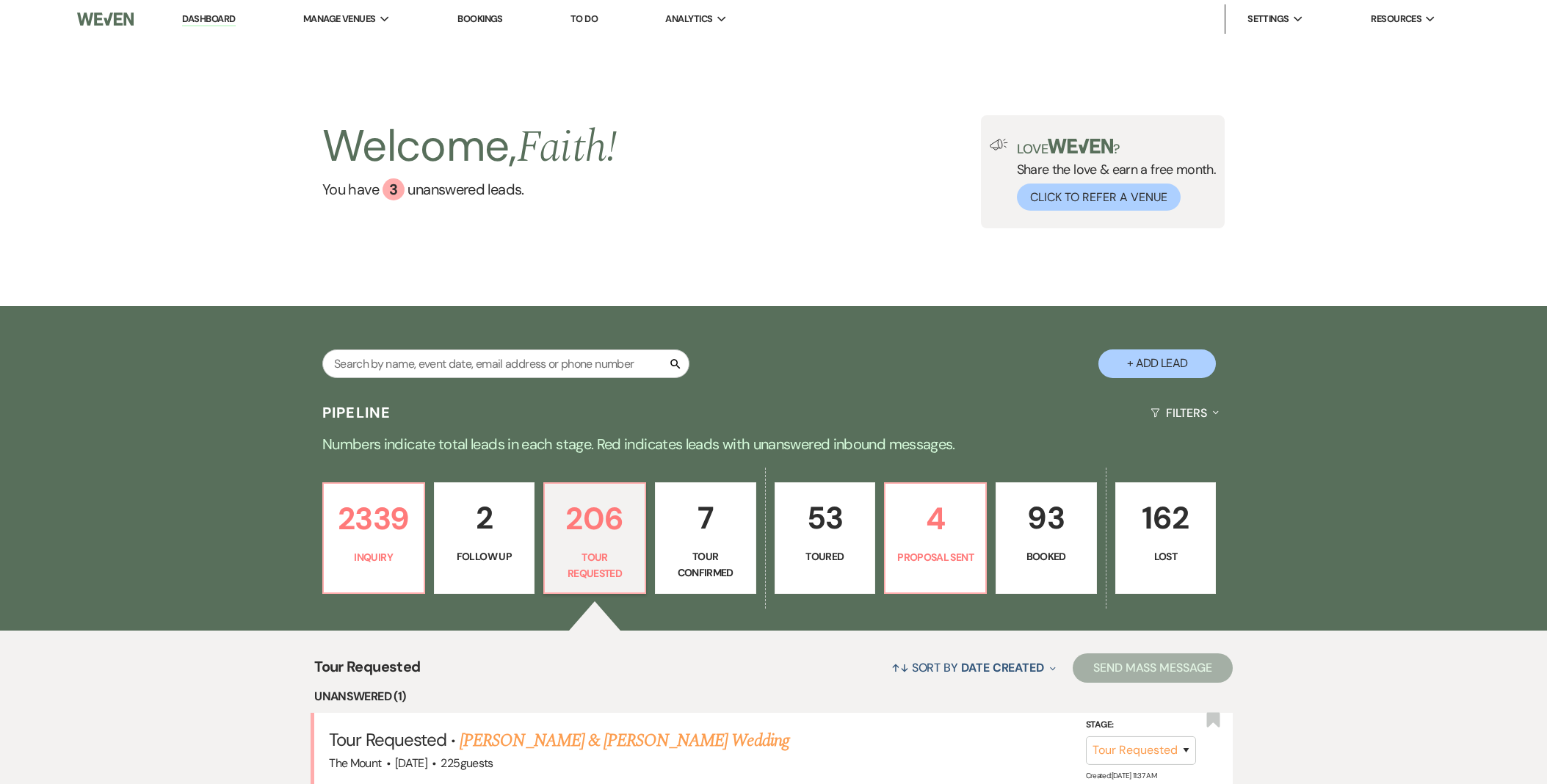
select select "2"
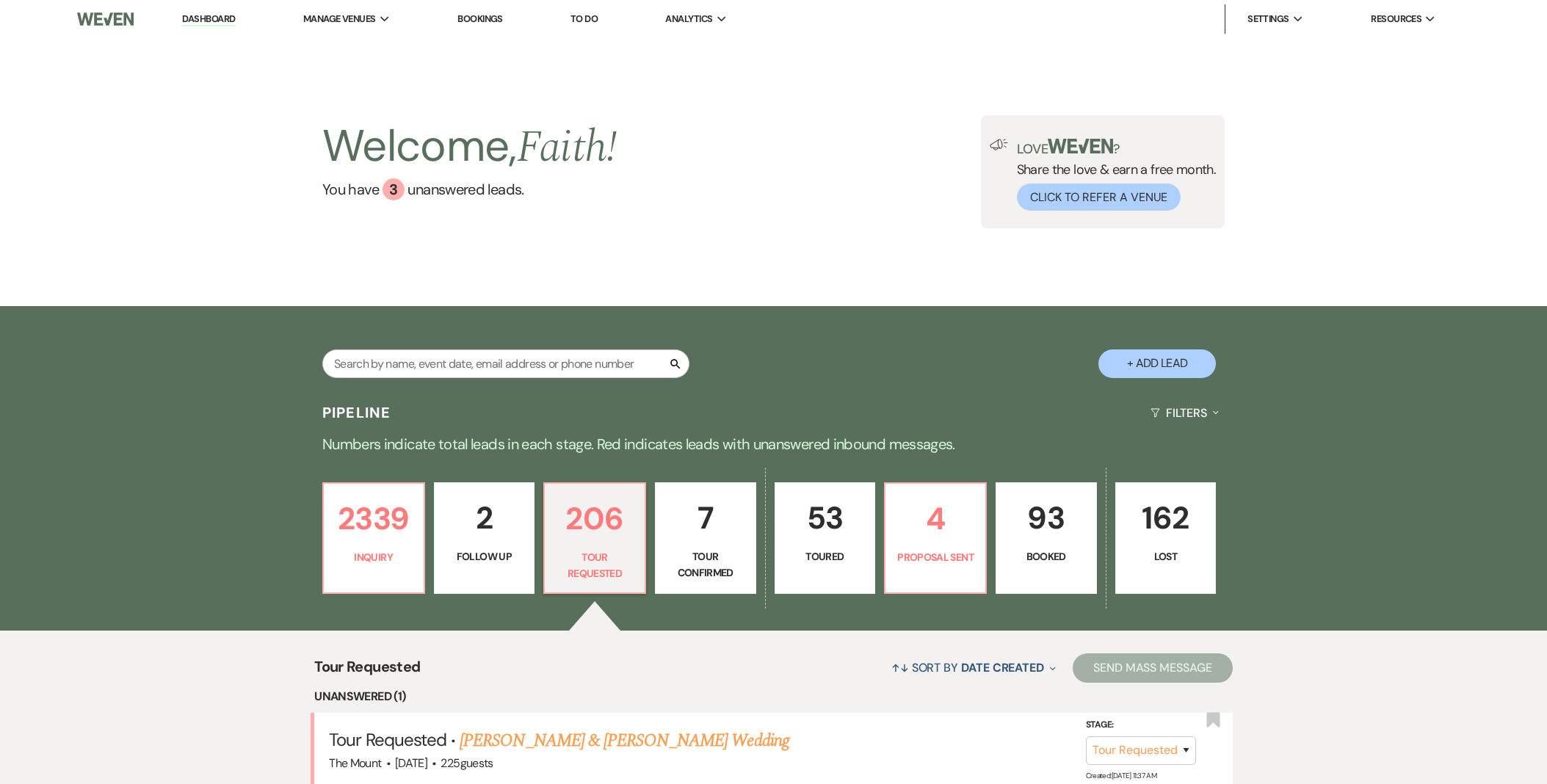
select select "2"
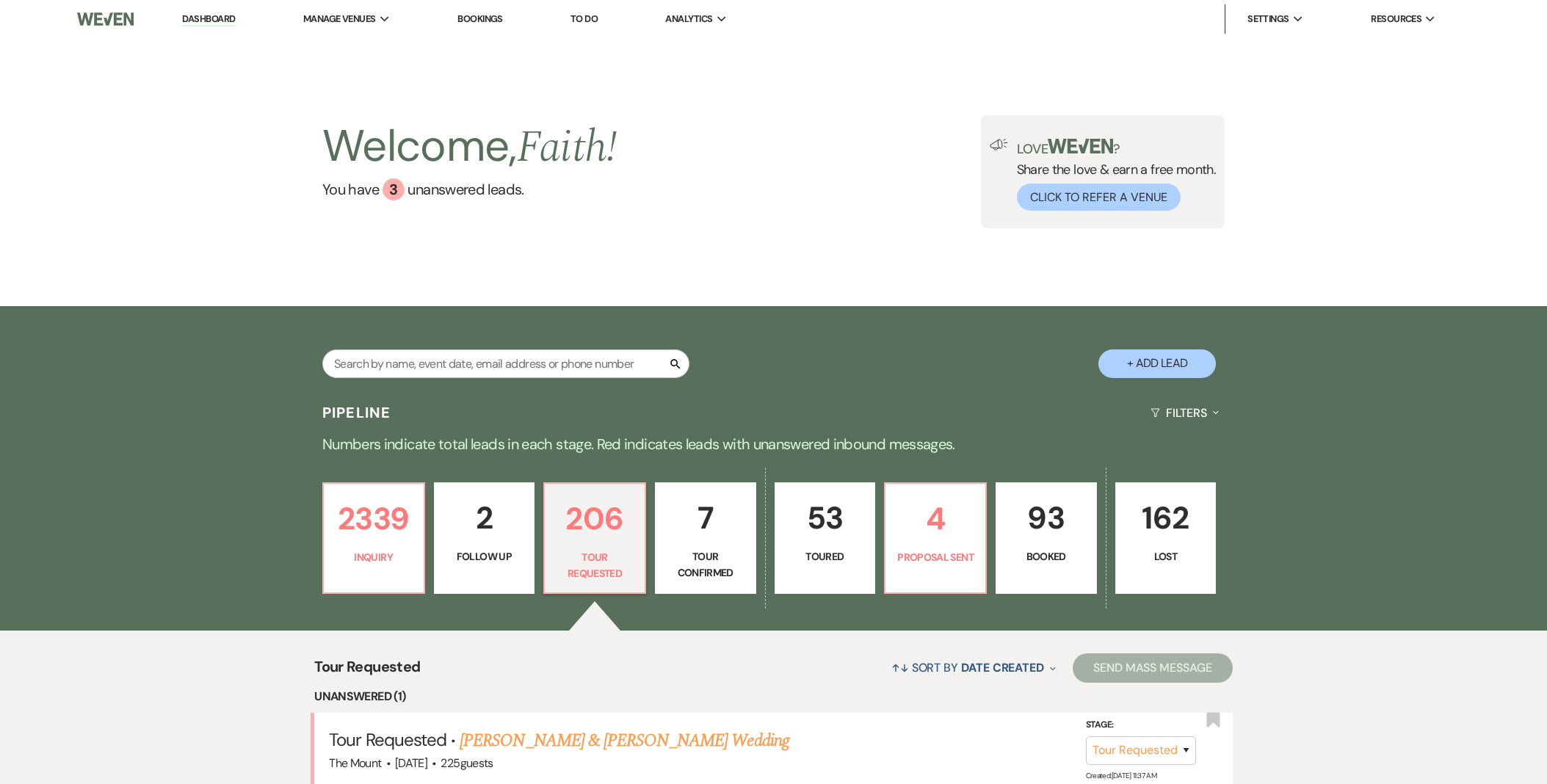
select select "2"
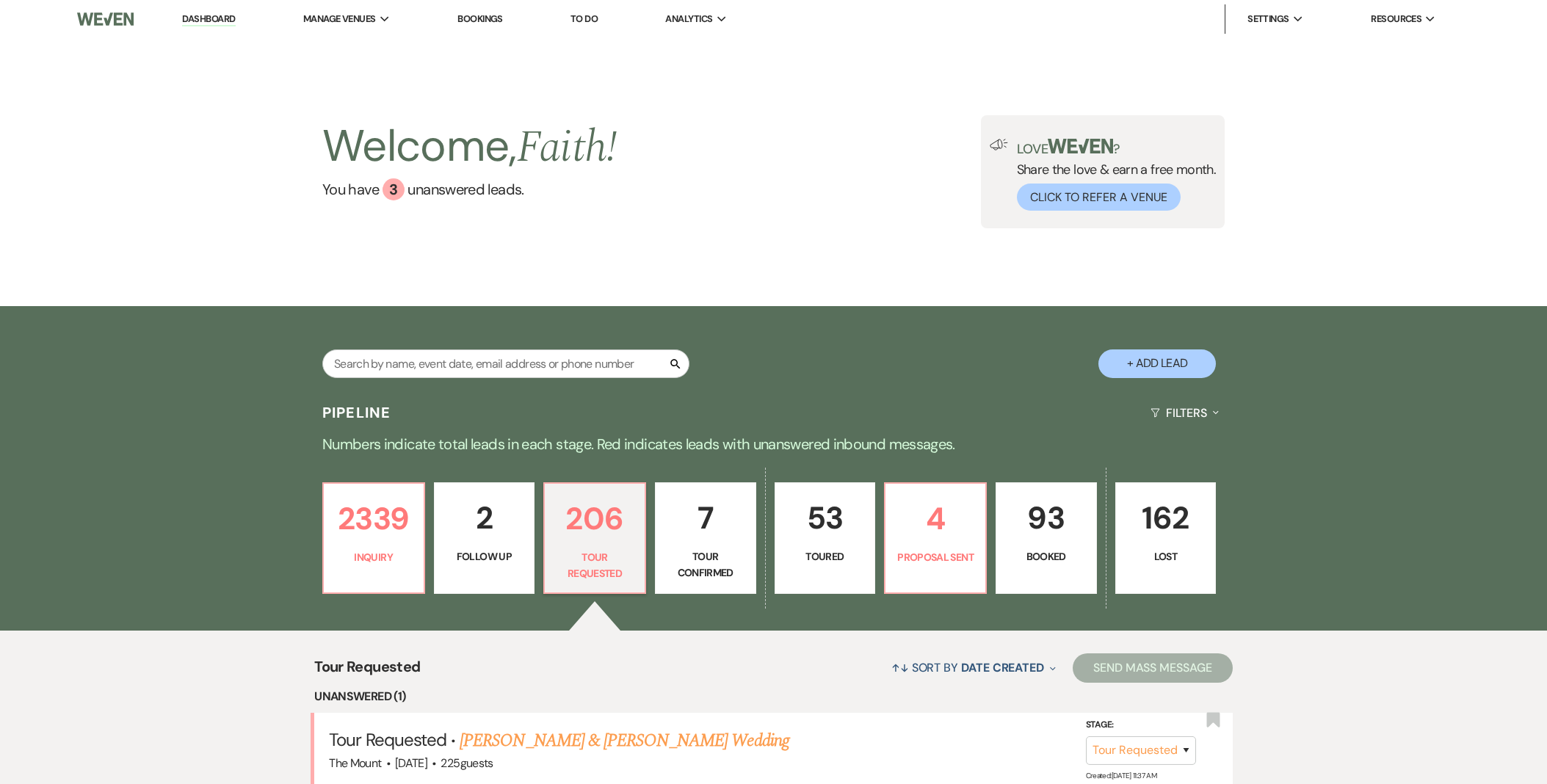
select select "2"
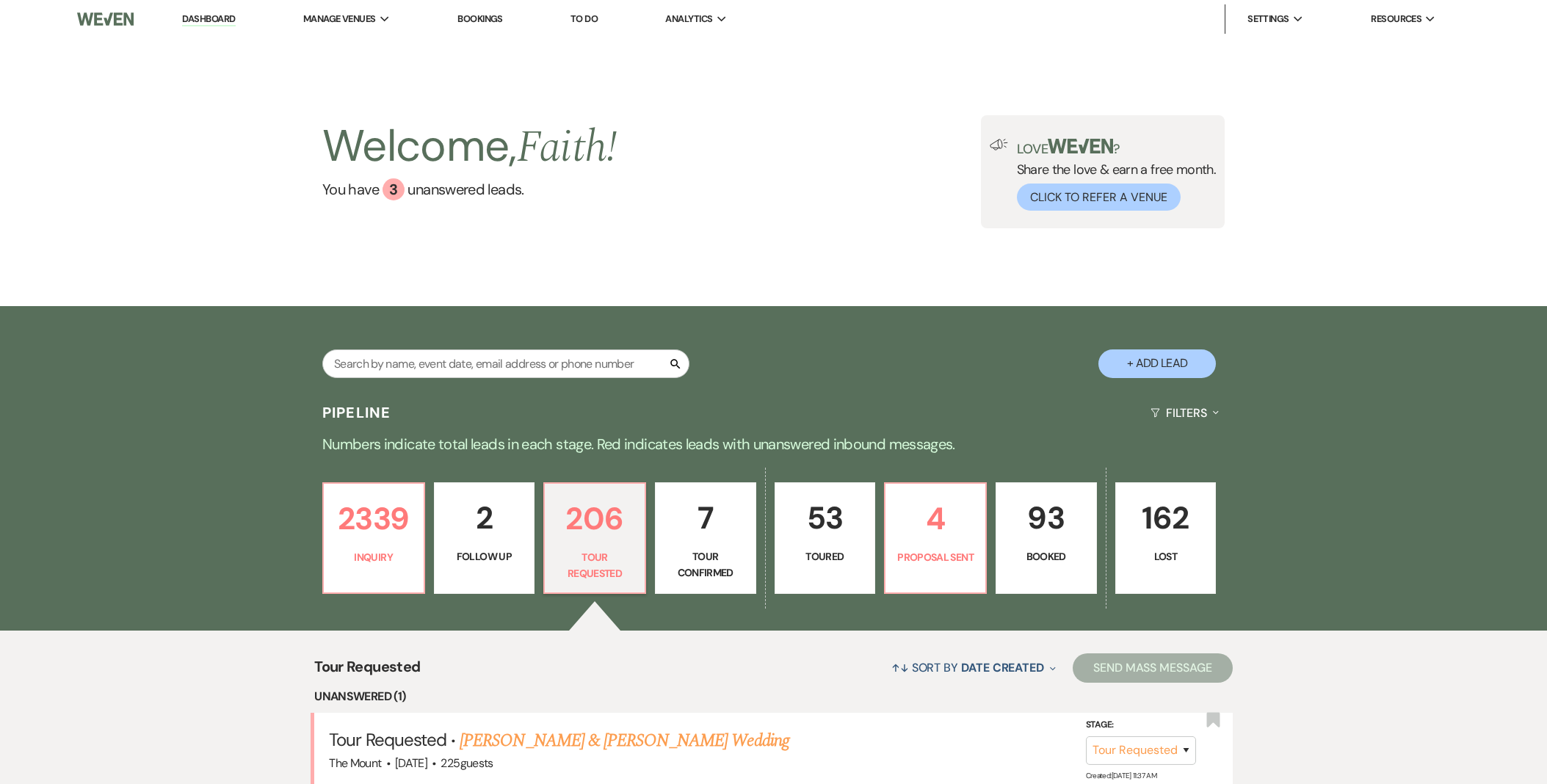
select select "2"
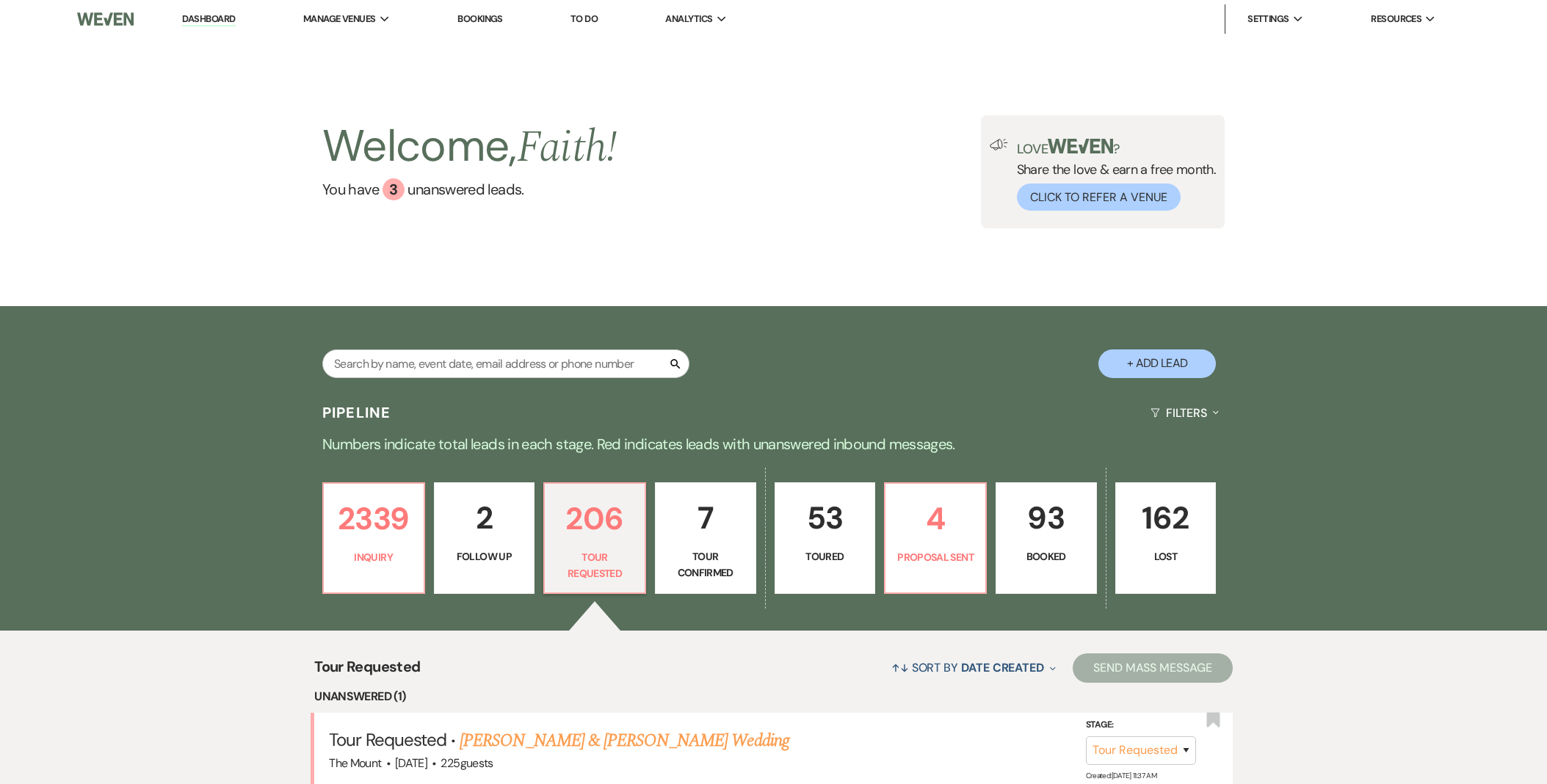
select select "2"
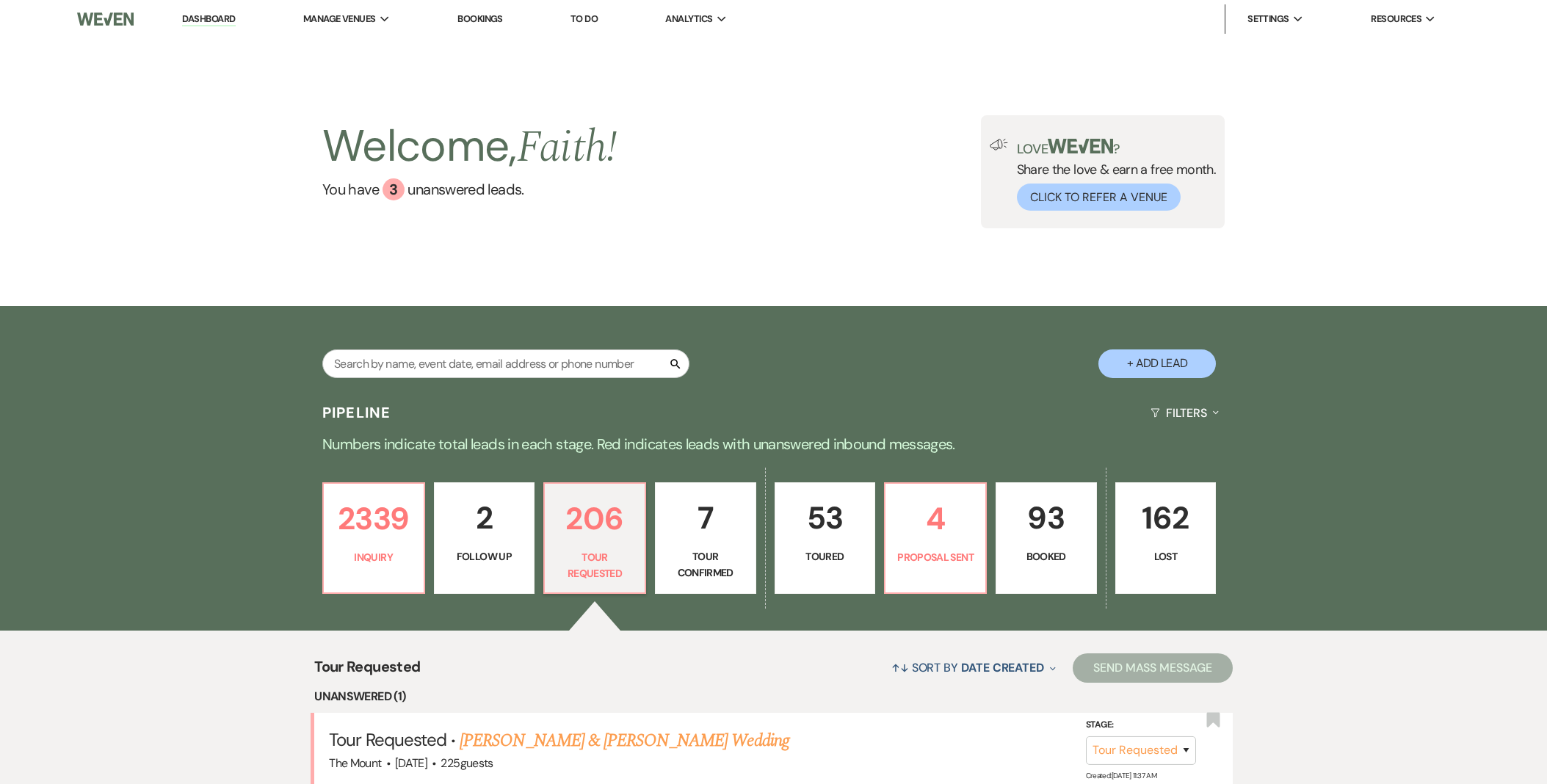
select select "2"
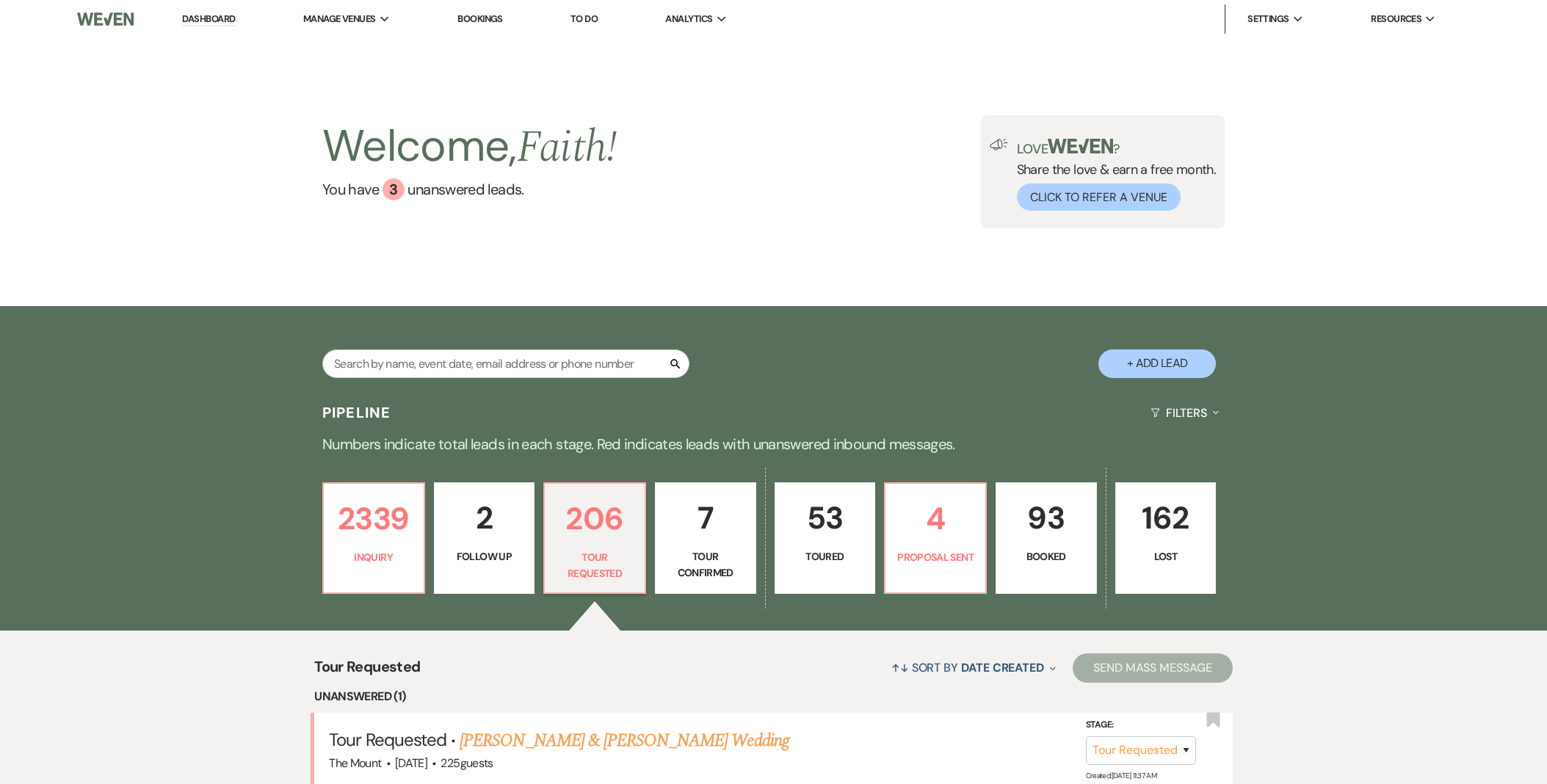
select select "2"
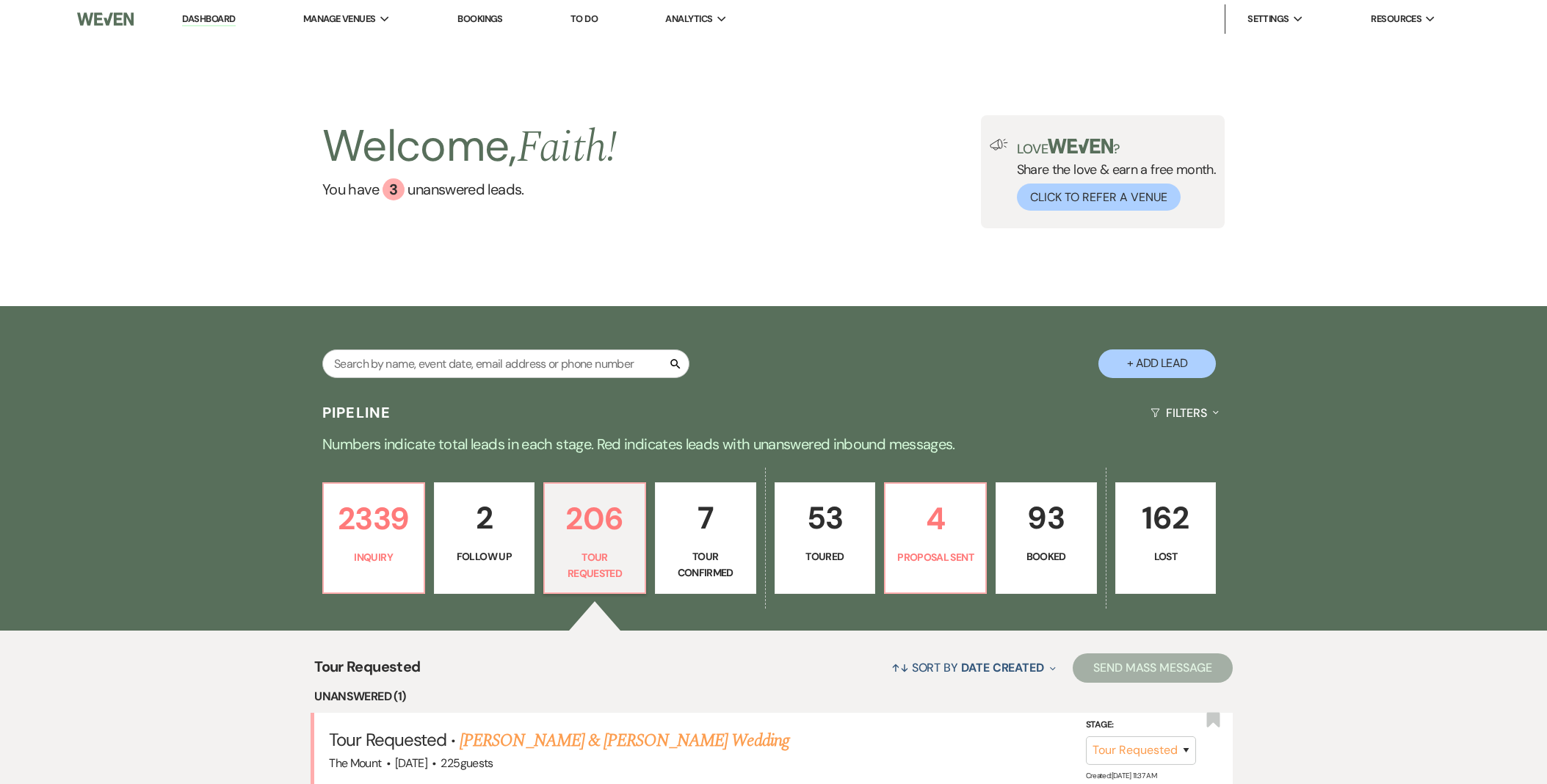
select select "2"
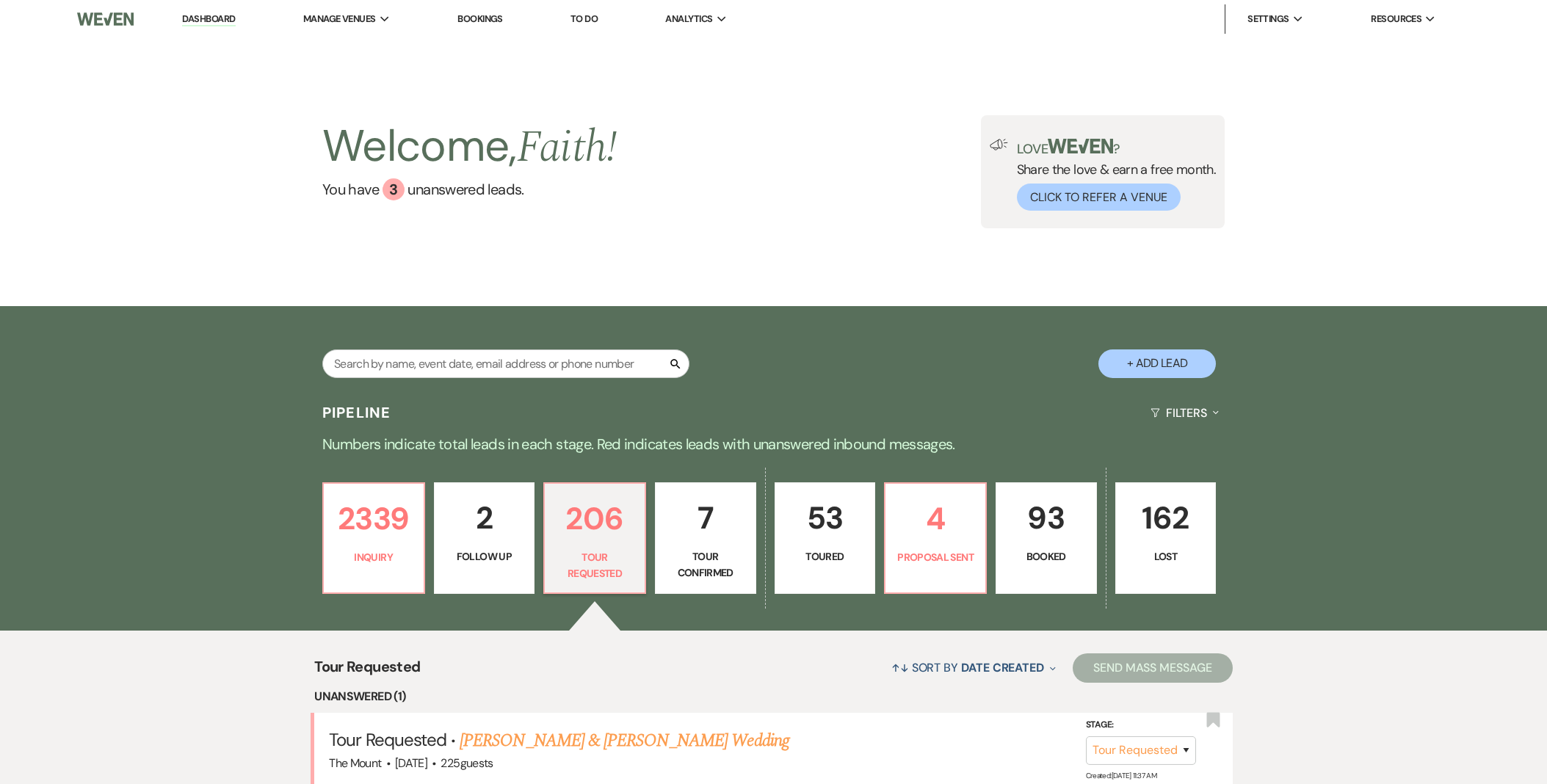
select select "2"
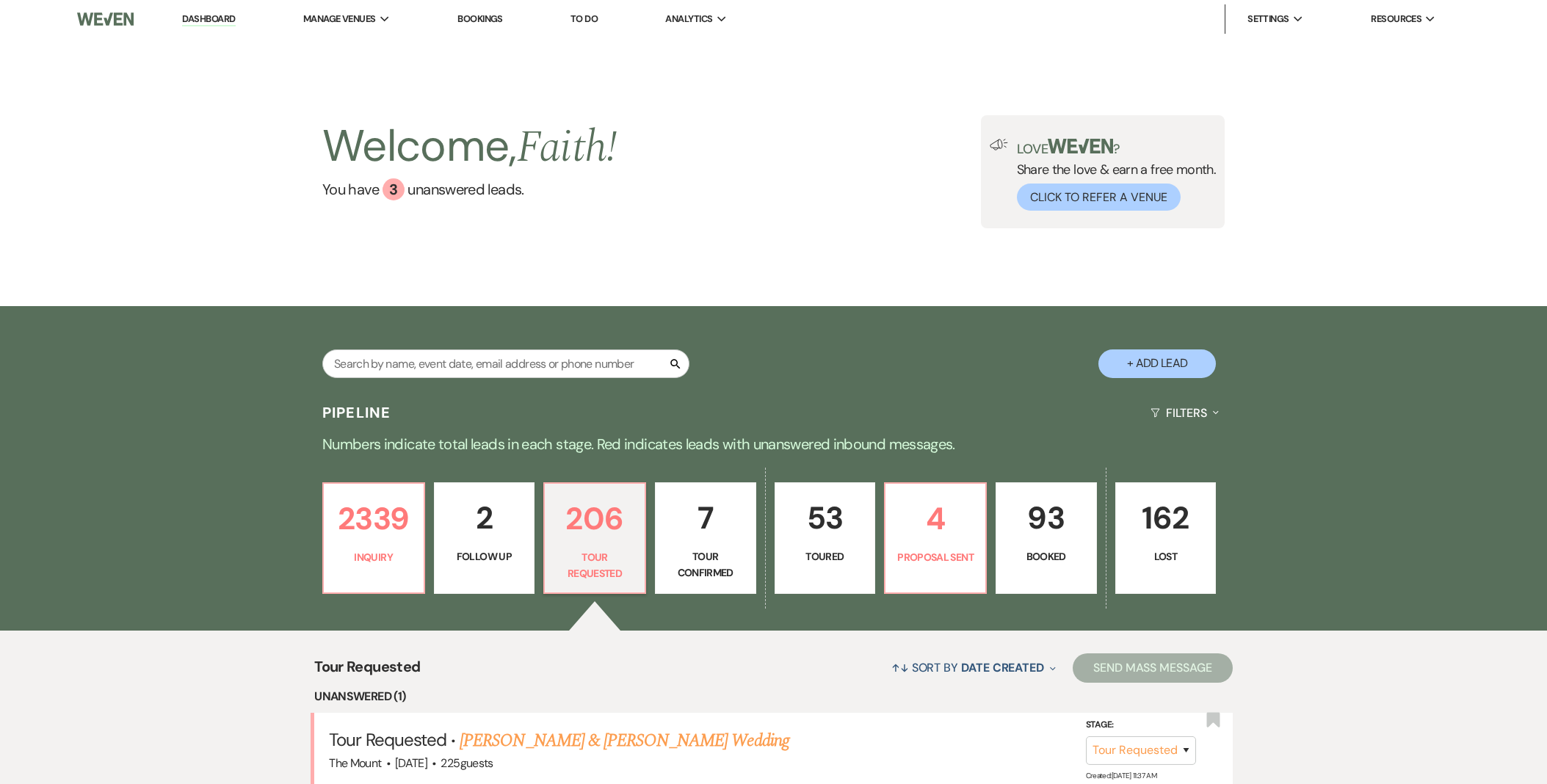
select select "2"
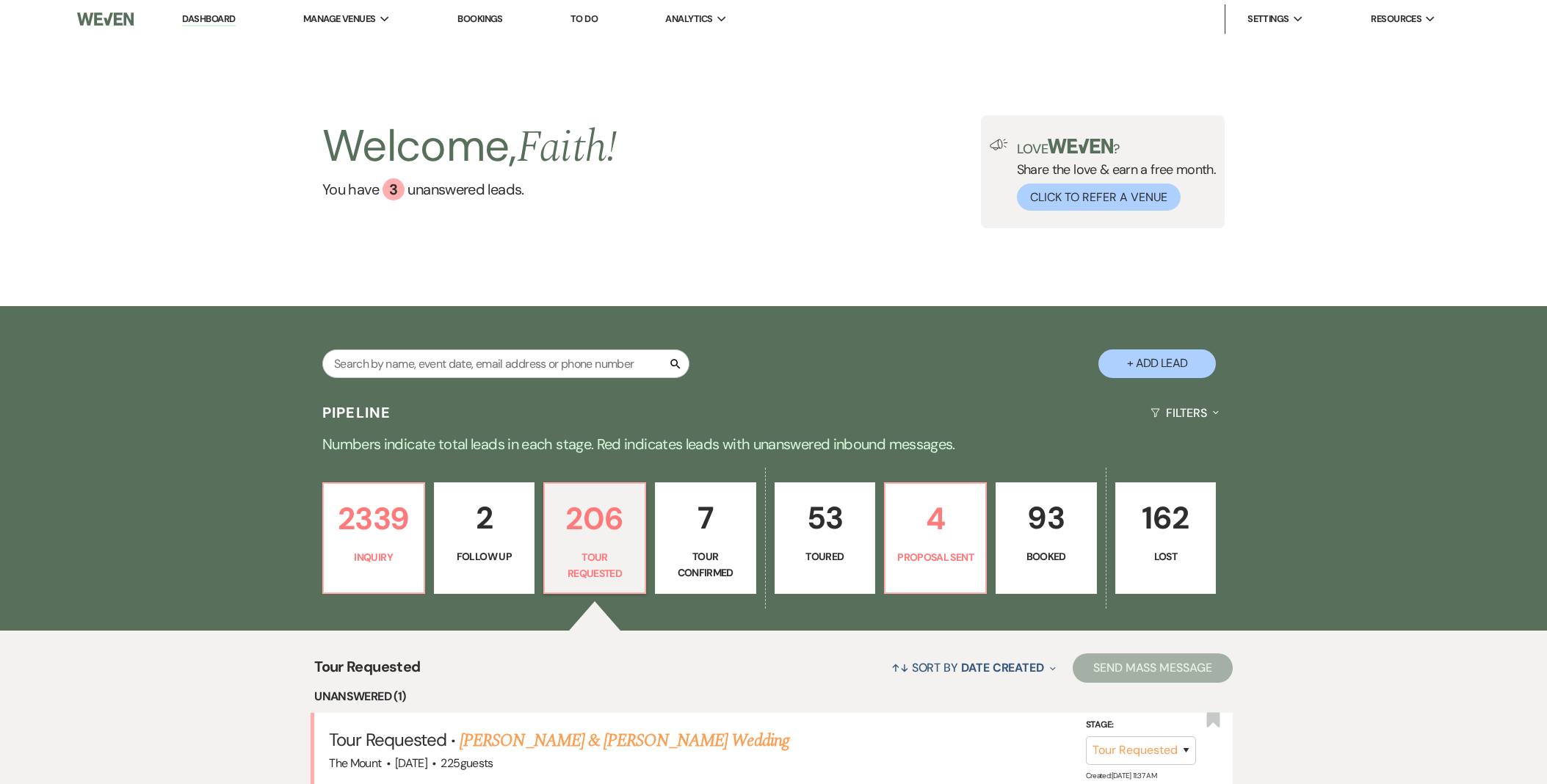
select select "2"
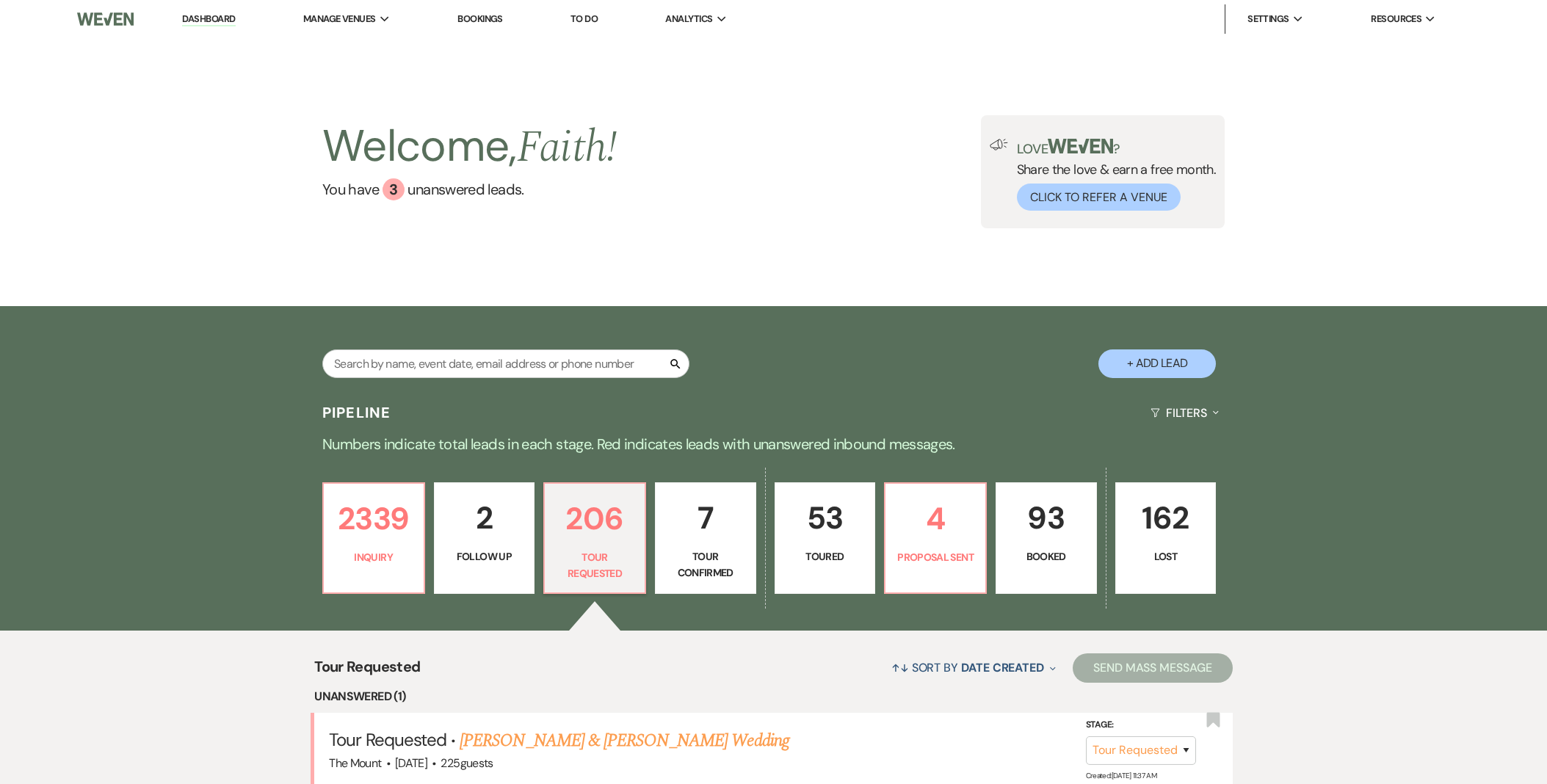
select select "2"
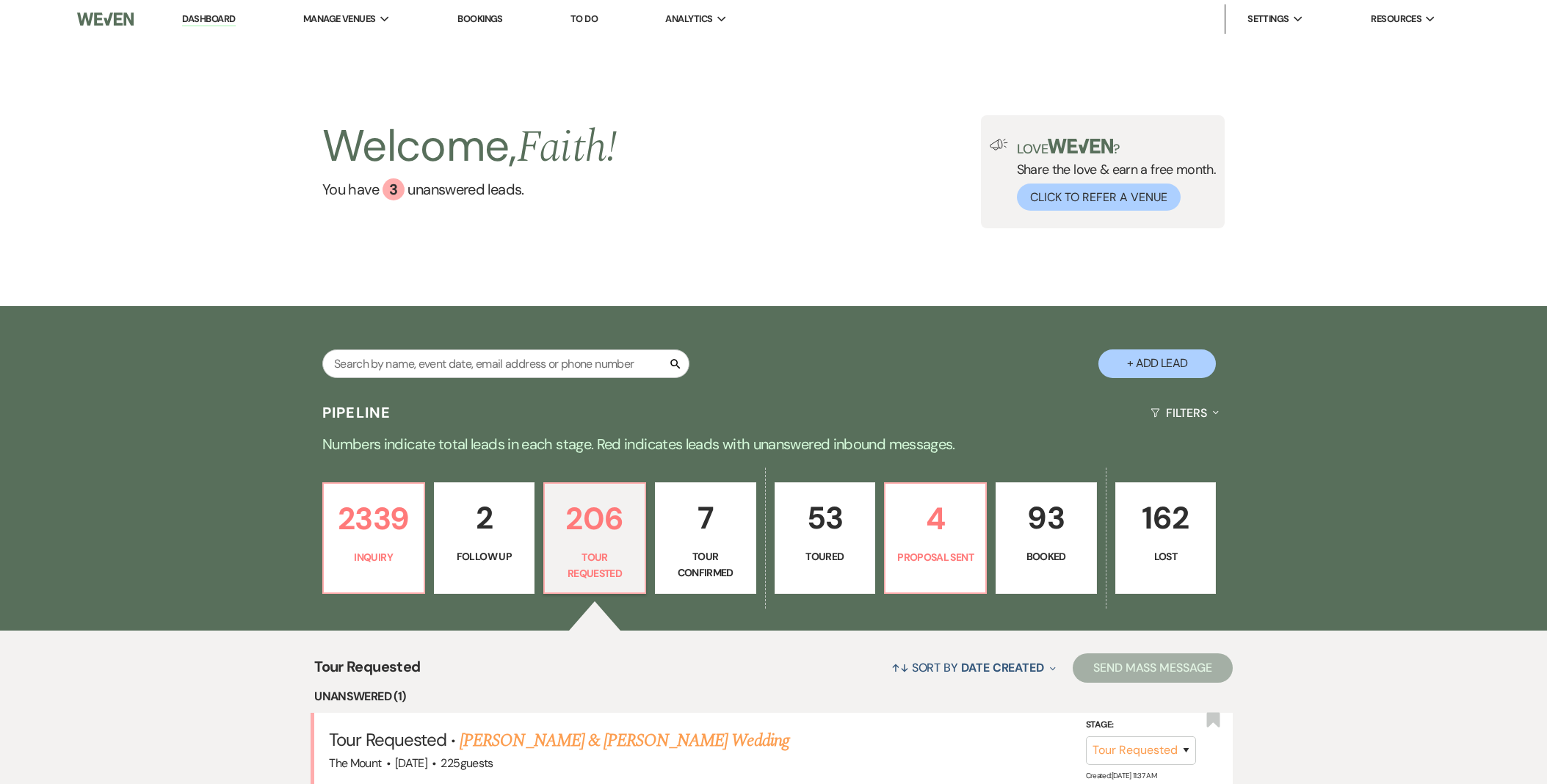
select select "2"
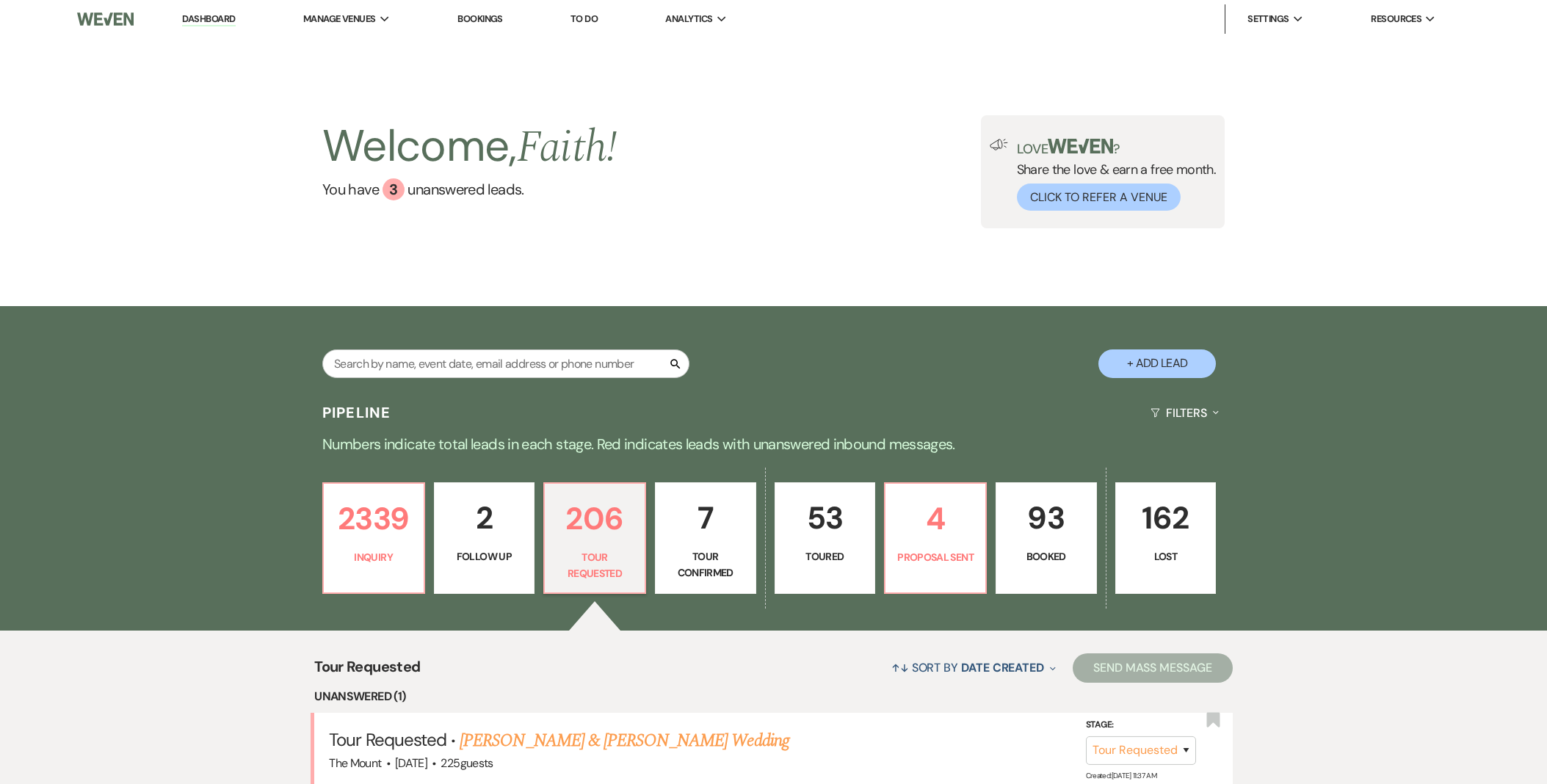
select select "2"
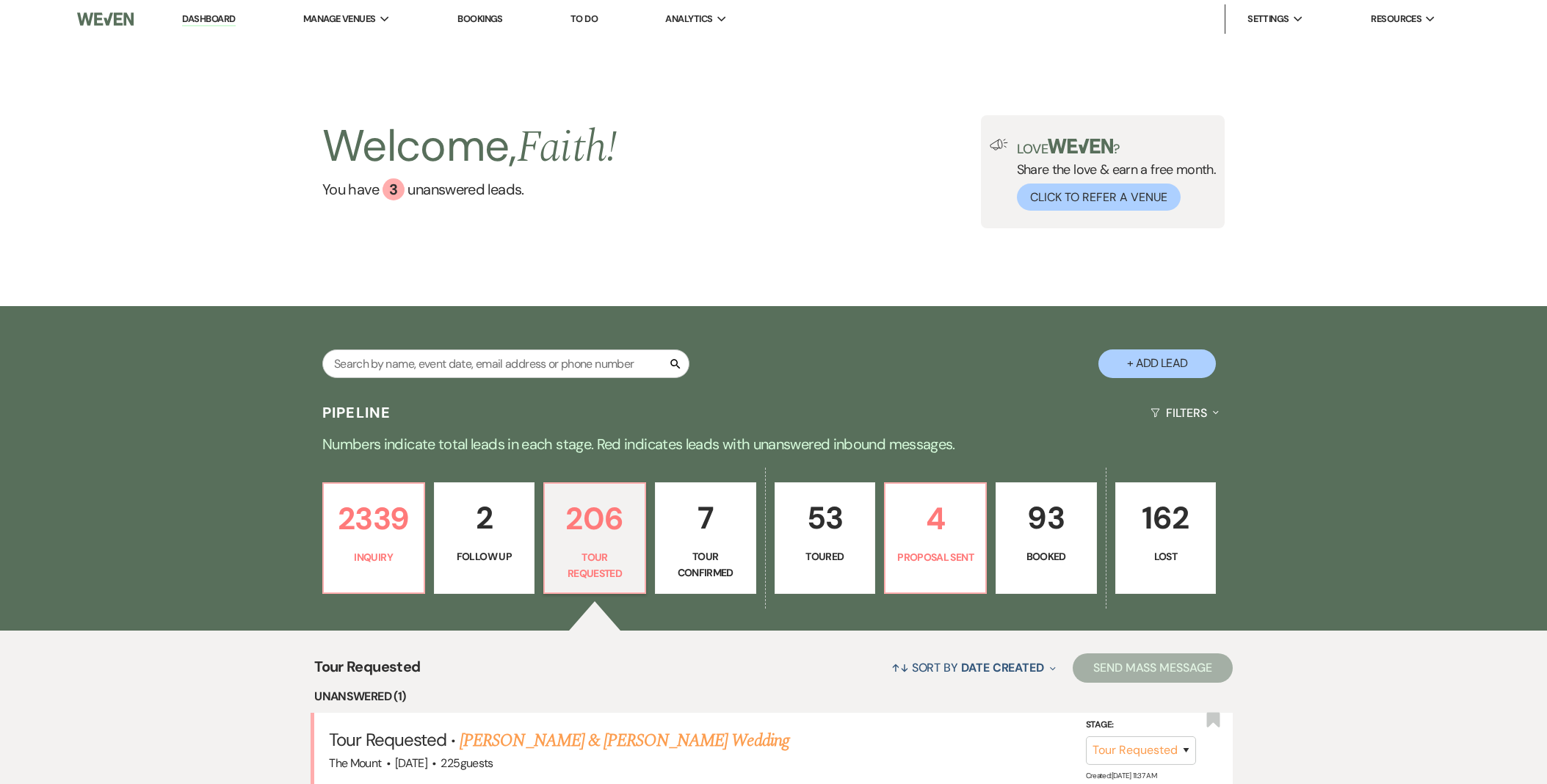
select select "2"
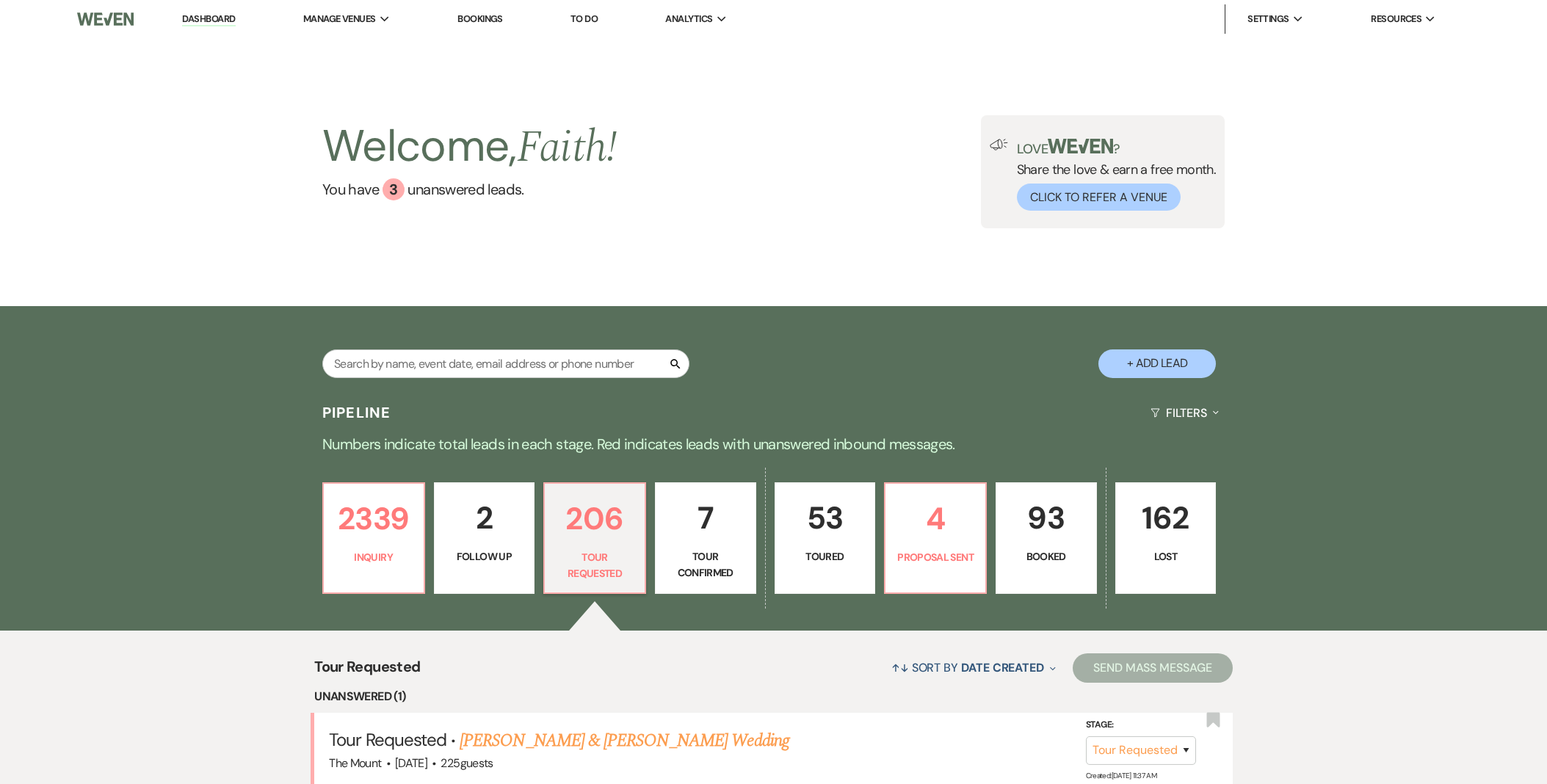
select select "2"
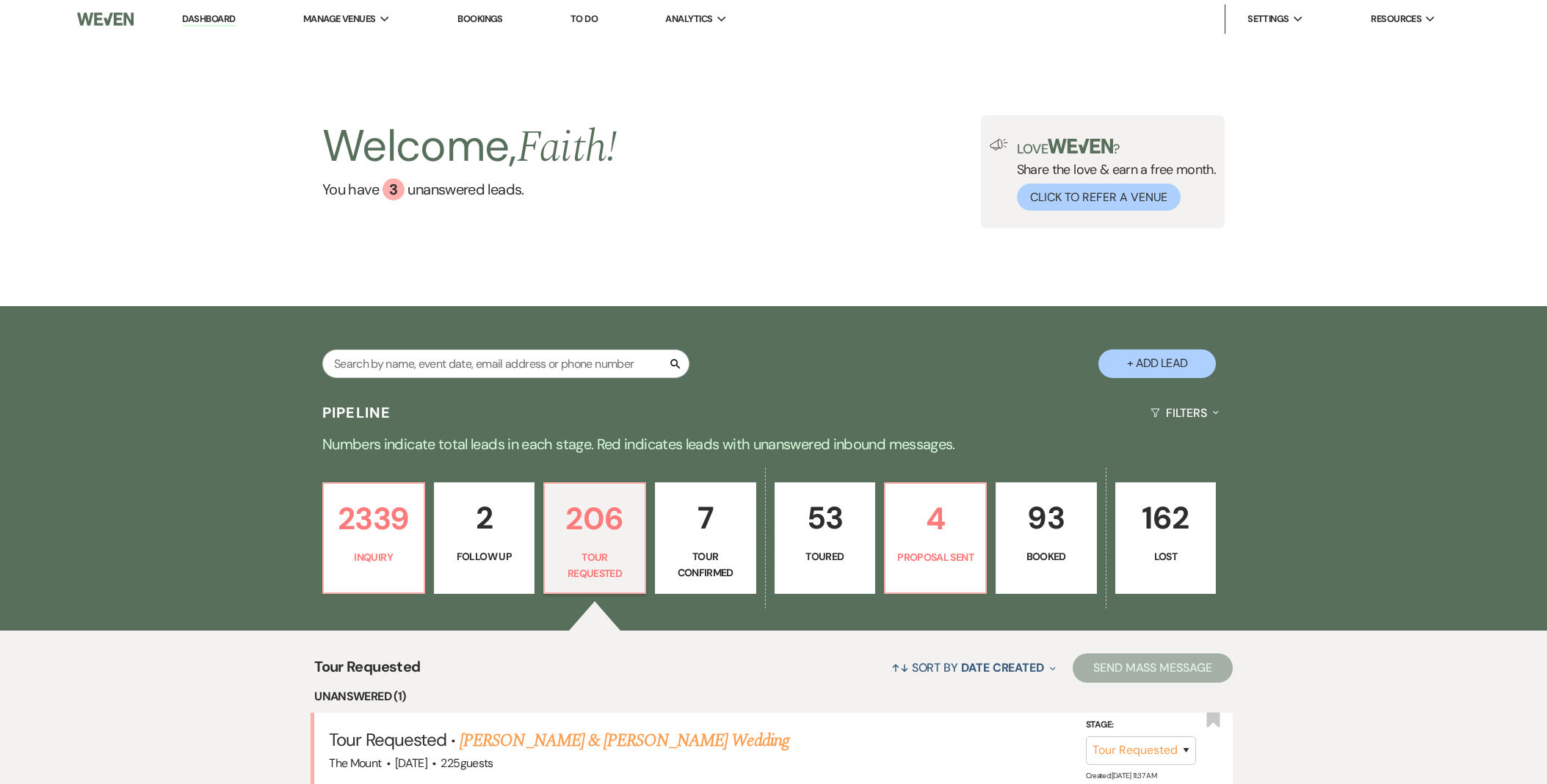
select select "2"
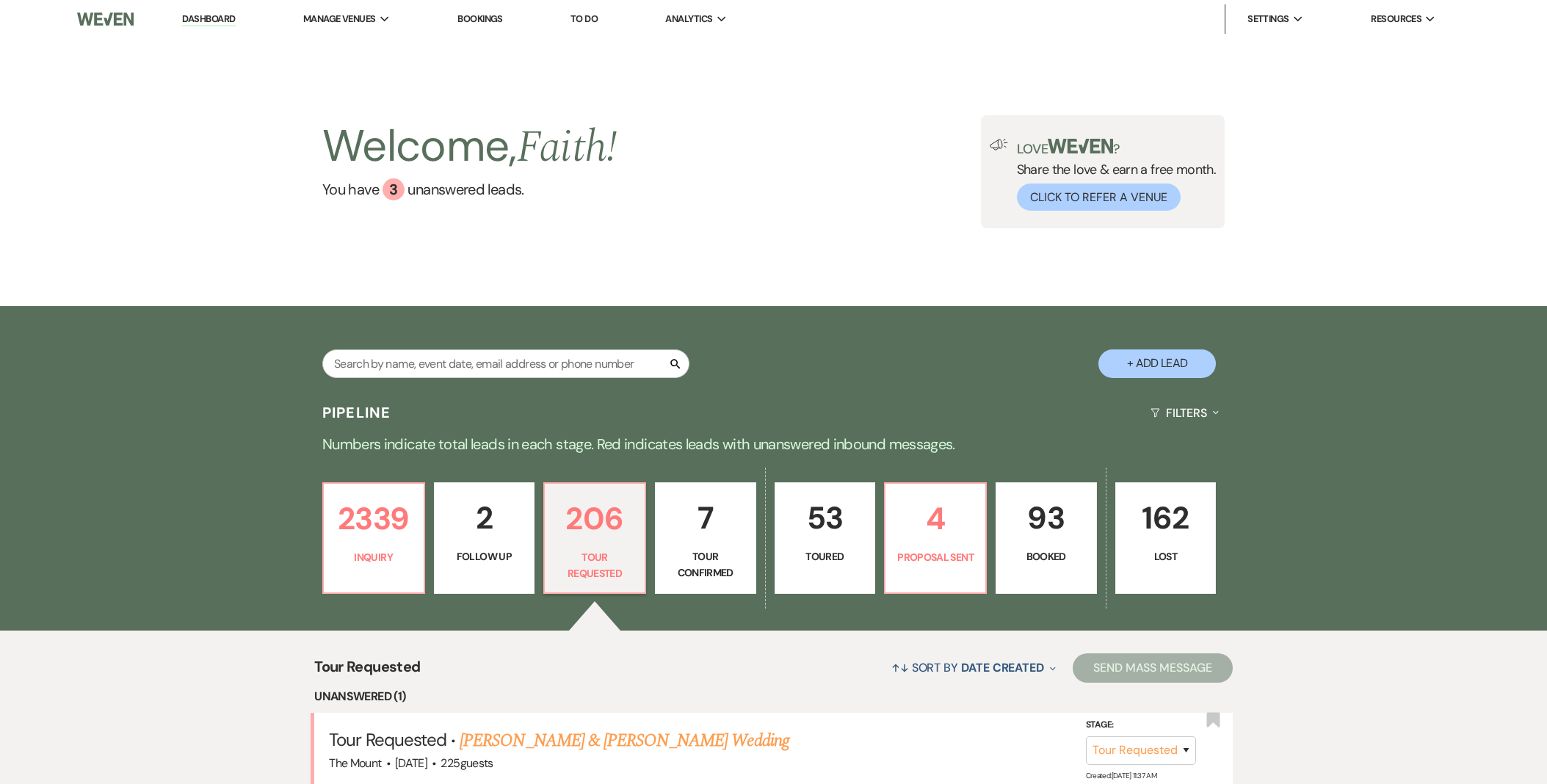
select select "2"
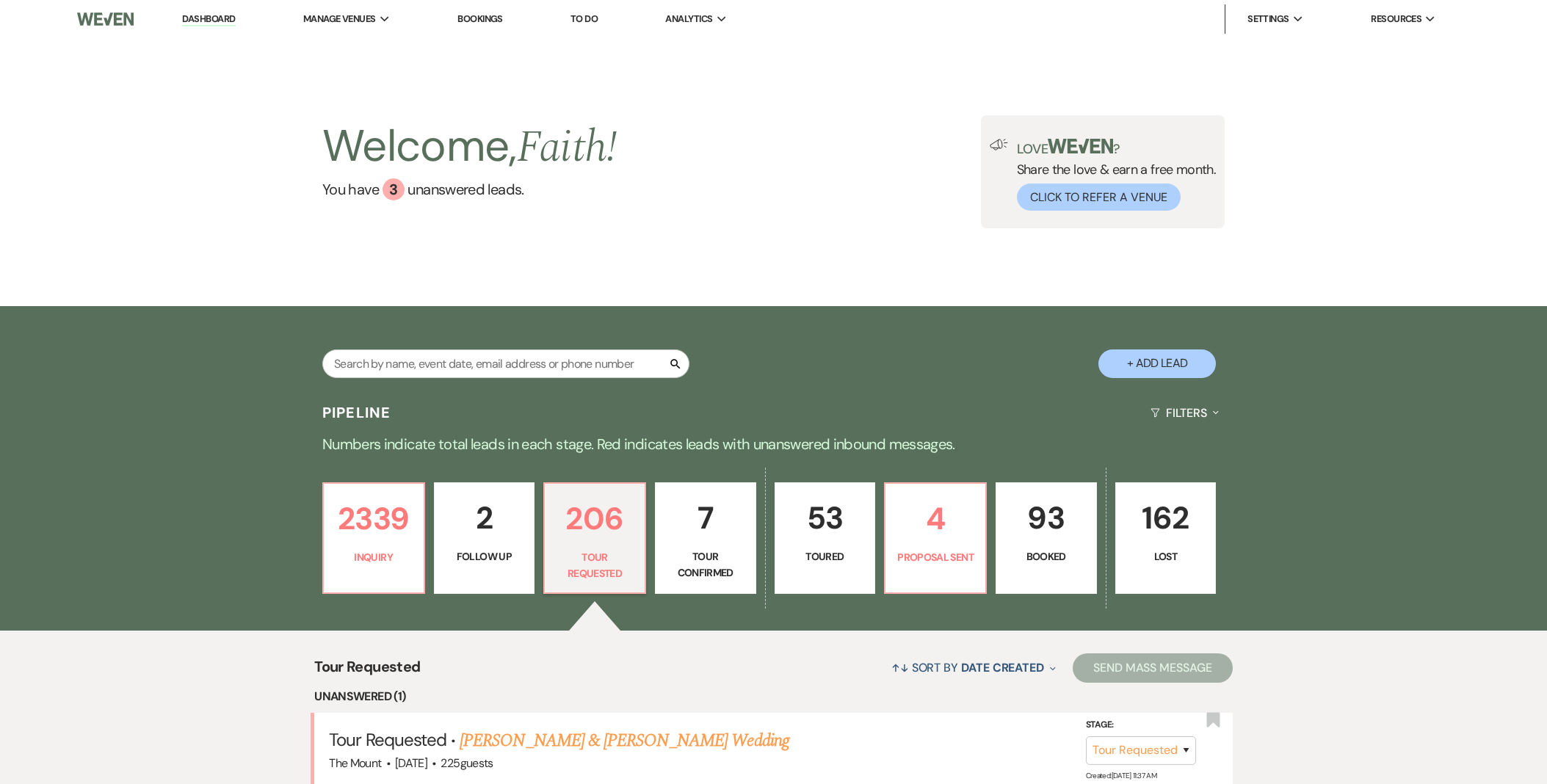
select select "2"
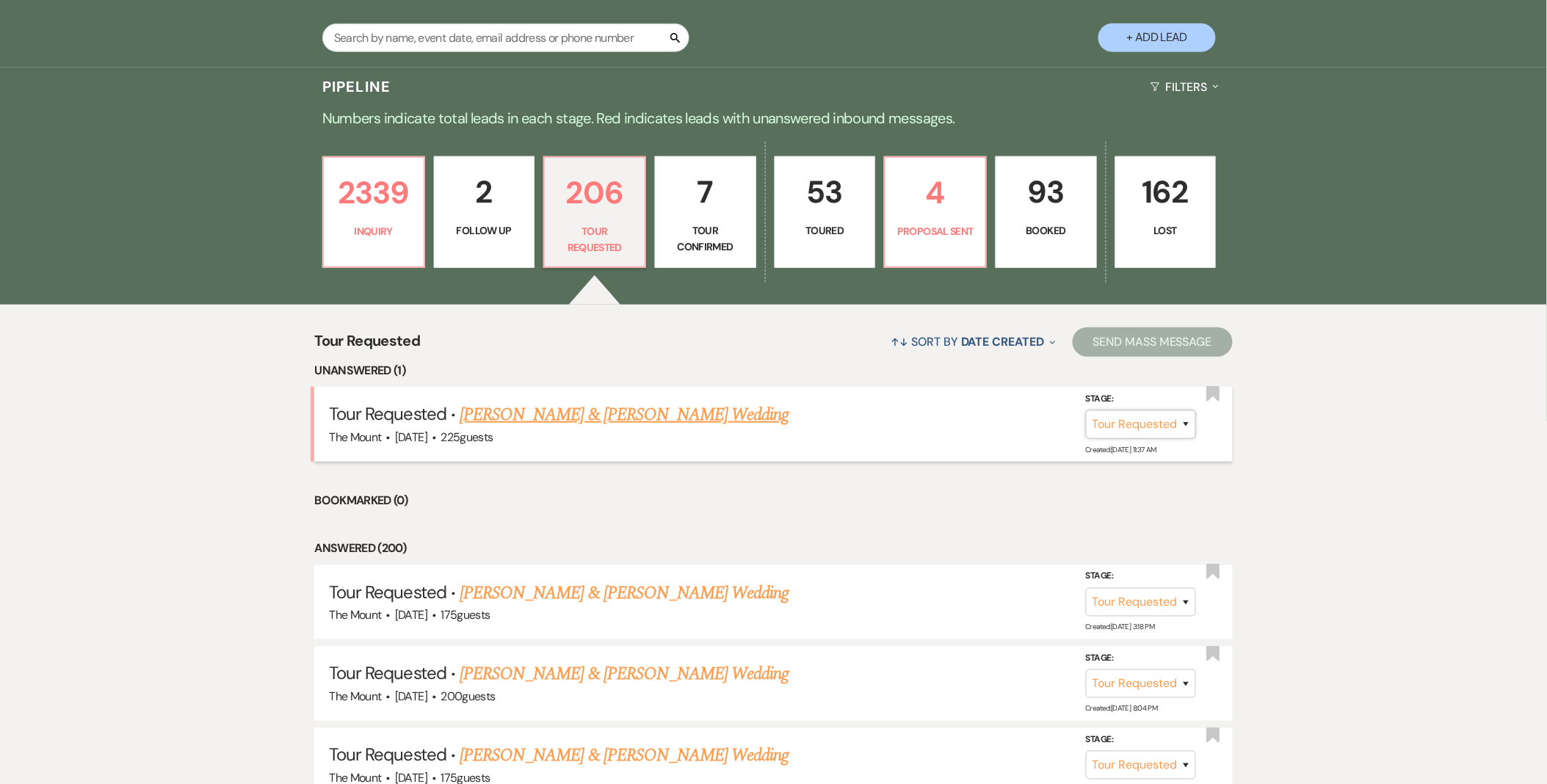
click at [1178, 422] on select "Inquiry Follow Up Tour Requested Tour Confirmed Toured Proposal Sent Booked Lost" at bounding box center [1141, 425] width 110 height 29
click at [1086, 410] on select "Inquiry Follow Up Tour Requested Tour Confirmed Toured Proposal Sent Booked Lost" at bounding box center [1141, 425] width 110 height 29
click at [1179, 419] on button "Save" at bounding box center [1166, 424] width 73 height 30
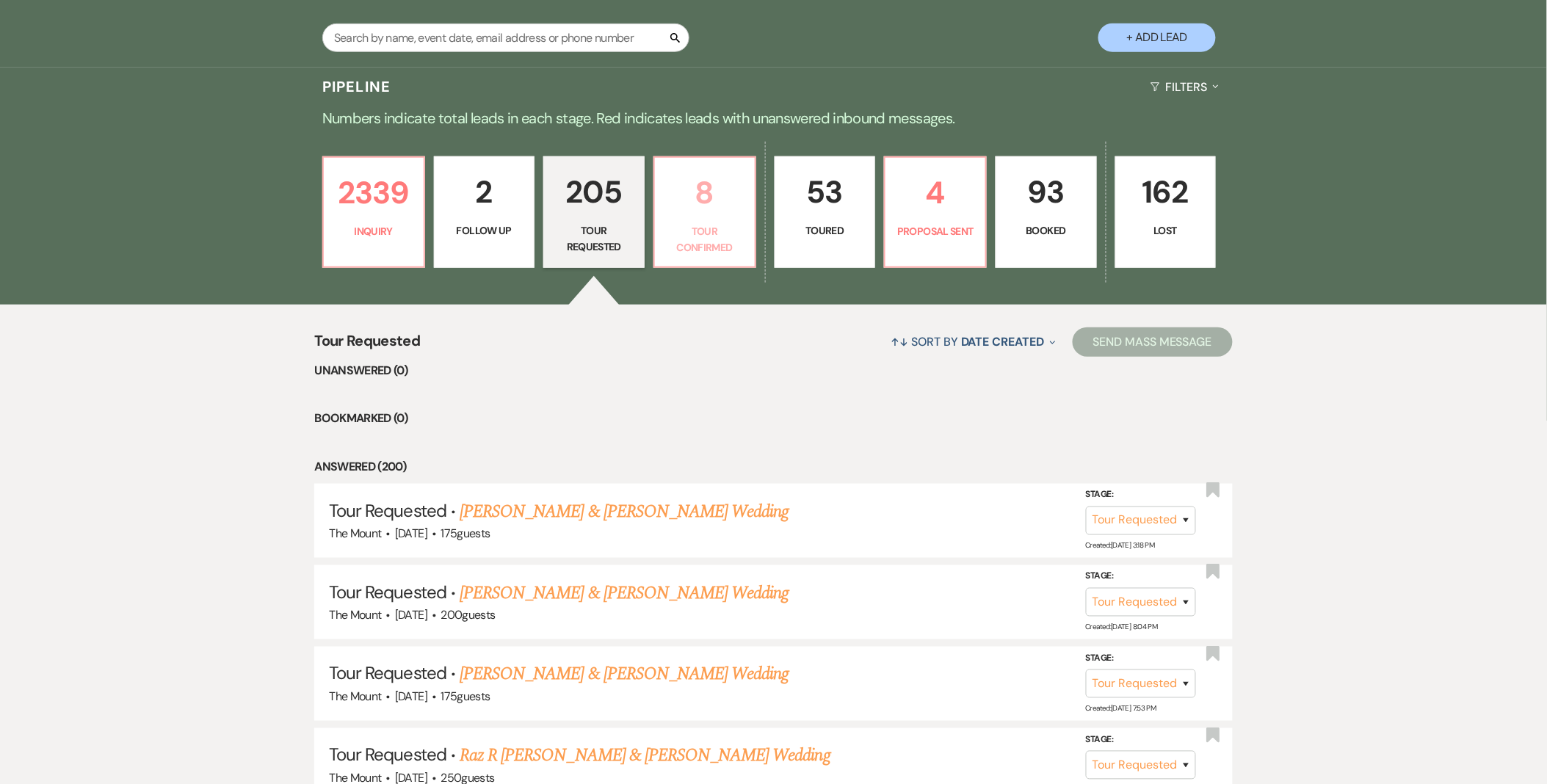
click at [680, 236] on p "Tour Confirmed" at bounding box center [705, 239] width 83 height 33
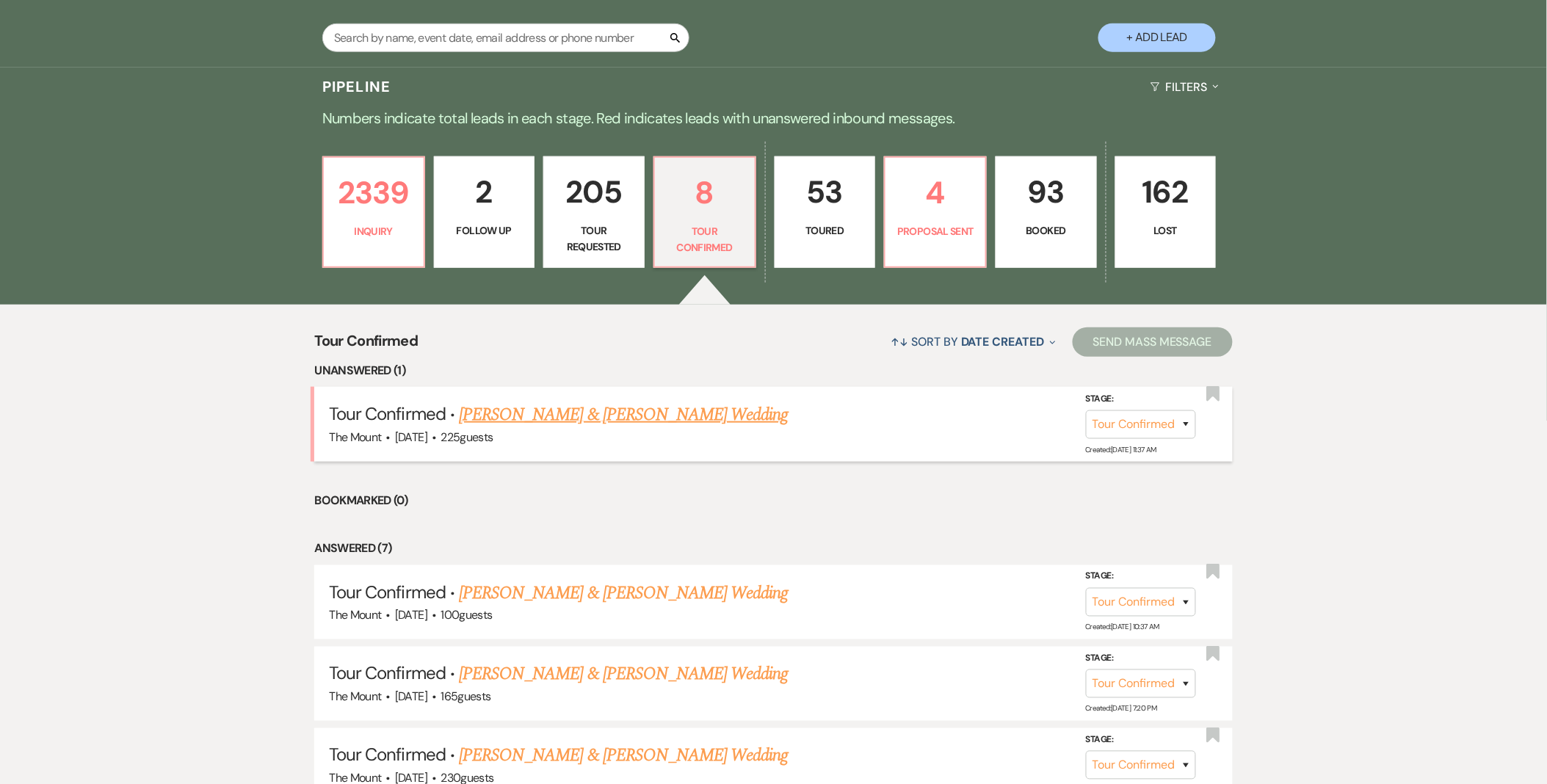
click at [678, 419] on link "Tim McCann & Becky Daniels's Wedding" at bounding box center [624, 415] width 329 height 27
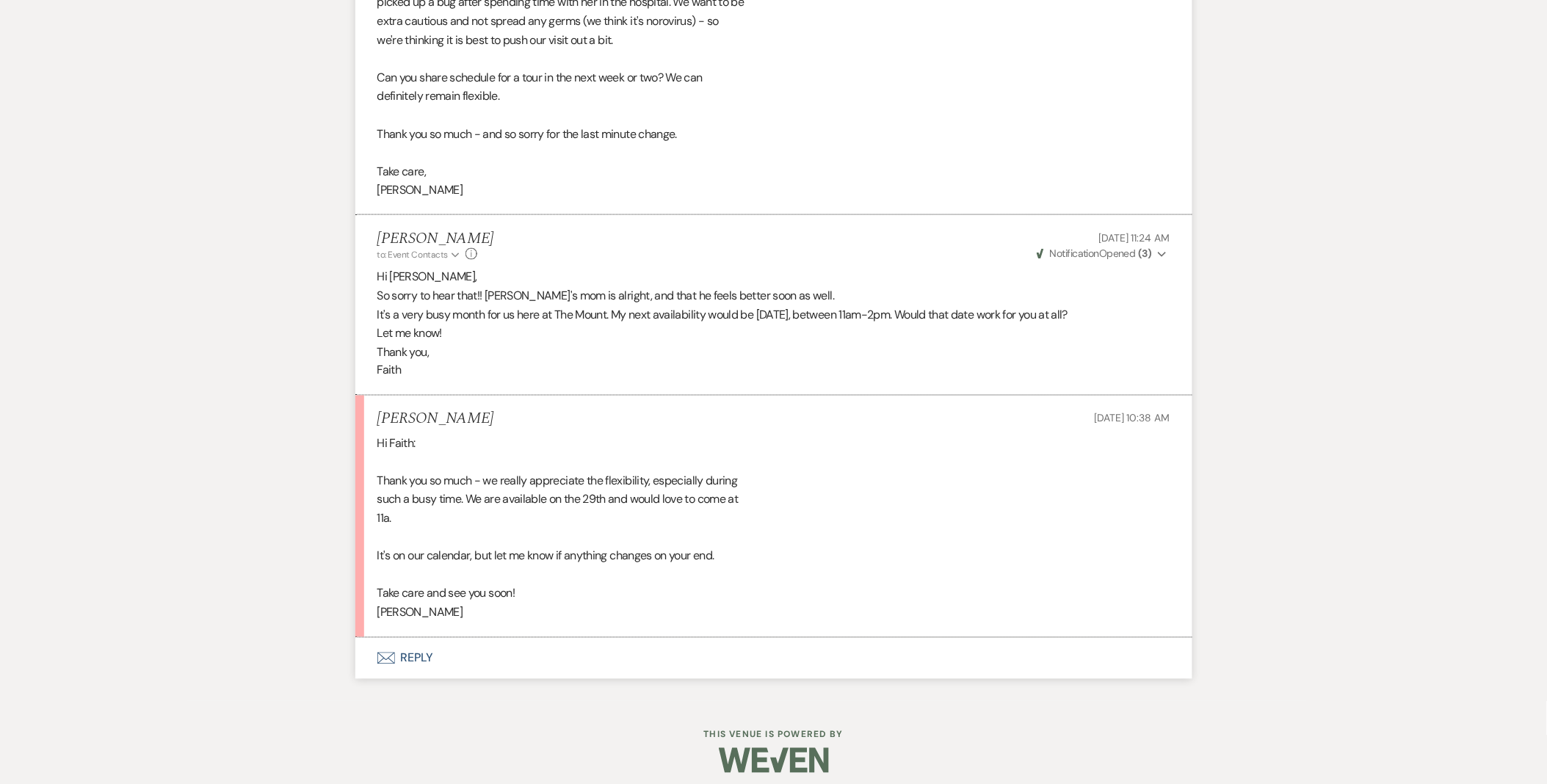
scroll to position [2635, 0]
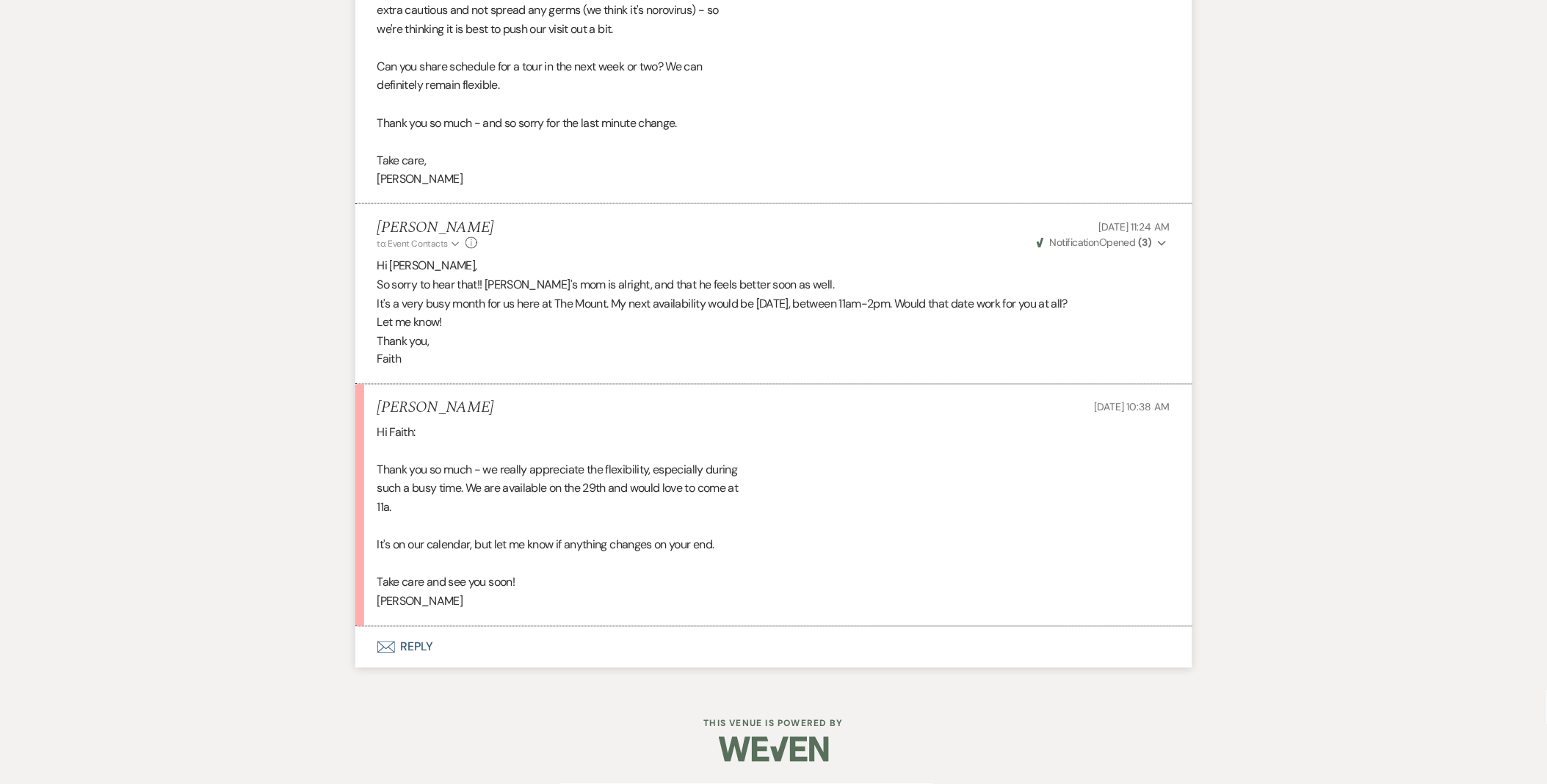
click at [397, 662] on button "Envelope Reply" at bounding box center [774, 648] width 837 height 41
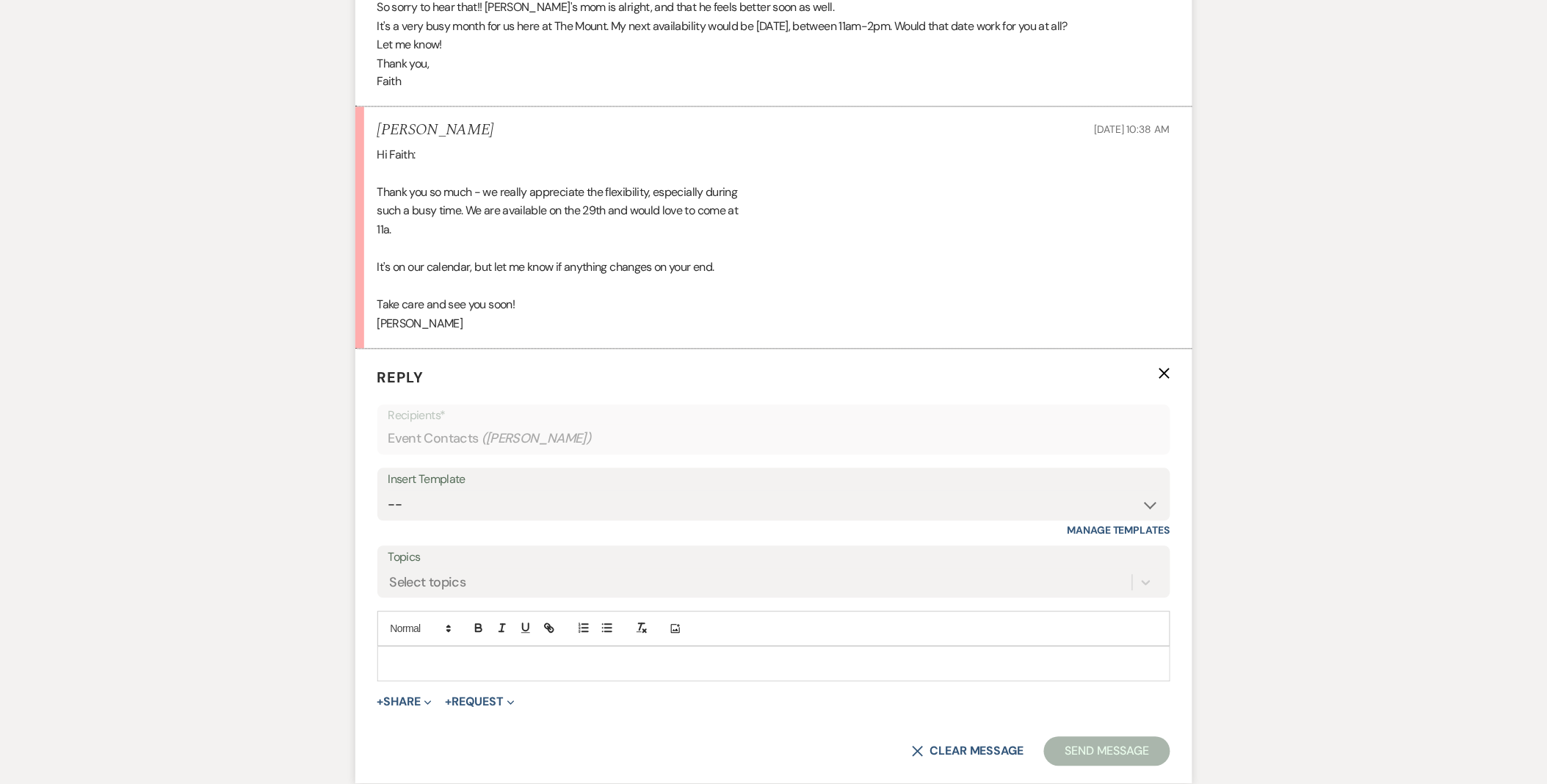
scroll to position [2916, 0]
click at [403, 663] on p at bounding box center [774, 660] width 770 height 16
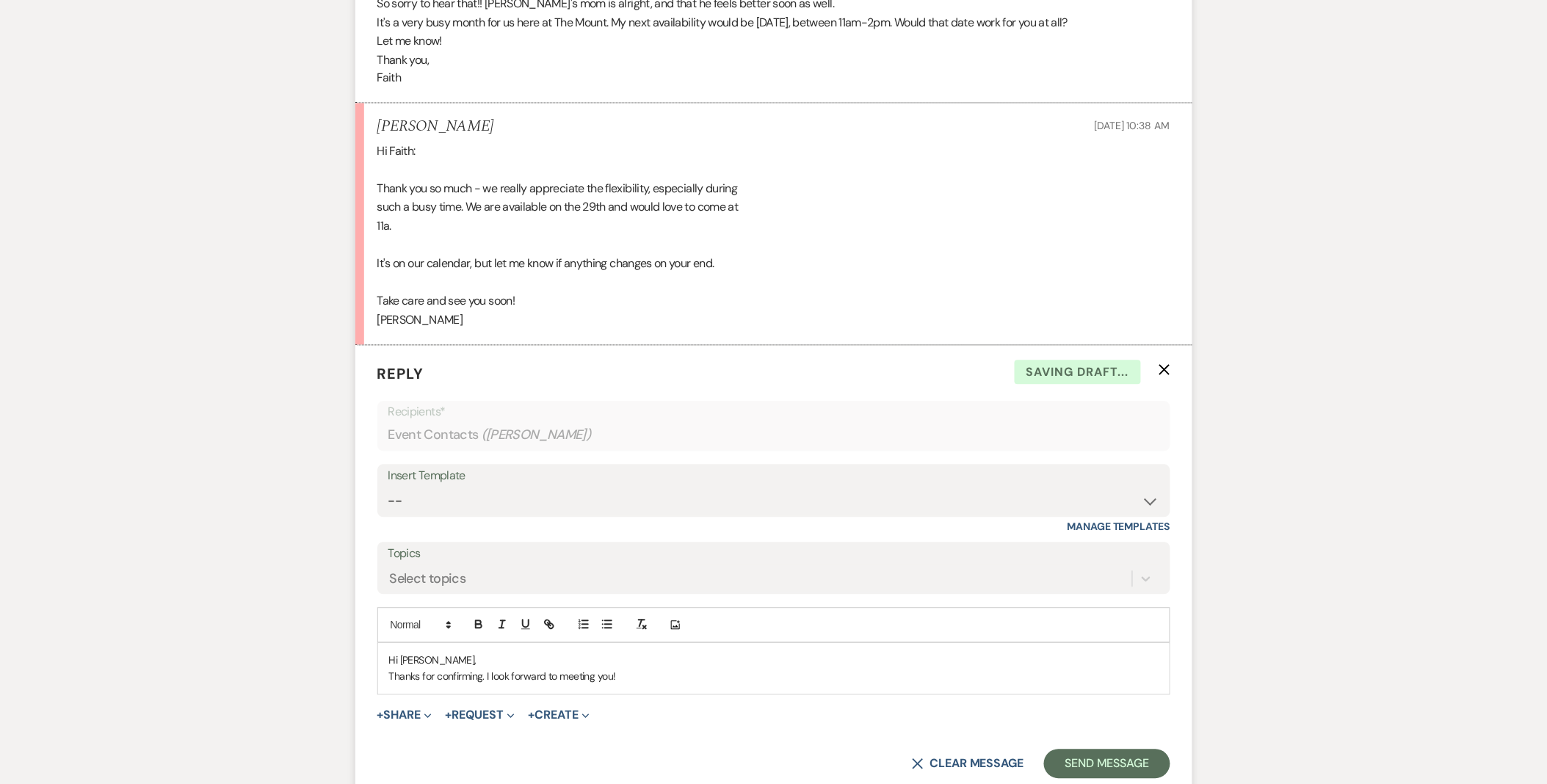
click at [609, 679] on p "Thanks for confirming. I look forward to meeting you!" at bounding box center [774, 676] width 770 height 16
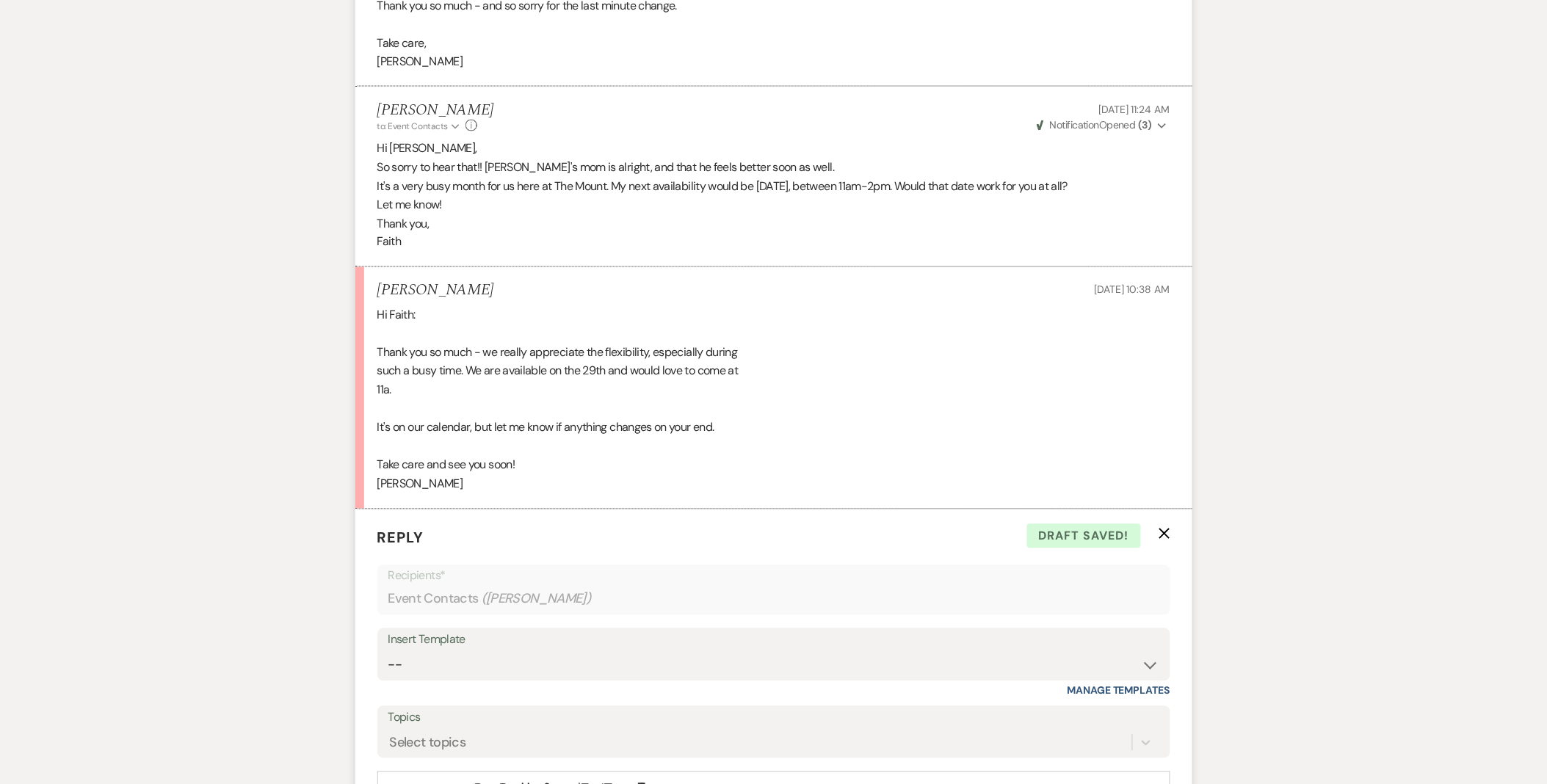
scroll to position [3063, 0]
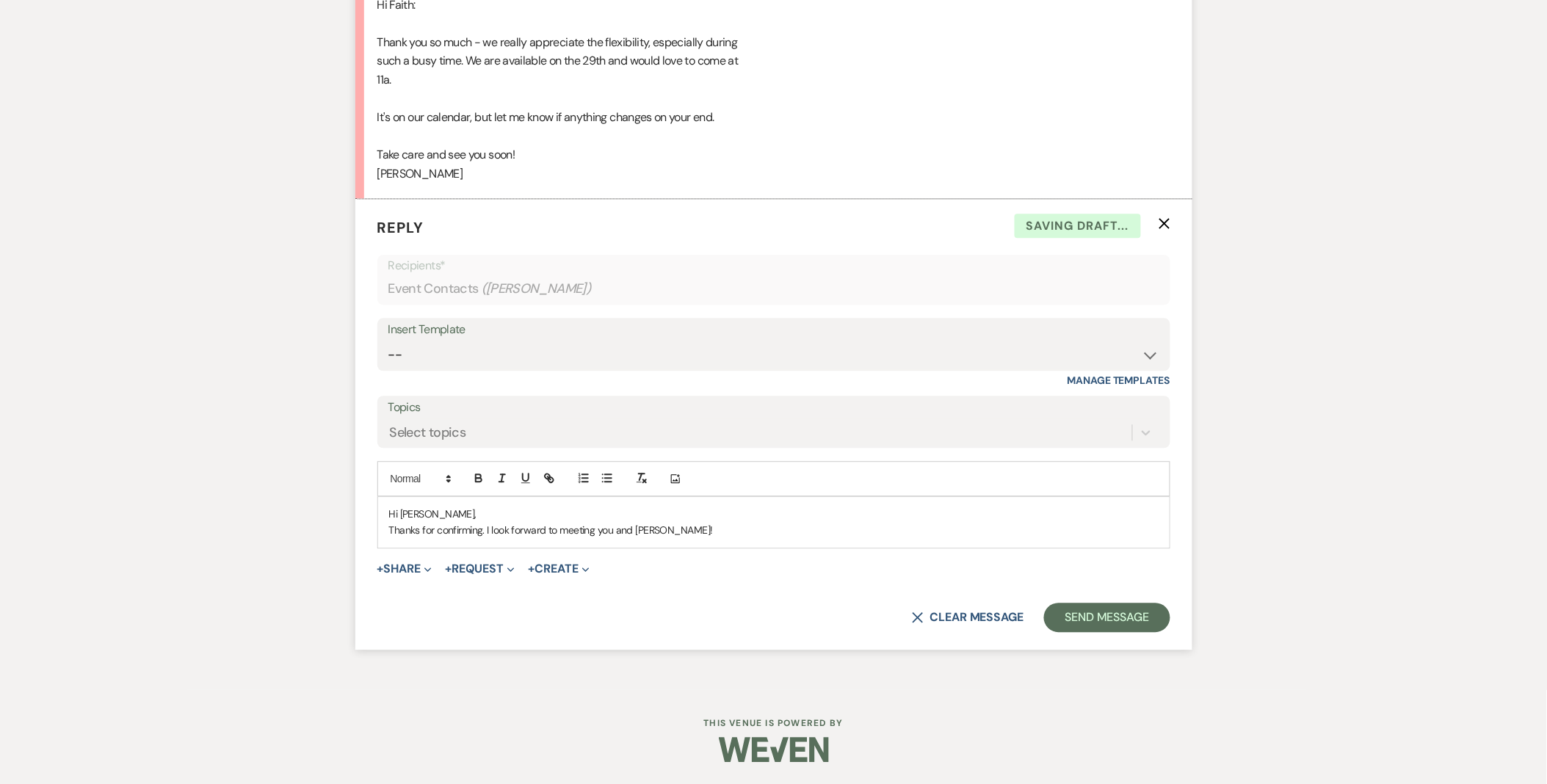
click at [679, 532] on p "Thanks for confirming. I look forward to meeting you and Tim!" at bounding box center [774, 529] width 770 height 16
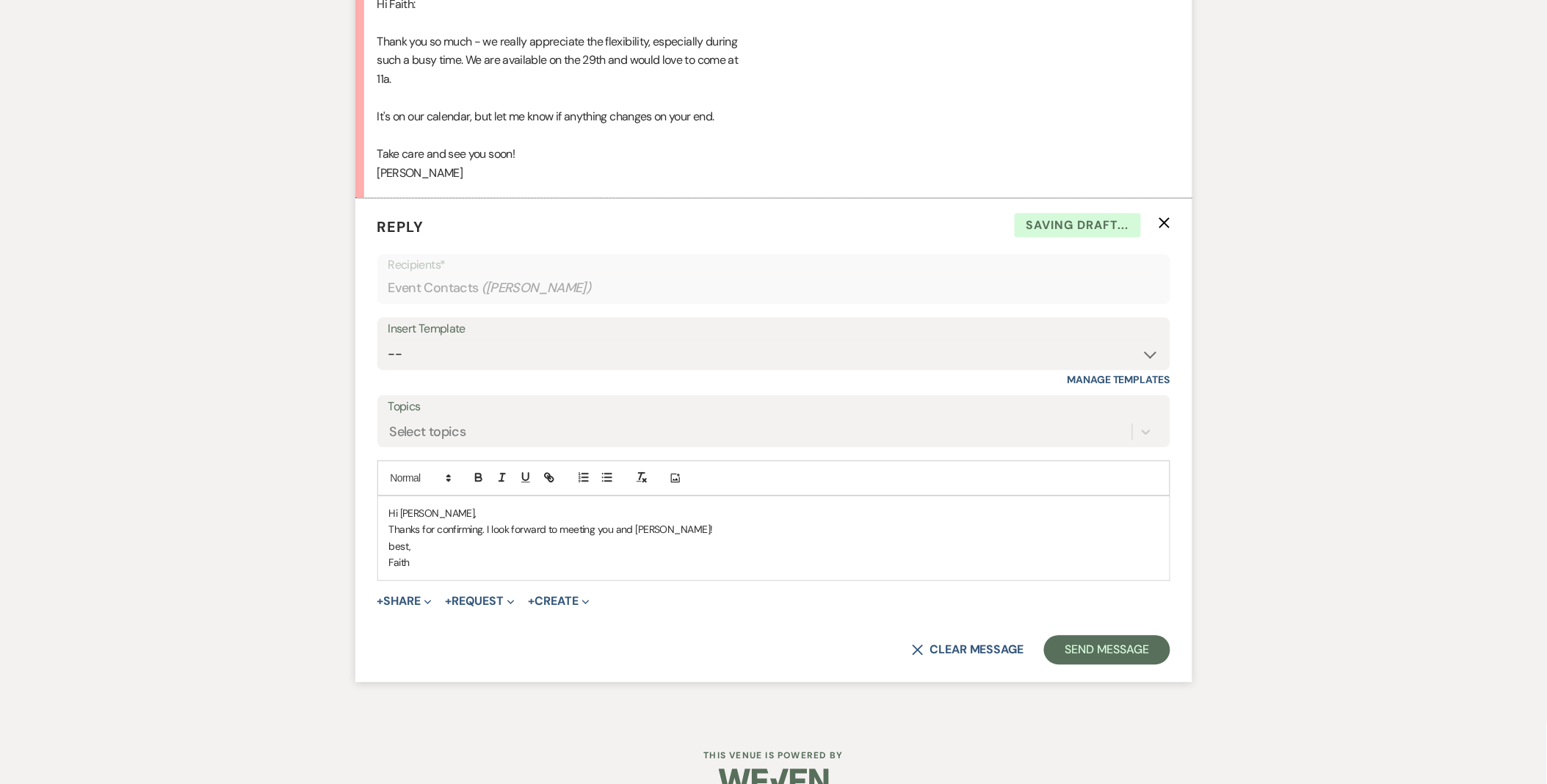
click at [393, 541] on p "best," at bounding box center [774, 546] width 770 height 16
click at [1097, 643] on button "Send Message" at bounding box center [1107, 649] width 126 height 30
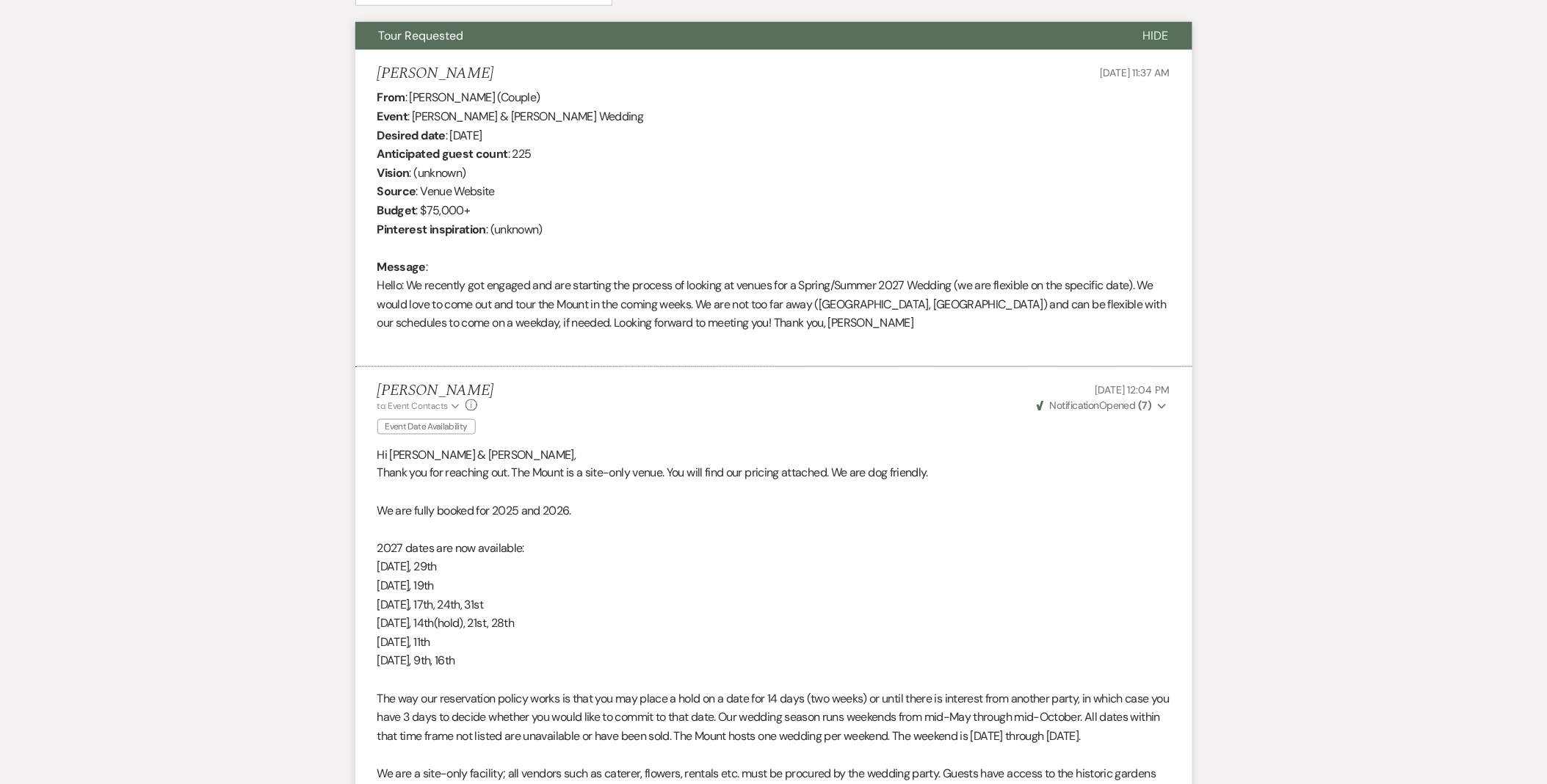
scroll to position [198, 0]
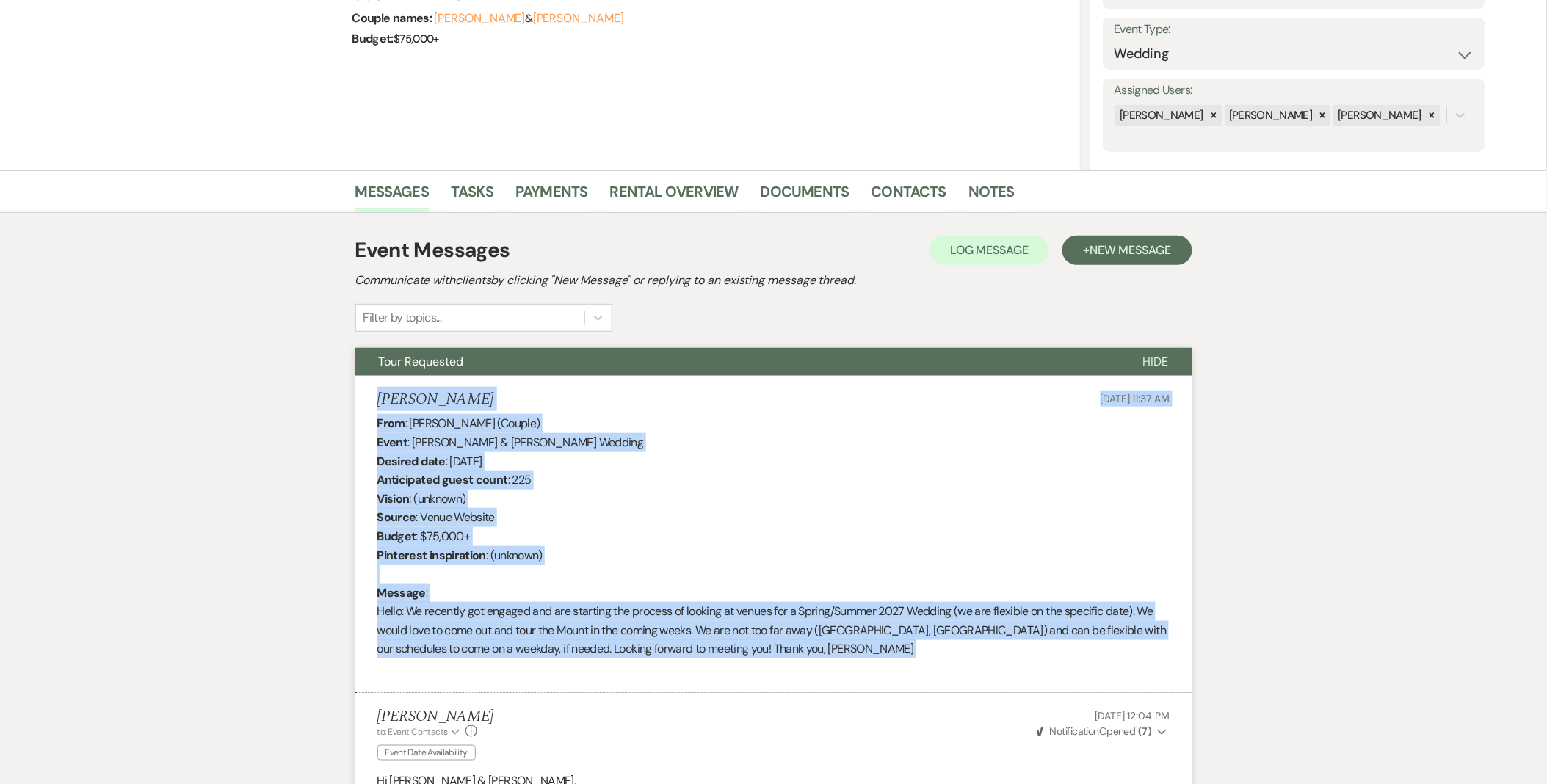
drag, startPoint x: 380, startPoint y: 394, endPoint x: 826, endPoint y: 677, distance: 528.2
click at [826, 677] on li "Becky Daniels Jul 31, 2025, 11:37 AM From : Becky Daniels (Couple) Event : Tim …" at bounding box center [774, 534] width 837 height 317
copy li "Becky Daniels Jul 31, 2025, 11:37 AM From : Becky Daniels (Couple) Event : Tim …"
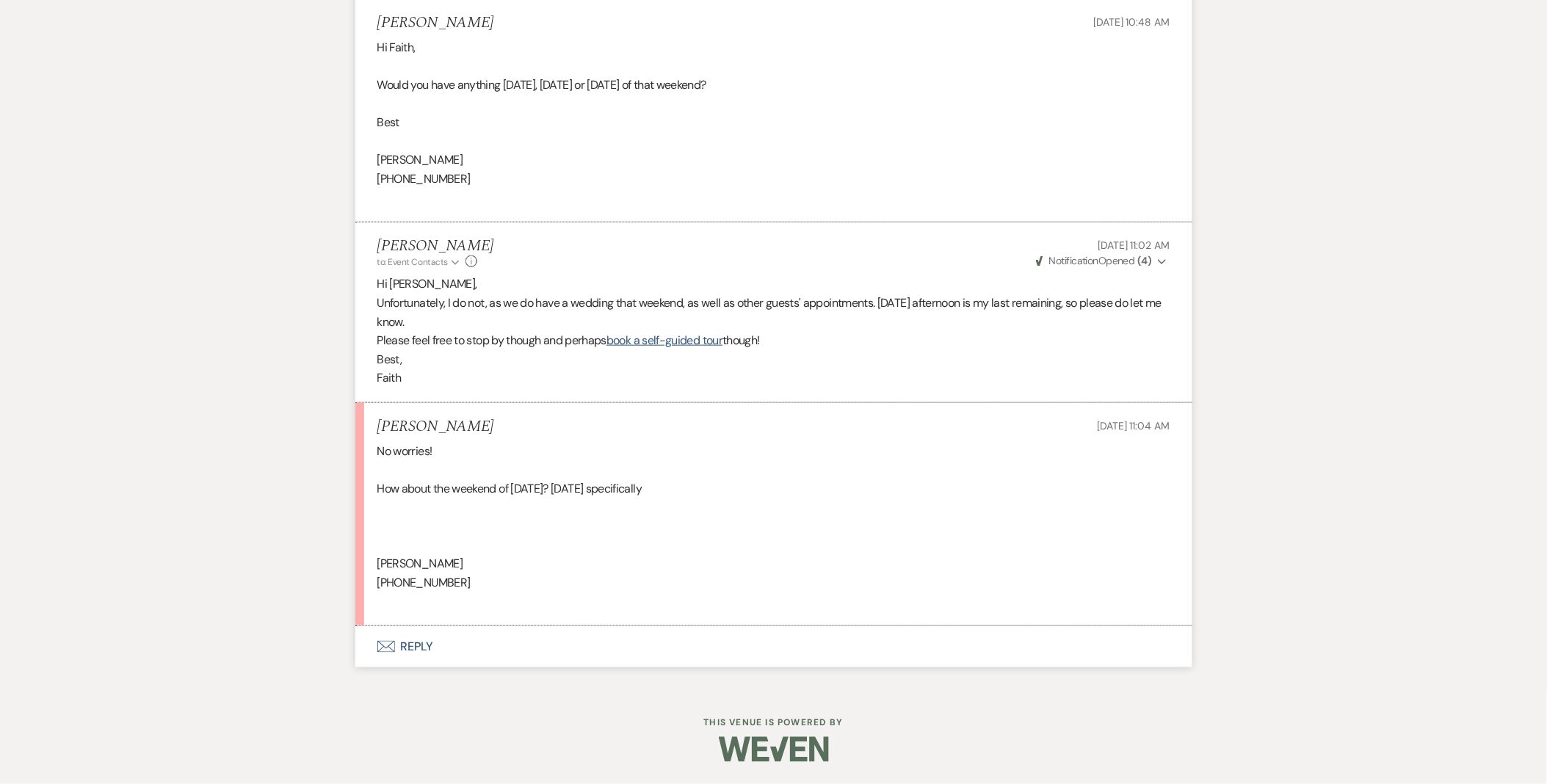
drag, startPoint x: 0, startPoint y: 0, endPoint x: 399, endPoint y: 680, distance: 788.4
click at [425, 666] on button "Envelope Reply" at bounding box center [774, 647] width 837 height 41
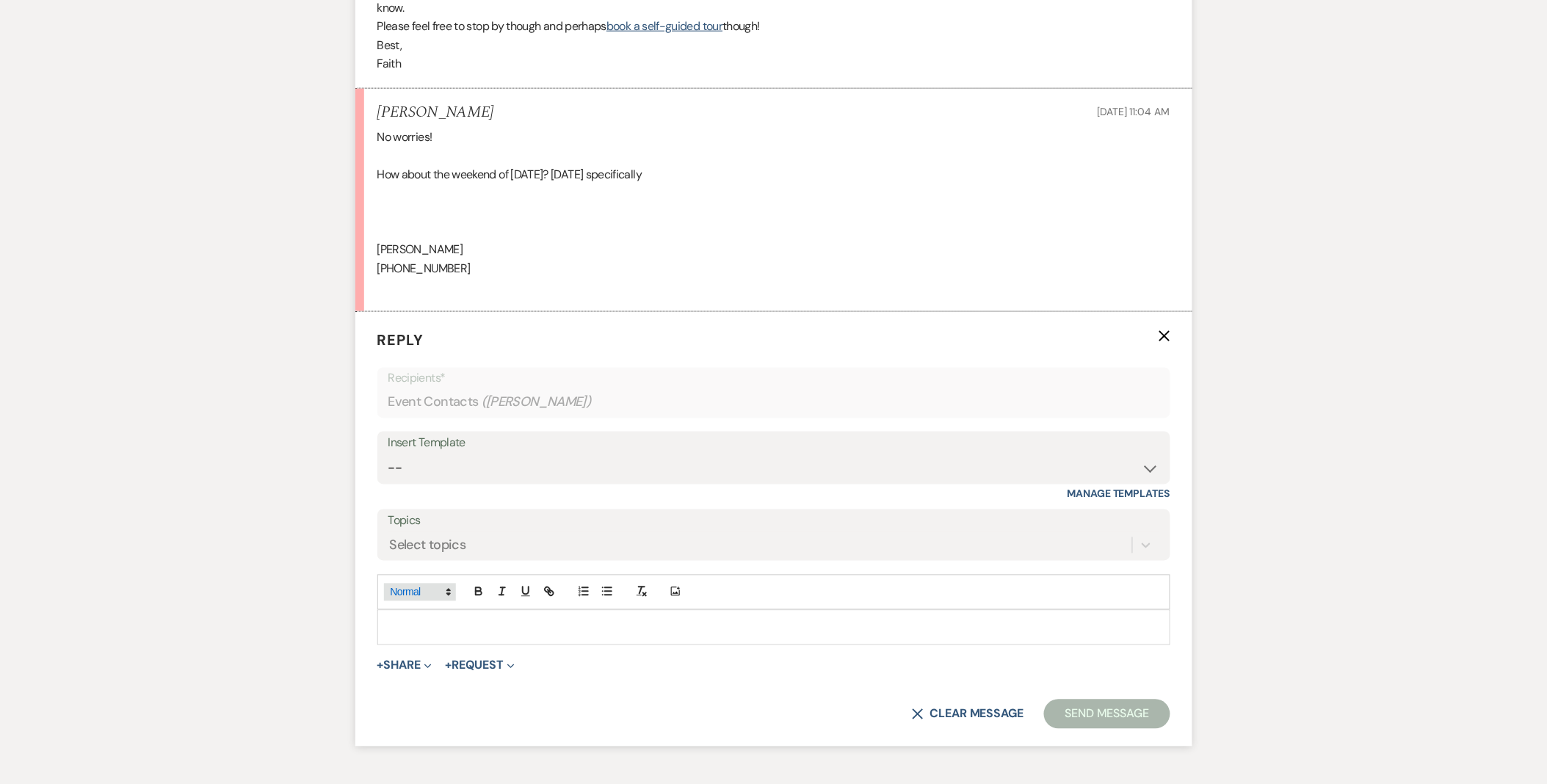
scroll to position [2750, 0]
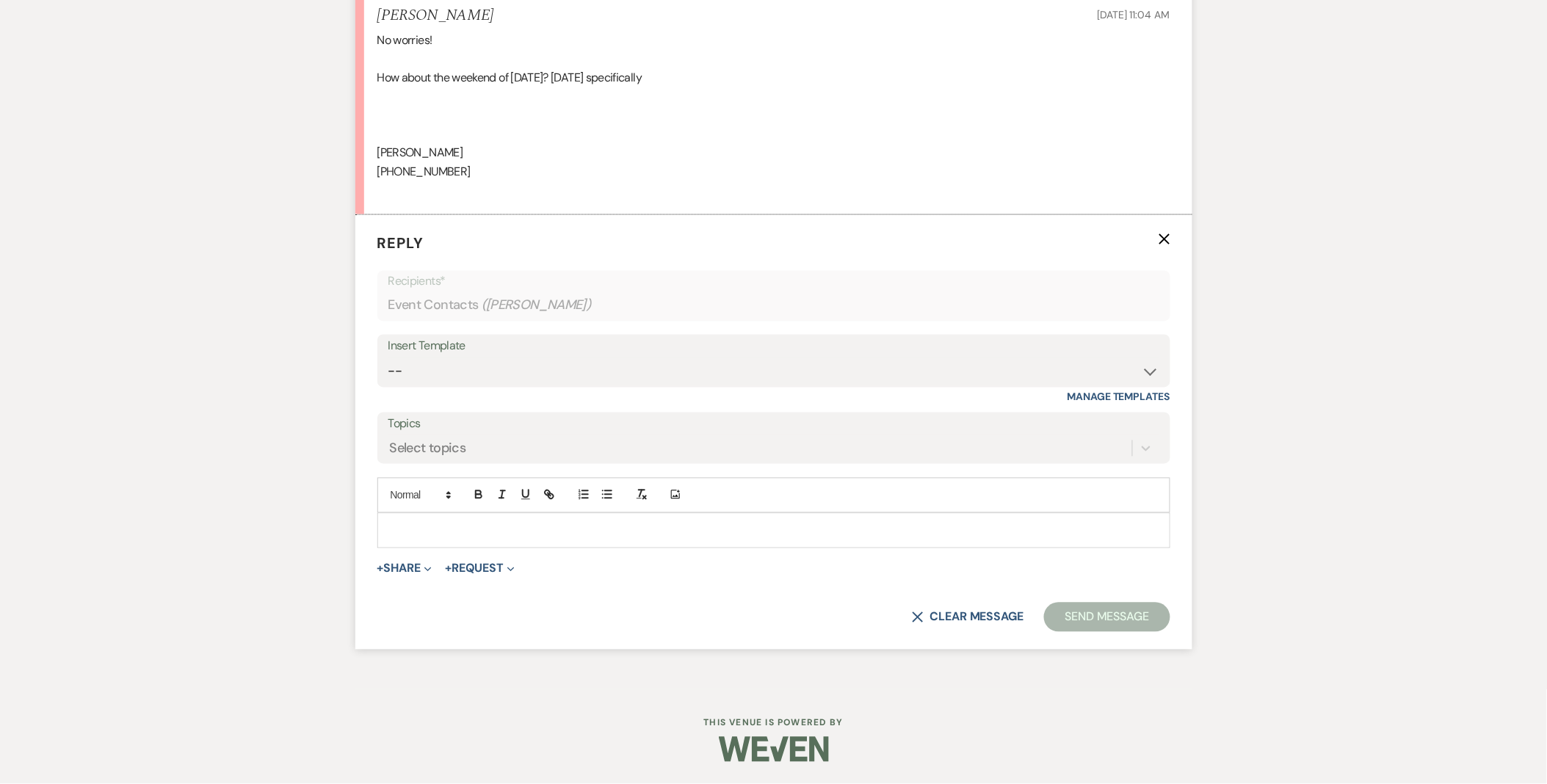
click at [414, 539] on p at bounding box center [774, 530] width 770 height 16
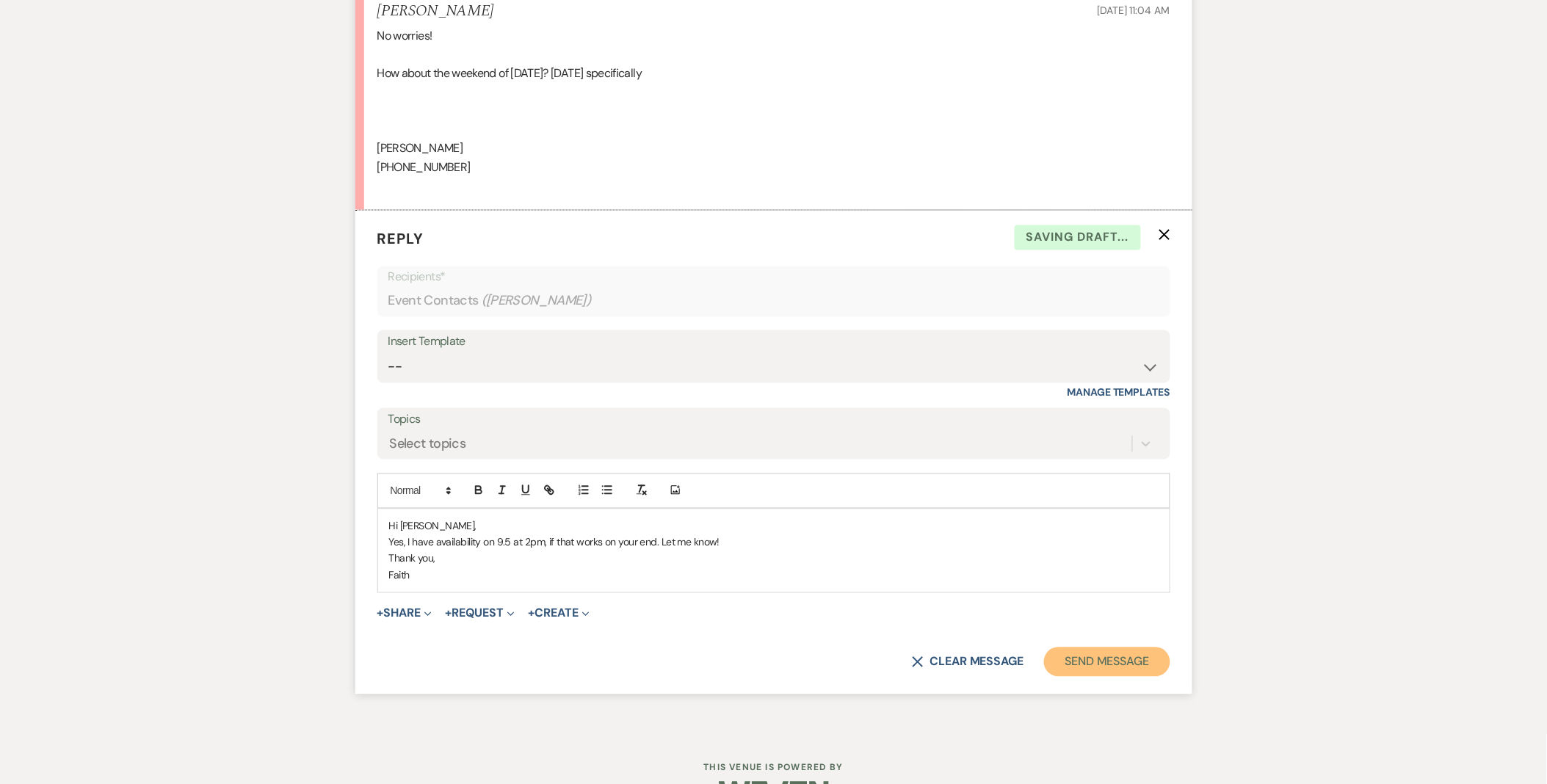
click at [1135, 677] on button "Send Message" at bounding box center [1107, 662] width 126 height 30
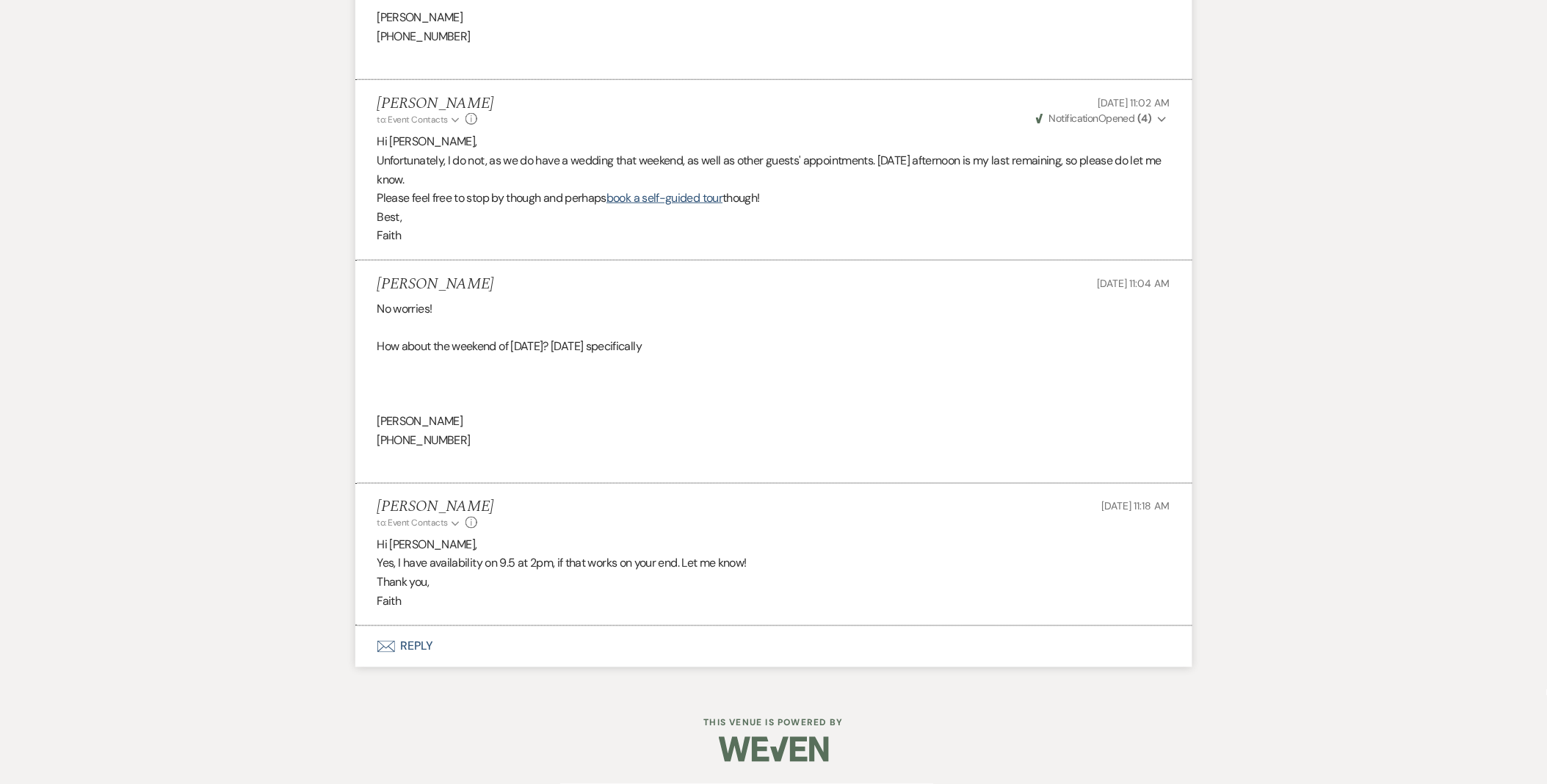
scroll to position [2496, 0]
